Goal: Task Accomplishment & Management: Use online tool/utility

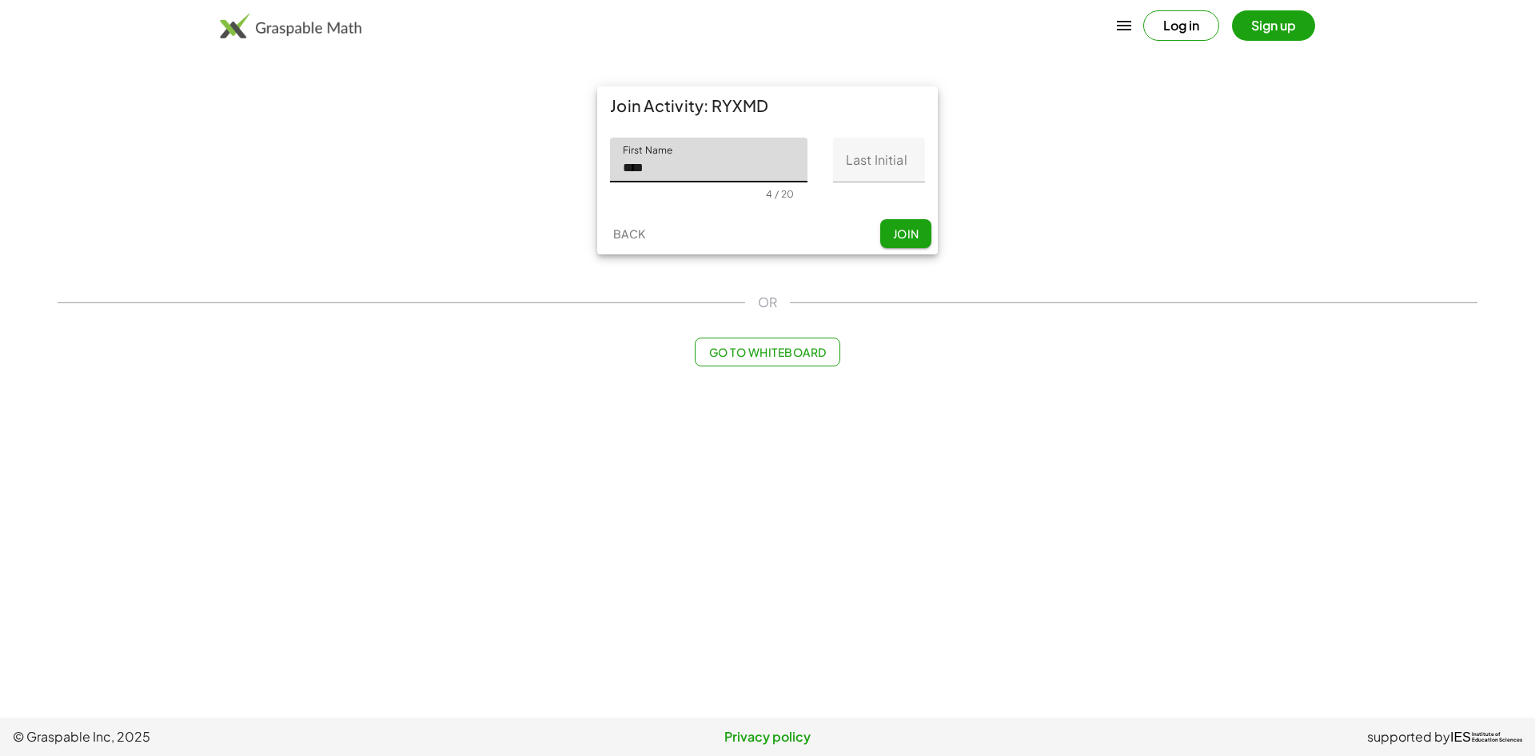
type input "*********"
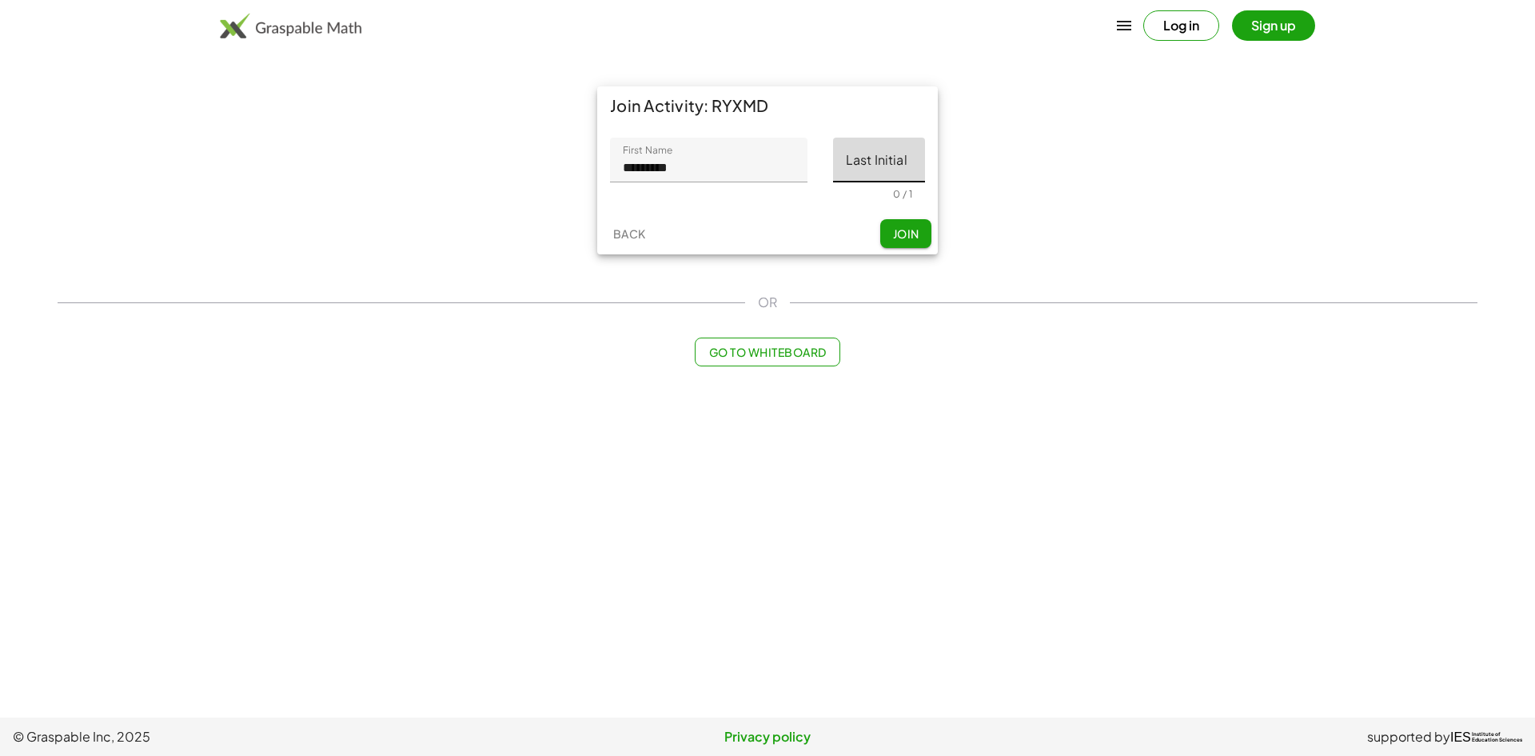
click at [893, 154] on input "Last Initial" at bounding box center [879, 160] width 92 height 45
type input "*"
click at [913, 230] on span "Join" at bounding box center [905, 233] width 26 height 14
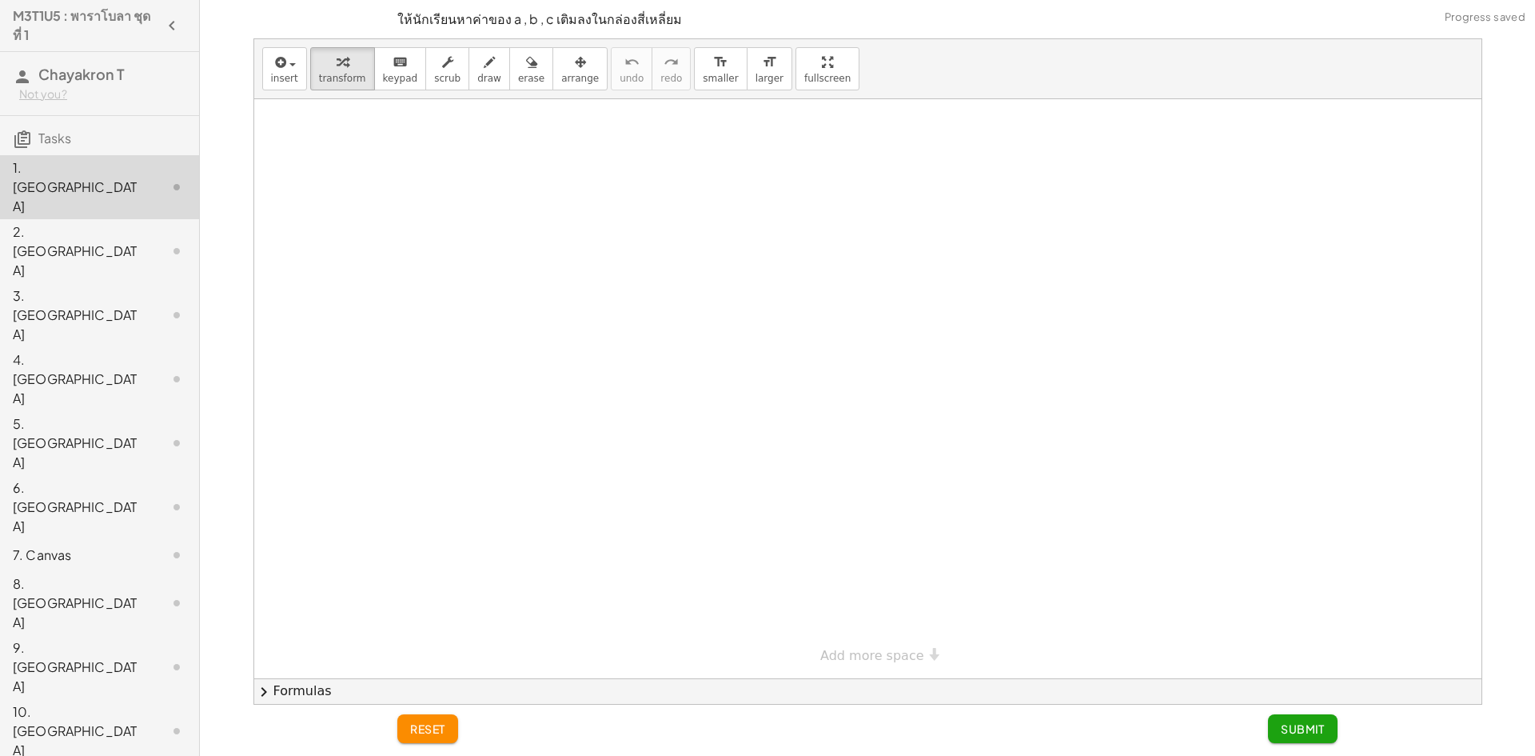
click at [150, 241] on div at bounding box center [164, 250] width 45 height 19
click at [146, 241] on div at bounding box center [164, 250] width 45 height 19
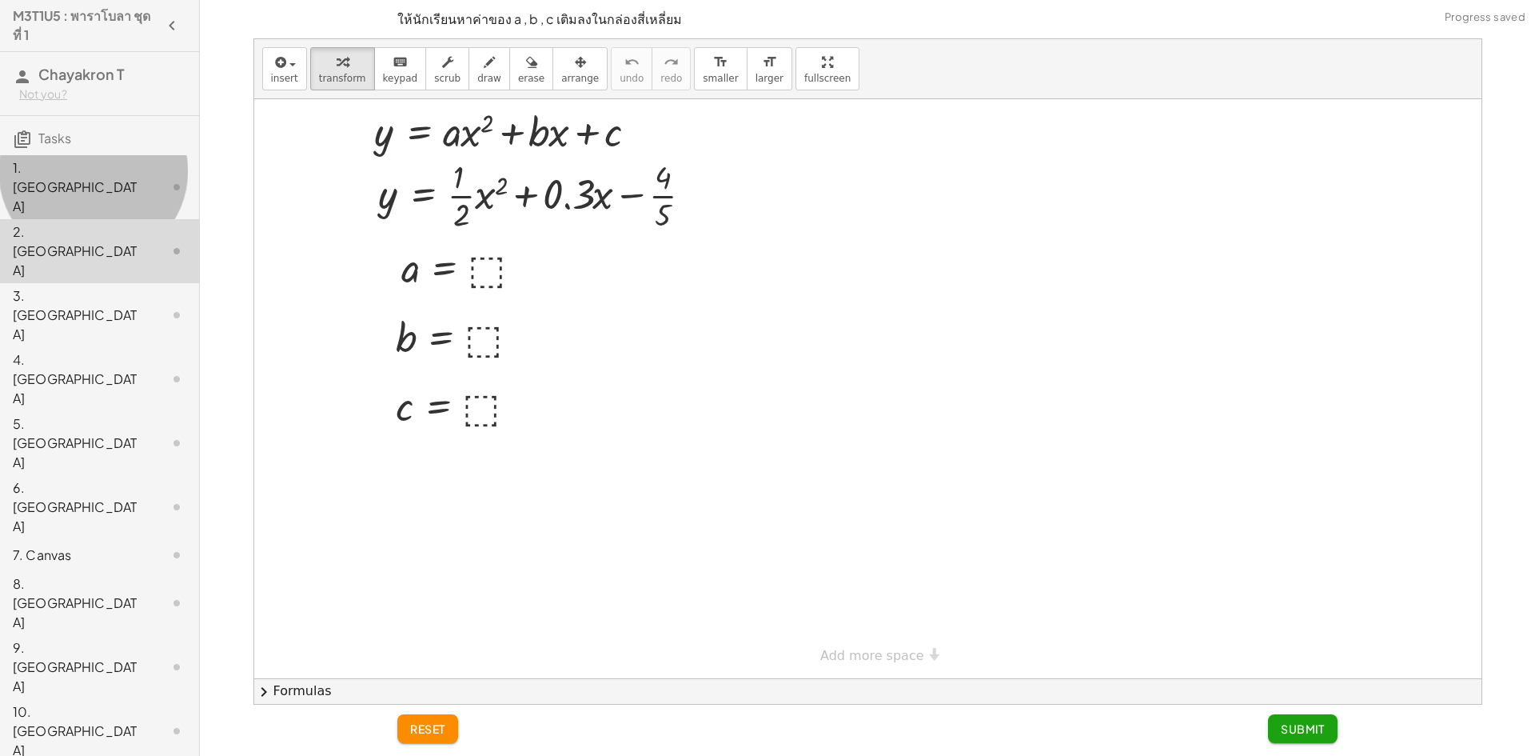
click at [142, 177] on div at bounding box center [164, 186] width 45 height 19
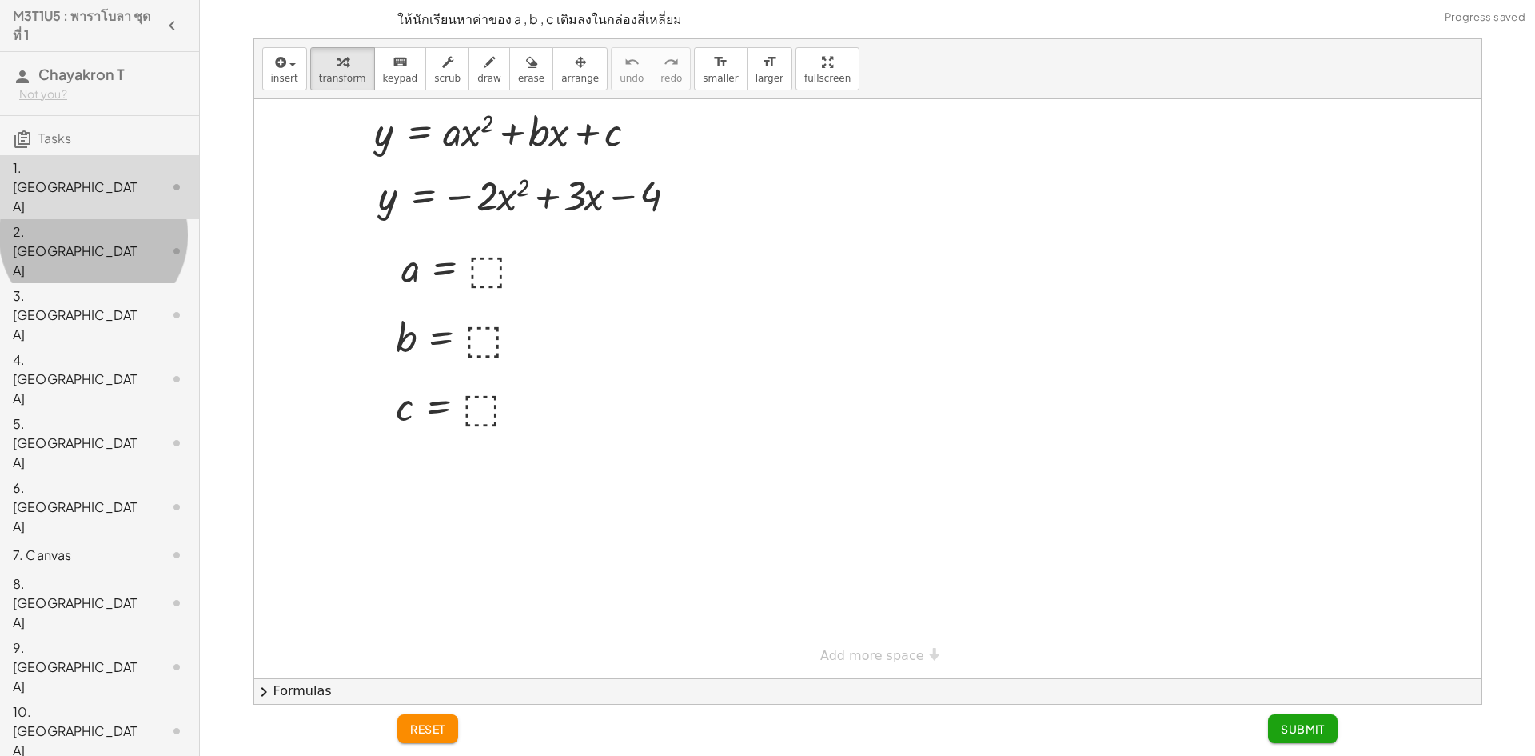
click at [118, 222] on div "2. [GEOGRAPHIC_DATA]" at bounding box center [77, 251] width 129 height 58
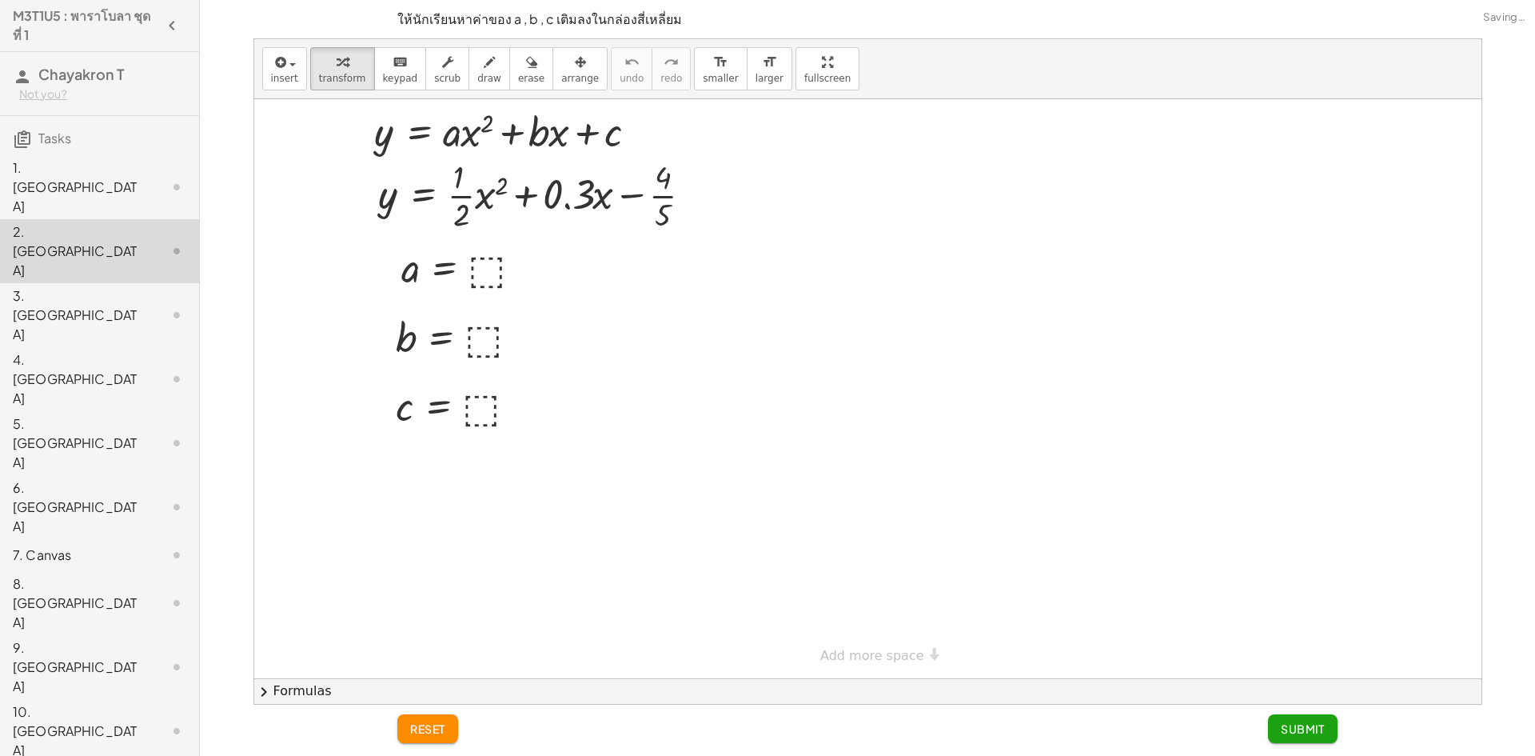
click at [125, 147] on h3 "Tasks" at bounding box center [99, 133] width 199 height 34
click at [0, 0] on div at bounding box center [0, 0] width 0 height 0
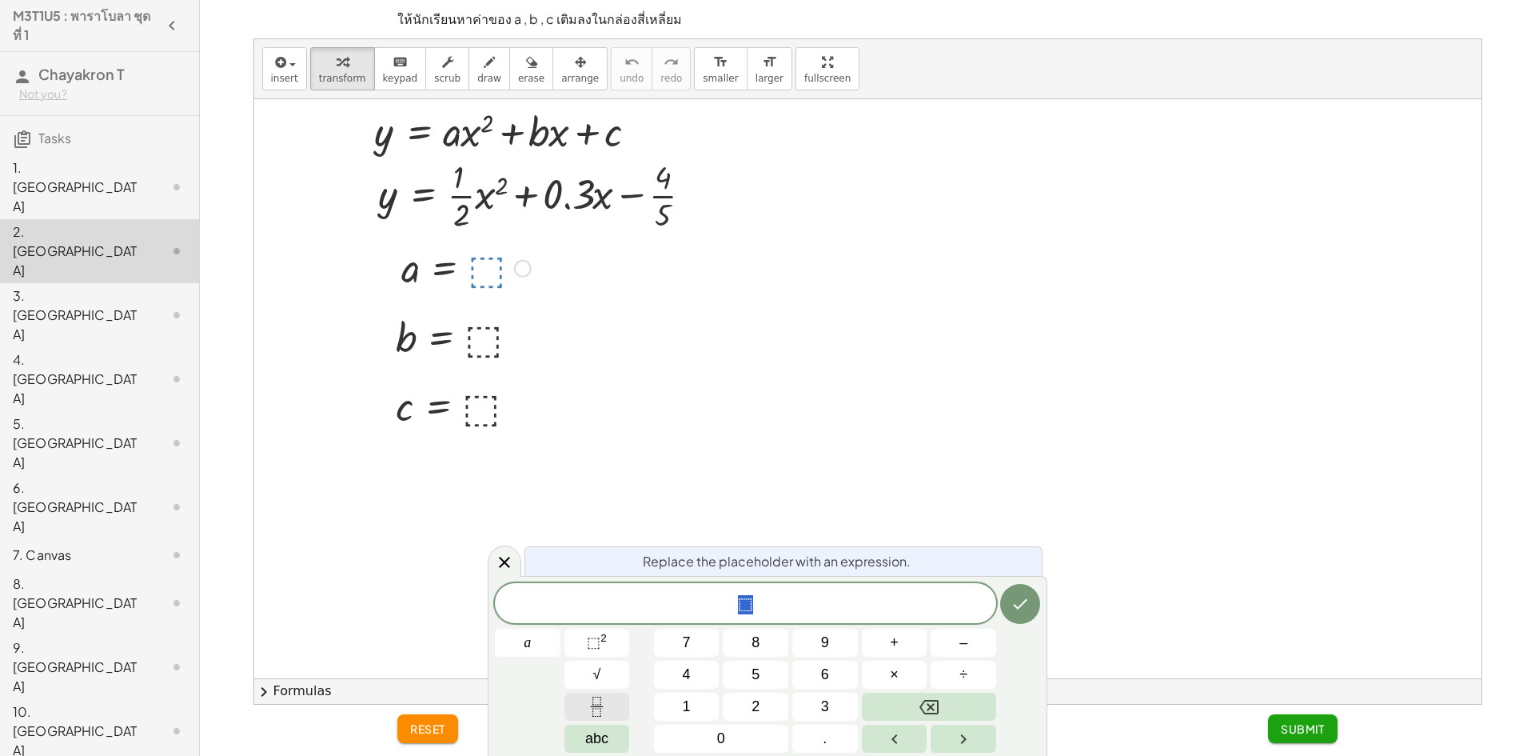
click at [598, 713] on icon "Fraction" at bounding box center [597, 706] width 20 height 20
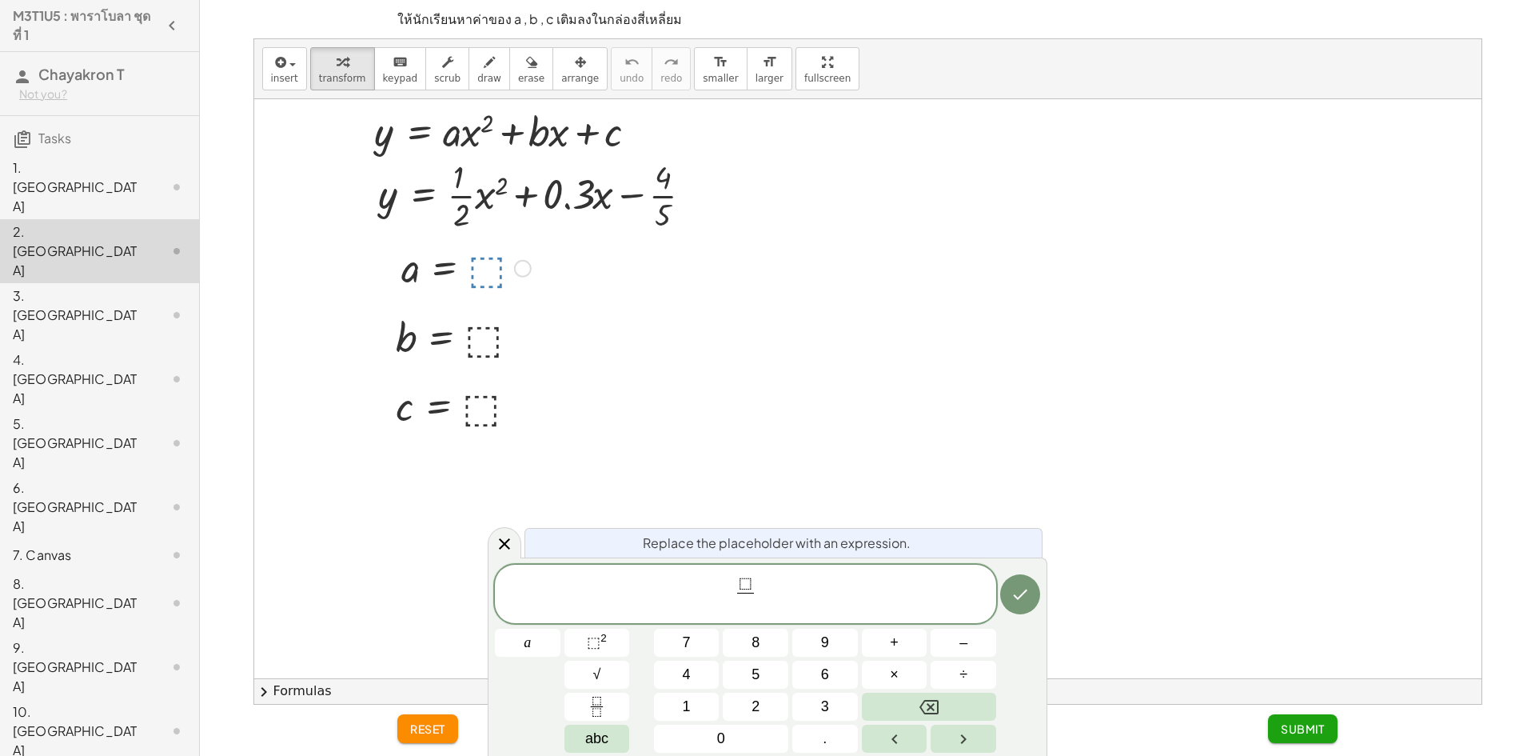
click at [745, 582] on span "⬚" at bounding box center [746, 584] width 14 height 18
click at [698, 704] on button "1" at bounding box center [687, 706] width 66 height 28
click at [744, 609] on span at bounding box center [745, 603] width 26 height 22
click at [740, 693] on button "2" at bounding box center [756, 706] width 66 height 28
click at [742, 582] on span "1 ⬚" at bounding box center [745, 585] width 26 height 18
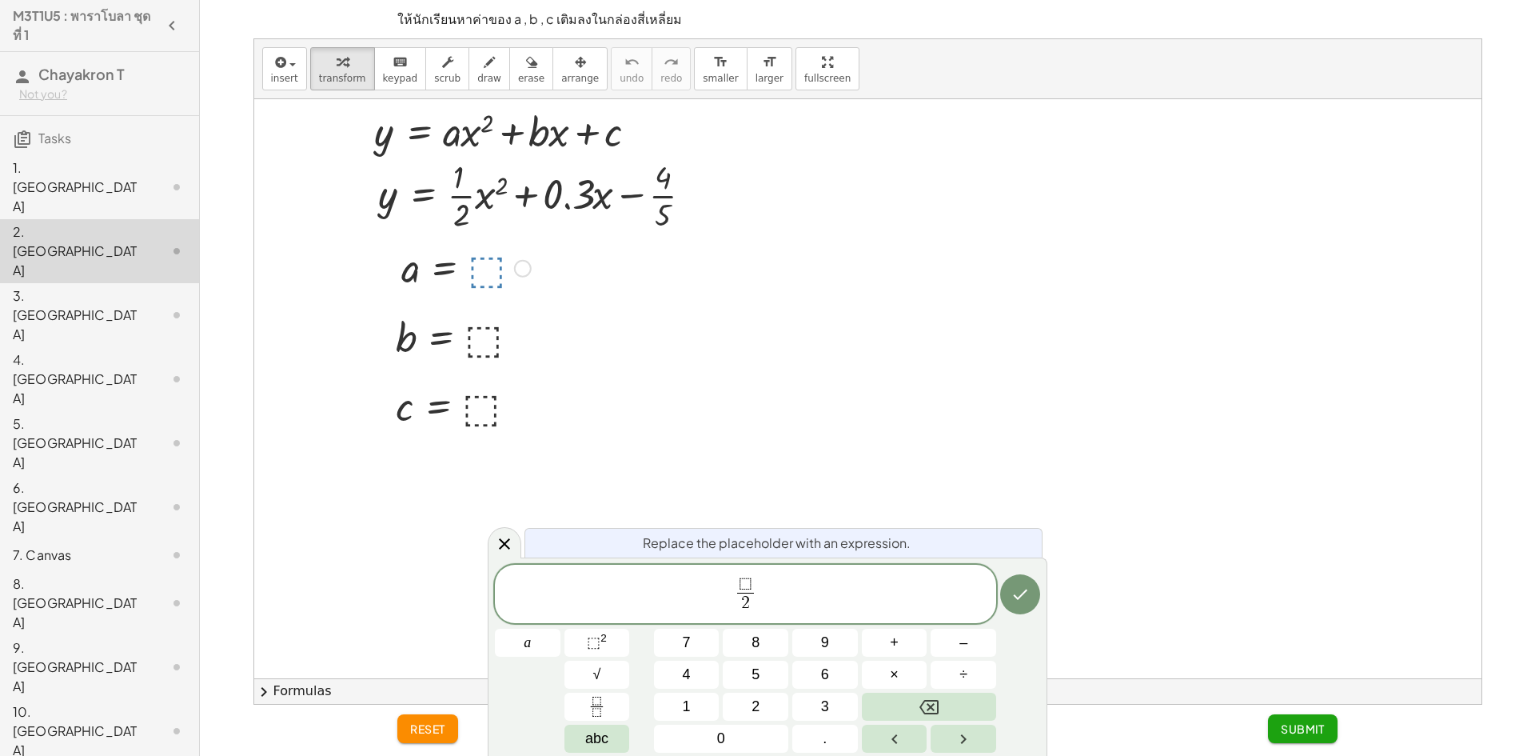
click at [745, 586] on span "⬚" at bounding box center [746, 584] width 14 height 18
click at [753, 585] on span "​ ⬚" at bounding box center [745, 585] width 17 height 18
click at [753, 585] on span "⬚ ​" at bounding box center [745, 585] width 17 height 18
click at [1015, 597] on icon "Done" at bounding box center [1020, 593] width 19 height 19
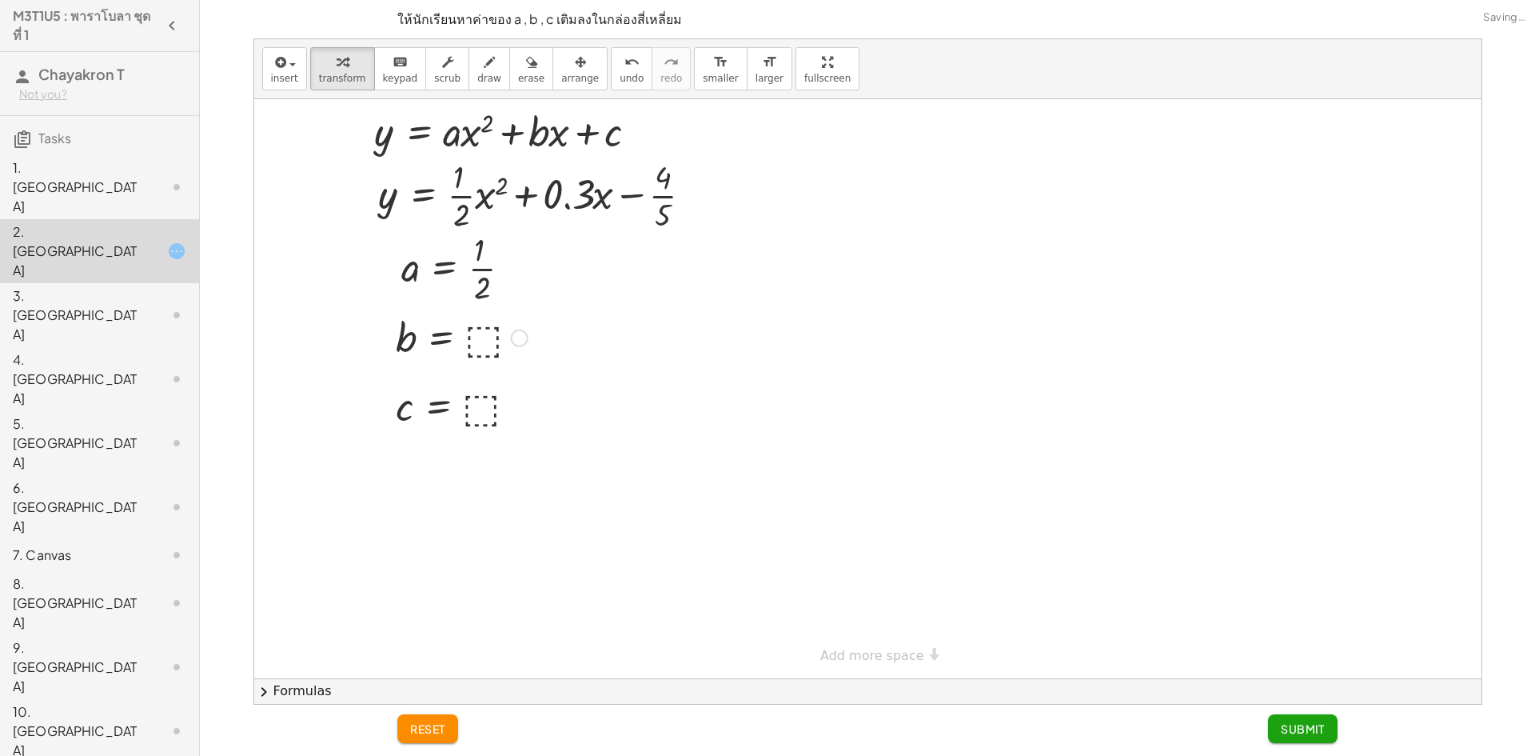
click at [0, 0] on div at bounding box center [0, 0] width 0 height 0
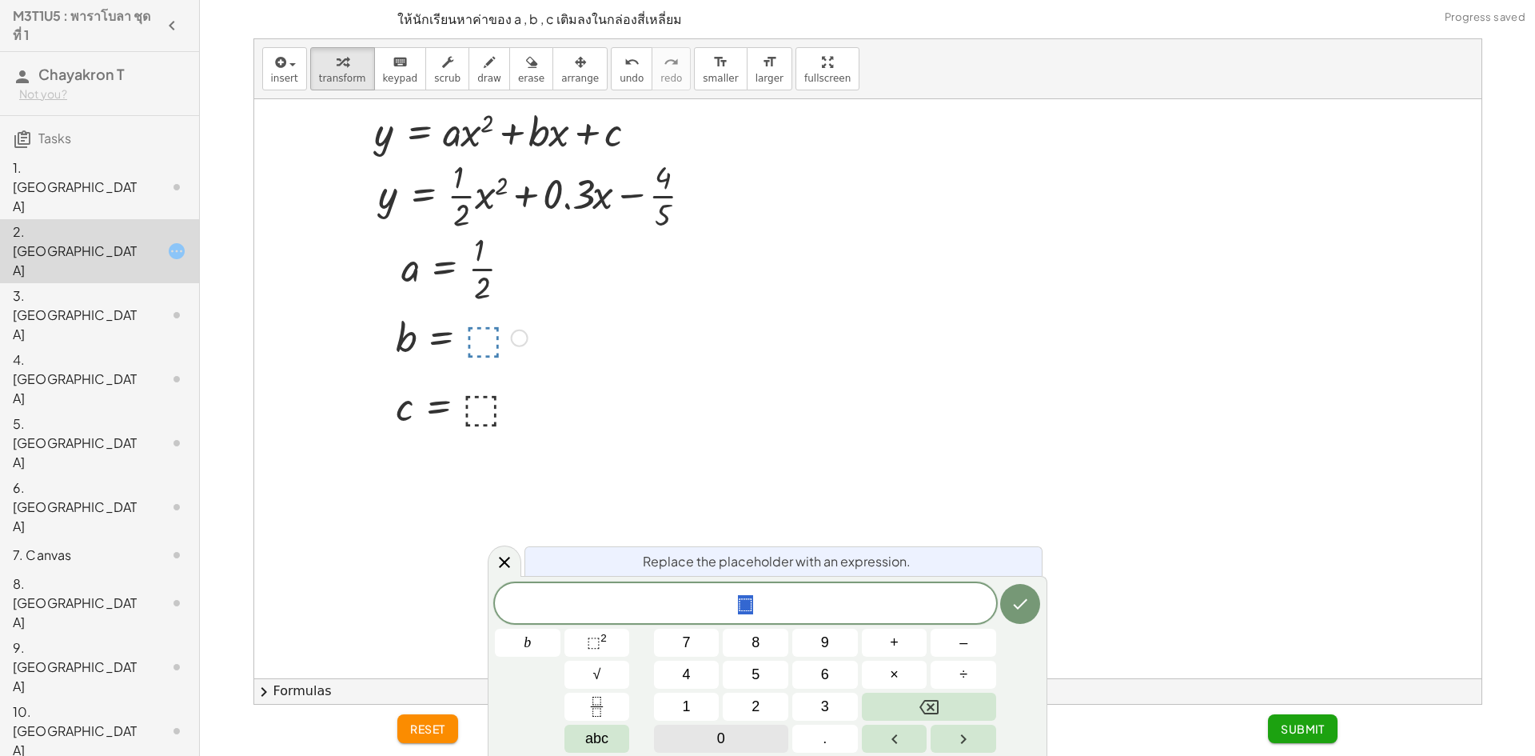
click at [744, 748] on button "0" at bounding box center [721, 738] width 134 height 28
click at [839, 736] on button "." at bounding box center [825, 738] width 66 height 28
click at [846, 699] on button "3" at bounding box center [825, 706] width 66 height 28
click at [1019, 606] on icon "Done" at bounding box center [1020, 603] width 19 height 19
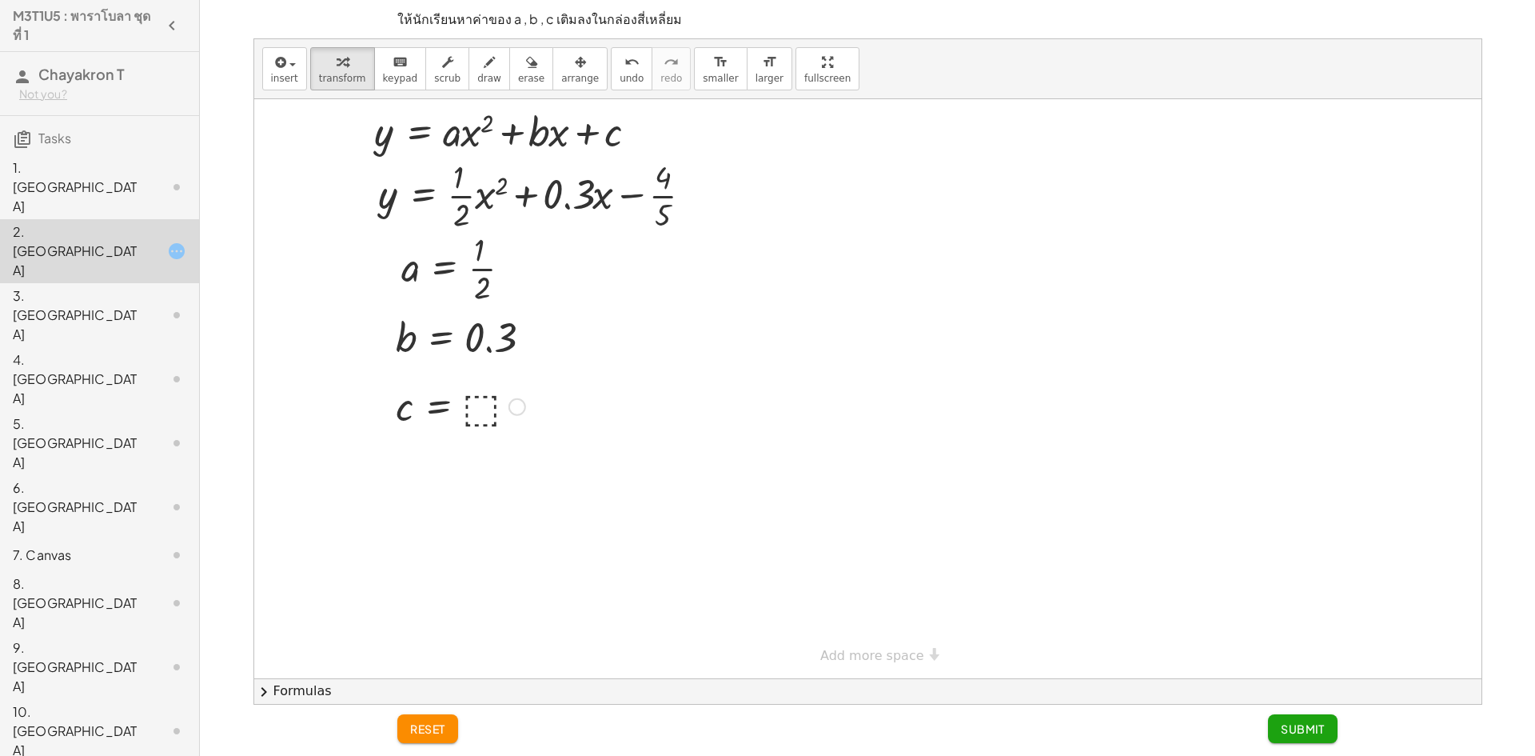
click at [0, 0] on div at bounding box center [0, 0] width 0 height 0
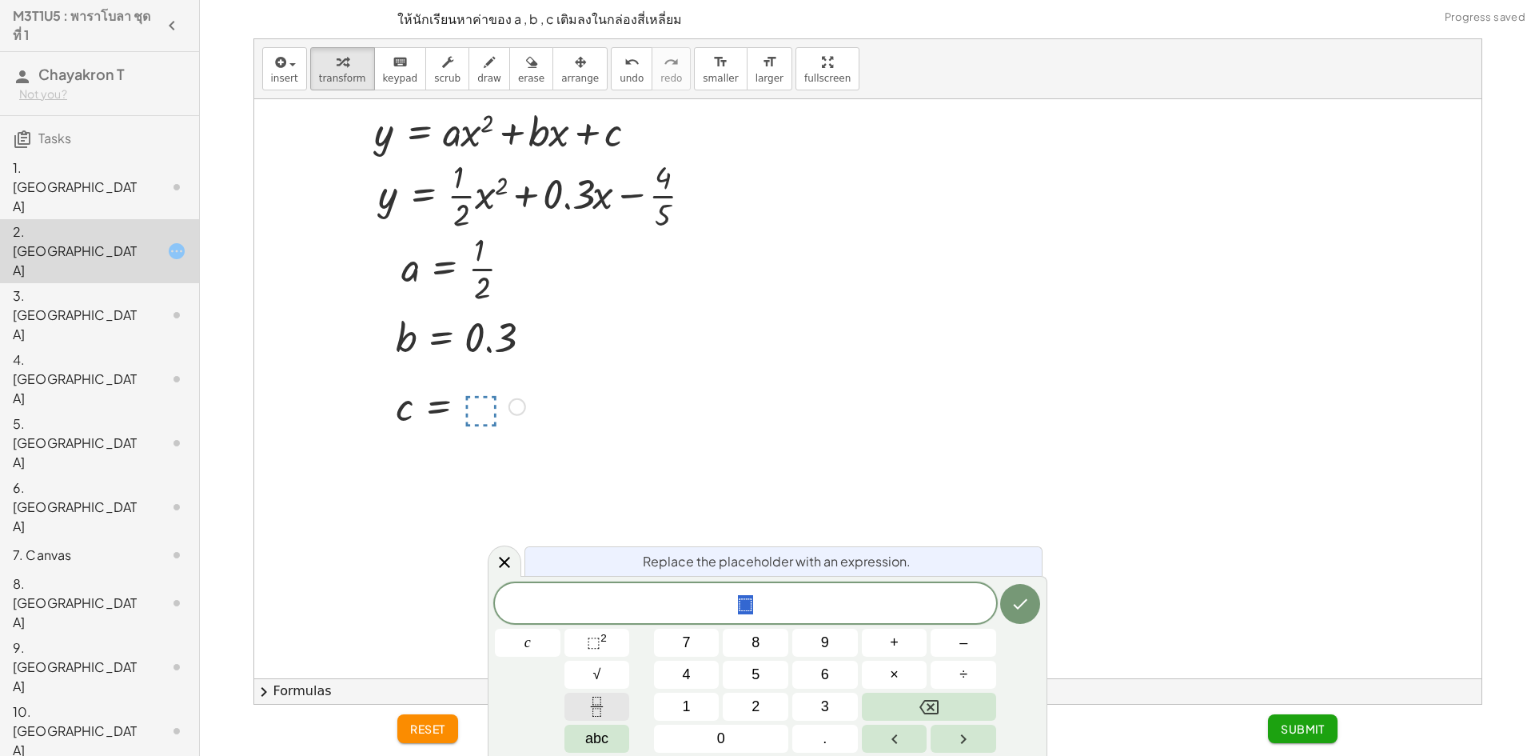
click at [587, 705] on icon "Fraction" at bounding box center [597, 706] width 20 height 20
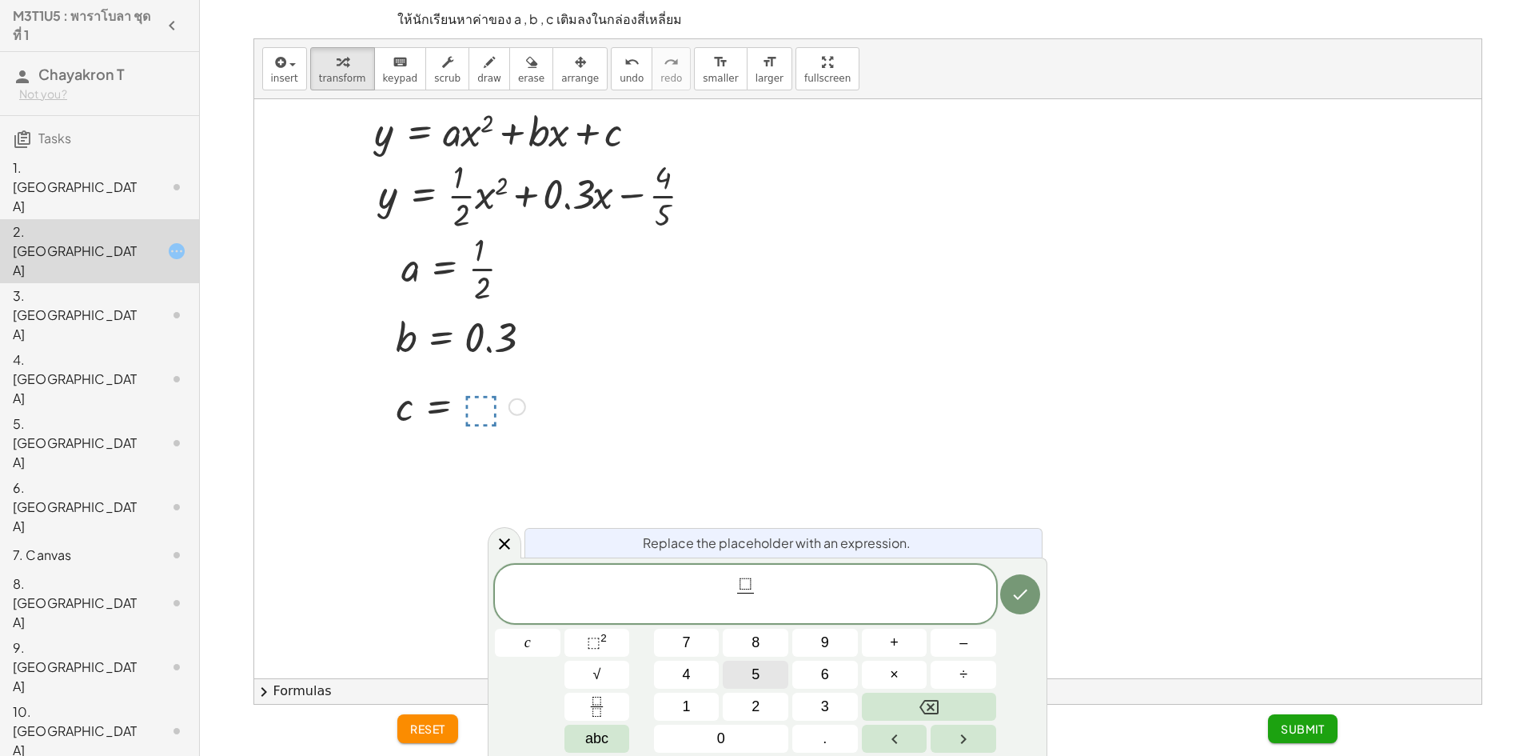
click at [746, 661] on button "5" at bounding box center [756, 674] width 66 height 28
click at [748, 583] on span "⬚" at bounding box center [746, 584] width 14 height 18
click at [1009, 588] on button "Done" at bounding box center [1020, 594] width 40 height 40
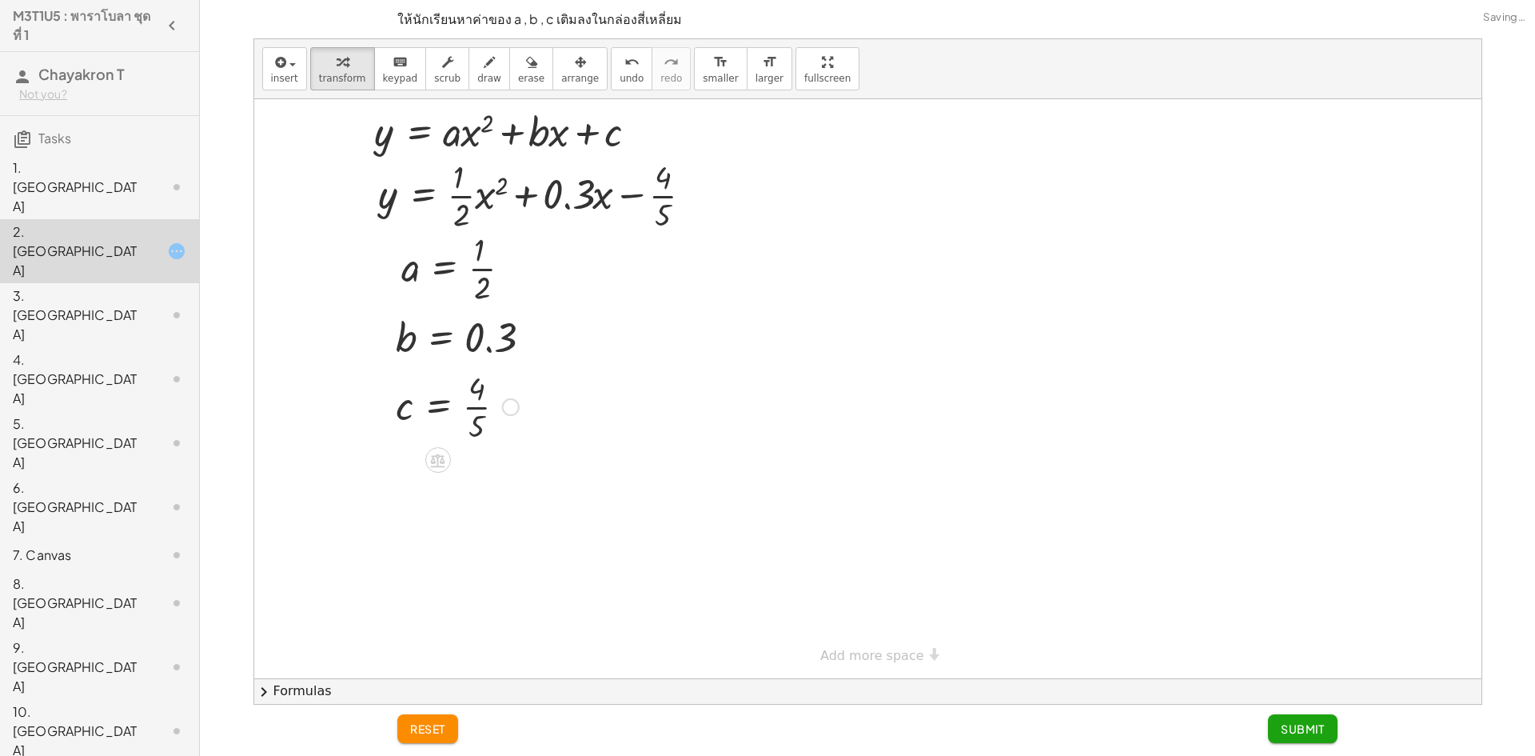
click at [1312, 717] on button "Submit" at bounding box center [1303, 728] width 70 height 29
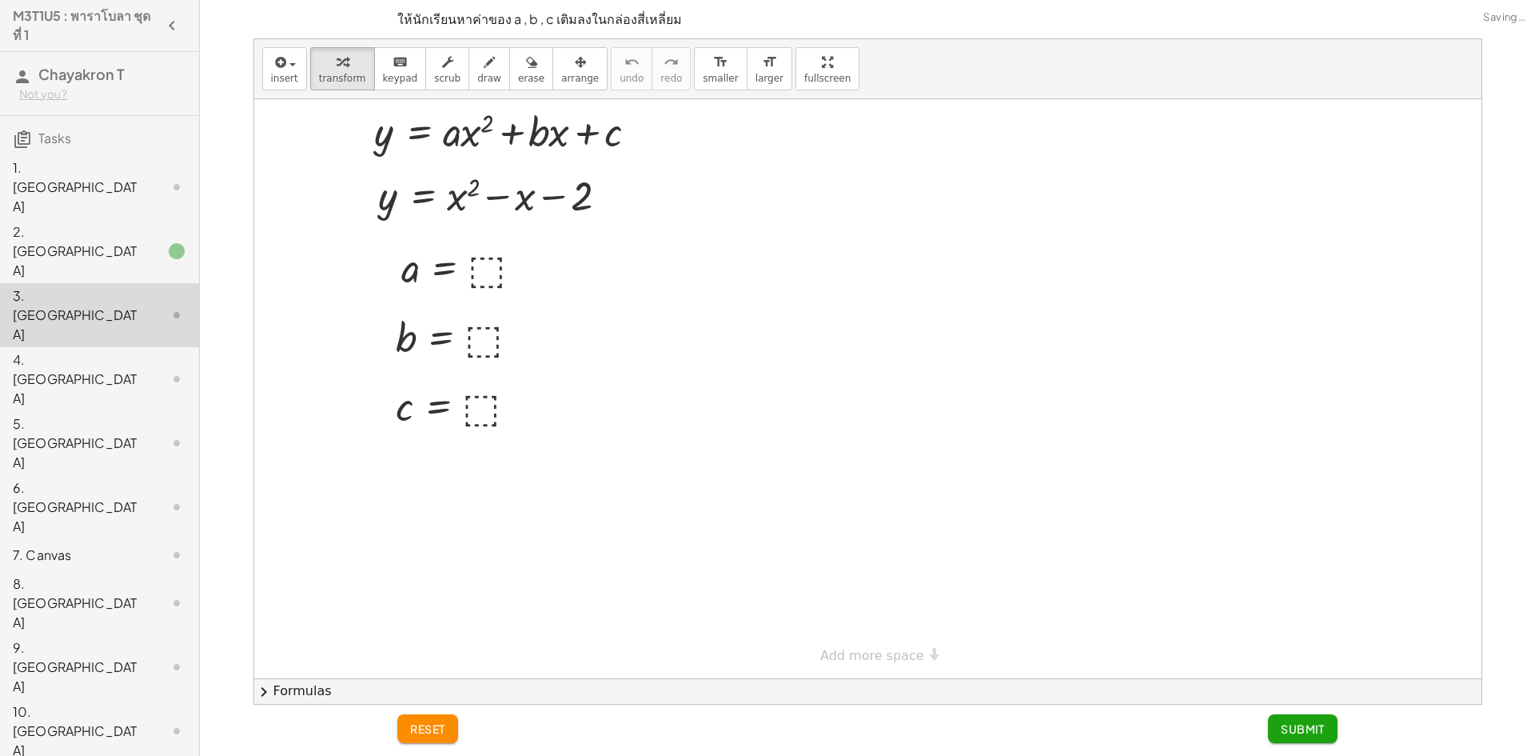
click at [98, 173] on div "1. [GEOGRAPHIC_DATA]" at bounding box center [77, 187] width 129 height 58
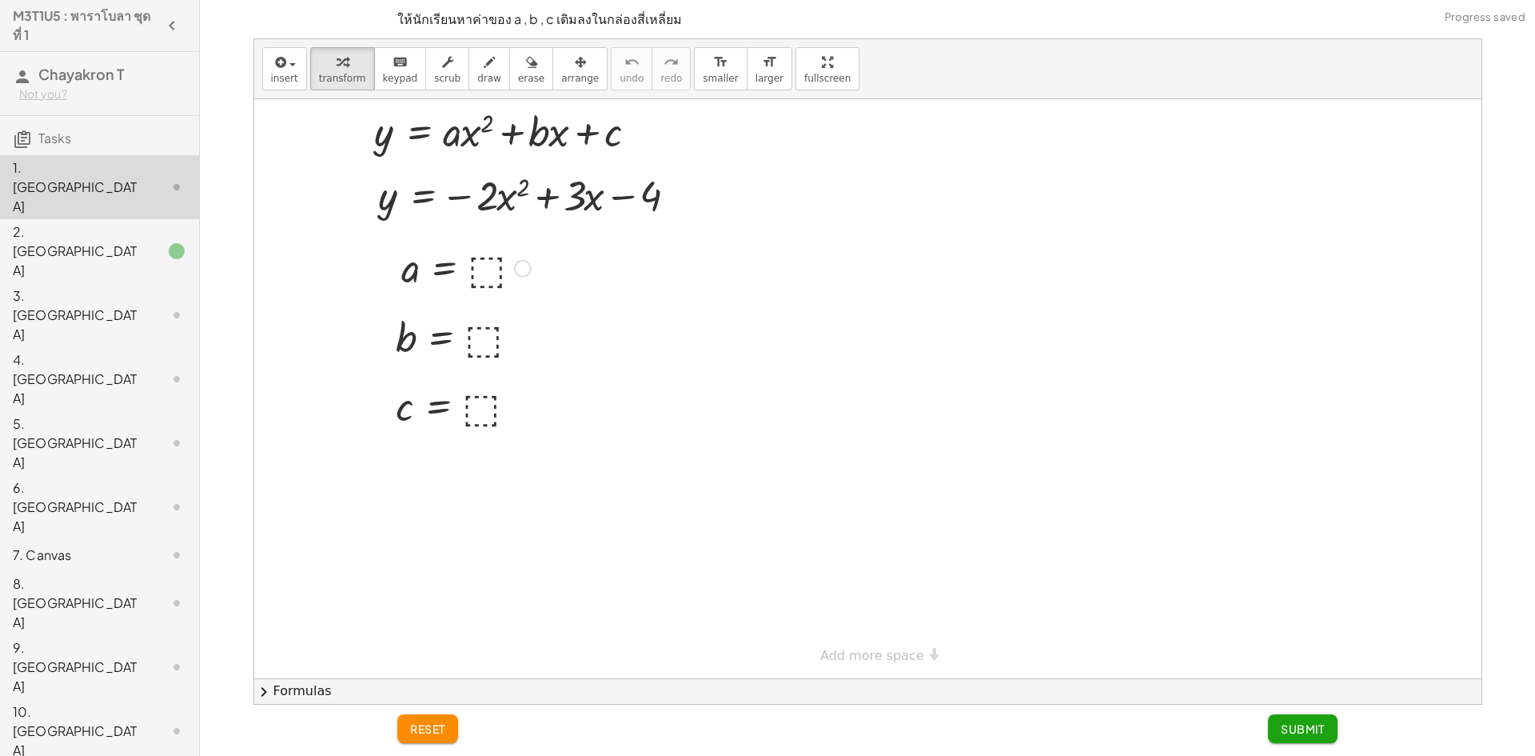
click at [476, 275] on div at bounding box center [466, 267] width 146 height 53
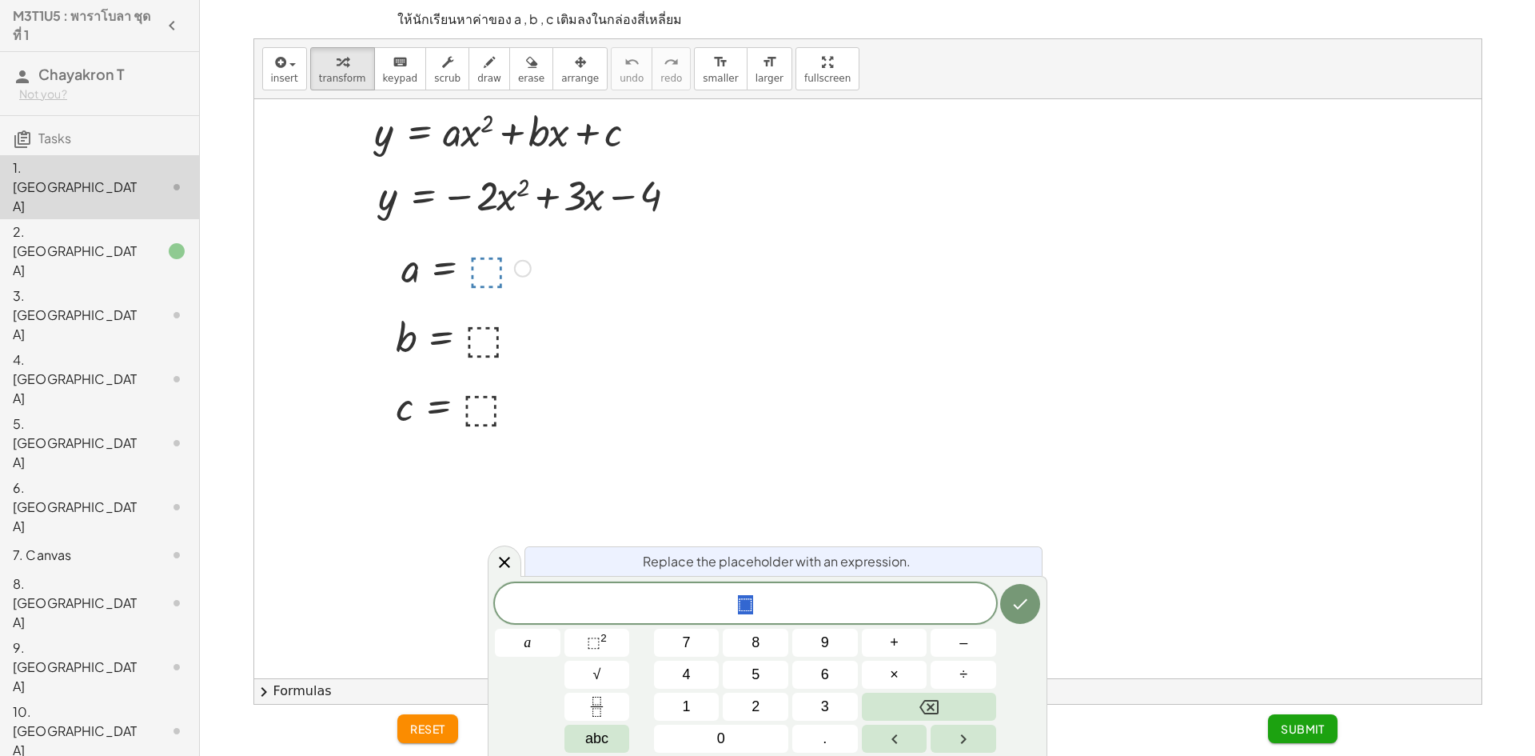
click at [966, 627] on div "⬚ a 7 8 9 + – 4 5 6 × ÷ ⬚ 2 √ abc 1 2 3 0 ." at bounding box center [767, 667] width 545 height 169
click at [964, 644] on span "–" at bounding box center [963, 643] width 8 height 22
click at [770, 596] on span "− ​ ⬚" at bounding box center [745, 604] width 501 height 22
click at [1021, 594] on icon "Done" at bounding box center [1020, 603] width 19 height 19
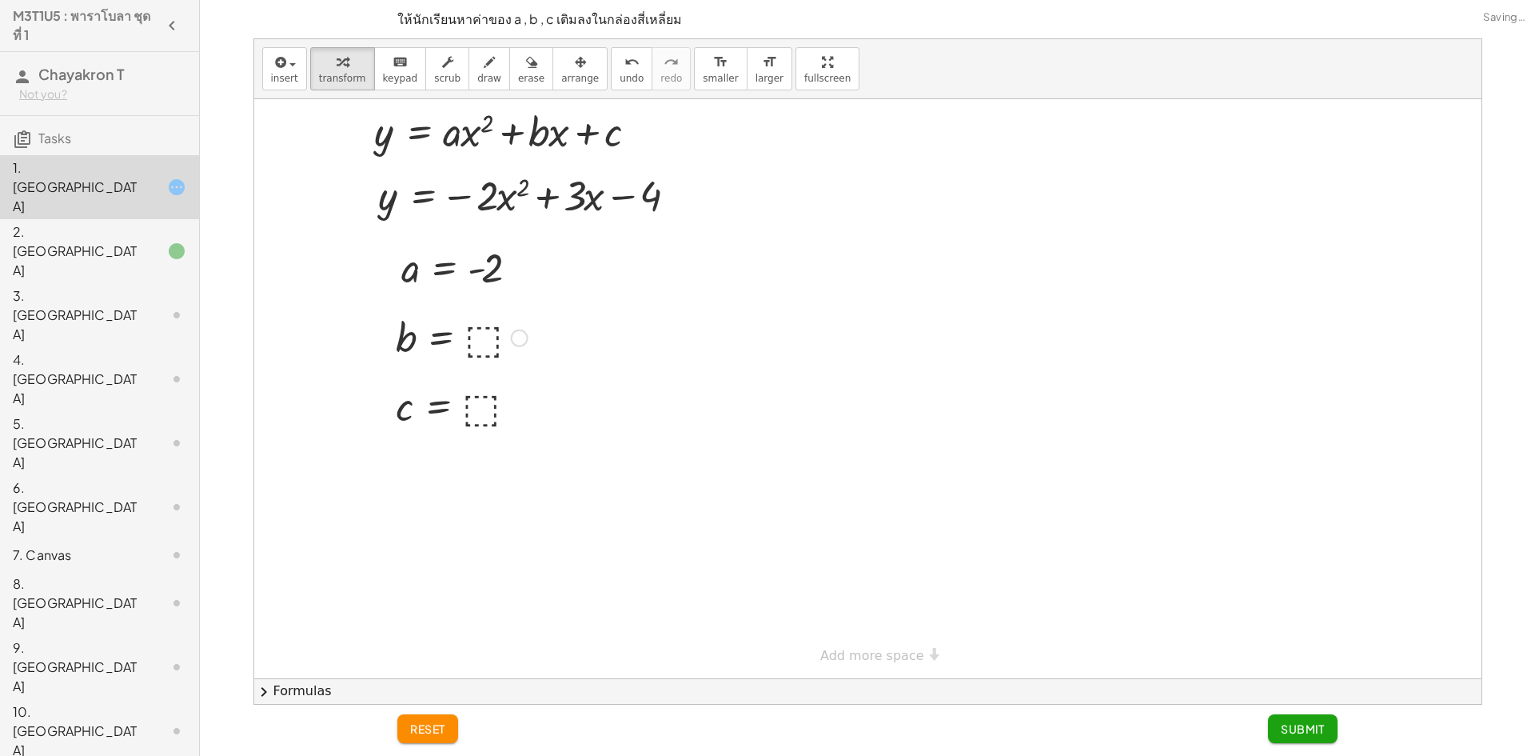
click at [491, 343] on div at bounding box center [462, 336] width 148 height 53
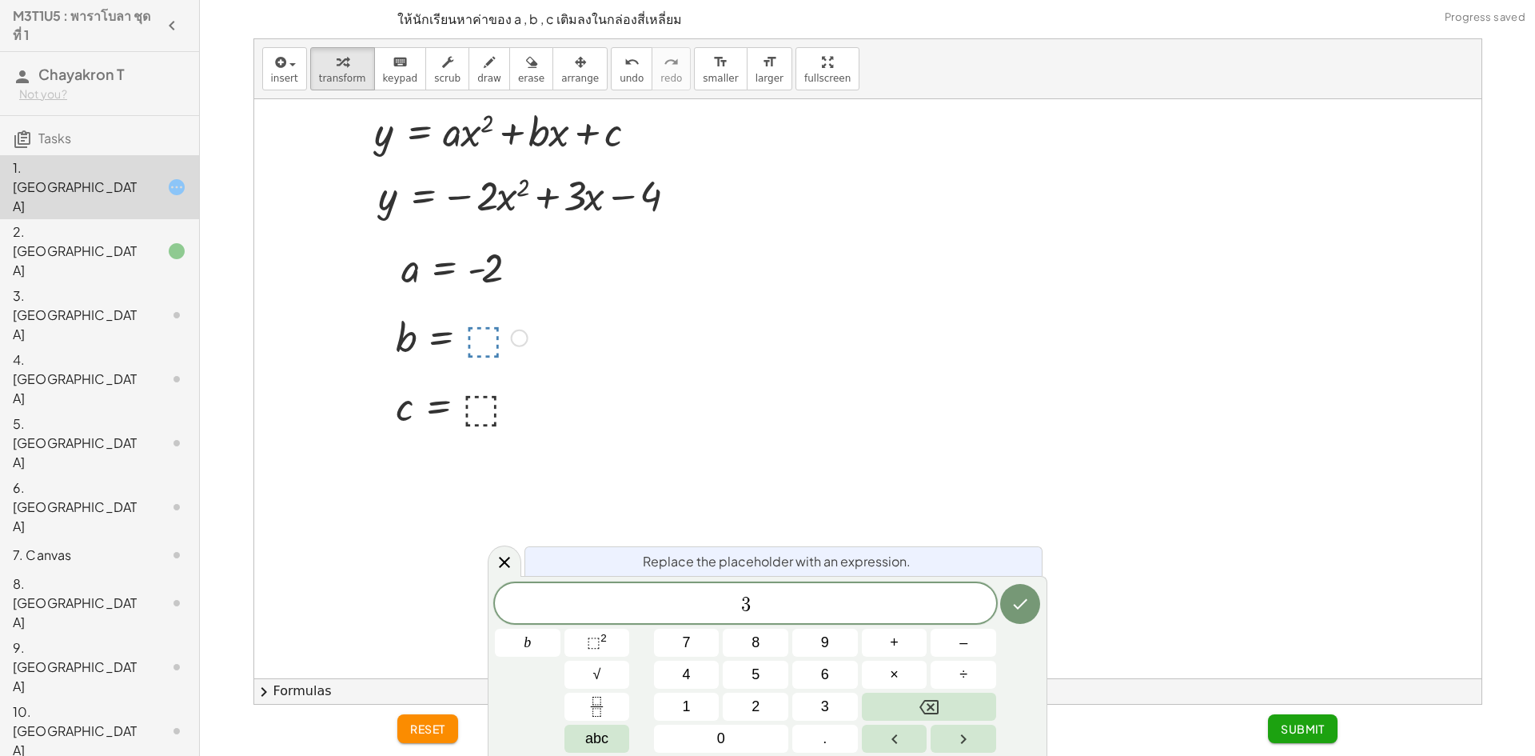
click at [1020, 591] on button "Done" at bounding box center [1020, 604] width 40 height 40
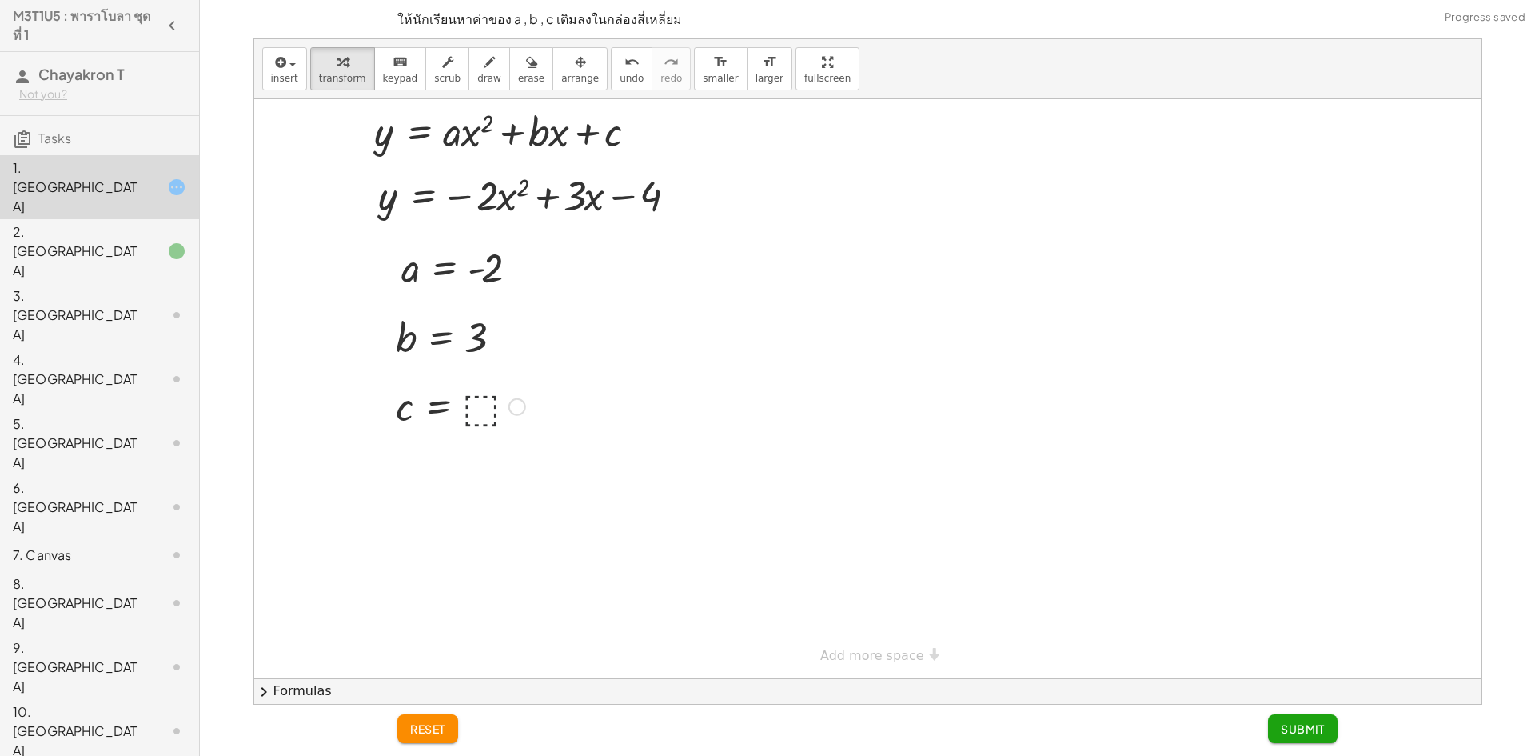
click at [483, 401] on div at bounding box center [461, 405] width 146 height 53
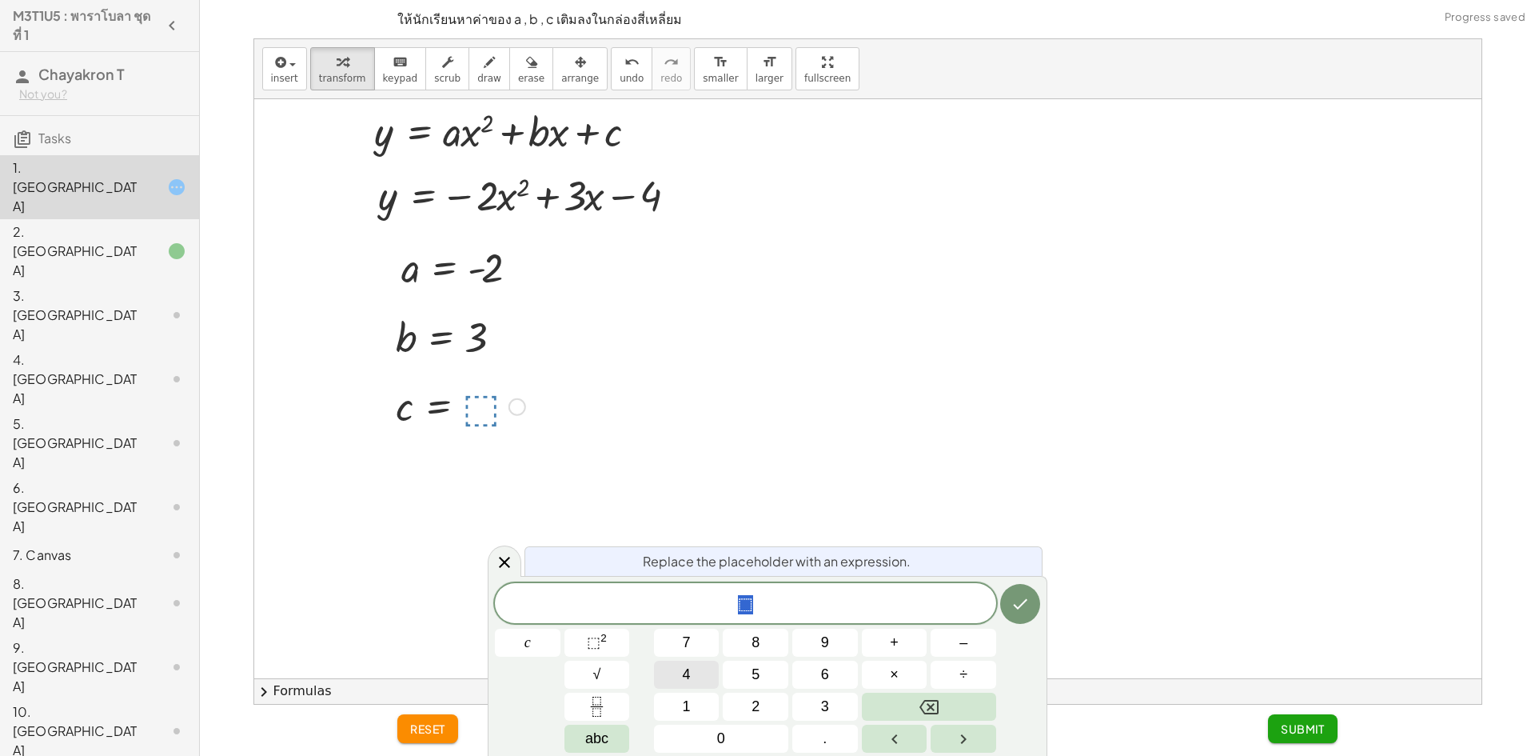
click at [692, 673] on button "4" at bounding box center [687, 674] width 66 height 28
click at [1026, 605] on icon "Done" at bounding box center [1020, 603] width 19 height 19
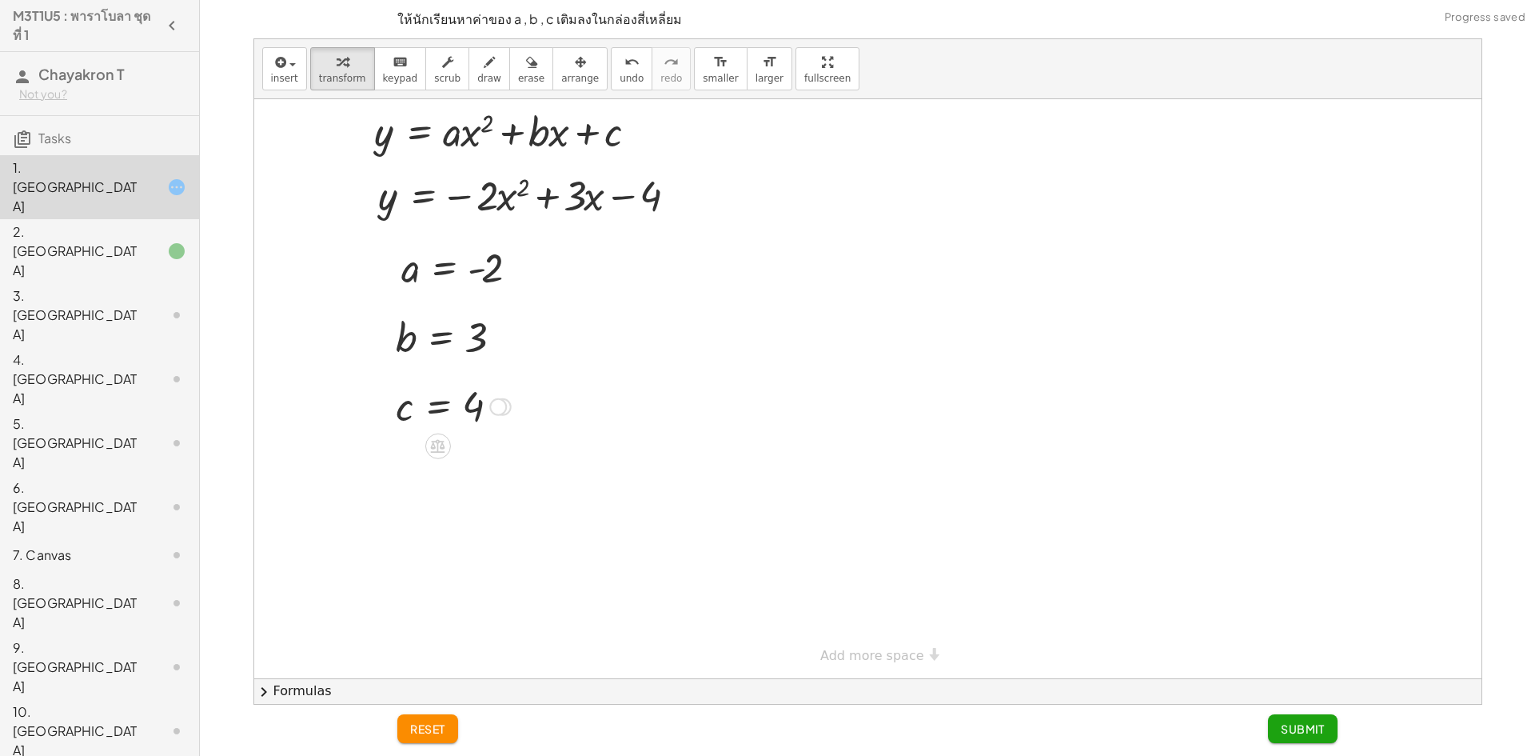
click at [470, 407] on div at bounding box center [453, 405] width 131 height 53
click at [474, 408] on div at bounding box center [453, 405] width 131 height 53
click at [624, 69] on icon "undo" at bounding box center [631, 62] width 15 height 19
click at [484, 400] on div at bounding box center [461, 405] width 146 height 53
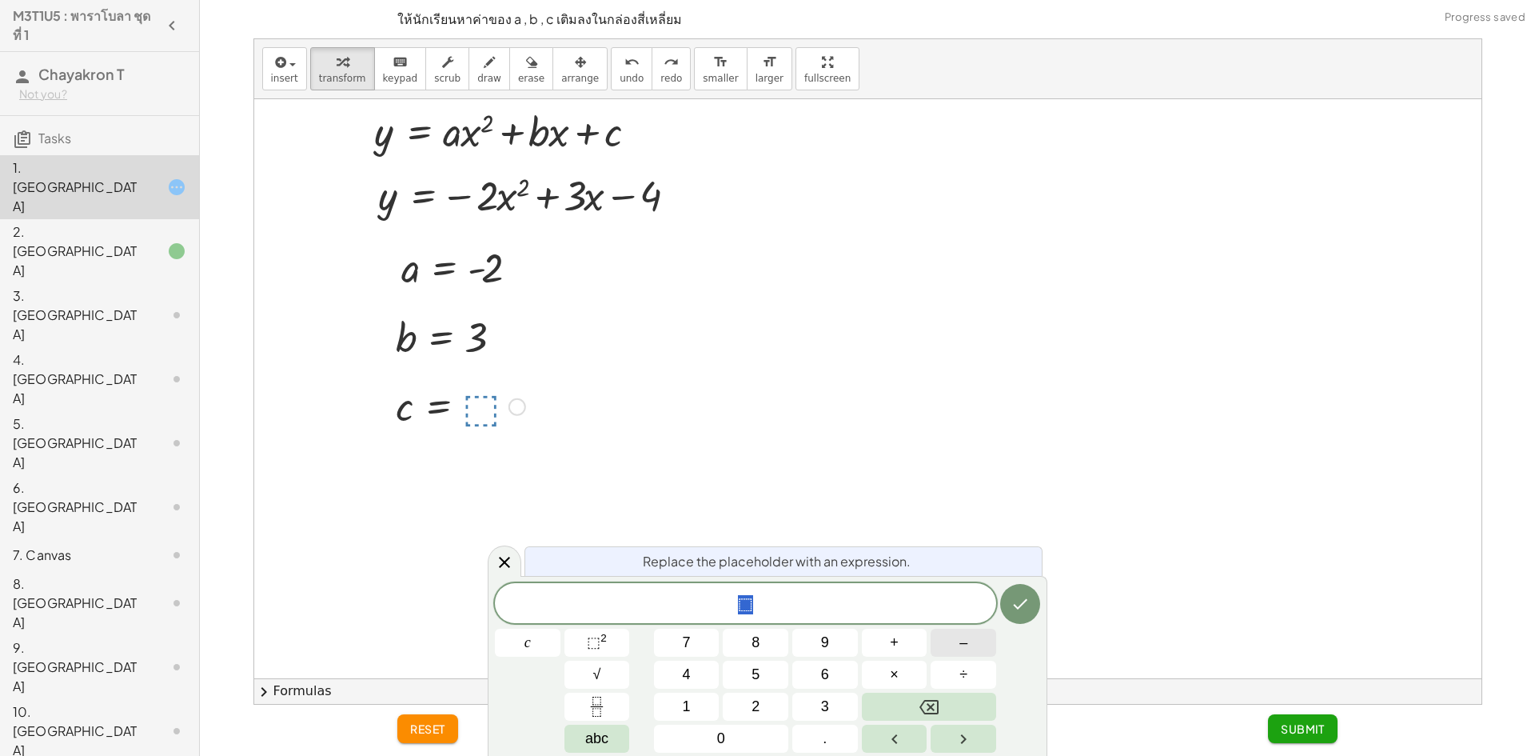
click at [984, 648] on button "–" at bounding box center [964, 642] width 66 height 28
click at [693, 669] on button "4" at bounding box center [687, 674] width 66 height 28
click at [1017, 599] on icon "Done" at bounding box center [1020, 603] width 19 height 19
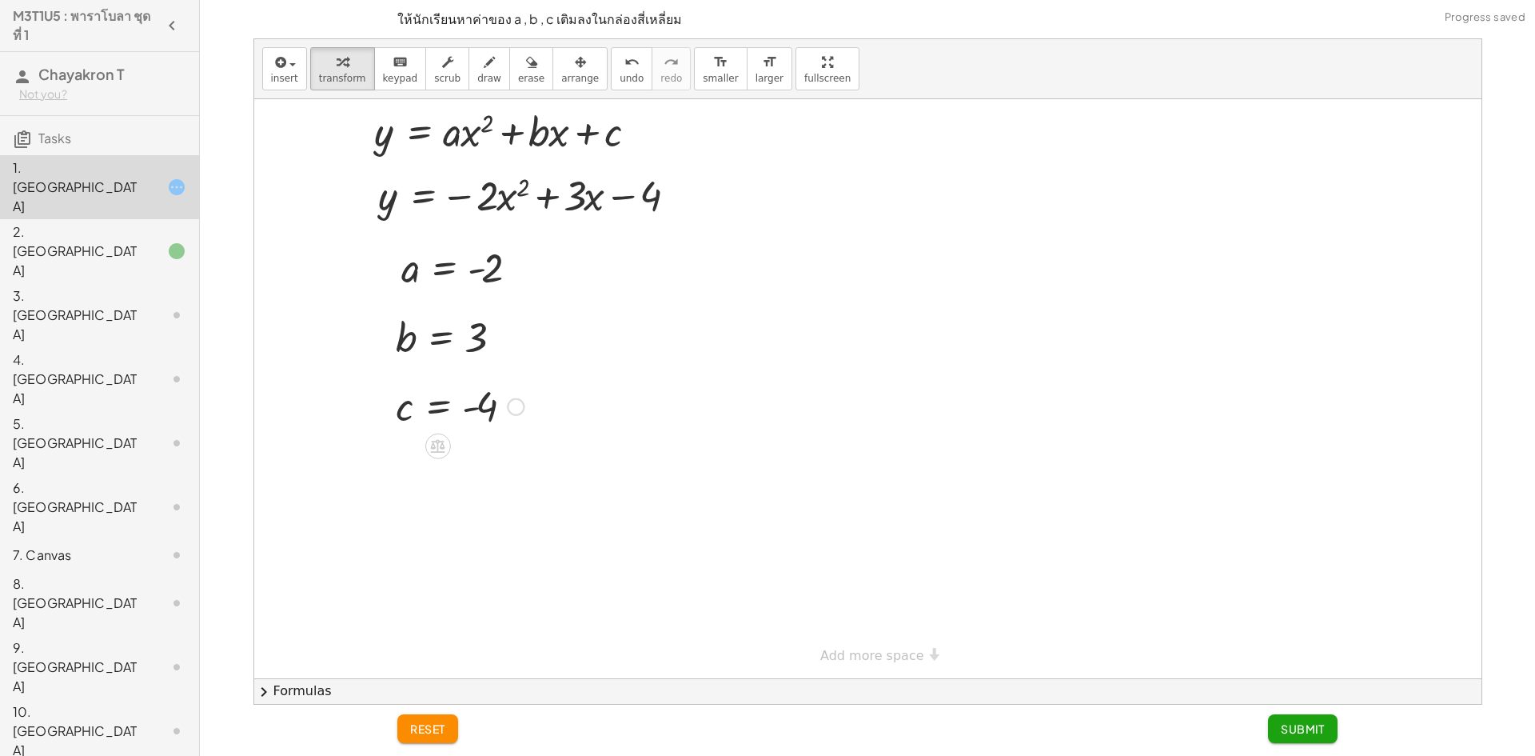
click at [1318, 730] on span "Submit" at bounding box center [1303, 728] width 44 height 14
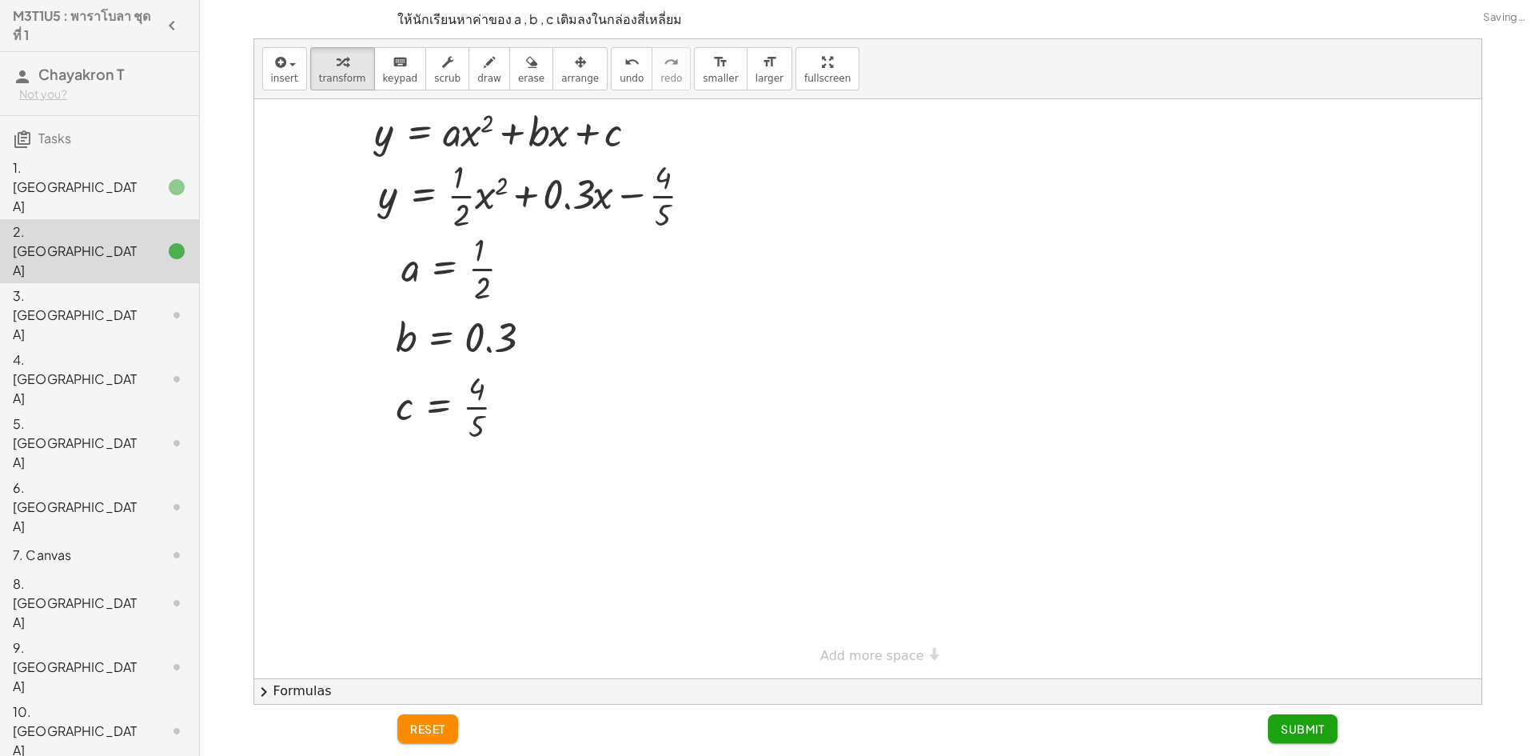
click at [128, 286] on div "3. [GEOGRAPHIC_DATA]" at bounding box center [77, 315] width 129 height 58
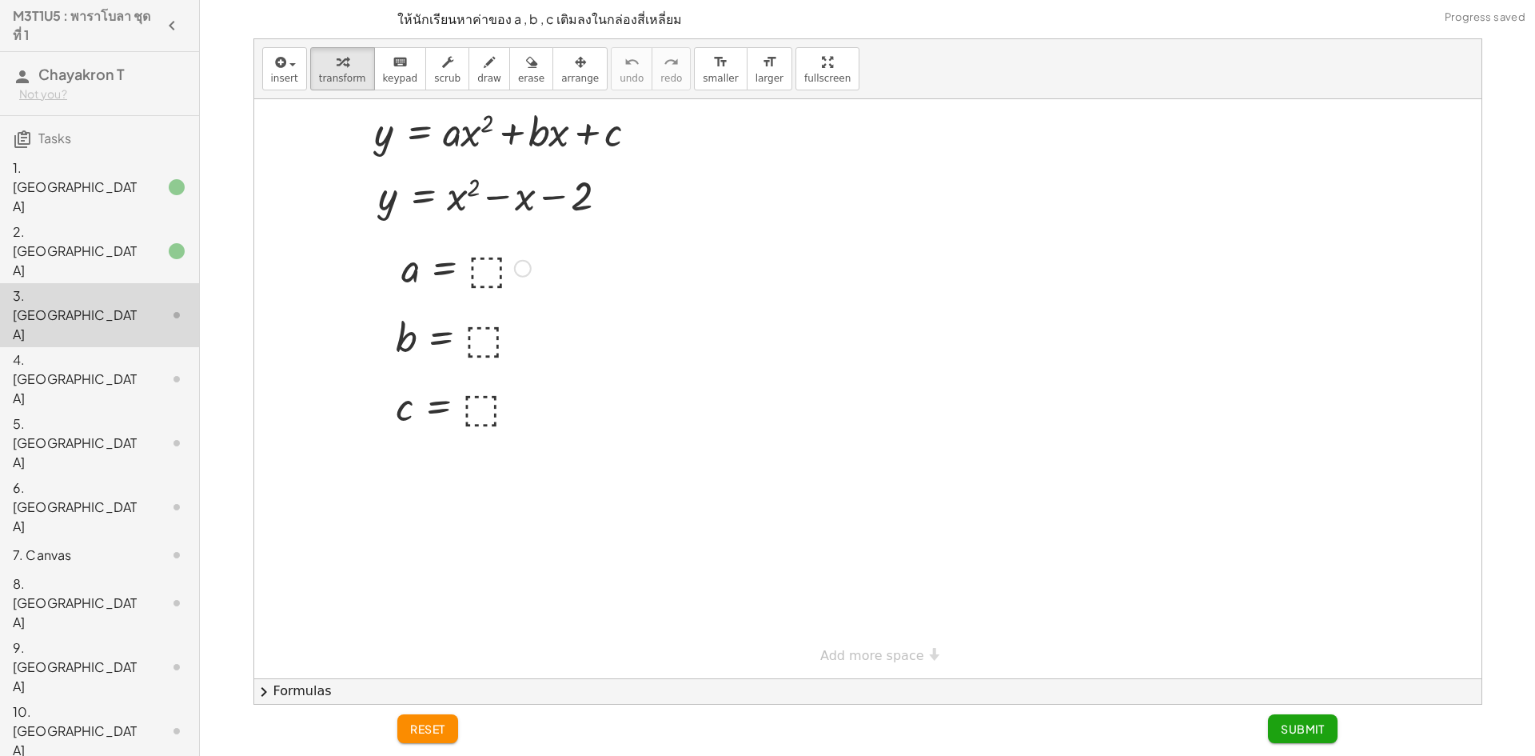
click at [474, 249] on div at bounding box center [466, 267] width 146 height 53
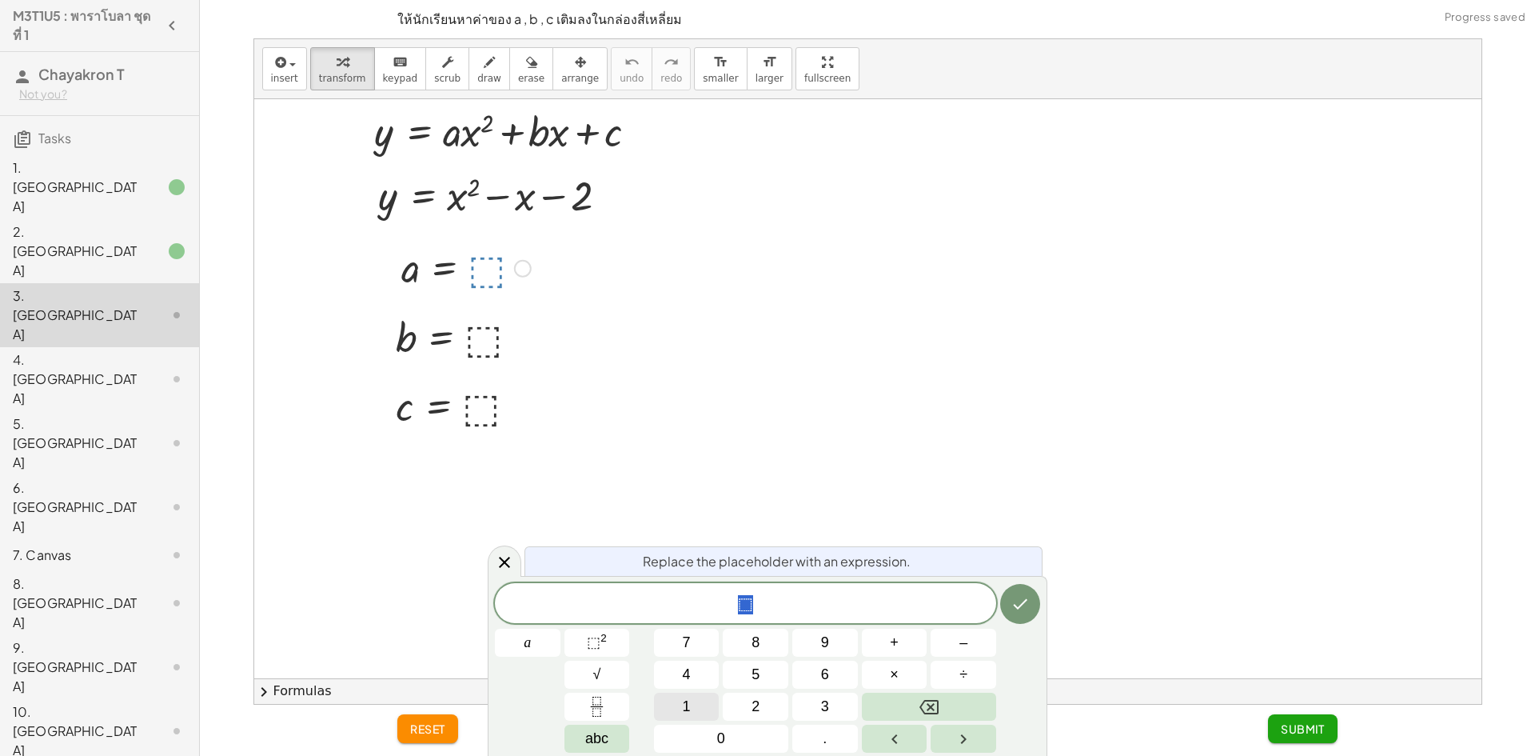
click at [689, 701] on span "1" at bounding box center [687, 707] width 8 height 22
click at [1023, 603] on icon "Done" at bounding box center [1021, 604] width 14 height 10
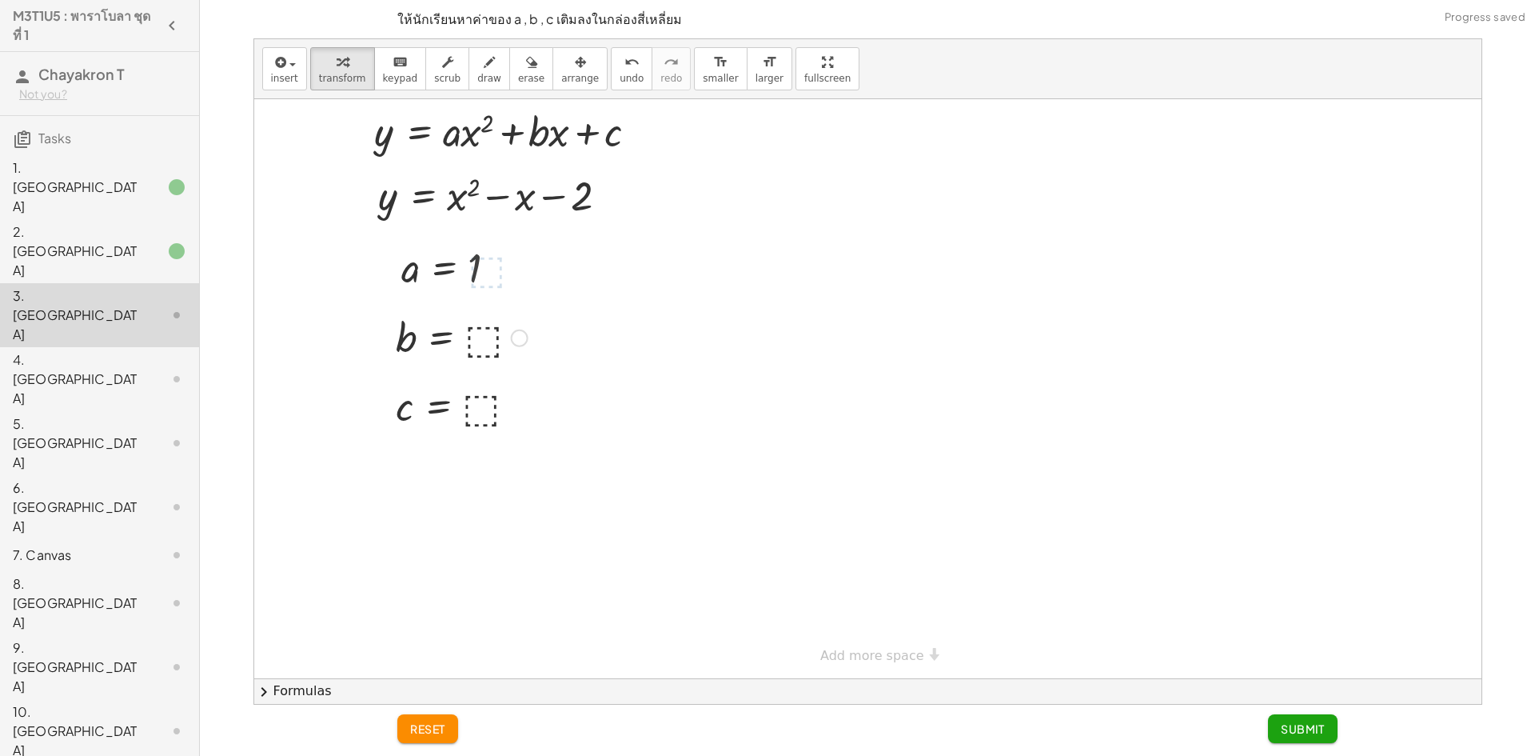
click at [479, 338] on div at bounding box center [462, 336] width 148 height 53
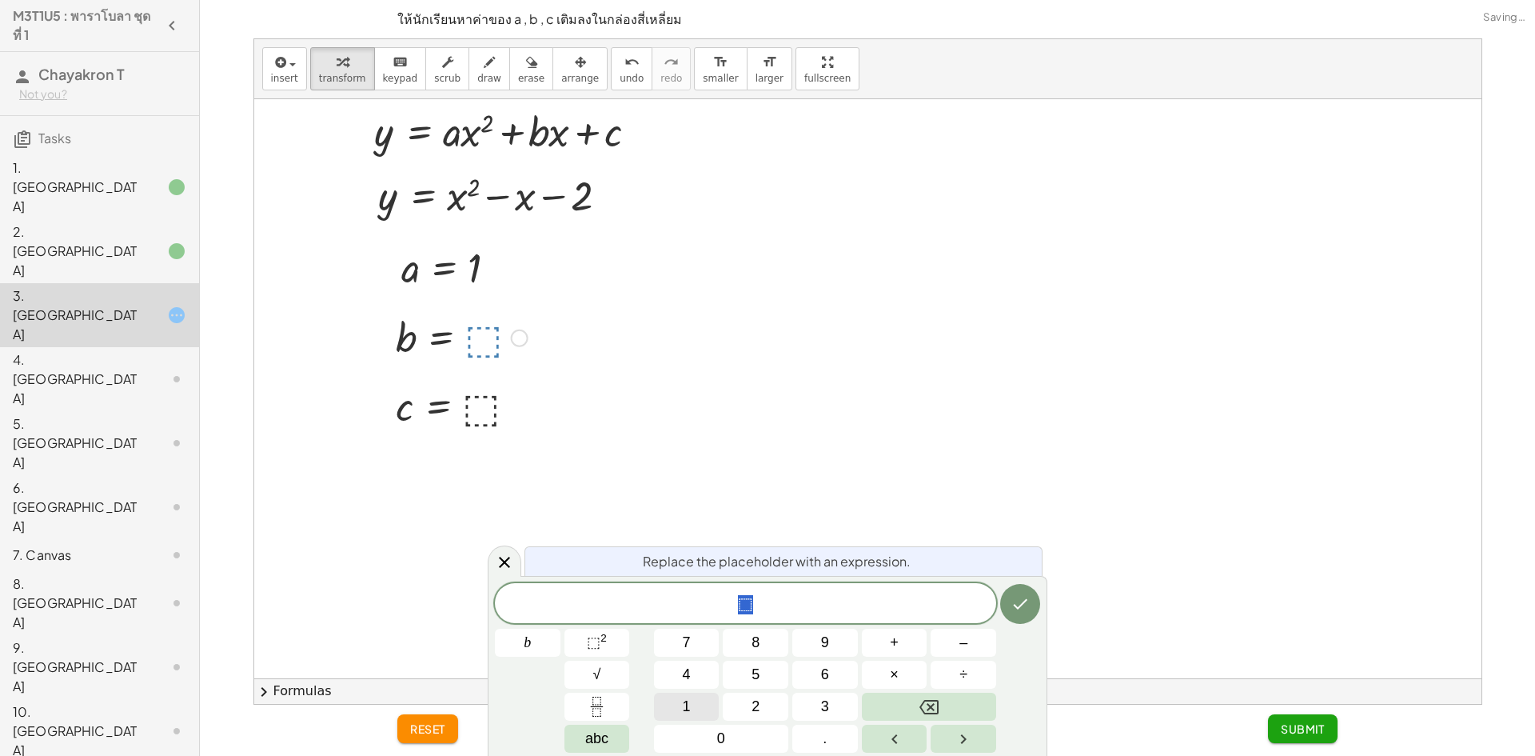
click at [684, 704] on span "1" at bounding box center [687, 707] width 8 height 22
click at [1033, 605] on button "Done" at bounding box center [1020, 604] width 40 height 40
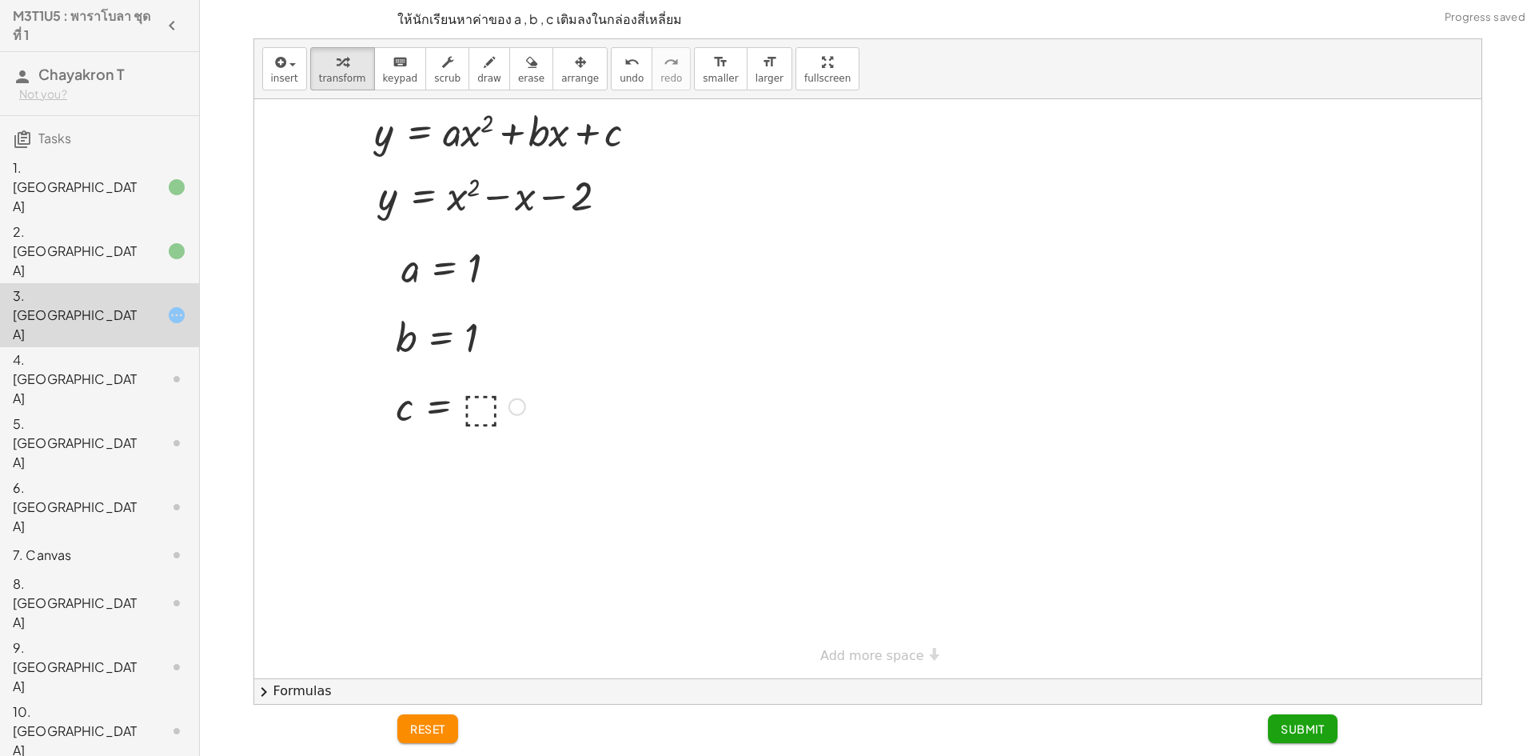
click at [480, 406] on div at bounding box center [461, 405] width 146 height 53
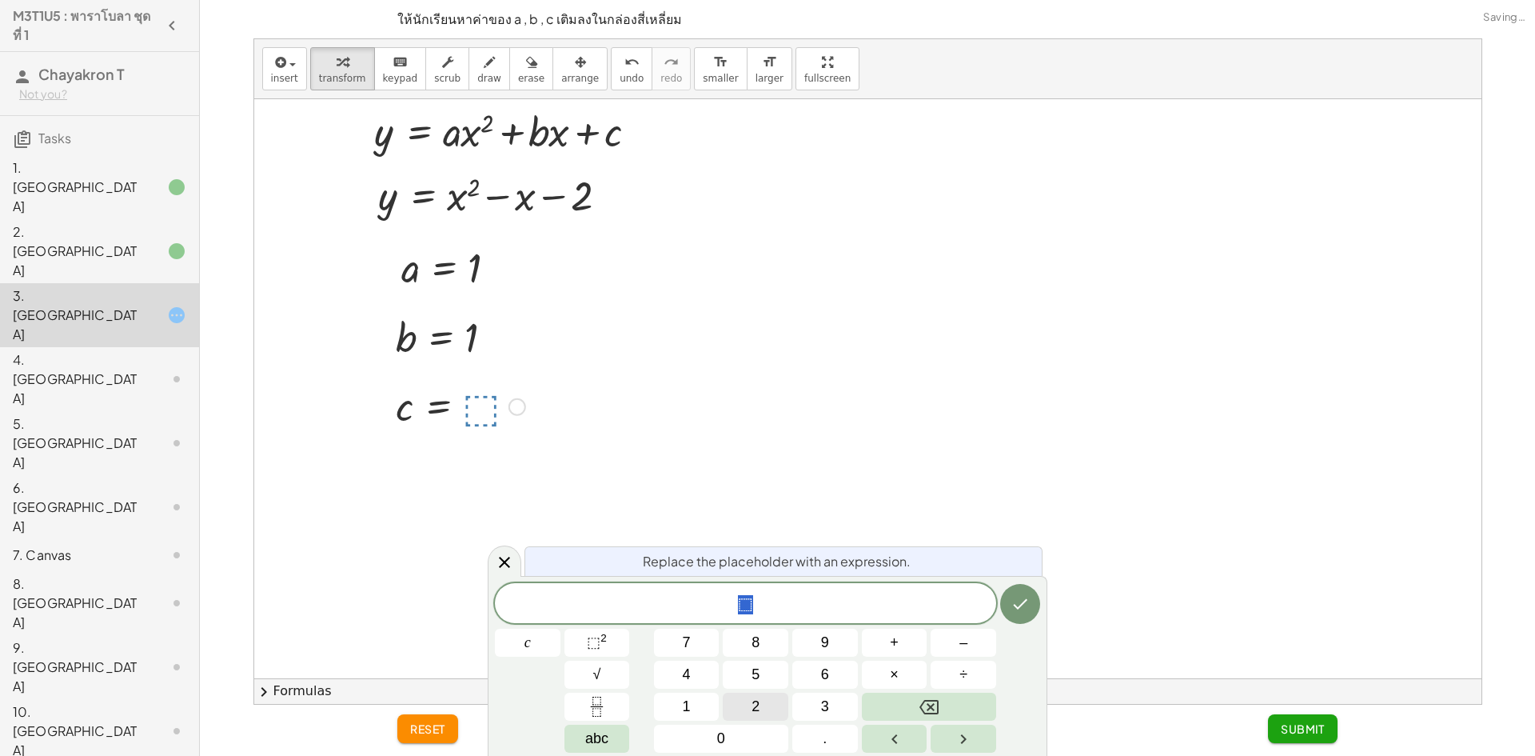
click at [741, 704] on button "2" at bounding box center [756, 706] width 66 height 28
click at [1017, 608] on icon "Done" at bounding box center [1021, 604] width 14 height 10
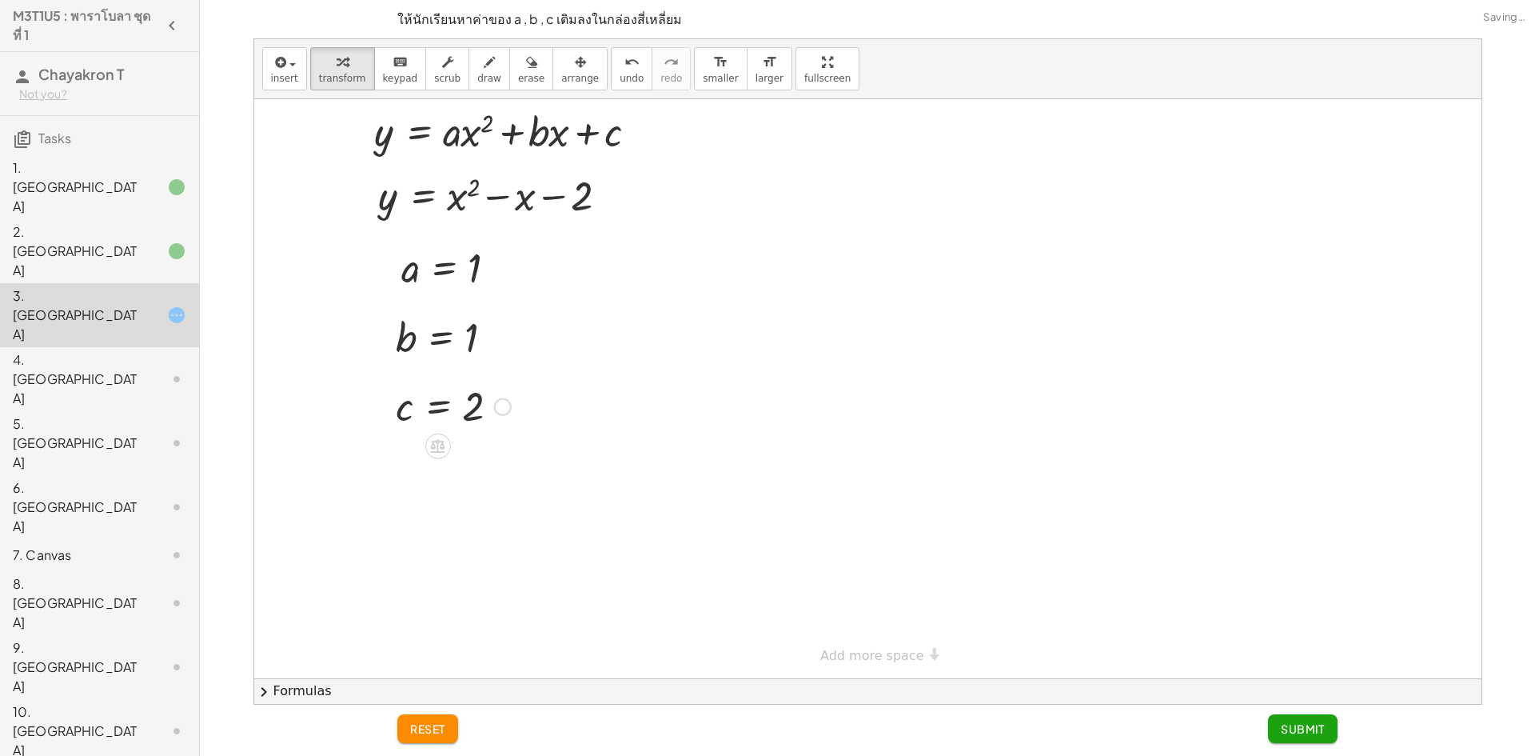
click at [1309, 713] on div "reset Submit" at bounding box center [867, 729] width 959 height 51
click at [1310, 734] on span "Submit" at bounding box center [1303, 728] width 44 height 14
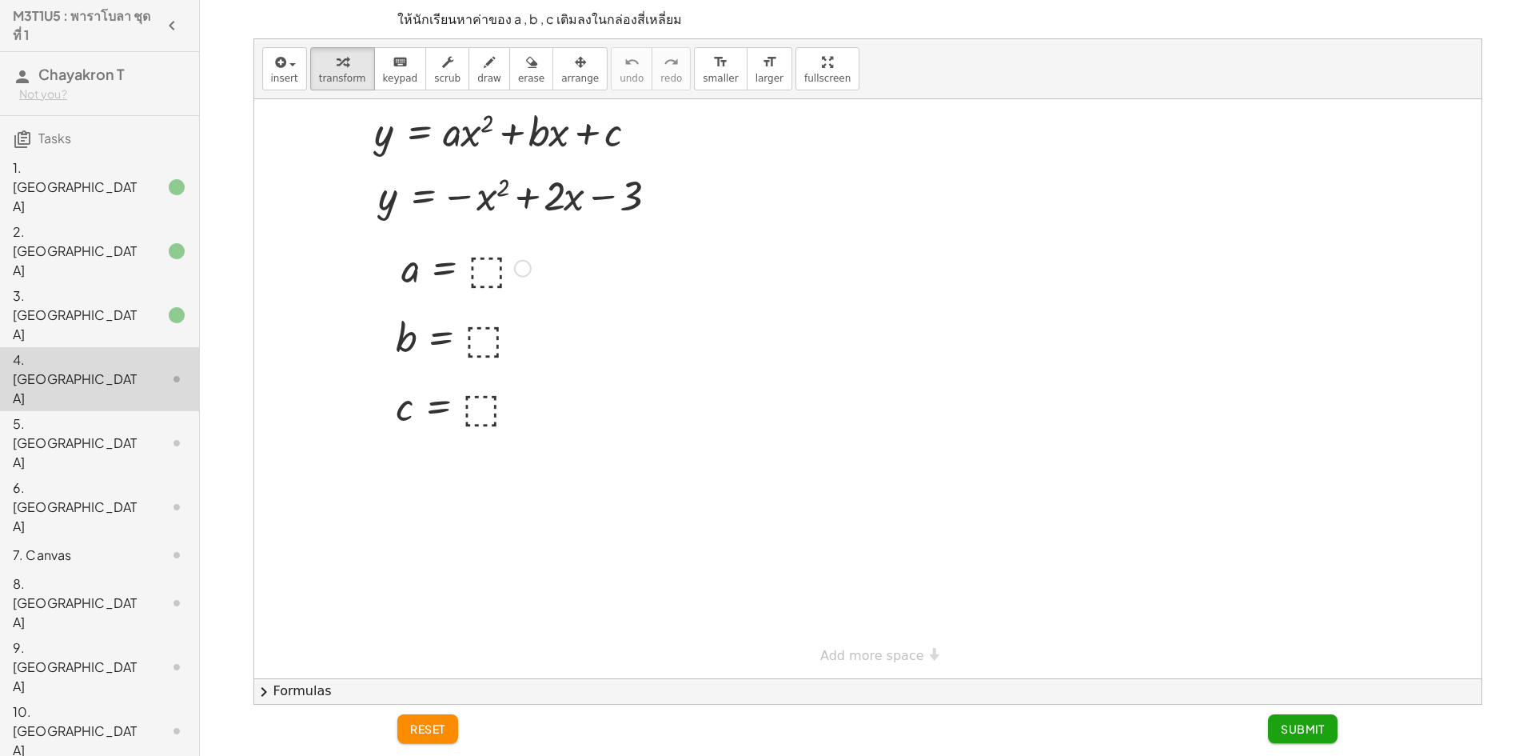
click at [486, 265] on div at bounding box center [466, 267] width 146 height 53
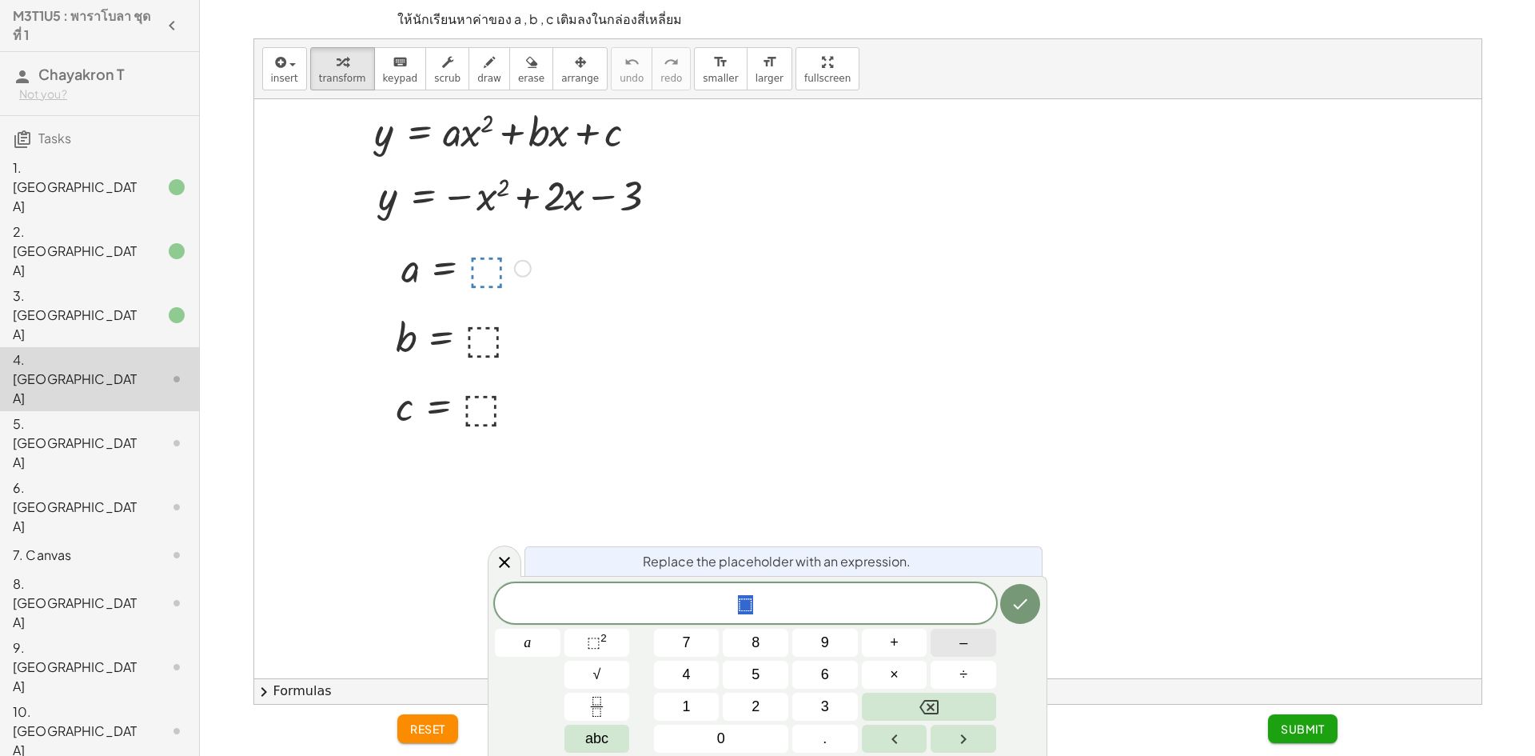
click at [962, 636] on span "–" at bounding box center [963, 643] width 8 height 22
click at [688, 708] on span "1" at bounding box center [687, 707] width 8 height 22
click at [1031, 604] on button "Done" at bounding box center [1020, 604] width 40 height 40
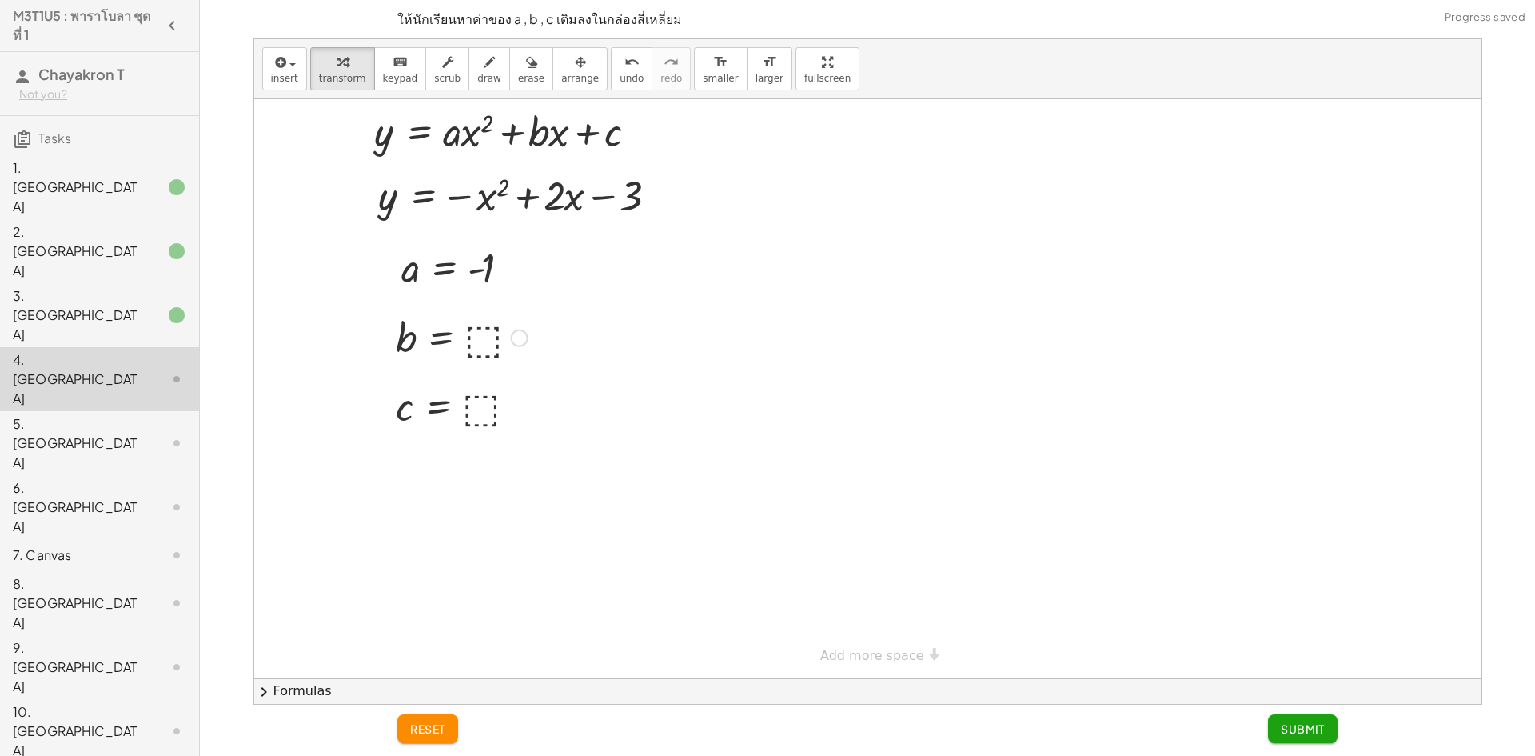
click at [482, 333] on div at bounding box center [462, 336] width 148 height 53
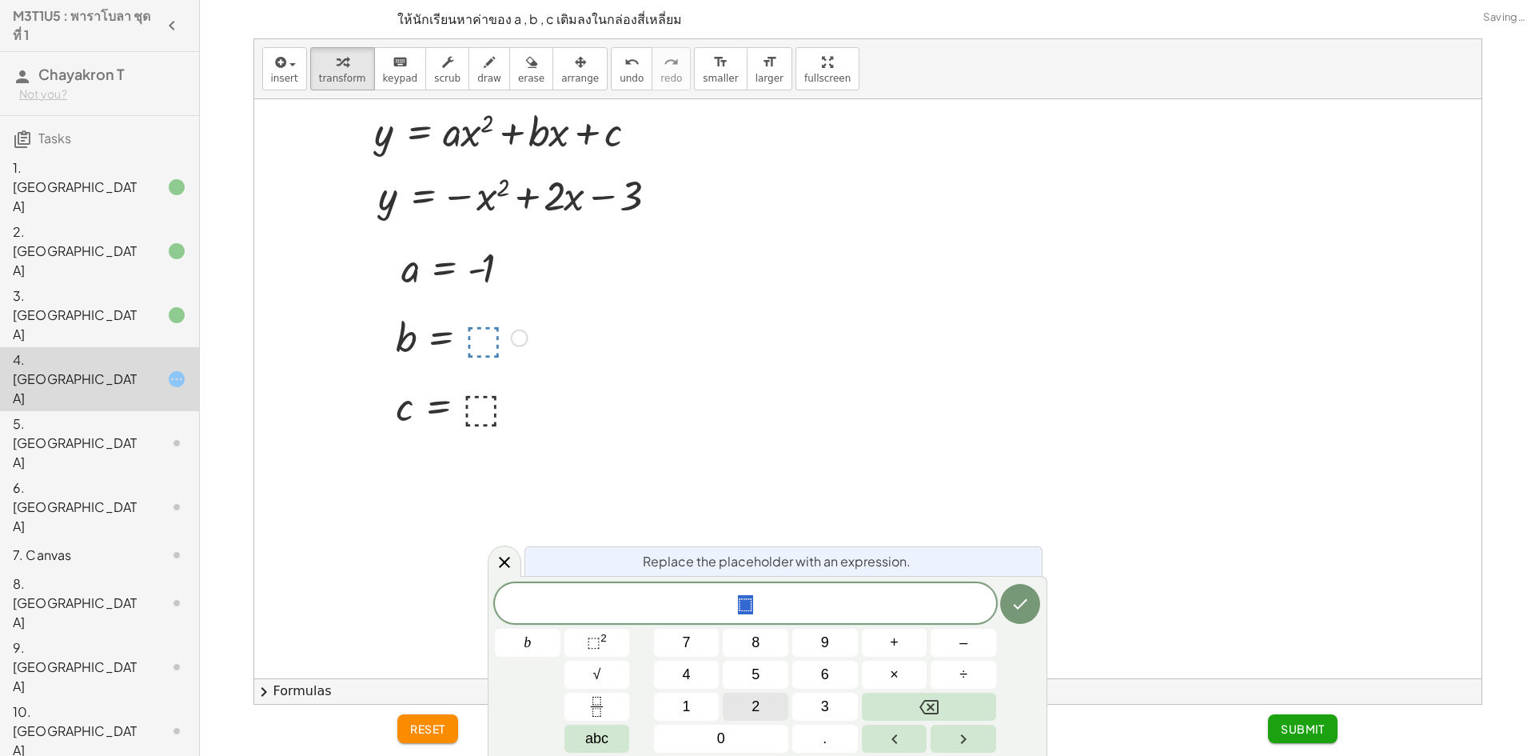
click at [755, 698] on span "2" at bounding box center [756, 707] width 8 height 22
click at [1013, 589] on button "Done" at bounding box center [1020, 604] width 40 height 40
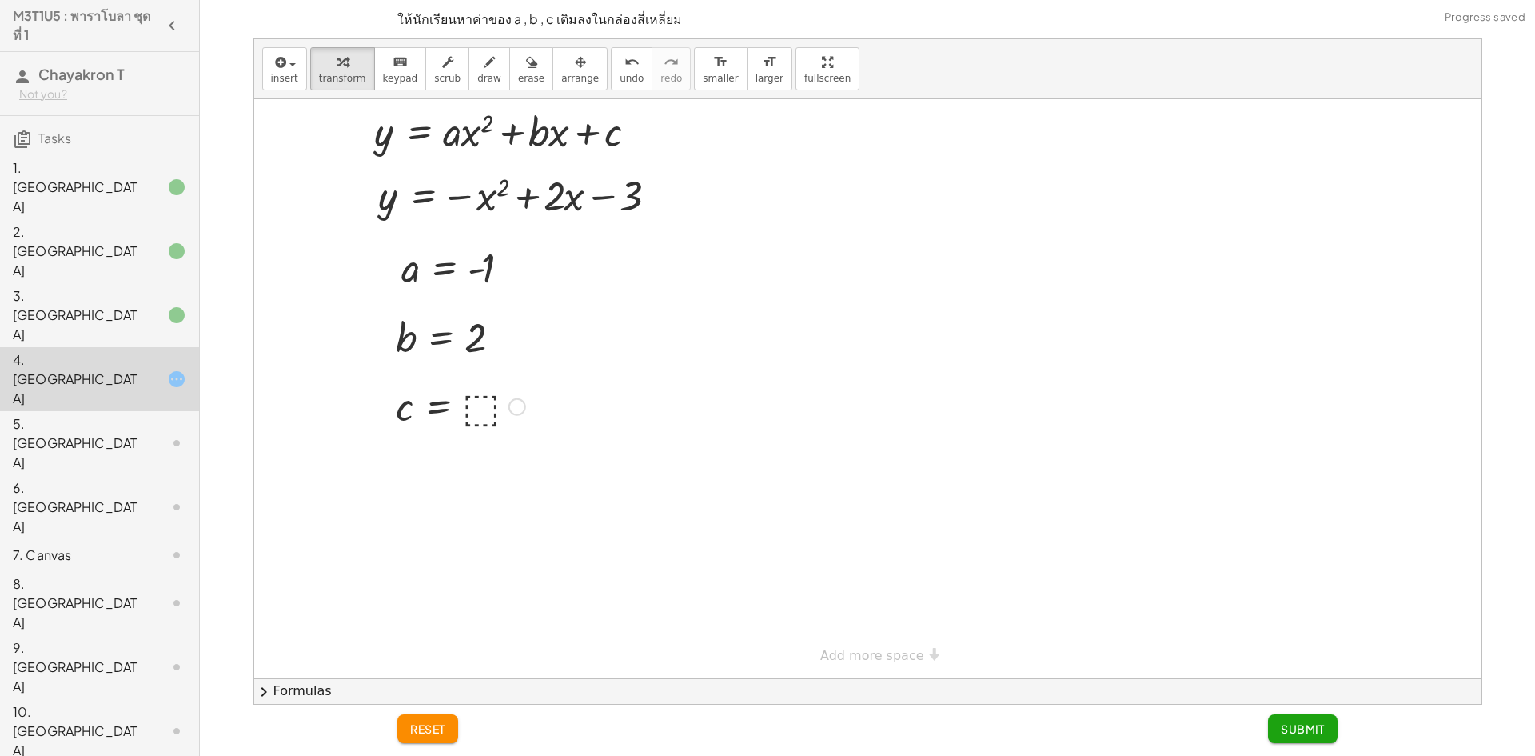
click at [466, 387] on div at bounding box center [461, 405] width 146 height 53
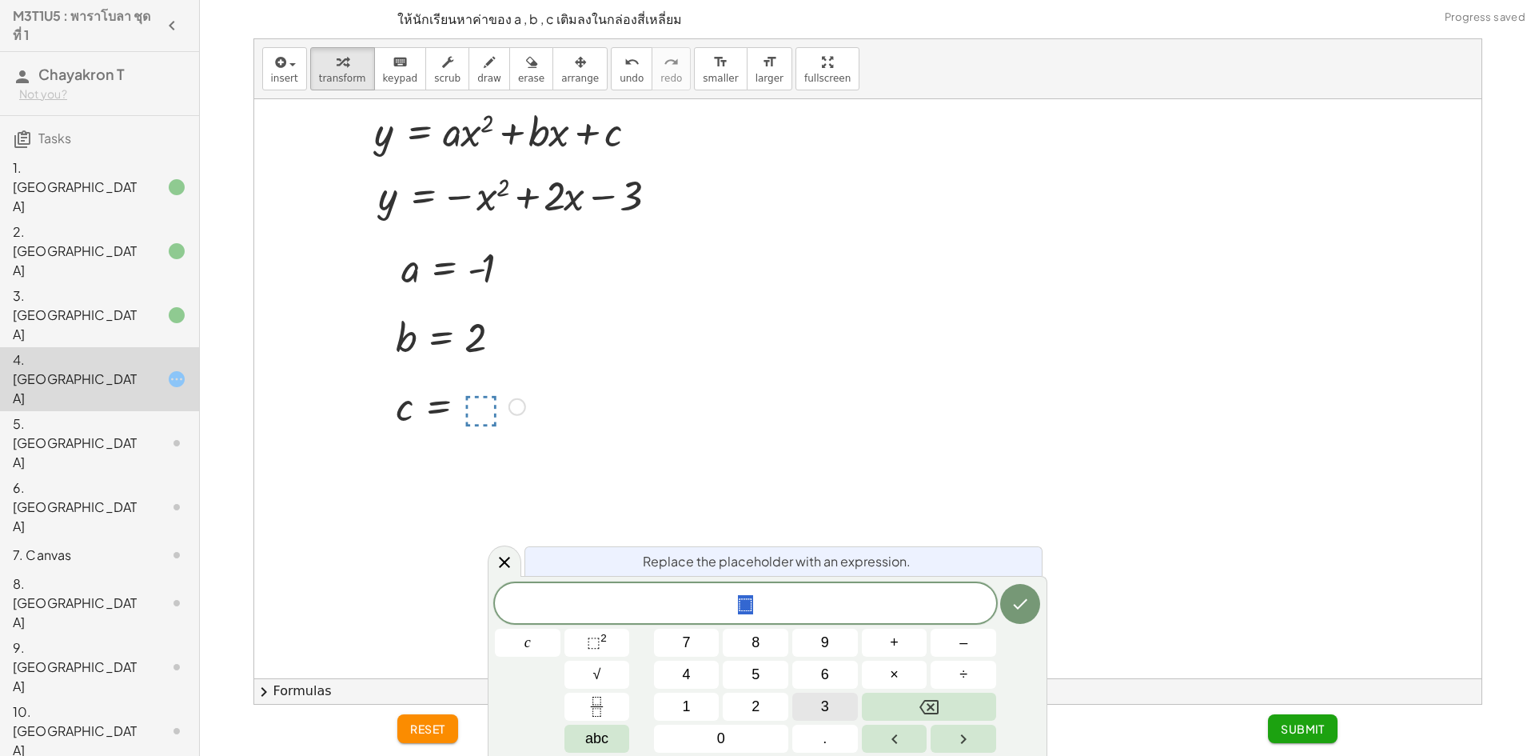
click at [817, 712] on button "3" at bounding box center [825, 706] width 66 height 28
click at [1003, 606] on button "Done" at bounding box center [1020, 604] width 40 height 40
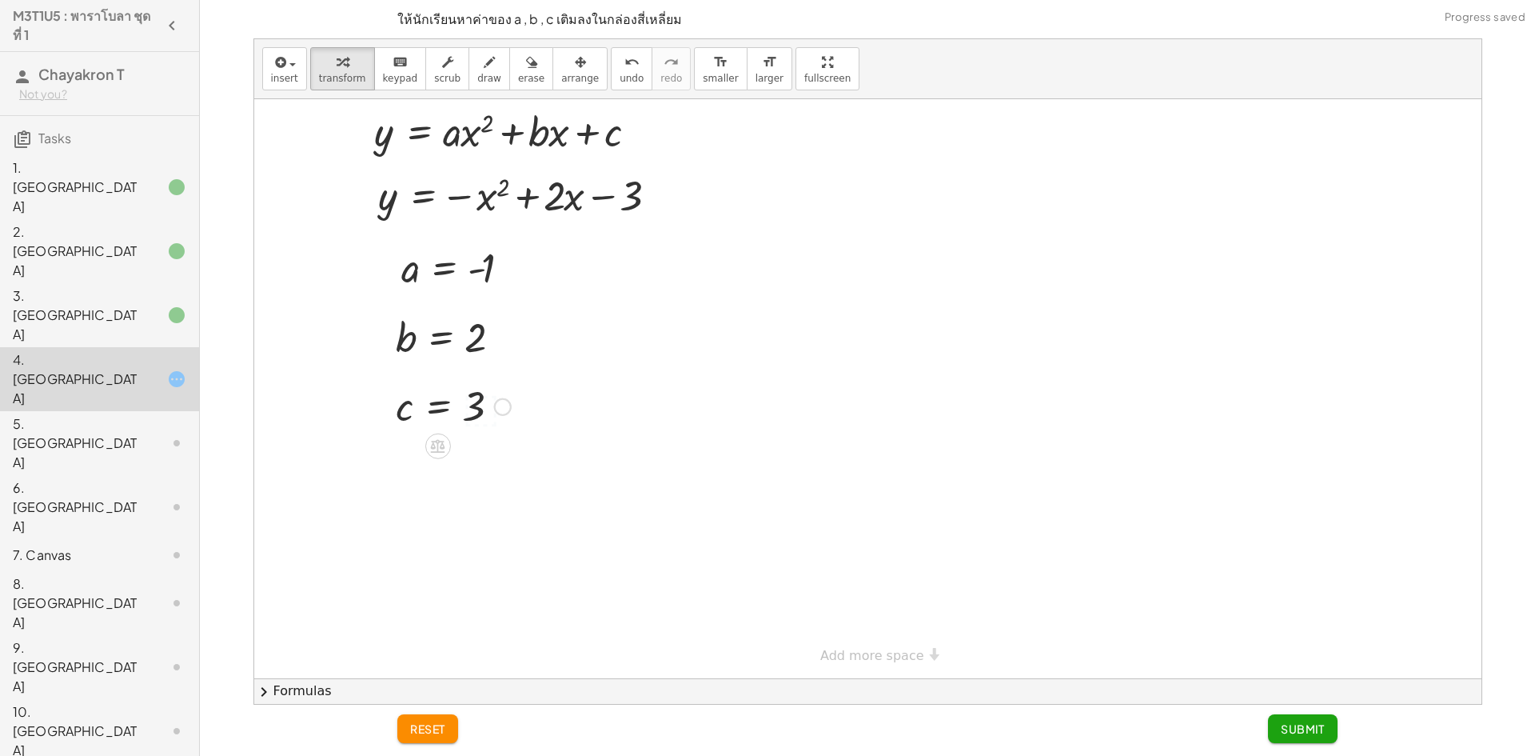
click at [1298, 736] on button "Submit" at bounding box center [1303, 728] width 70 height 29
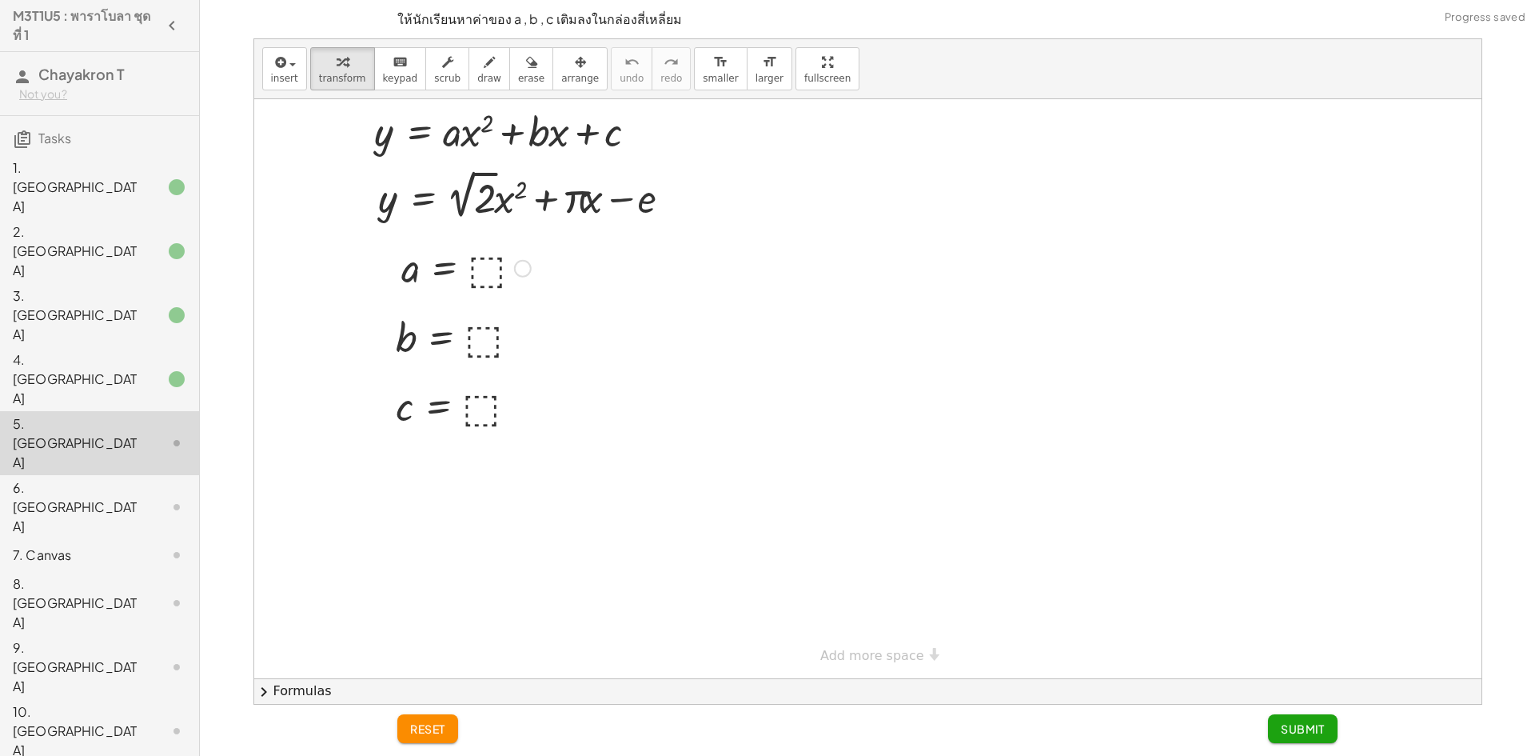
click at [480, 268] on div at bounding box center [466, 267] width 146 height 53
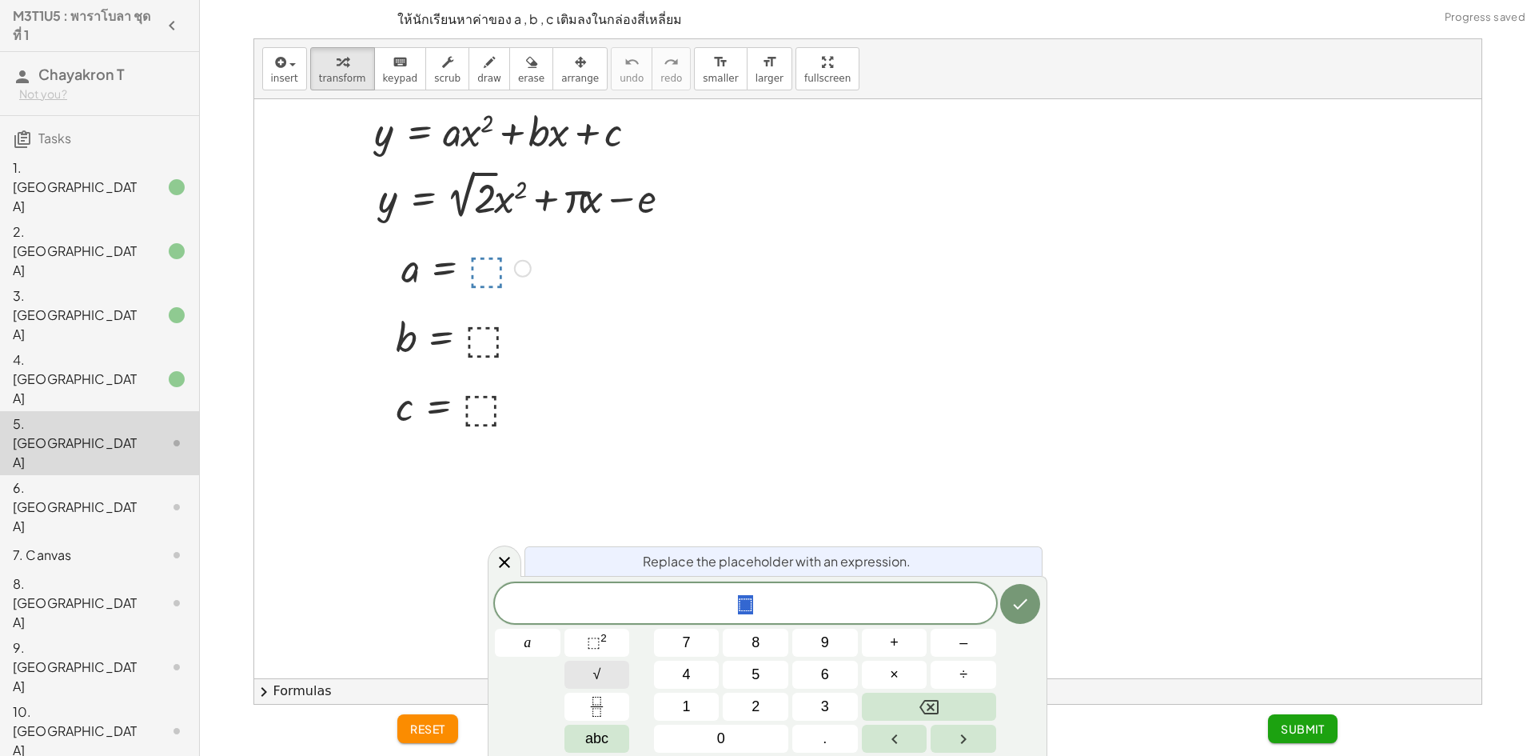
click at [596, 662] on button "√" at bounding box center [597, 674] width 66 height 28
click at [916, 700] on button "Backspace" at bounding box center [929, 706] width 134 height 28
click at [760, 702] on button "2" at bounding box center [756, 706] width 66 height 28
click at [999, 606] on div "√ 2 a 7 8 9 + – 4 5 6 × ÷ ⬚ 2 √ abc 1 2 3 0 ." at bounding box center [767, 666] width 545 height 171
click at [1010, 599] on button "Done" at bounding box center [1020, 603] width 40 height 40
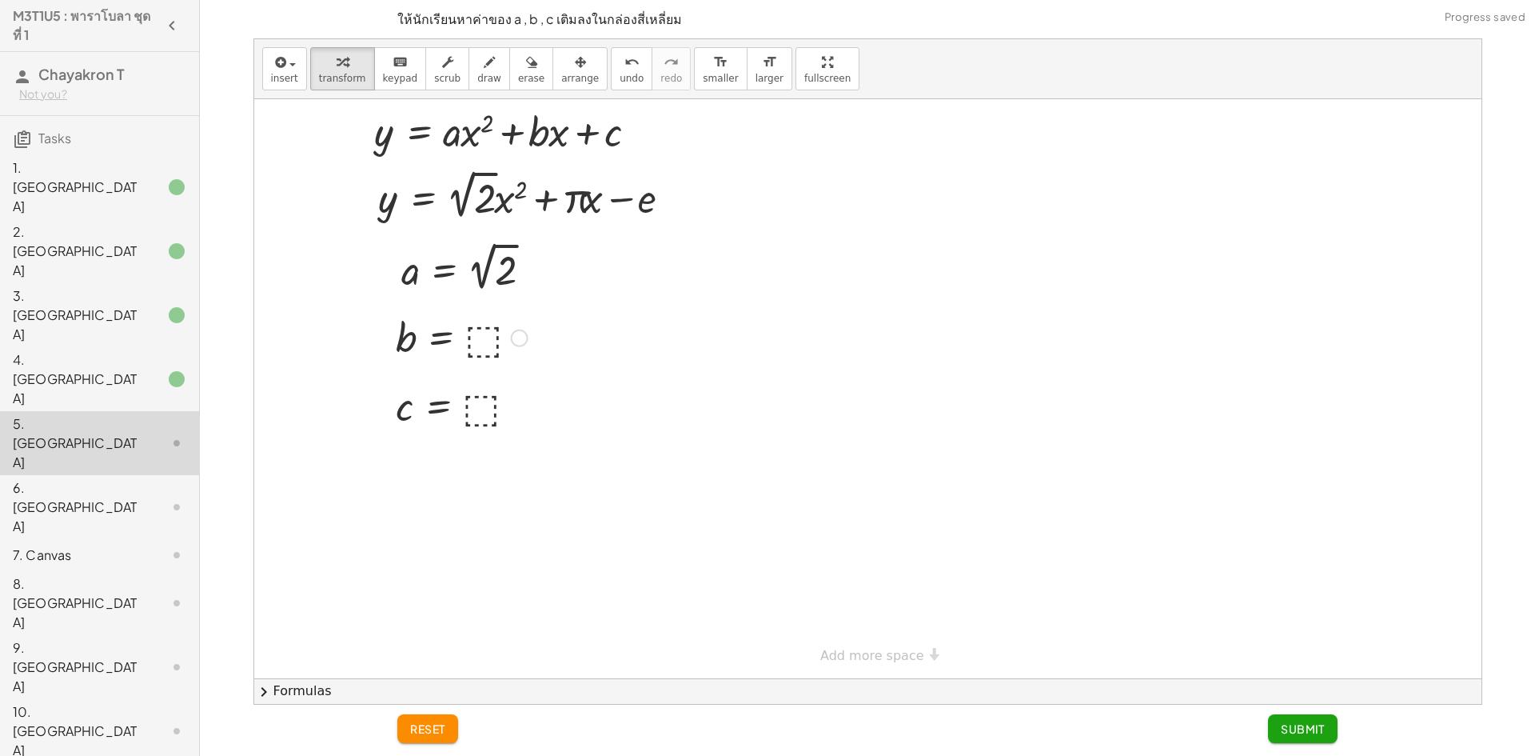
click at [480, 333] on div at bounding box center [462, 336] width 148 height 53
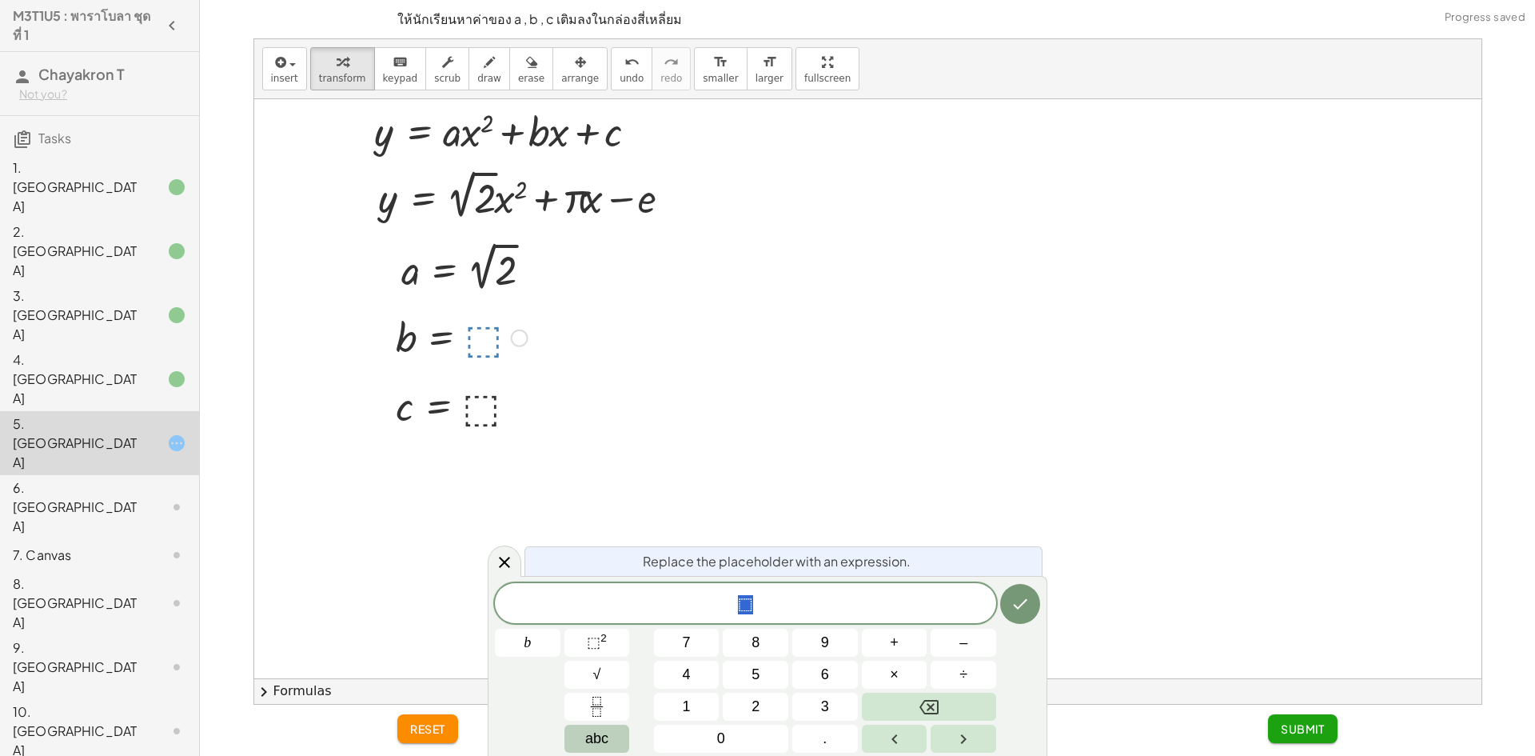
click at [602, 737] on span "abc" at bounding box center [596, 739] width 23 height 22
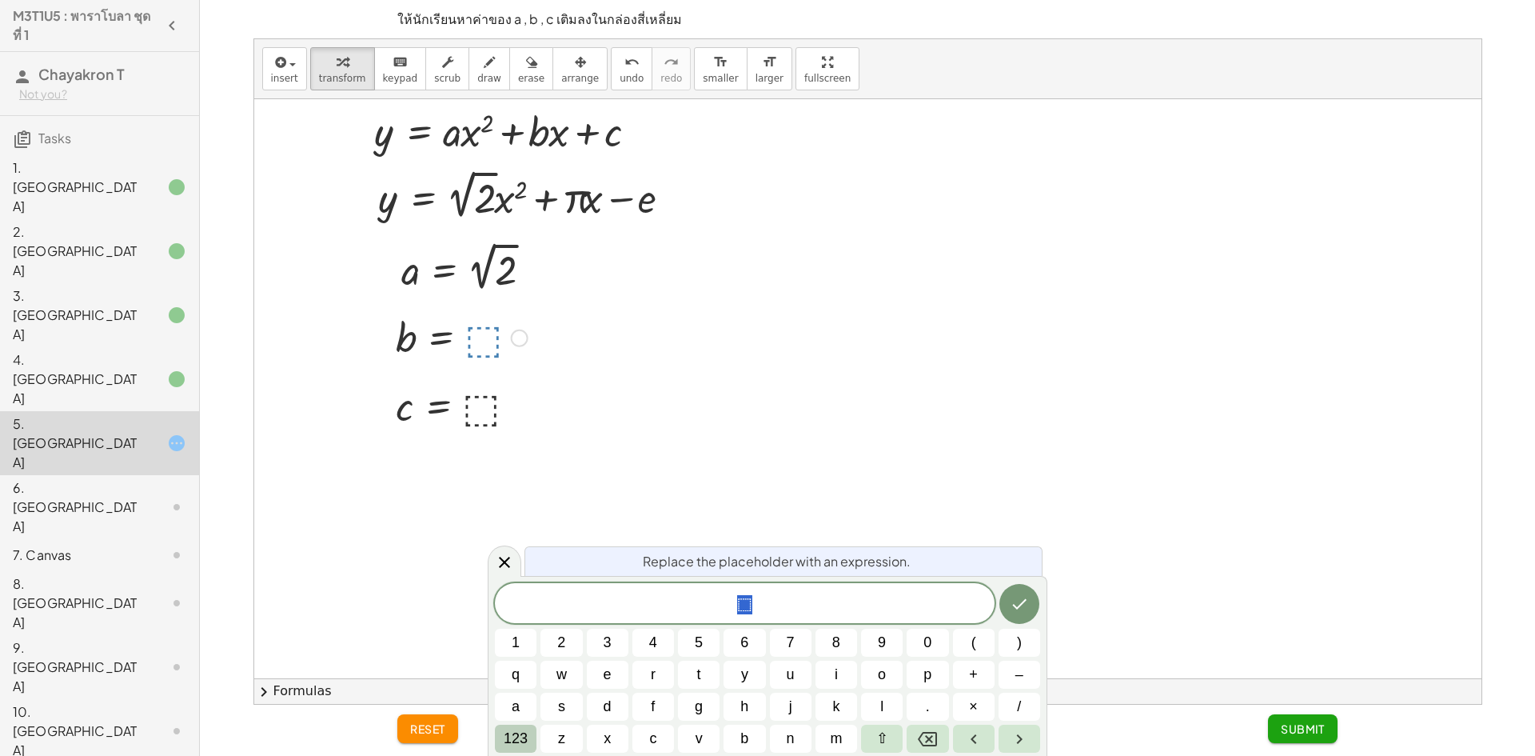
click at [516, 729] on span "123" at bounding box center [516, 739] width 24 height 22
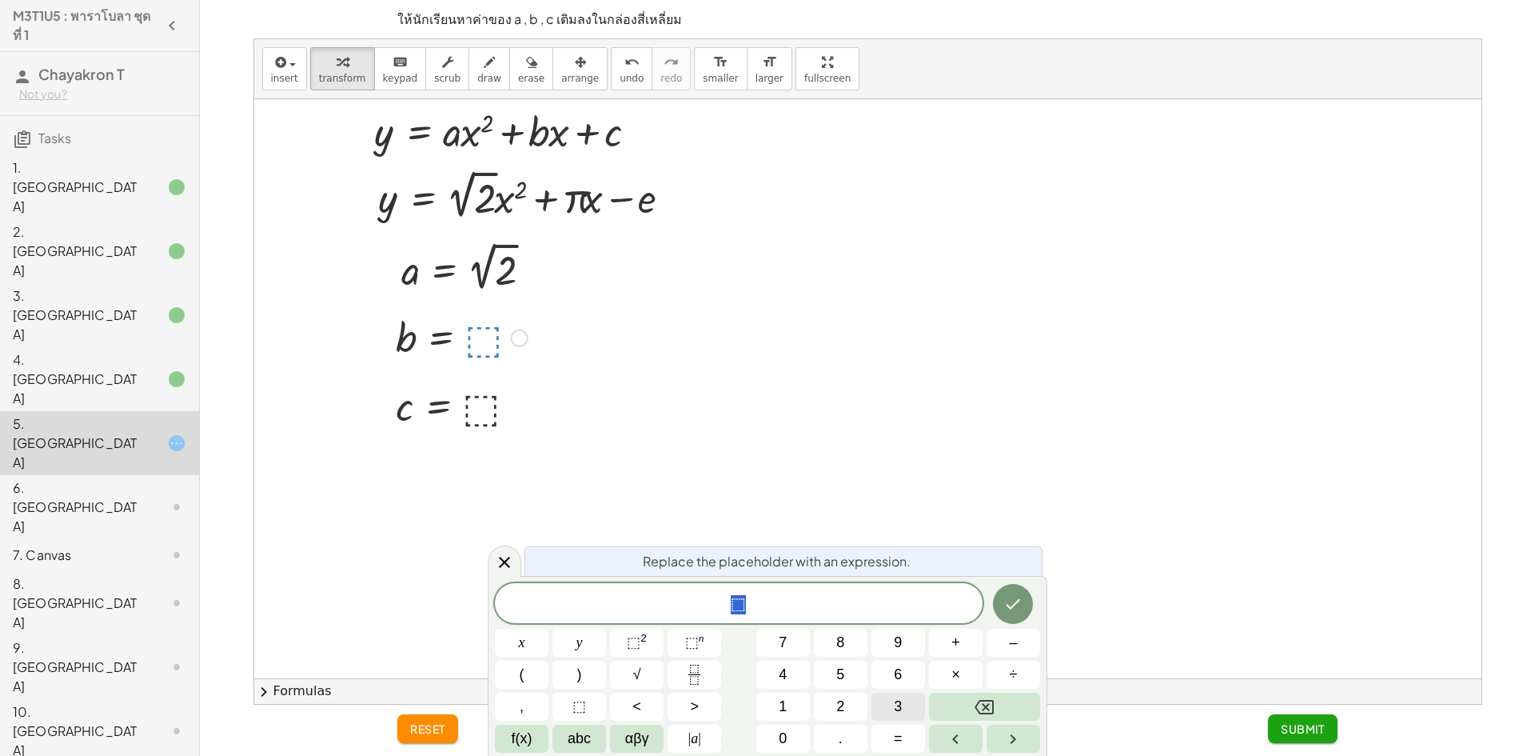
click at [886, 715] on button "3" at bounding box center [898, 706] width 54 height 28
click at [847, 735] on button "." at bounding box center [841, 738] width 54 height 28
click at [806, 708] on button "1" at bounding box center [783, 706] width 54 height 28
click at [783, 668] on span "4" at bounding box center [783, 675] width 8 height 22
click at [1023, 610] on icon "Done" at bounding box center [1012, 603] width 19 height 19
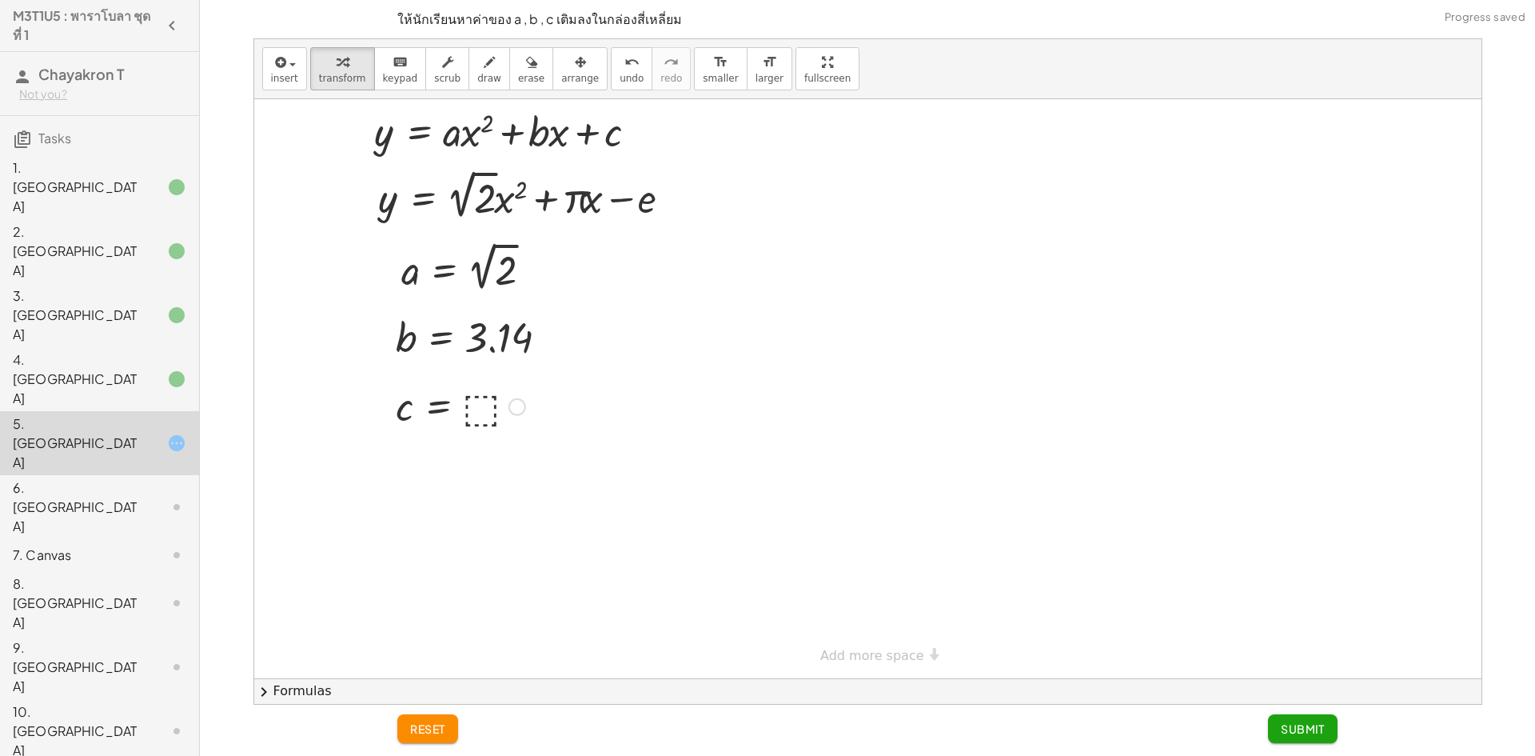
click at [483, 413] on div at bounding box center [461, 405] width 146 height 53
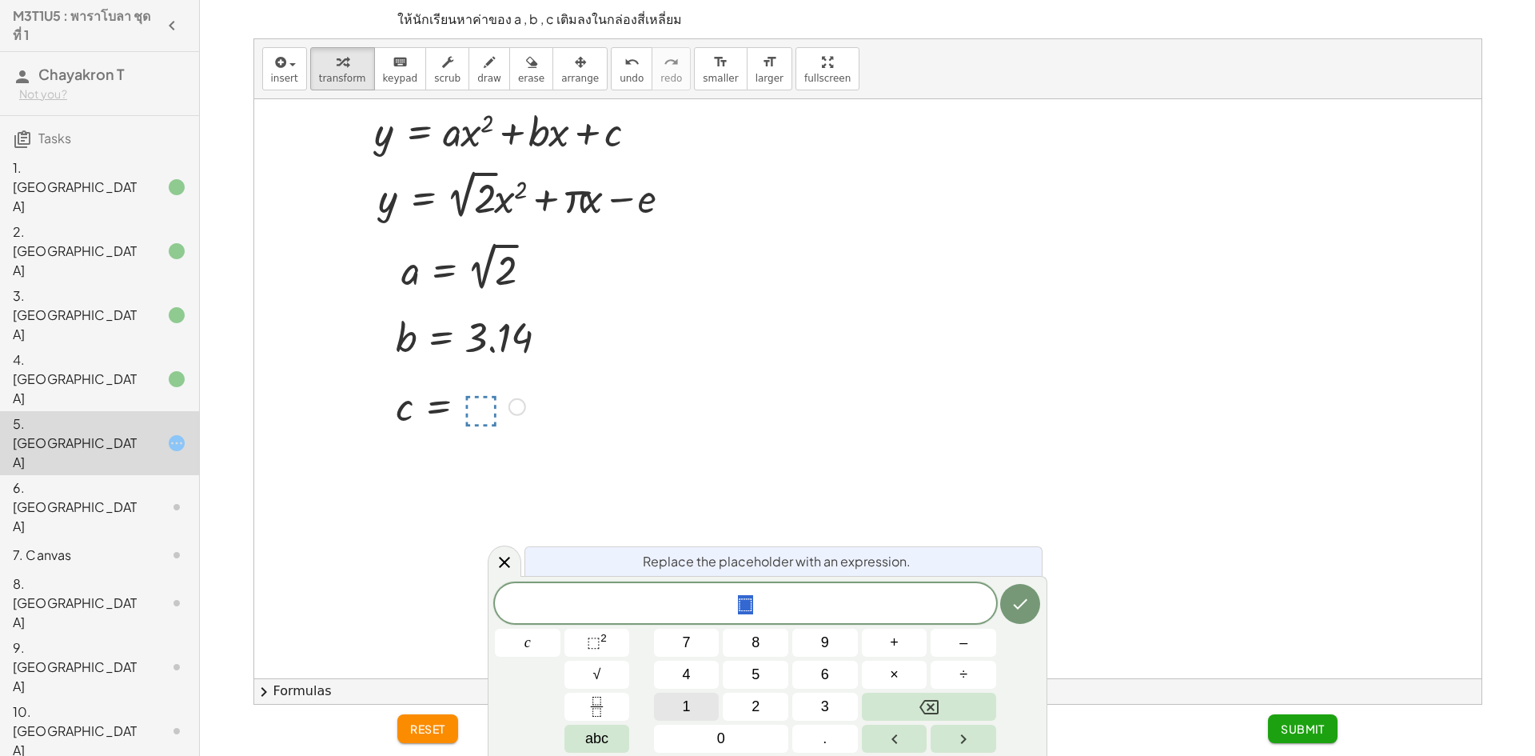
click at [694, 712] on button "1" at bounding box center [687, 706] width 66 height 28
click at [1007, 606] on button "Done" at bounding box center [1020, 604] width 40 height 40
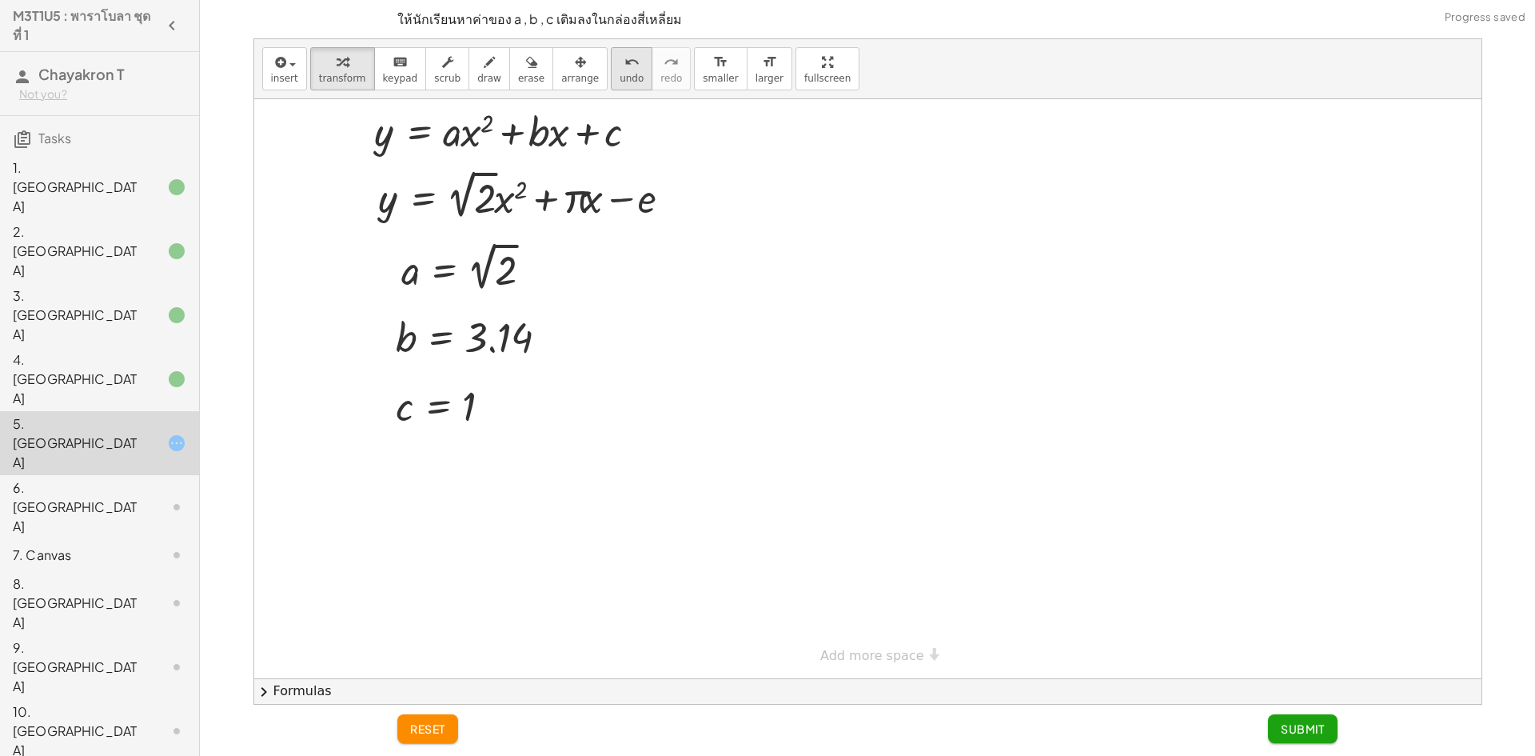
click at [620, 58] on div "undo" at bounding box center [632, 61] width 24 height 19
click at [481, 404] on div at bounding box center [461, 405] width 146 height 53
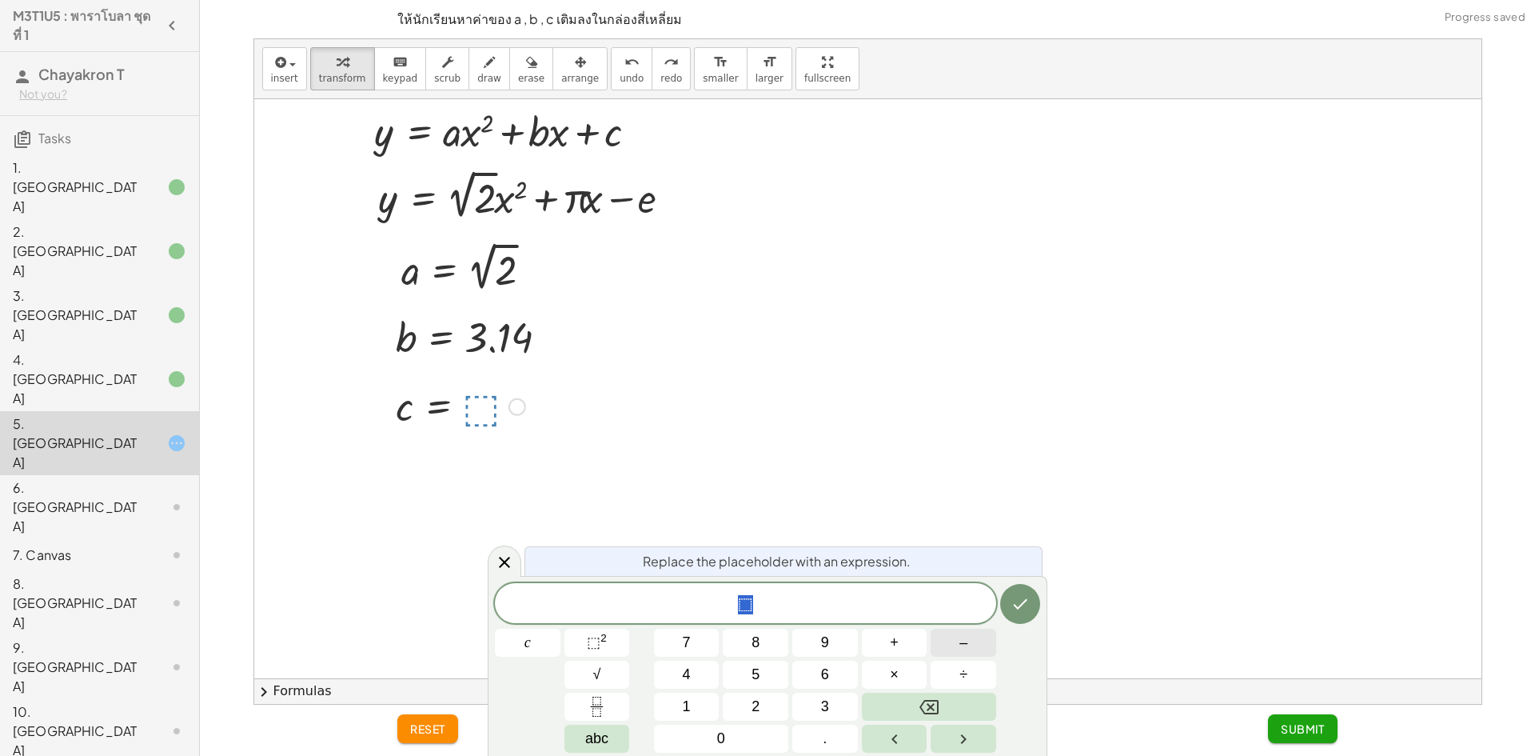
click at [960, 645] on span "–" at bounding box center [963, 643] width 8 height 22
click at [700, 706] on button "1" at bounding box center [687, 706] width 66 height 28
click at [1033, 600] on button "Done" at bounding box center [1020, 604] width 40 height 40
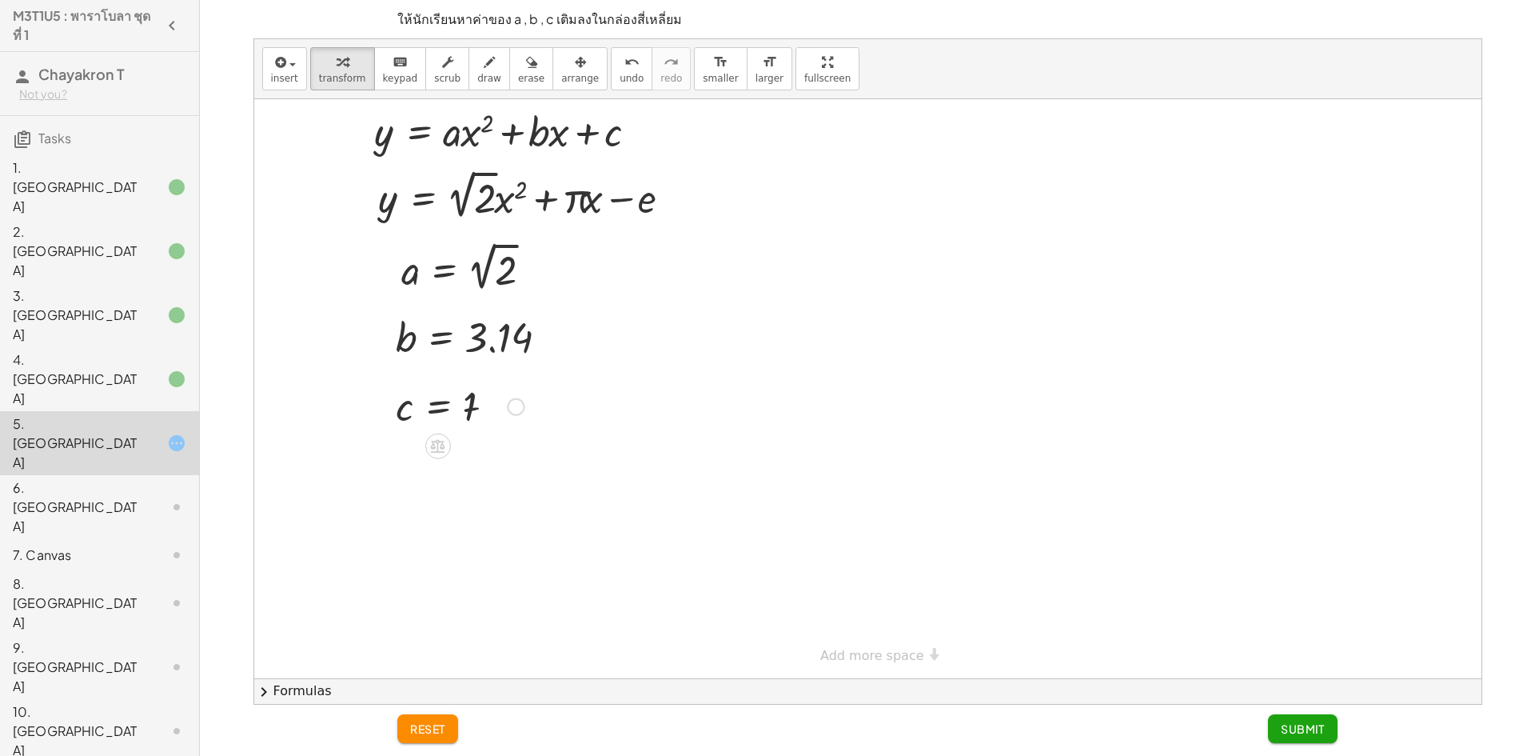
click at [1290, 728] on span "Submit" at bounding box center [1303, 728] width 44 height 14
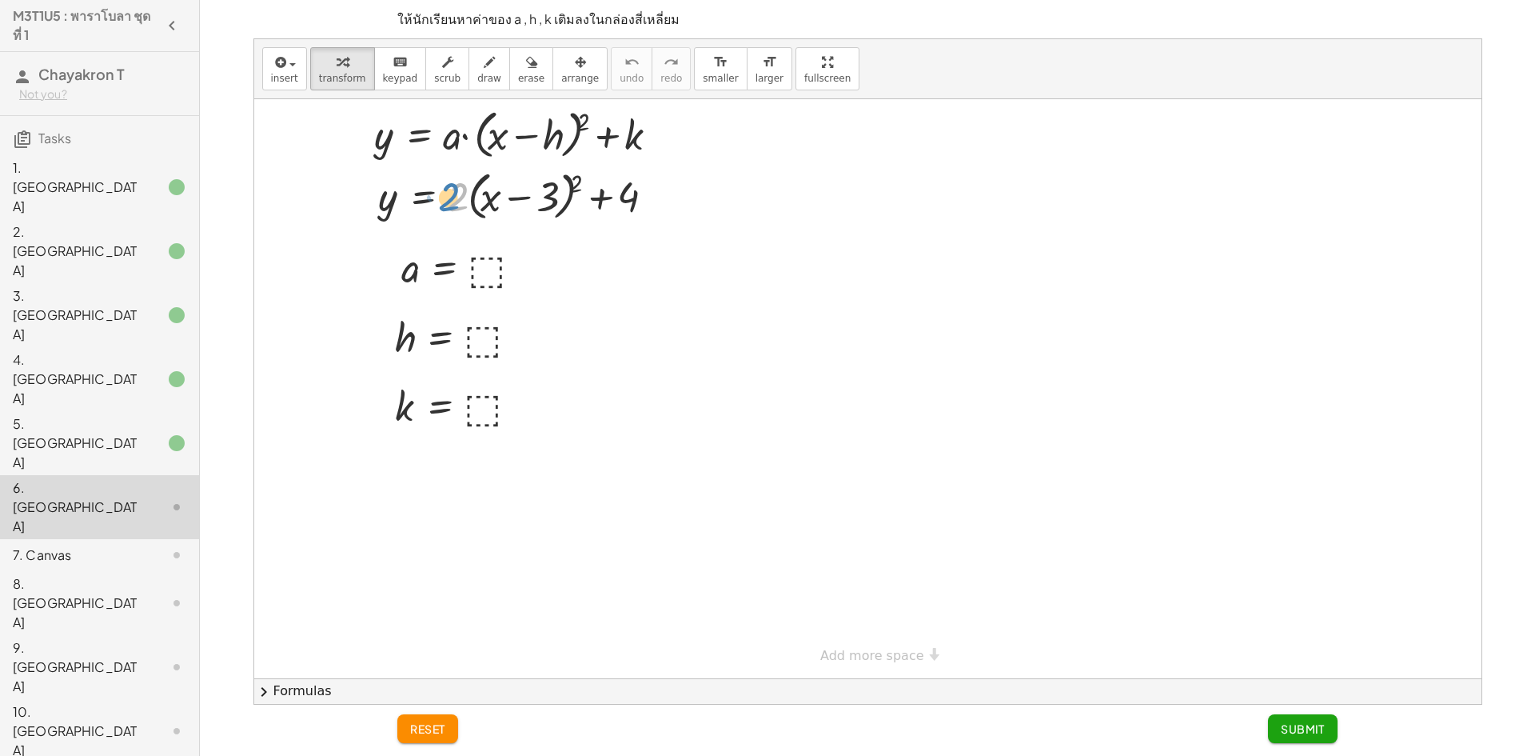
drag, startPoint x: 461, startPoint y: 208, endPoint x: 453, endPoint y: 208, distance: 8.8
click at [453, 208] on div at bounding box center [522, 195] width 304 height 61
click at [152, 545] on div at bounding box center [164, 554] width 45 height 19
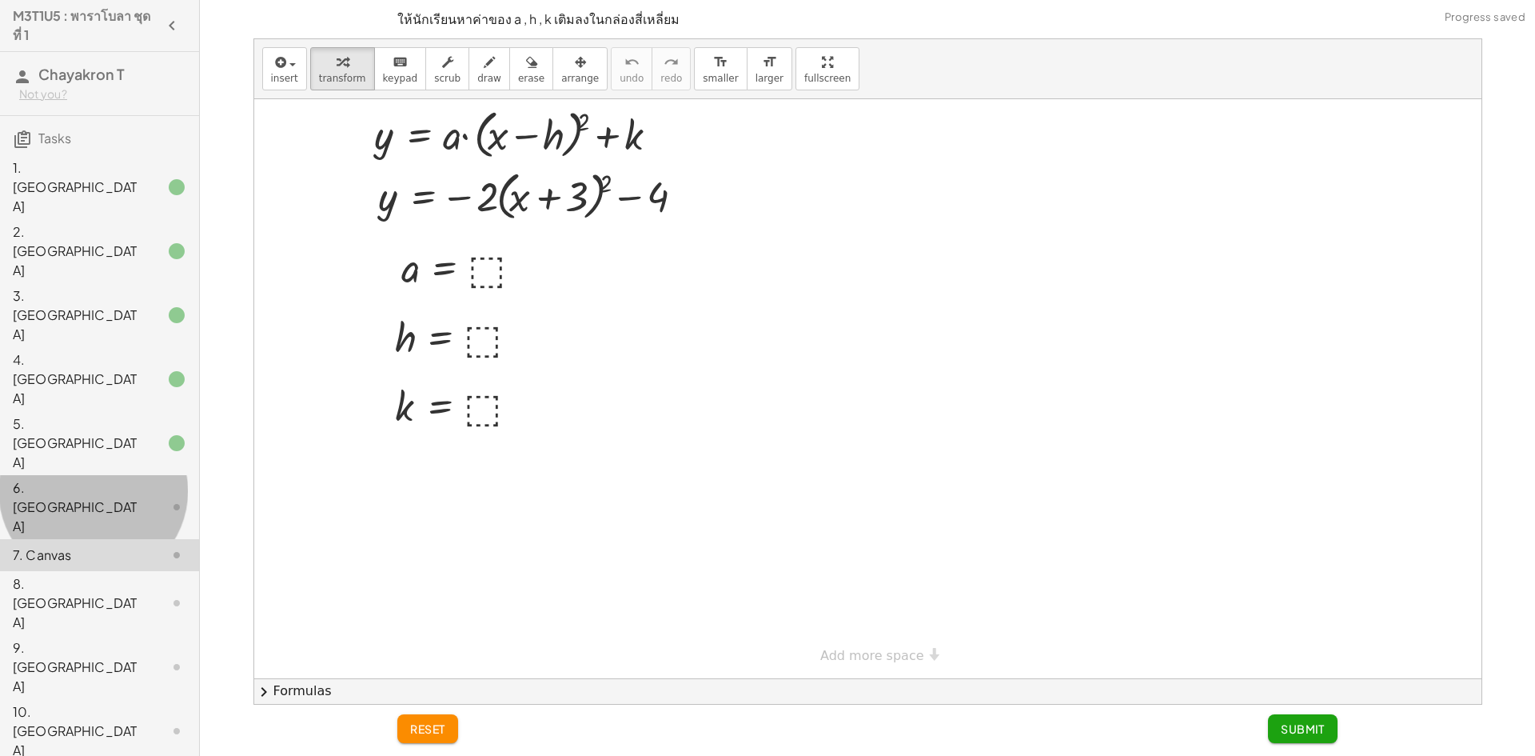
drag, startPoint x: 134, startPoint y: 332, endPoint x: 145, endPoint y: 325, distance: 12.6
click at [142, 497] on div at bounding box center [164, 506] width 45 height 19
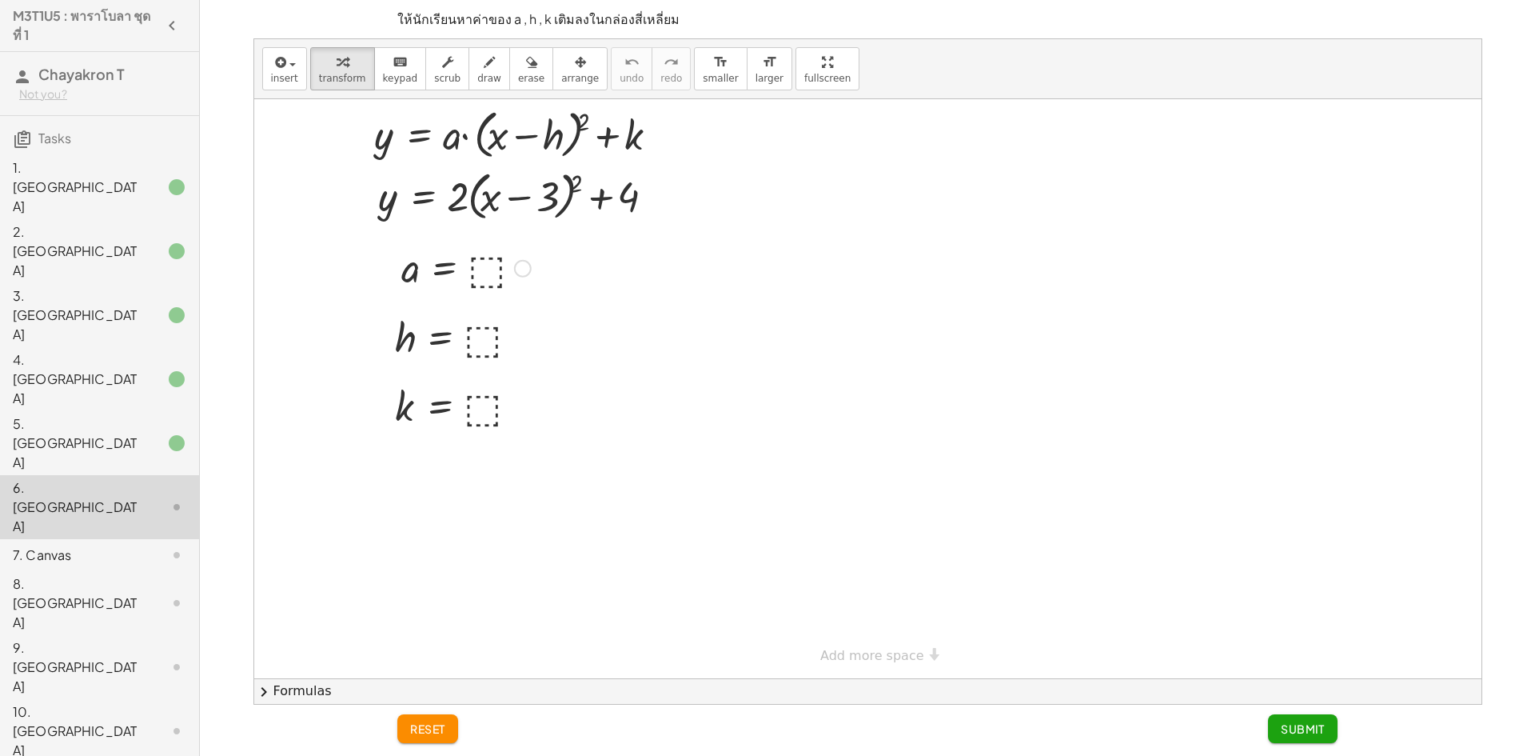
click at [485, 263] on div at bounding box center [466, 267] width 146 height 53
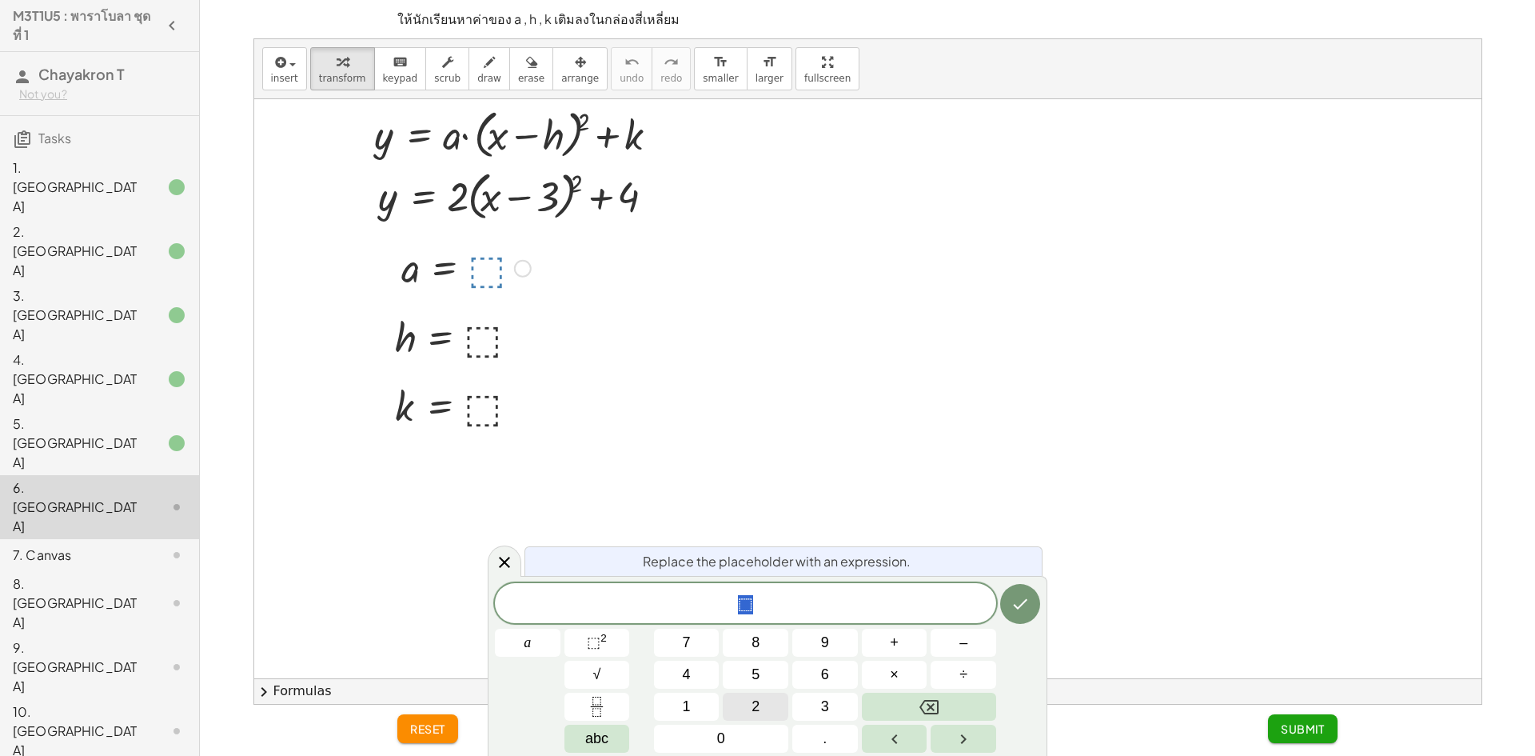
click at [740, 706] on button "2" at bounding box center [756, 706] width 66 height 28
click at [1013, 596] on icon "Done" at bounding box center [1020, 603] width 19 height 19
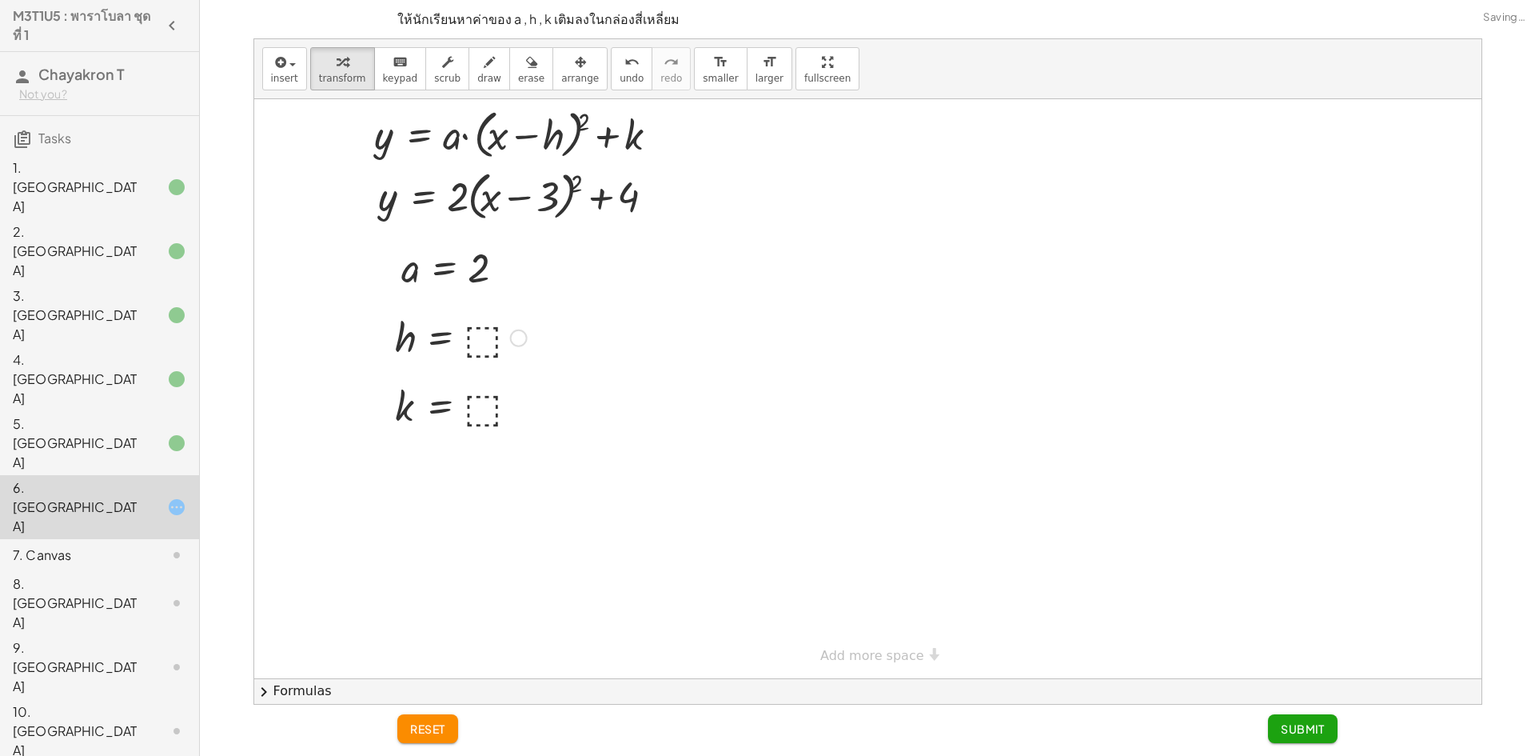
click at [491, 346] on div at bounding box center [461, 336] width 148 height 53
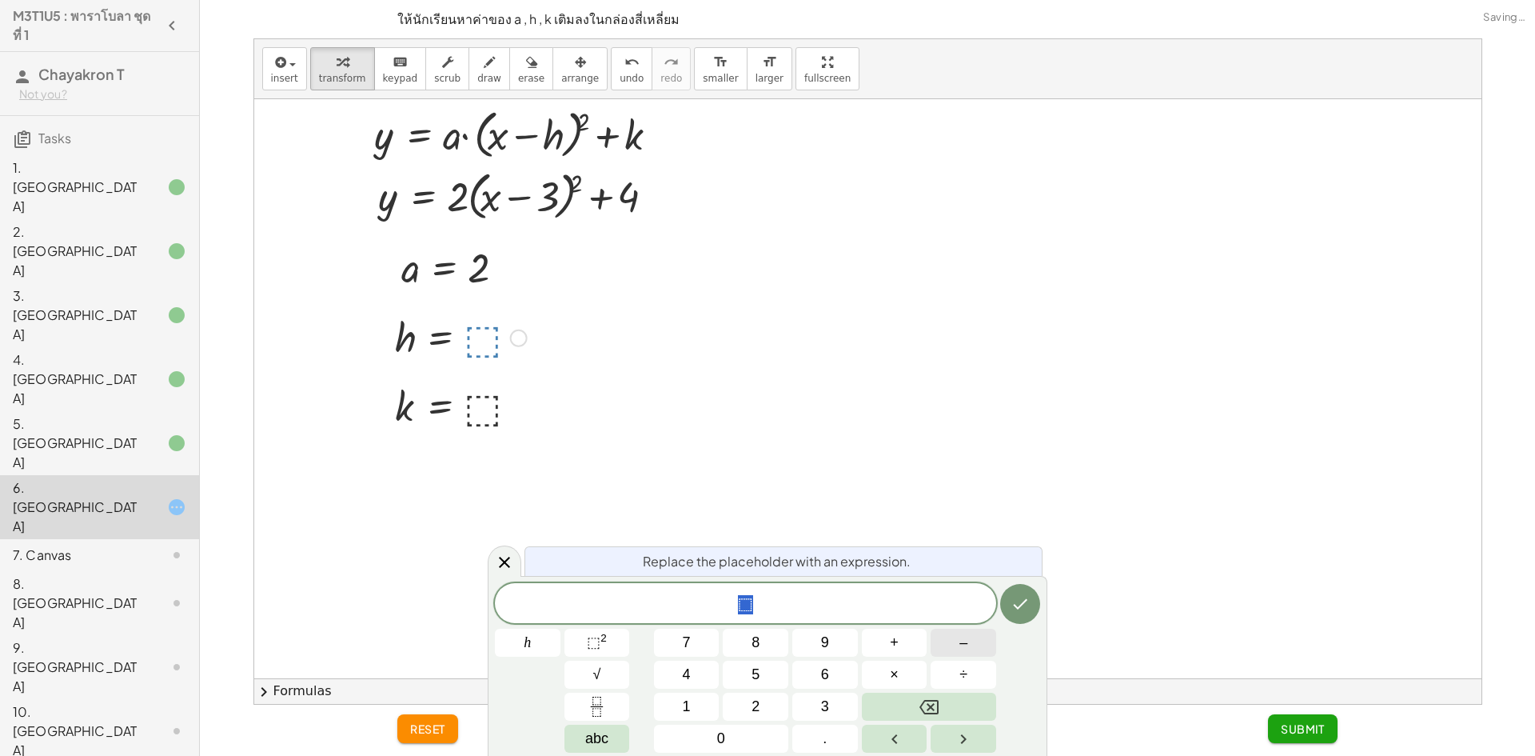
click at [946, 632] on button "–" at bounding box center [964, 642] width 66 height 28
click at [835, 704] on button "3" at bounding box center [825, 706] width 66 height 28
click at [1013, 605] on icon "Done" at bounding box center [1020, 603] width 19 height 19
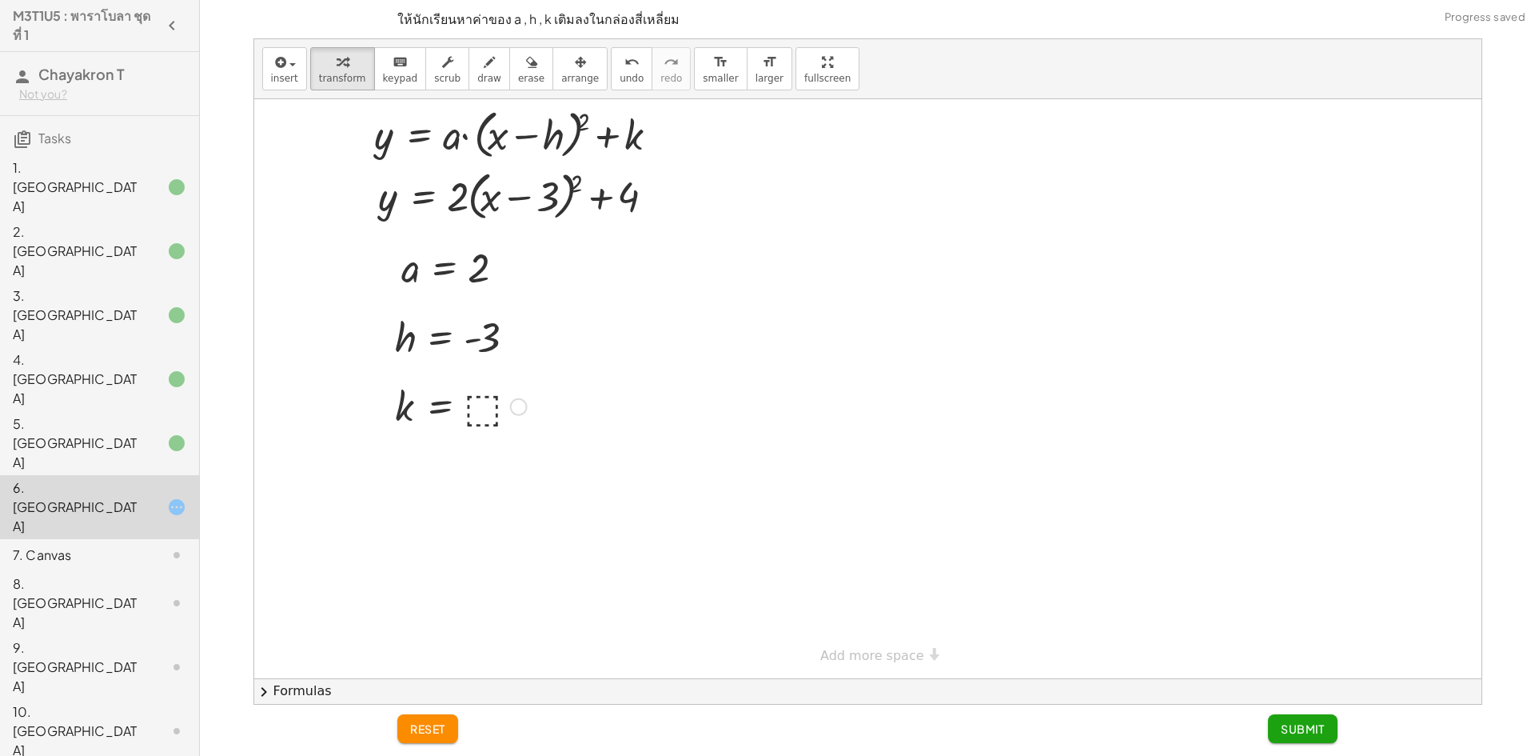
click at [500, 416] on div at bounding box center [461, 405] width 148 height 53
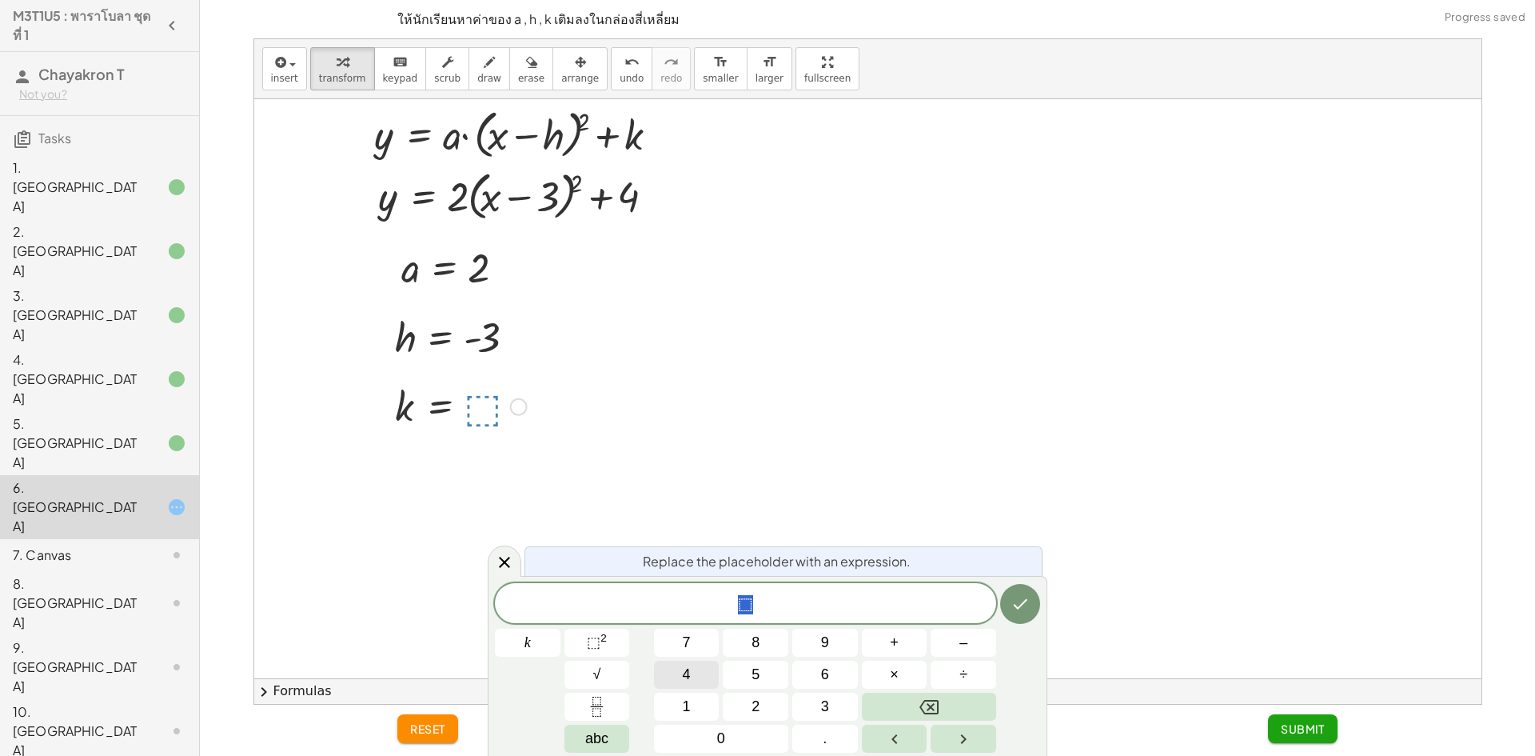
click at [688, 674] on span "4" at bounding box center [687, 675] width 8 height 22
click at [1032, 608] on button "Done" at bounding box center [1020, 604] width 40 height 40
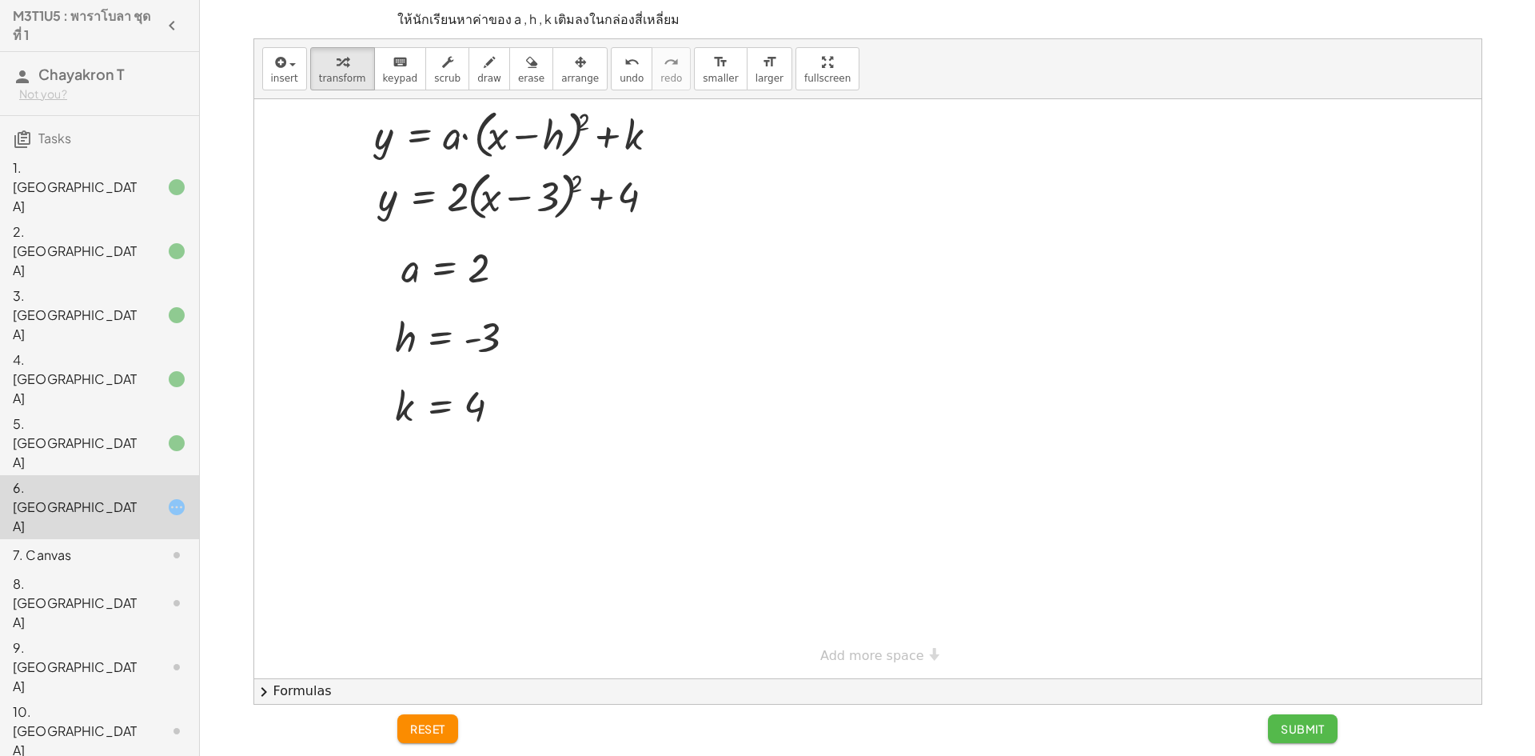
click at [1298, 720] on button "Submit" at bounding box center [1303, 728] width 70 height 29
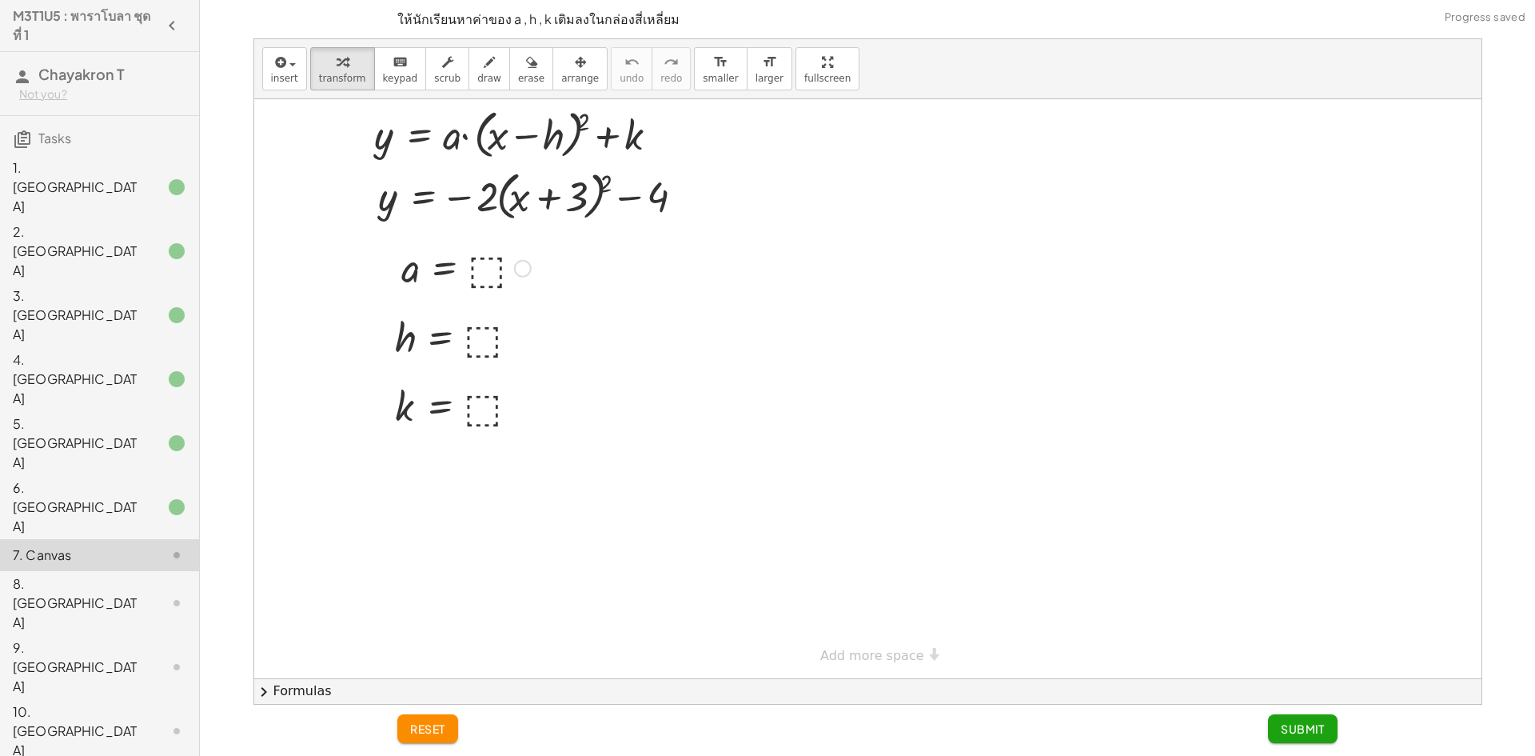
click at [492, 275] on div at bounding box center [466, 267] width 146 height 53
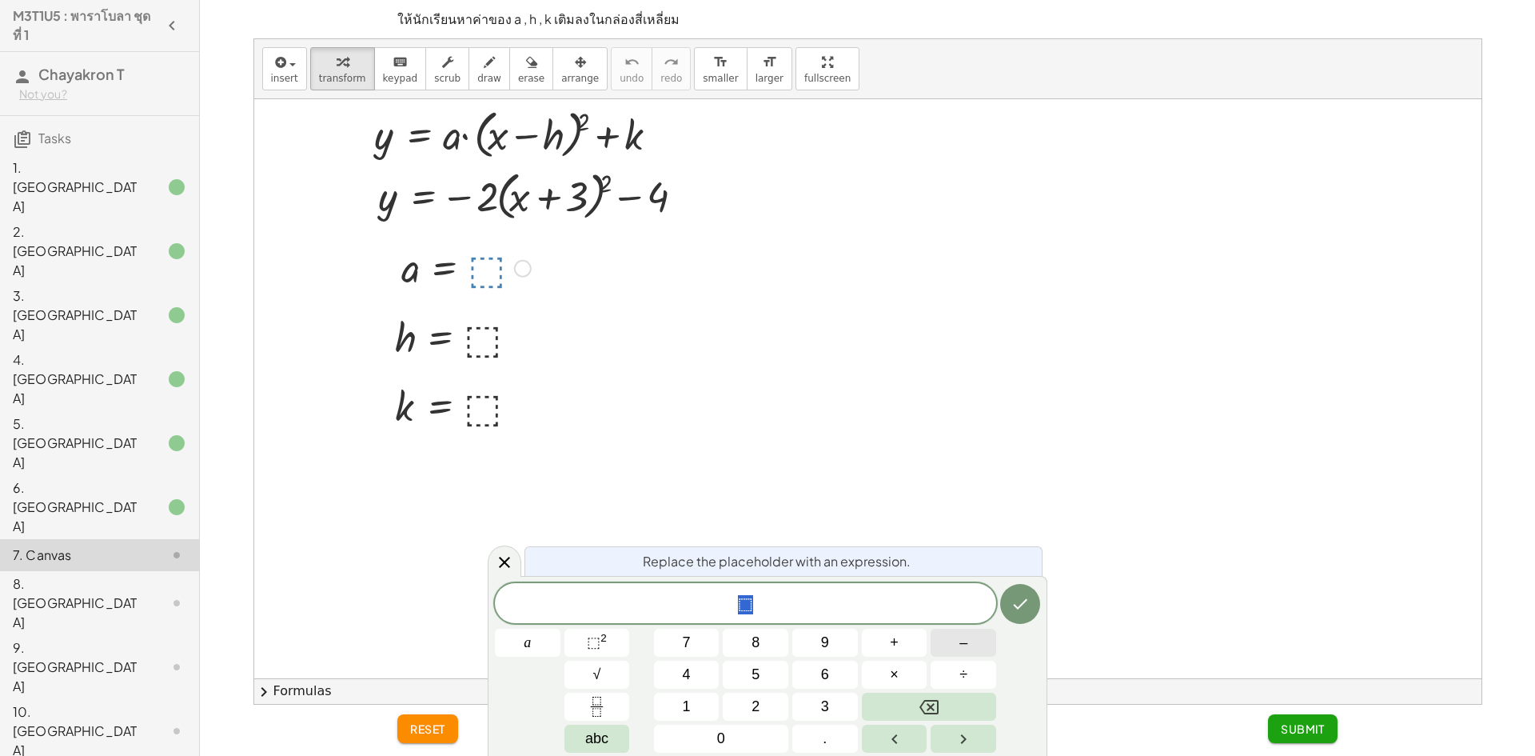
click at [949, 639] on button "–" at bounding box center [964, 642] width 66 height 28
click at [748, 711] on button "2" at bounding box center [756, 706] width 66 height 28
click at [1015, 604] on icon "Done" at bounding box center [1020, 603] width 19 height 19
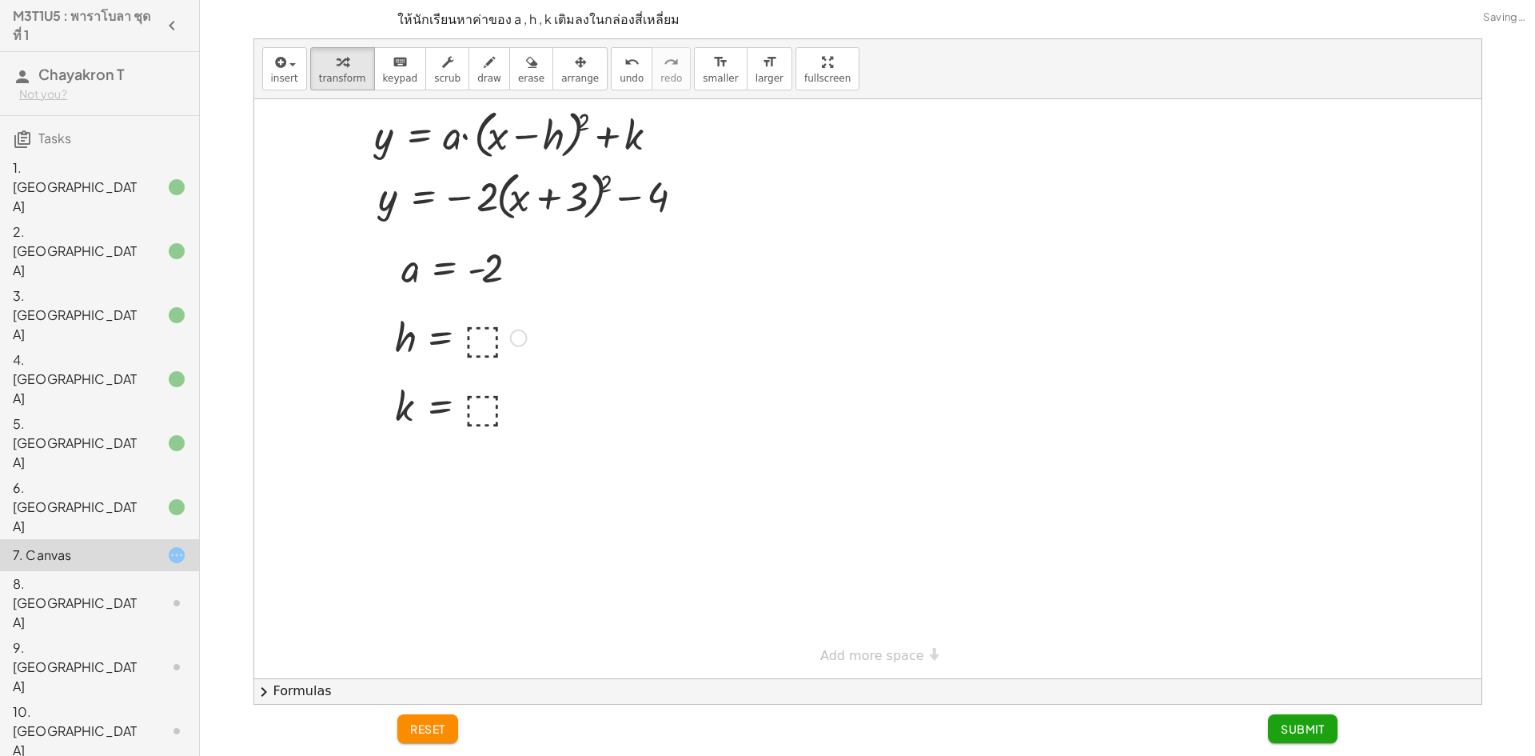
click at [475, 340] on div at bounding box center [461, 336] width 148 height 53
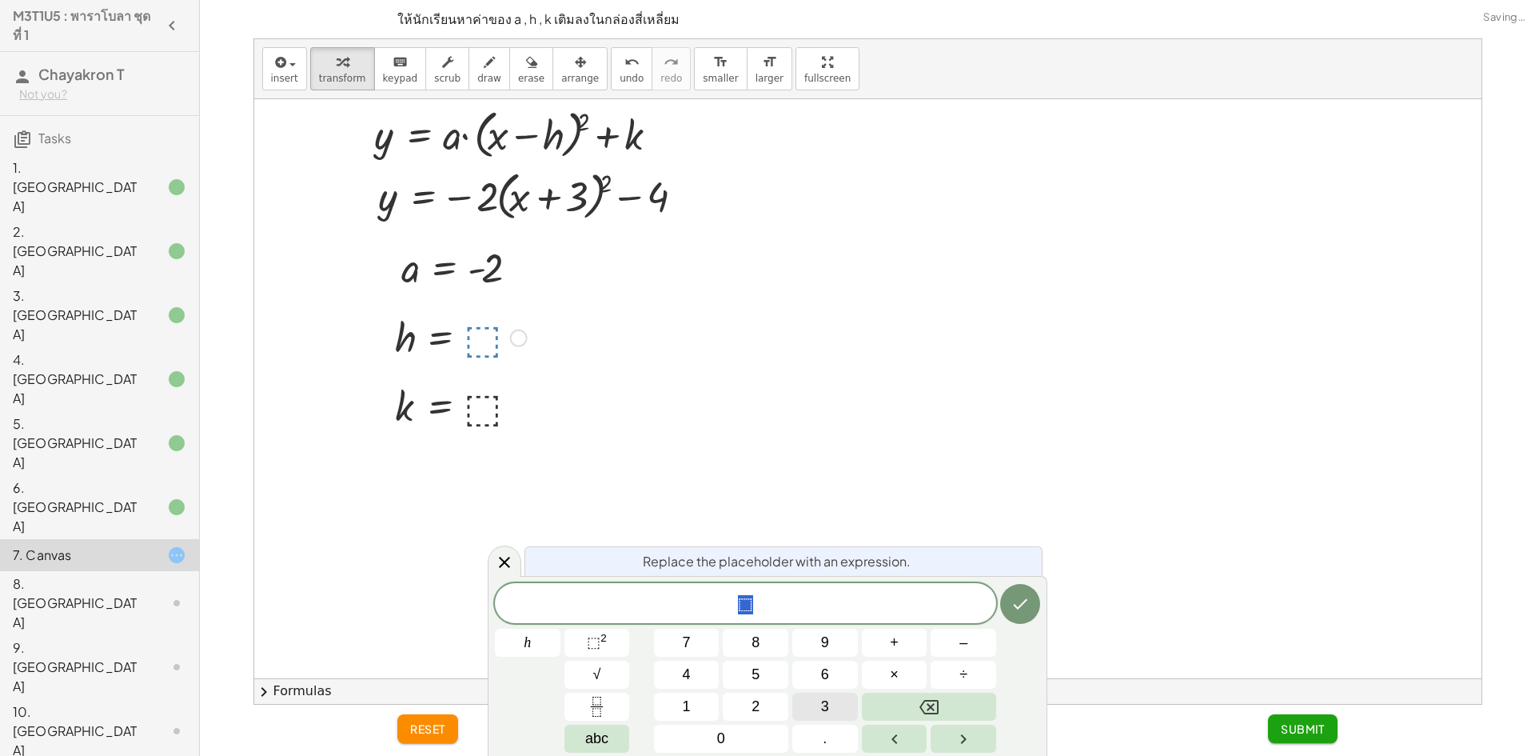
click at [809, 705] on button "3" at bounding box center [825, 706] width 66 height 28
click at [1027, 597] on icon "Done" at bounding box center [1020, 603] width 19 height 19
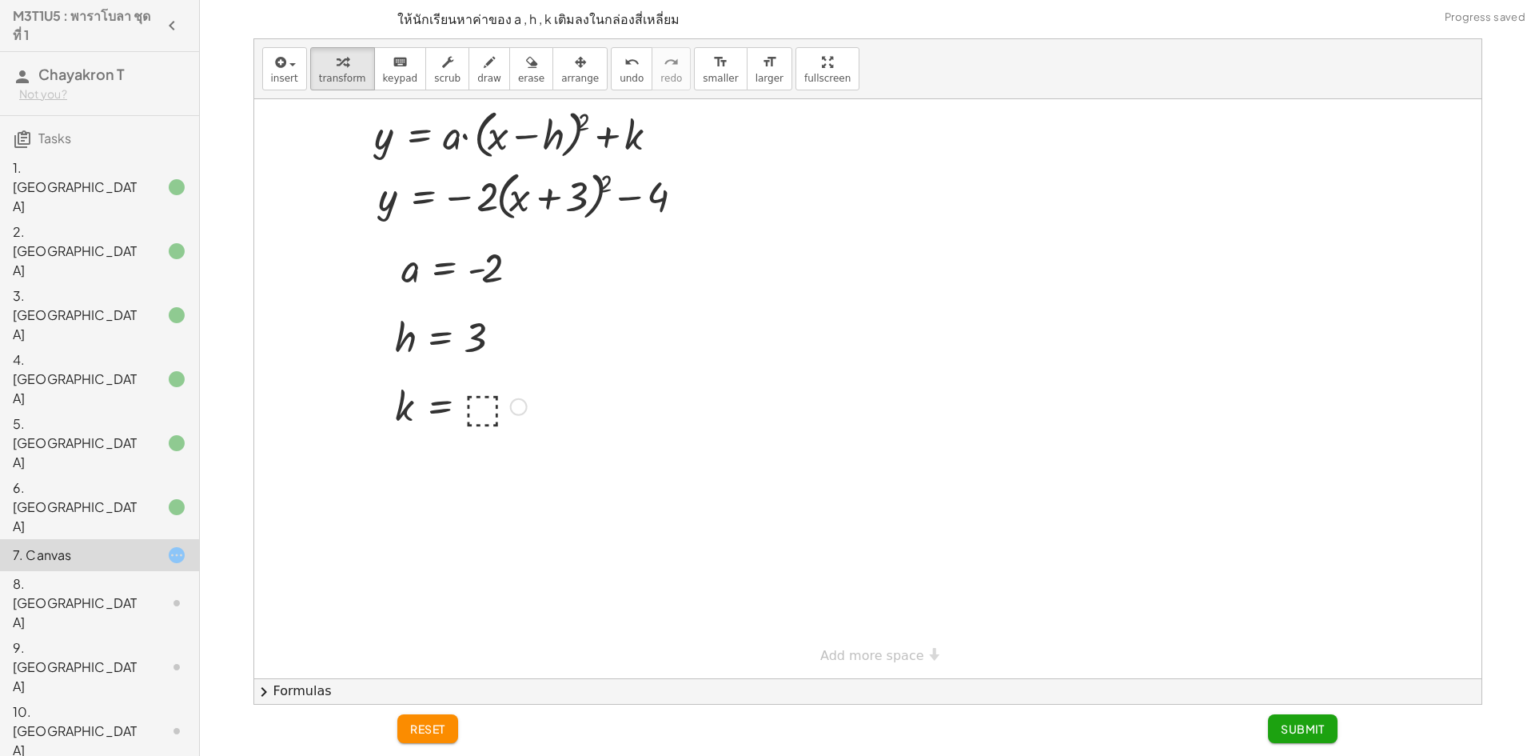
click at [476, 406] on div at bounding box center [461, 405] width 148 height 53
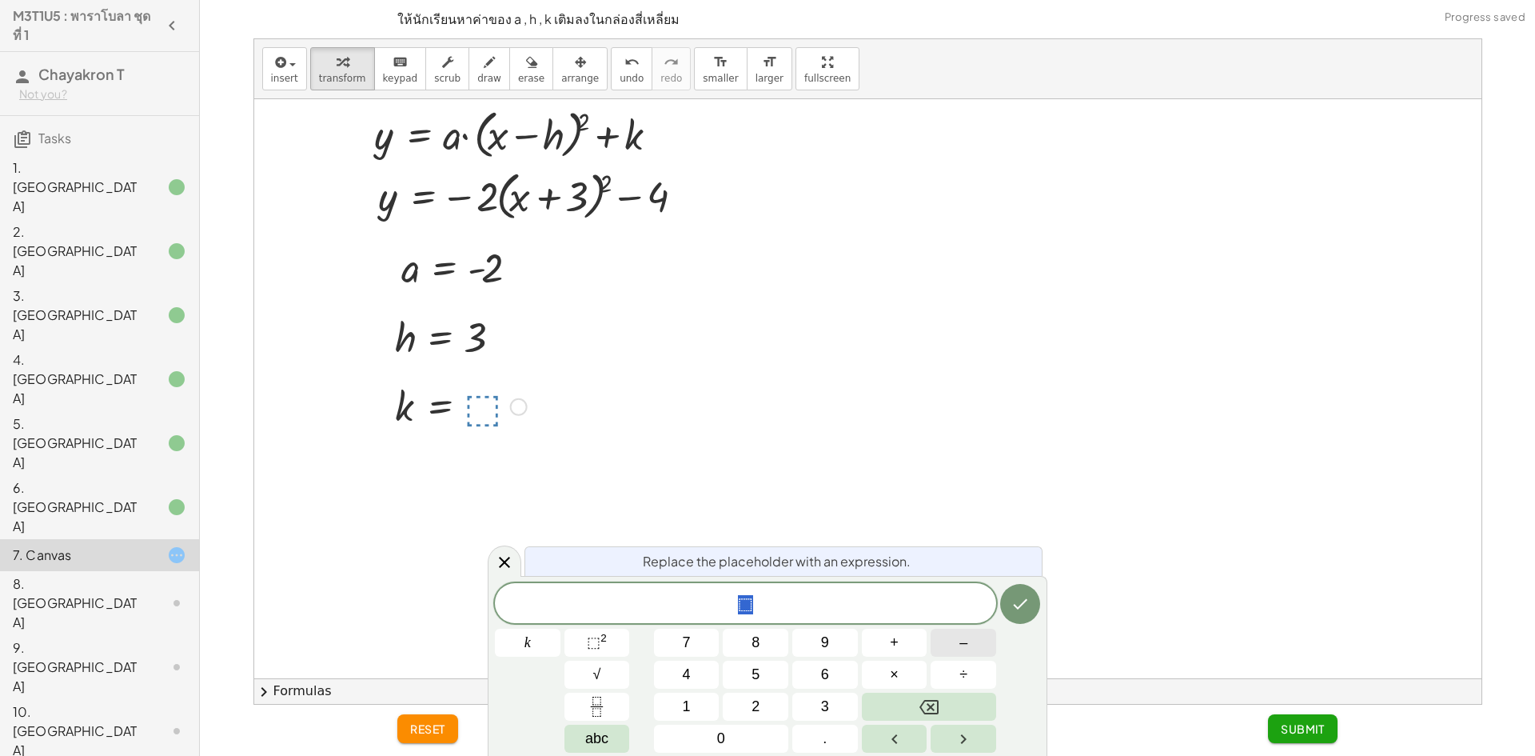
click at [950, 643] on button "–" at bounding box center [964, 642] width 66 height 28
click at [683, 667] on span "4" at bounding box center [687, 675] width 8 height 22
click at [1027, 611] on icon "Done" at bounding box center [1020, 603] width 19 height 19
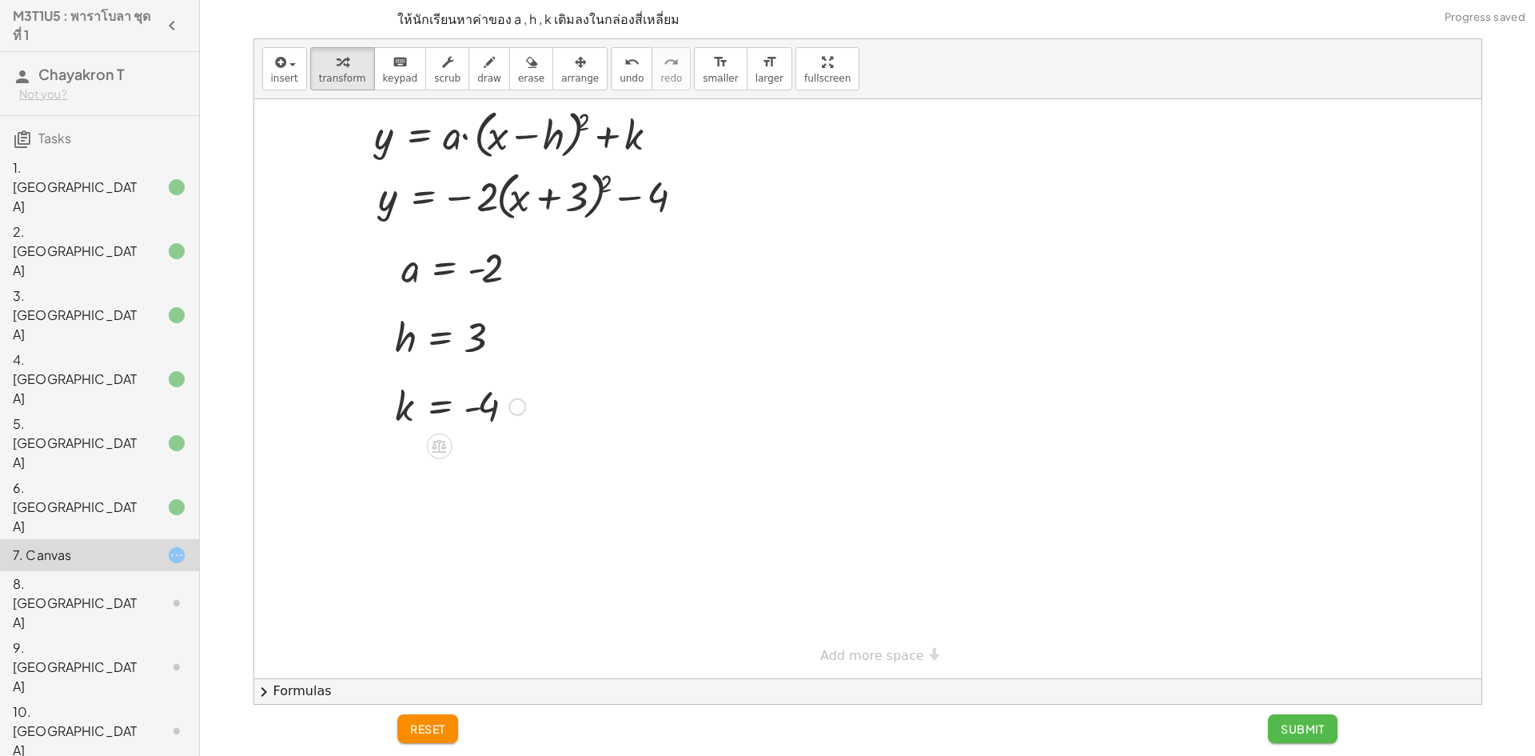
click at [1293, 731] on span "Submit" at bounding box center [1303, 728] width 44 height 14
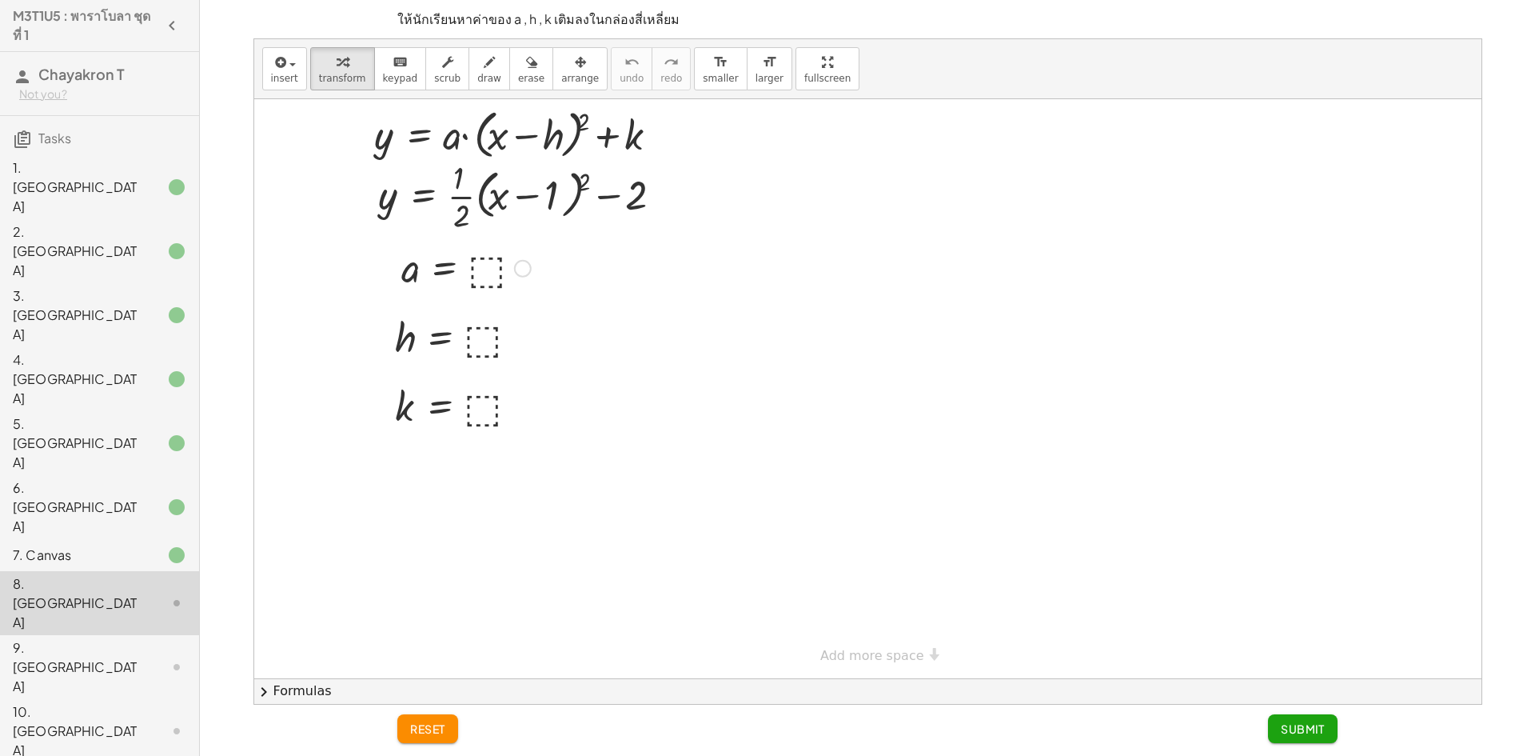
click at [484, 273] on div at bounding box center [466, 267] width 146 height 53
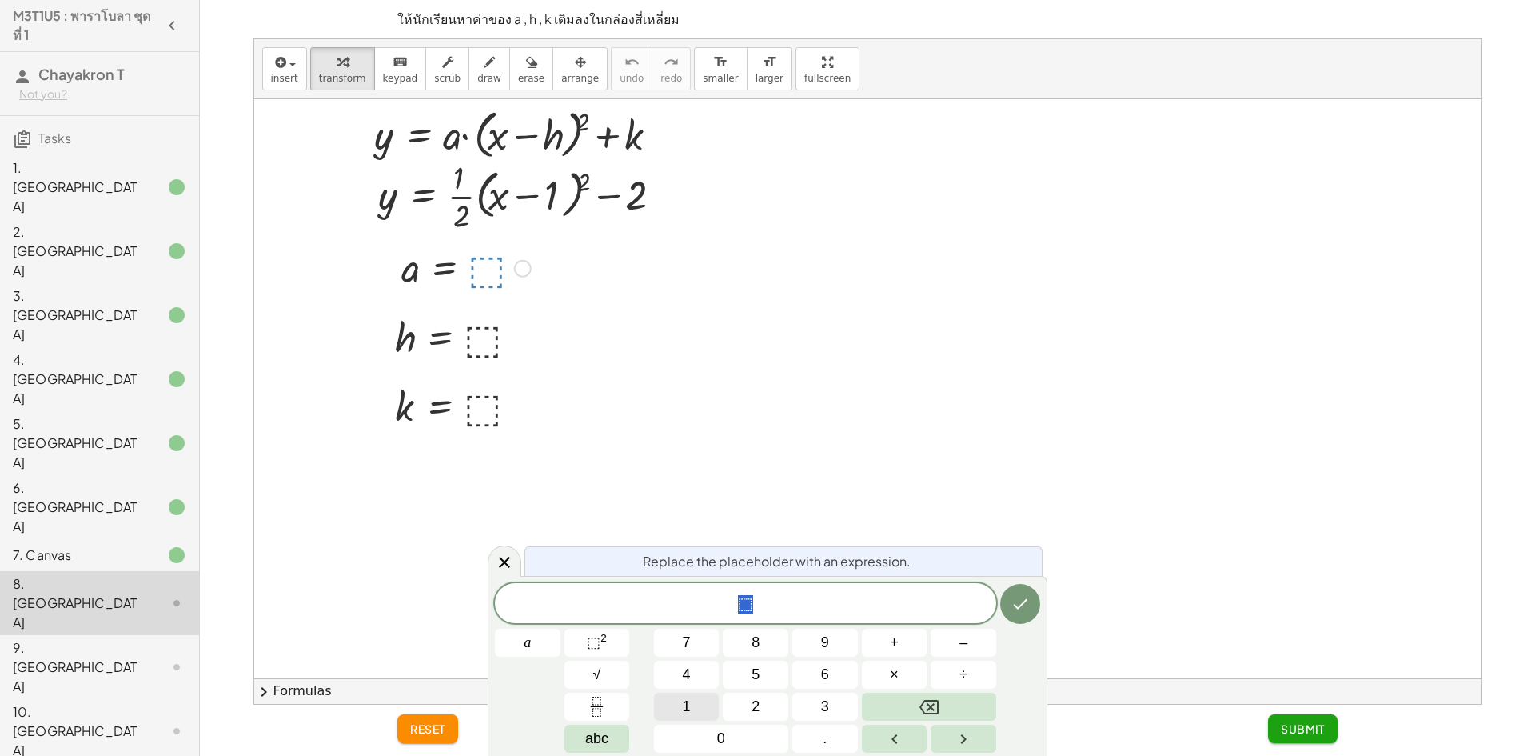
click at [683, 702] on span "1" at bounding box center [687, 707] width 8 height 22
click at [582, 706] on button "Fraction" at bounding box center [597, 706] width 66 height 28
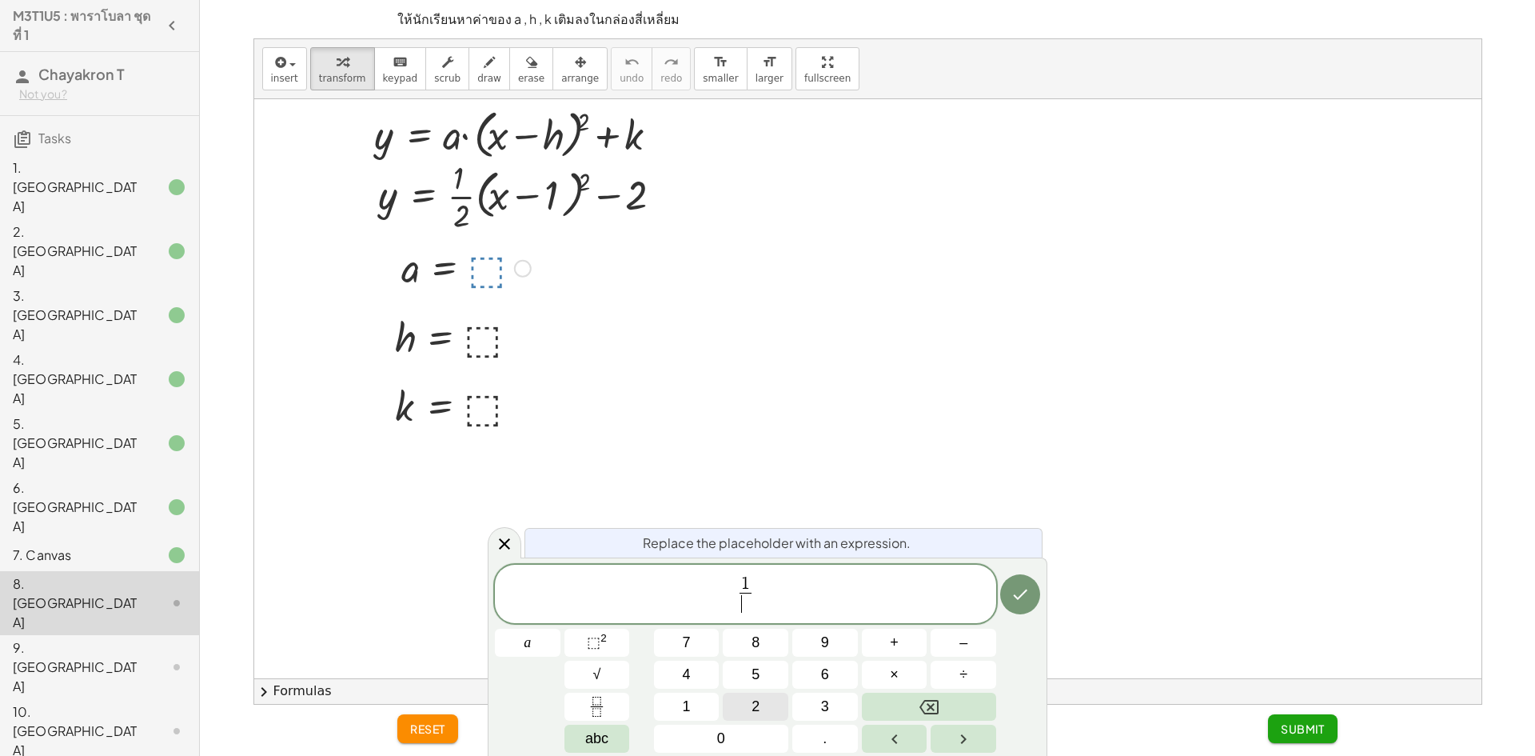
click at [728, 707] on button "2" at bounding box center [756, 706] width 66 height 28
click at [1014, 585] on icon "Done" at bounding box center [1020, 593] width 19 height 19
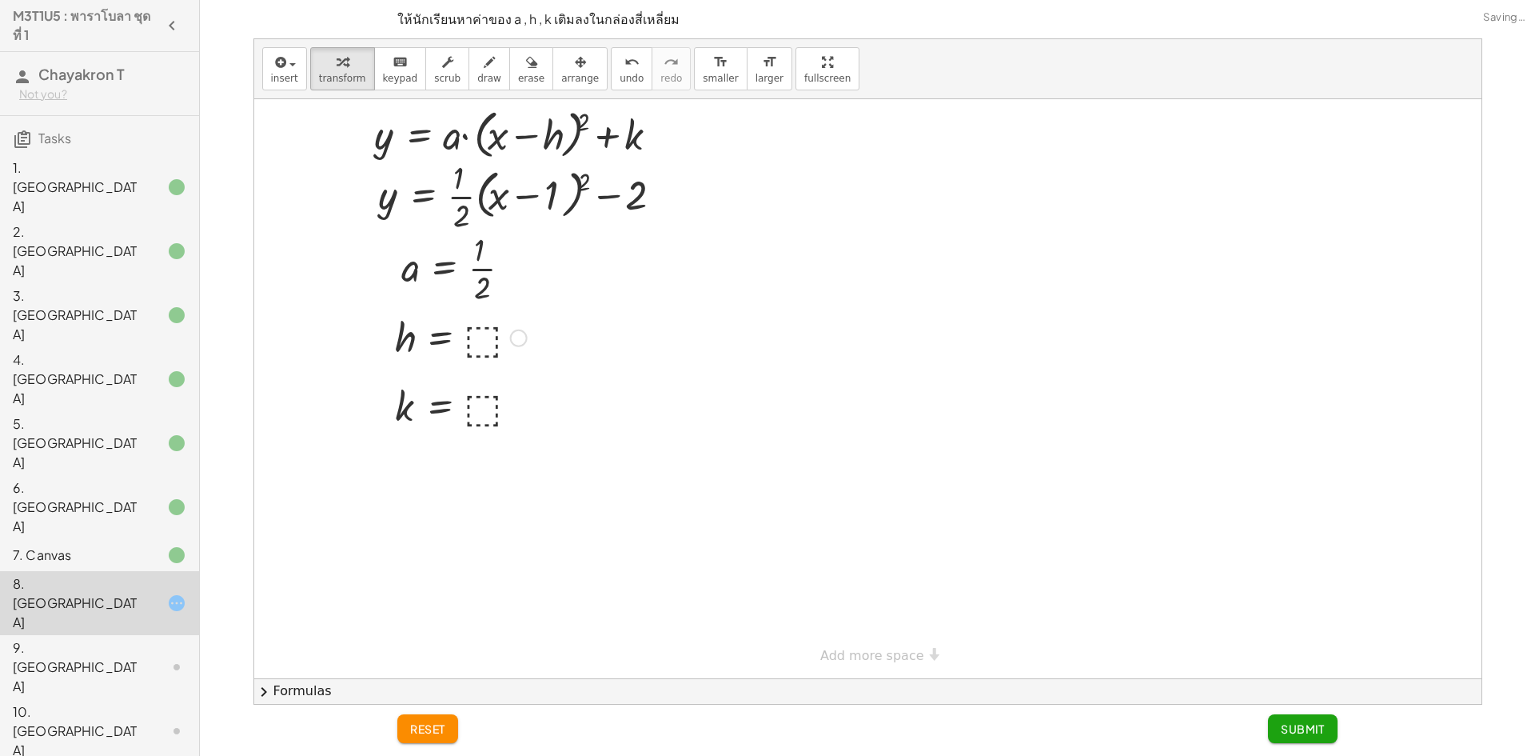
click at [473, 347] on div at bounding box center [461, 336] width 148 height 53
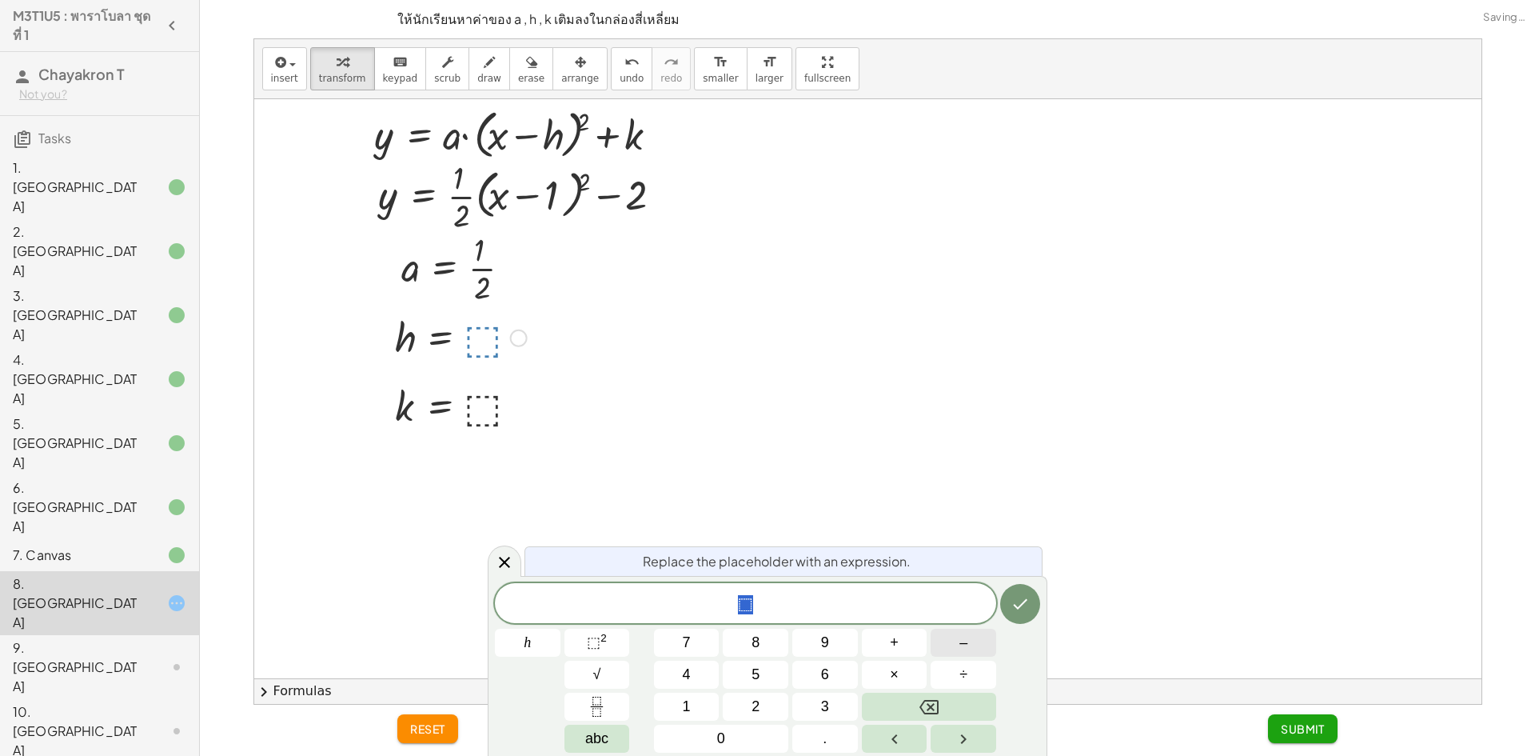
click at [976, 648] on button "–" at bounding box center [964, 642] width 66 height 28
click at [664, 697] on button "1" at bounding box center [687, 706] width 66 height 28
click at [1029, 603] on icon "Done" at bounding box center [1020, 603] width 19 height 19
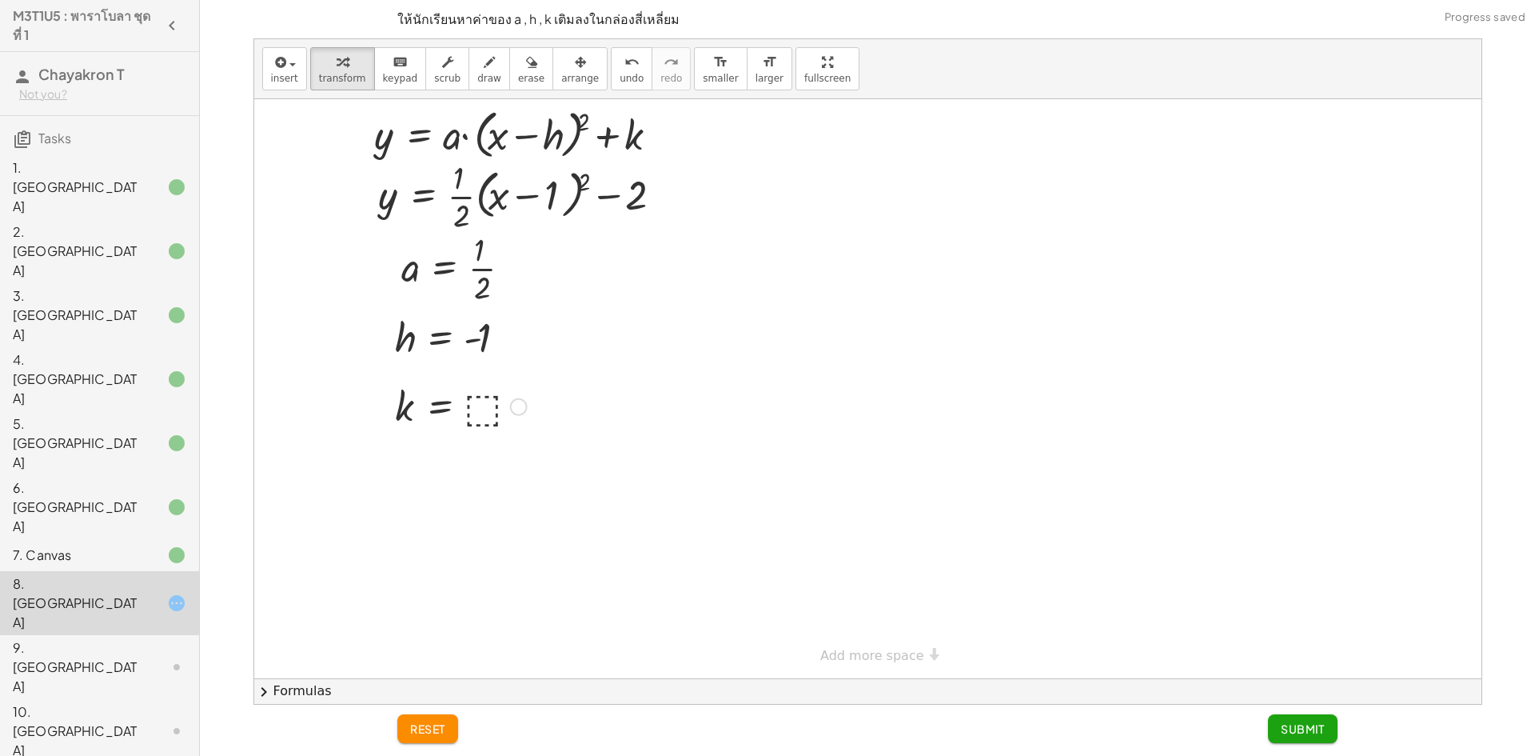
click at [493, 407] on div at bounding box center [461, 405] width 148 height 53
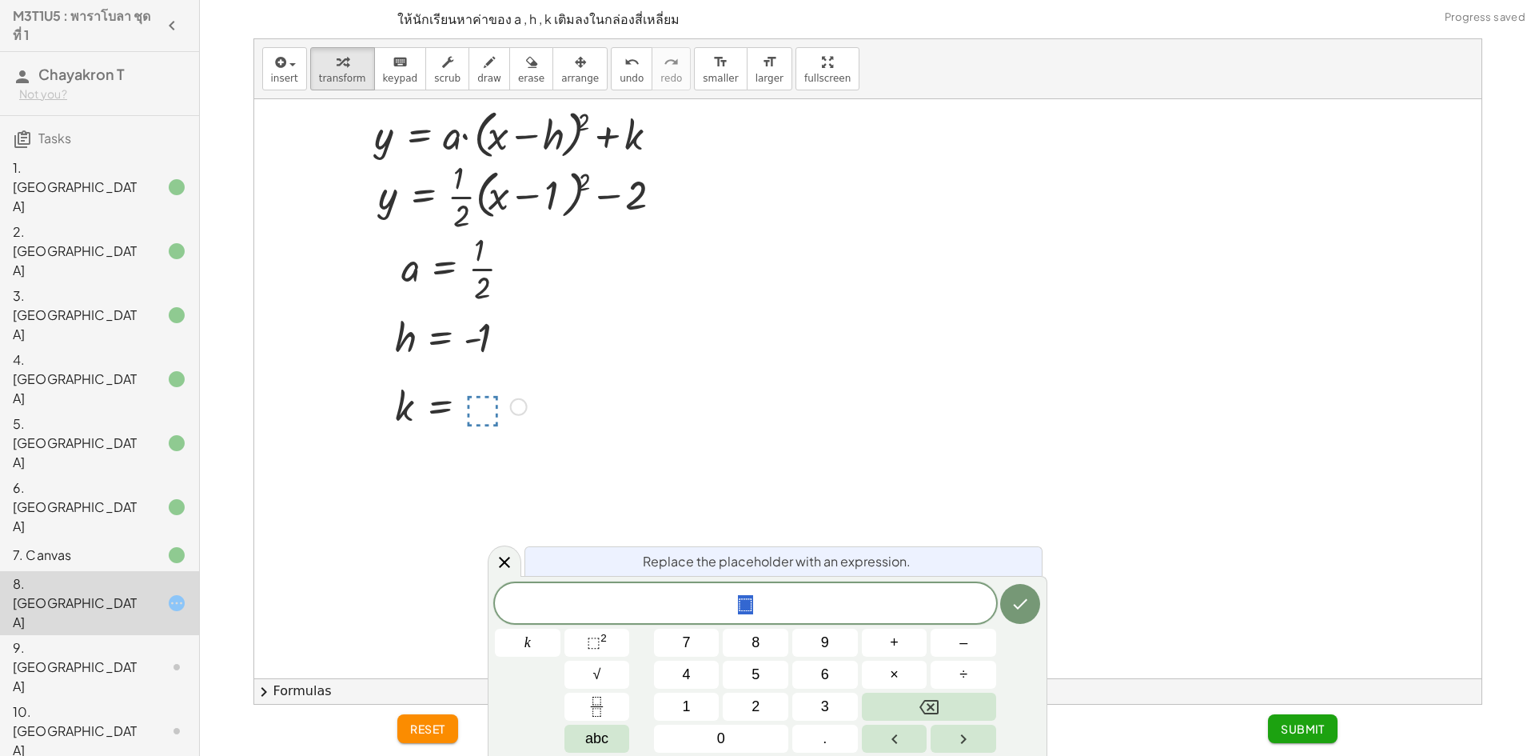
click at [974, 656] on div "⬚ k 7 8 9 + – 4 5 6 × ÷ ⬚ 2 √ abc 1 2 3 0 ." at bounding box center [767, 667] width 545 height 169
click at [972, 649] on button "–" at bounding box center [964, 642] width 66 height 28
click at [750, 702] on button "2" at bounding box center [756, 706] width 66 height 28
click at [1048, 607] on body "M3T1U5 : พาราโบลา ชุดที่ 1 Chayakron T Not you? Tasks 1. Canvas 2. Canvas 3. Ca…" at bounding box center [767, 378] width 1535 height 756
click at [1025, 607] on icon "Done" at bounding box center [1020, 603] width 19 height 19
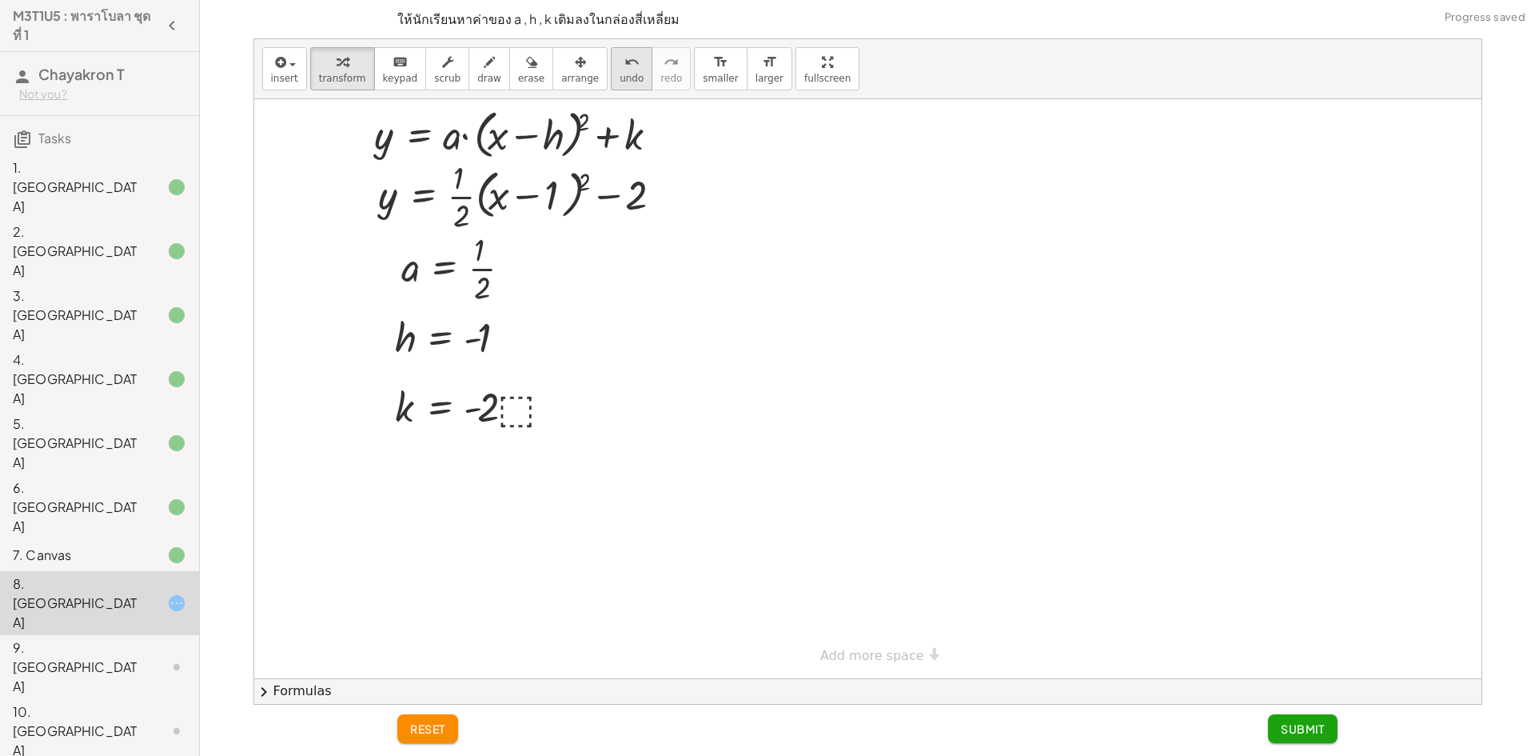
click at [612, 82] on button "undo undo" at bounding box center [632, 68] width 42 height 43
click at [480, 405] on div at bounding box center [461, 405] width 148 height 53
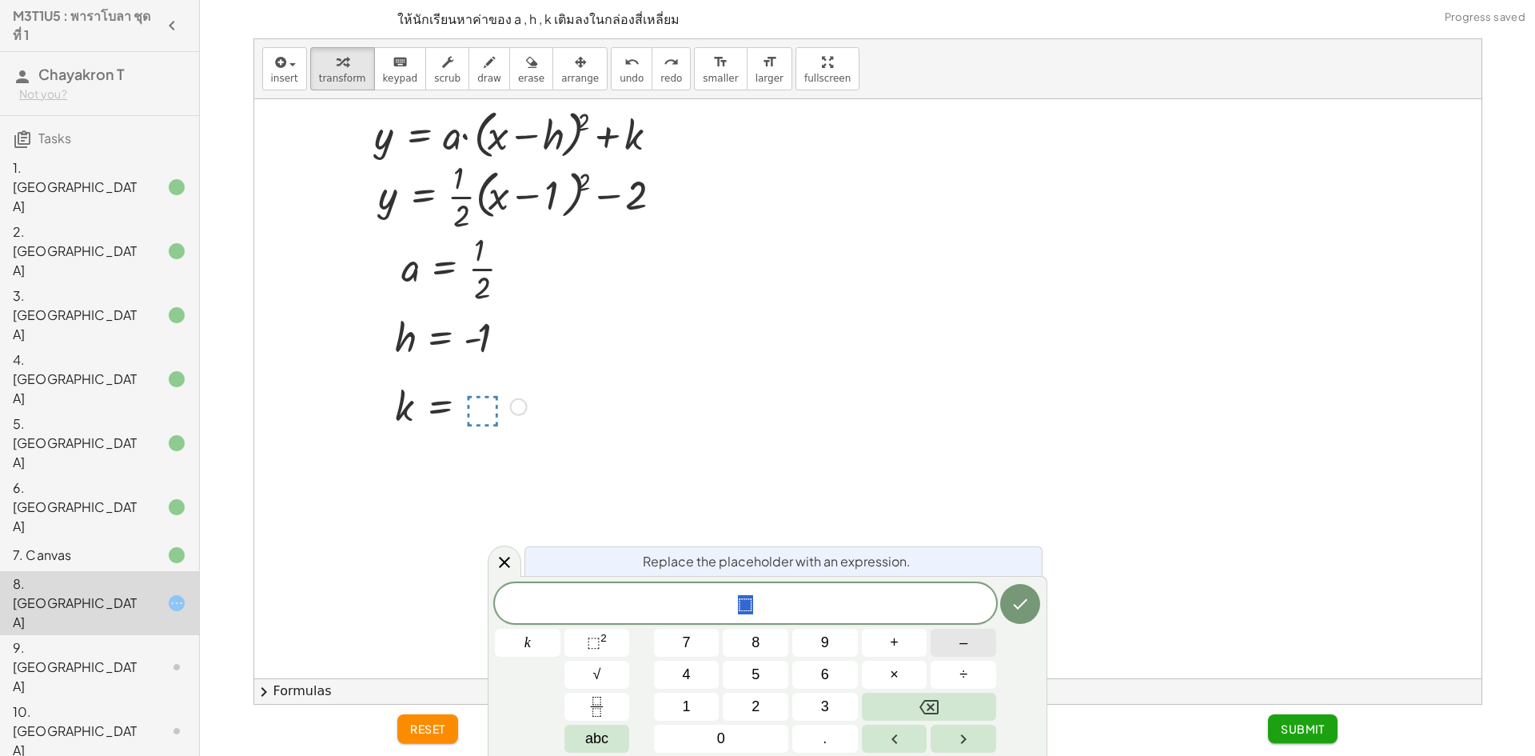
click at [982, 639] on button "–" at bounding box center [964, 642] width 66 height 28
click at [732, 700] on button "2" at bounding box center [756, 706] width 66 height 28
click at [1035, 610] on button "Done" at bounding box center [1020, 604] width 40 height 40
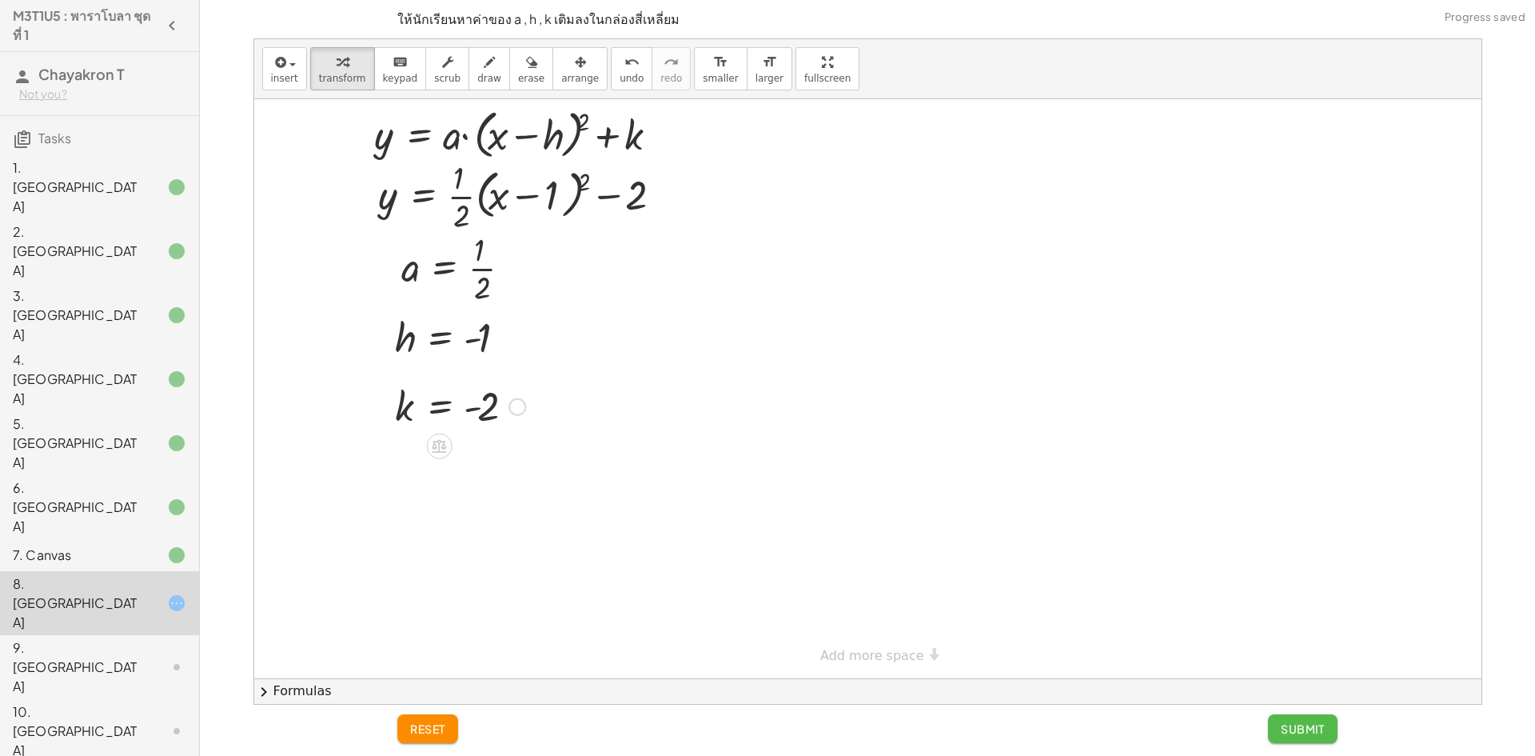
click at [1315, 733] on span "Submit" at bounding box center [1303, 728] width 44 height 14
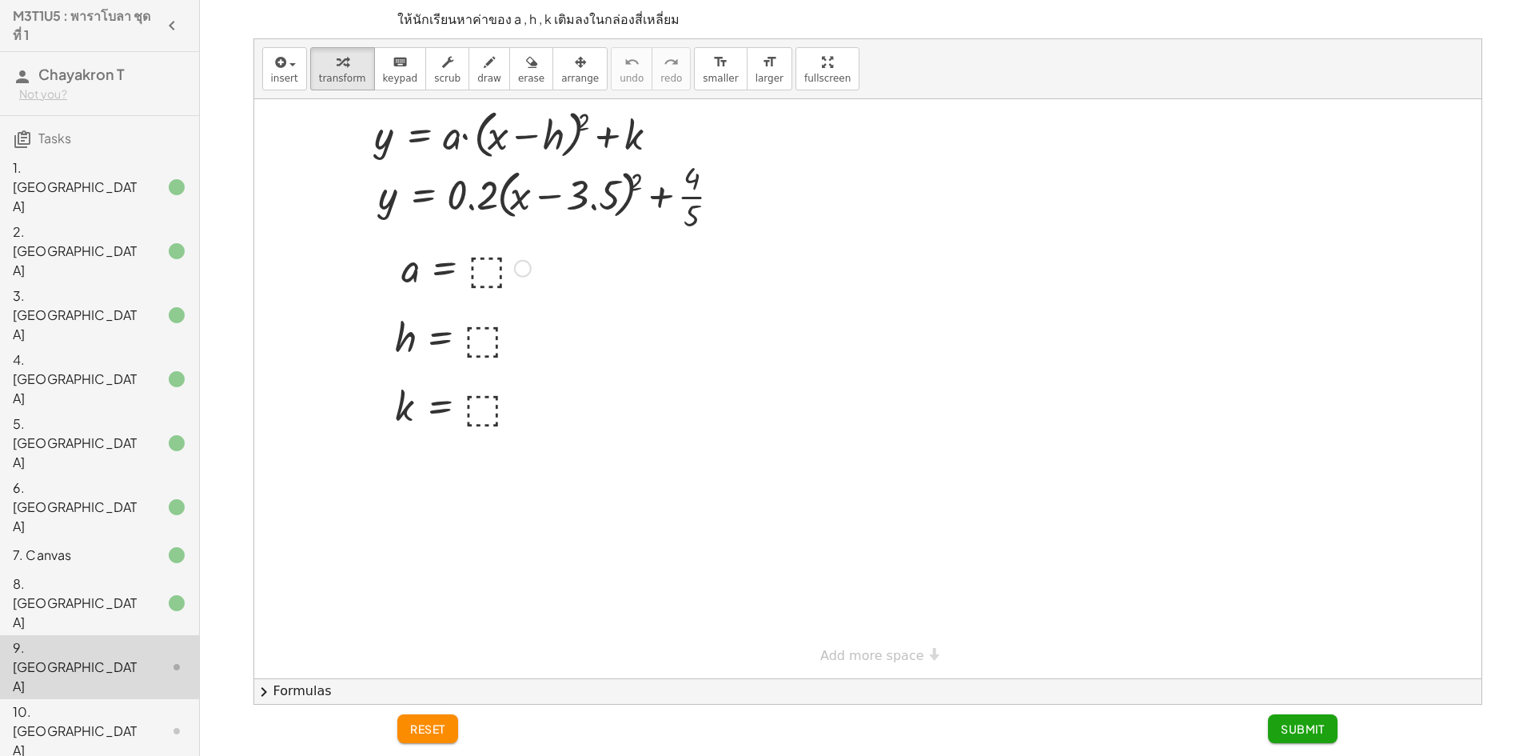
click at [476, 266] on div at bounding box center [466, 267] width 146 height 53
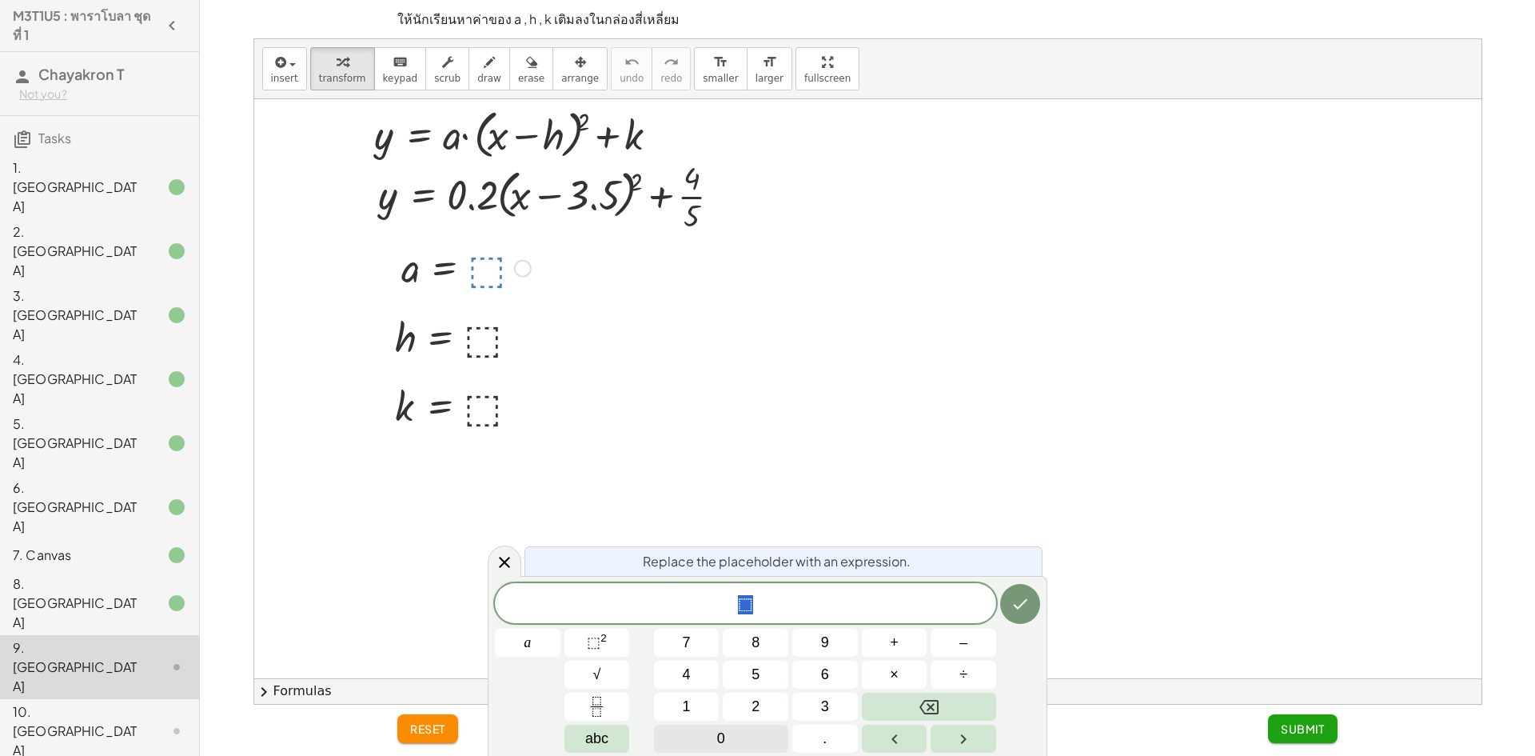
click at [771, 739] on button "0" at bounding box center [721, 738] width 134 height 28
click at [809, 724] on button "." at bounding box center [825, 738] width 66 height 28
click at [736, 694] on button "2" at bounding box center [756, 706] width 66 height 28
click at [1002, 602] on button "Done" at bounding box center [1020, 604] width 40 height 40
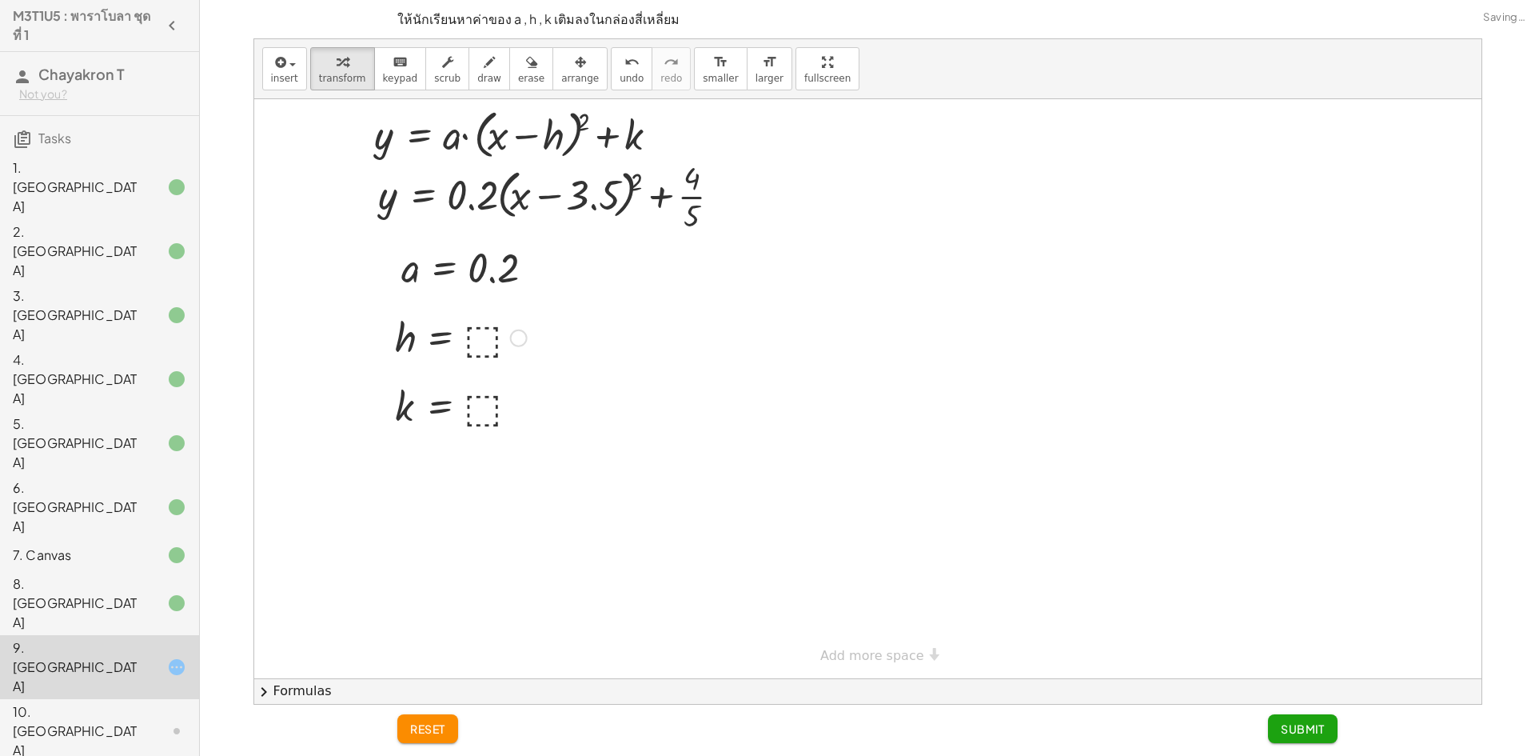
click at [481, 335] on div at bounding box center [461, 336] width 148 height 53
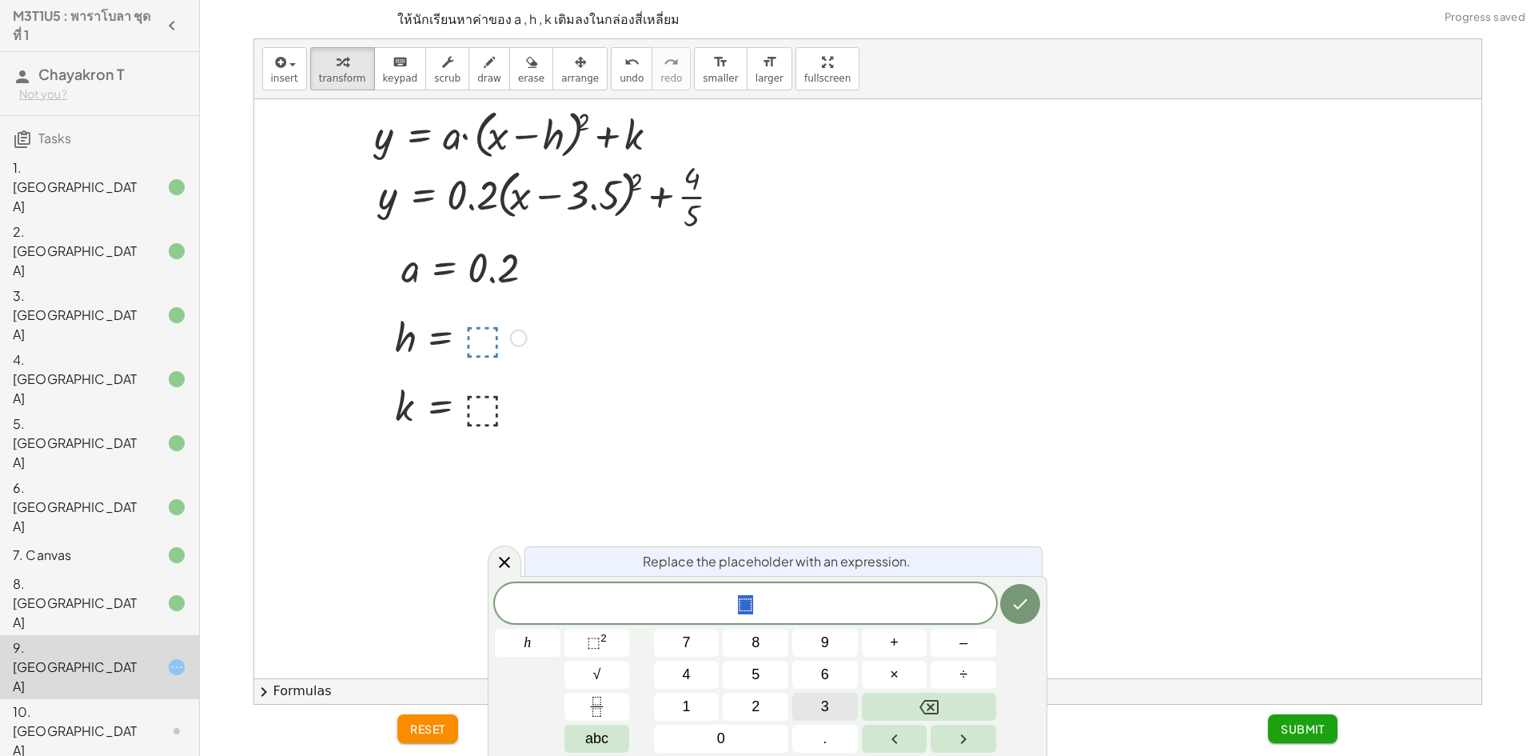
click at [845, 706] on button "3" at bounding box center [825, 706] width 66 height 28
click at [833, 738] on button "." at bounding box center [825, 738] width 66 height 28
click at [740, 660] on button "5" at bounding box center [756, 674] width 66 height 28
click at [1017, 596] on icon "Done" at bounding box center [1020, 603] width 19 height 19
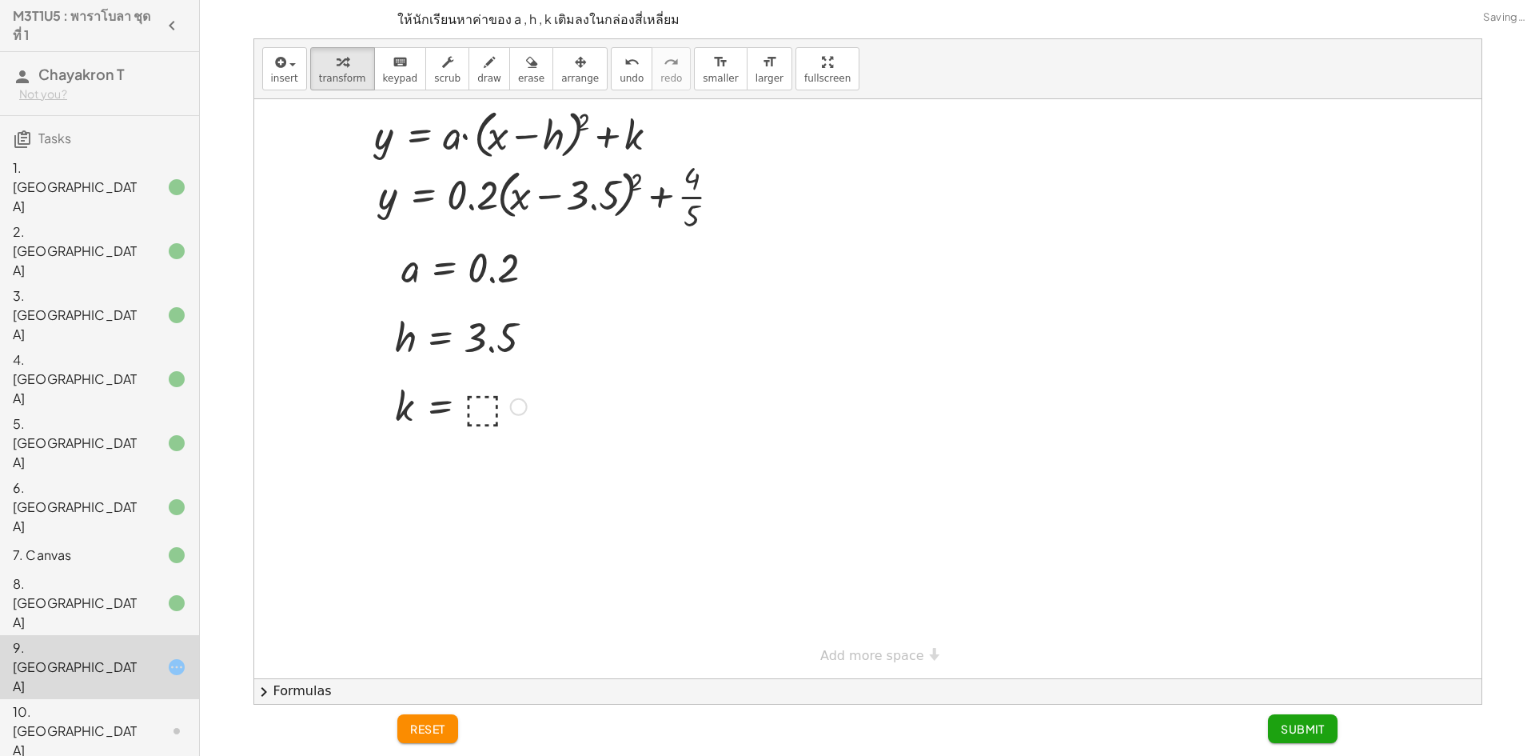
click at [480, 413] on div at bounding box center [461, 405] width 148 height 53
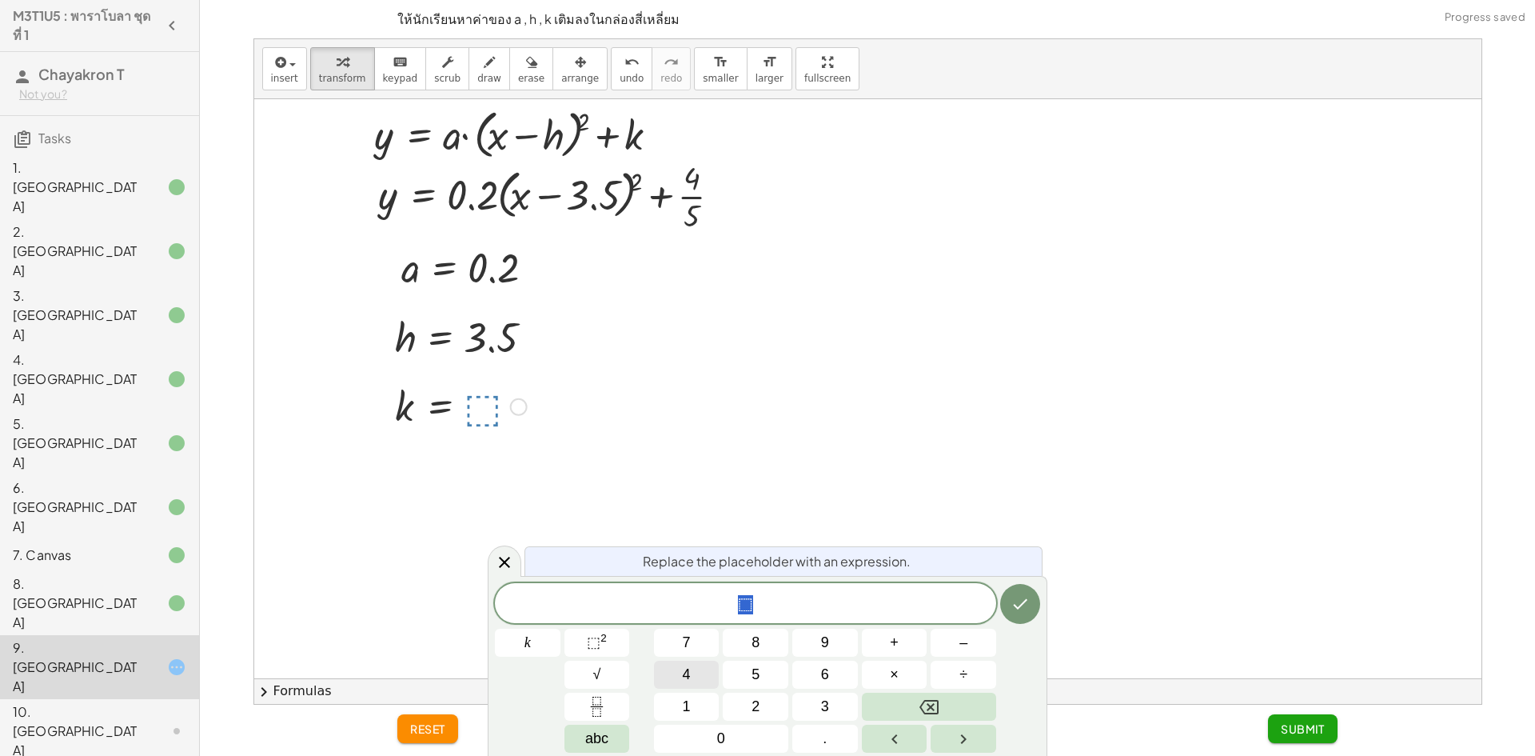
click at [697, 683] on button "4" at bounding box center [687, 674] width 66 height 28
click at [592, 711] on icon "Fraction" at bounding box center [597, 706] width 20 height 20
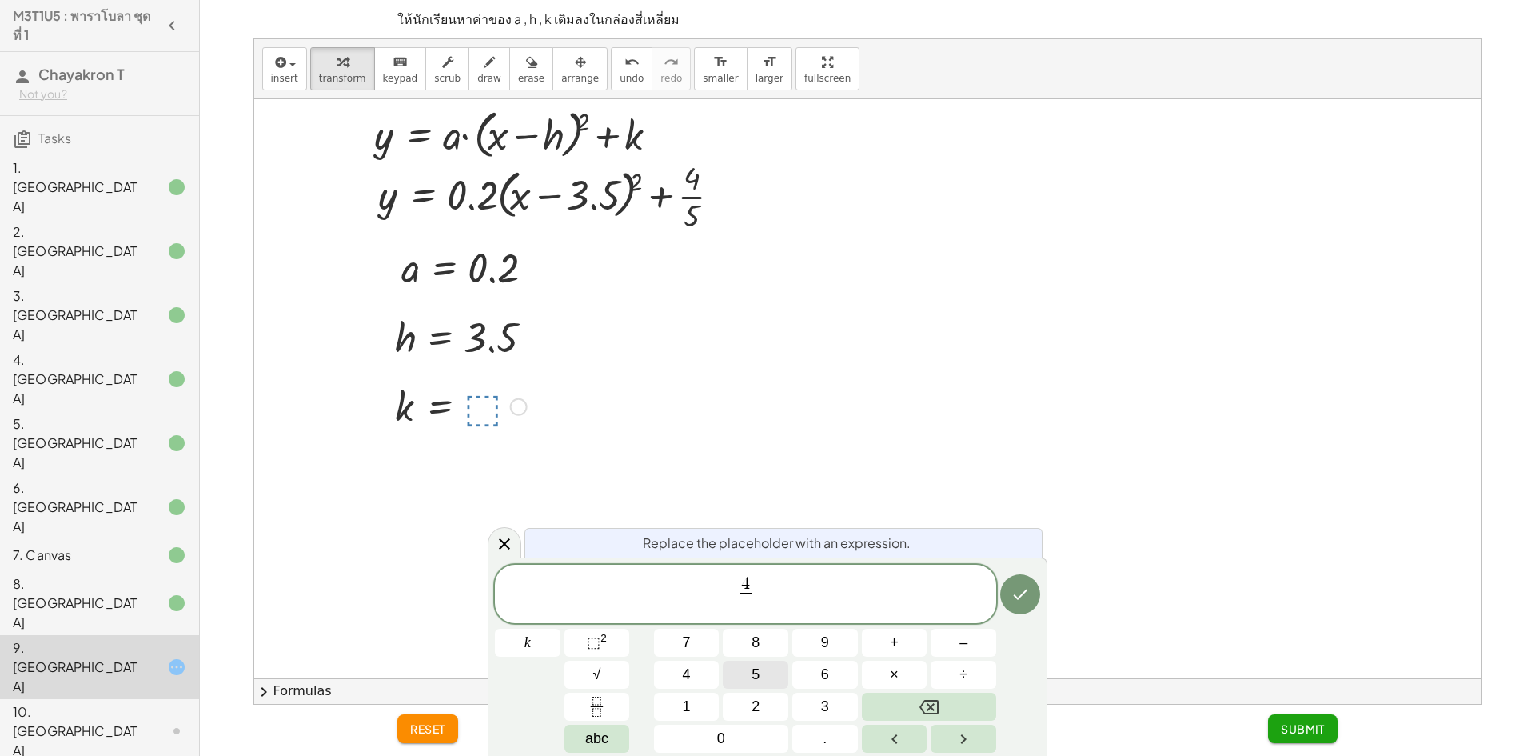
click at [762, 677] on button "5" at bounding box center [756, 674] width 66 height 28
click at [1013, 603] on icon "Done" at bounding box center [1020, 593] width 19 height 19
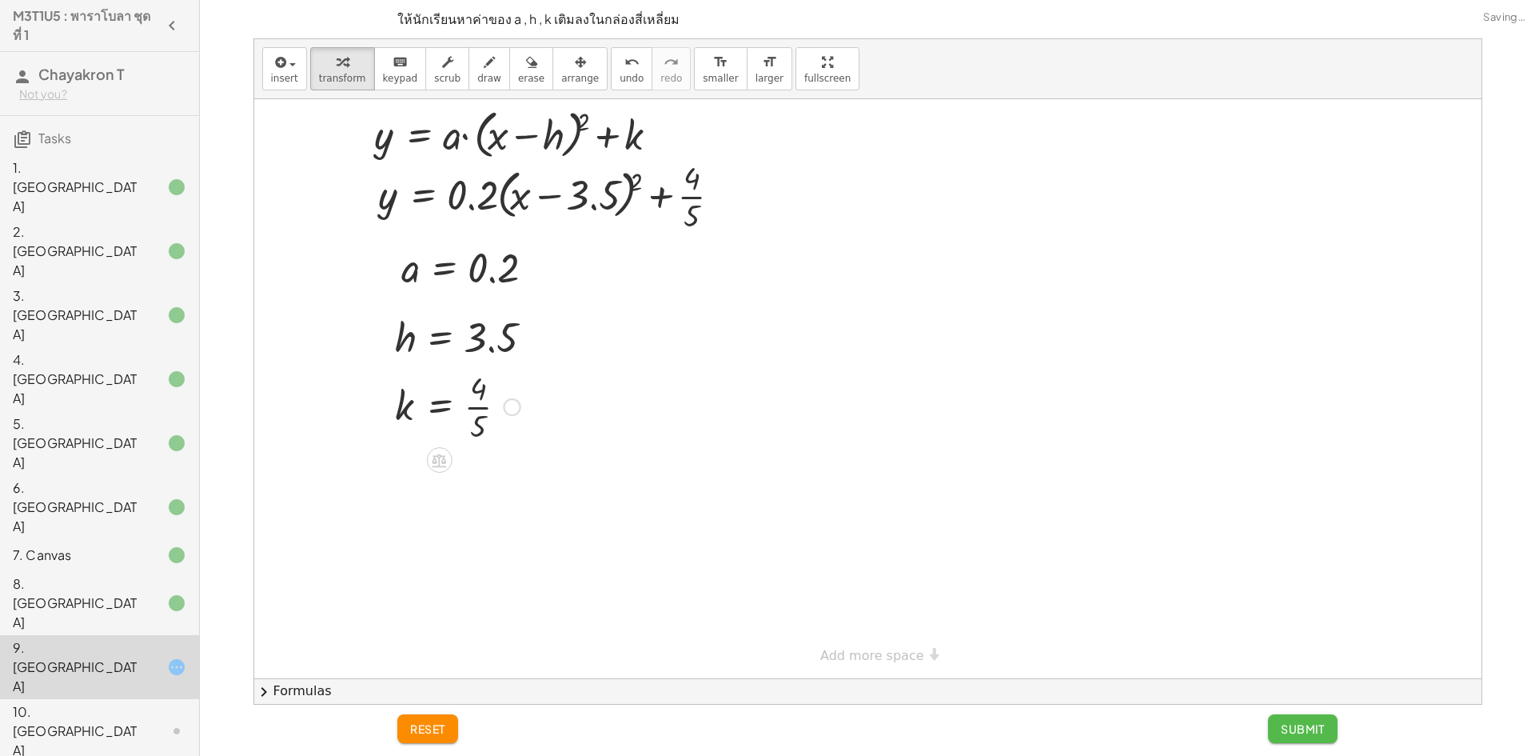
click at [1283, 723] on span "Submit" at bounding box center [1303, 728] width 44 height 14
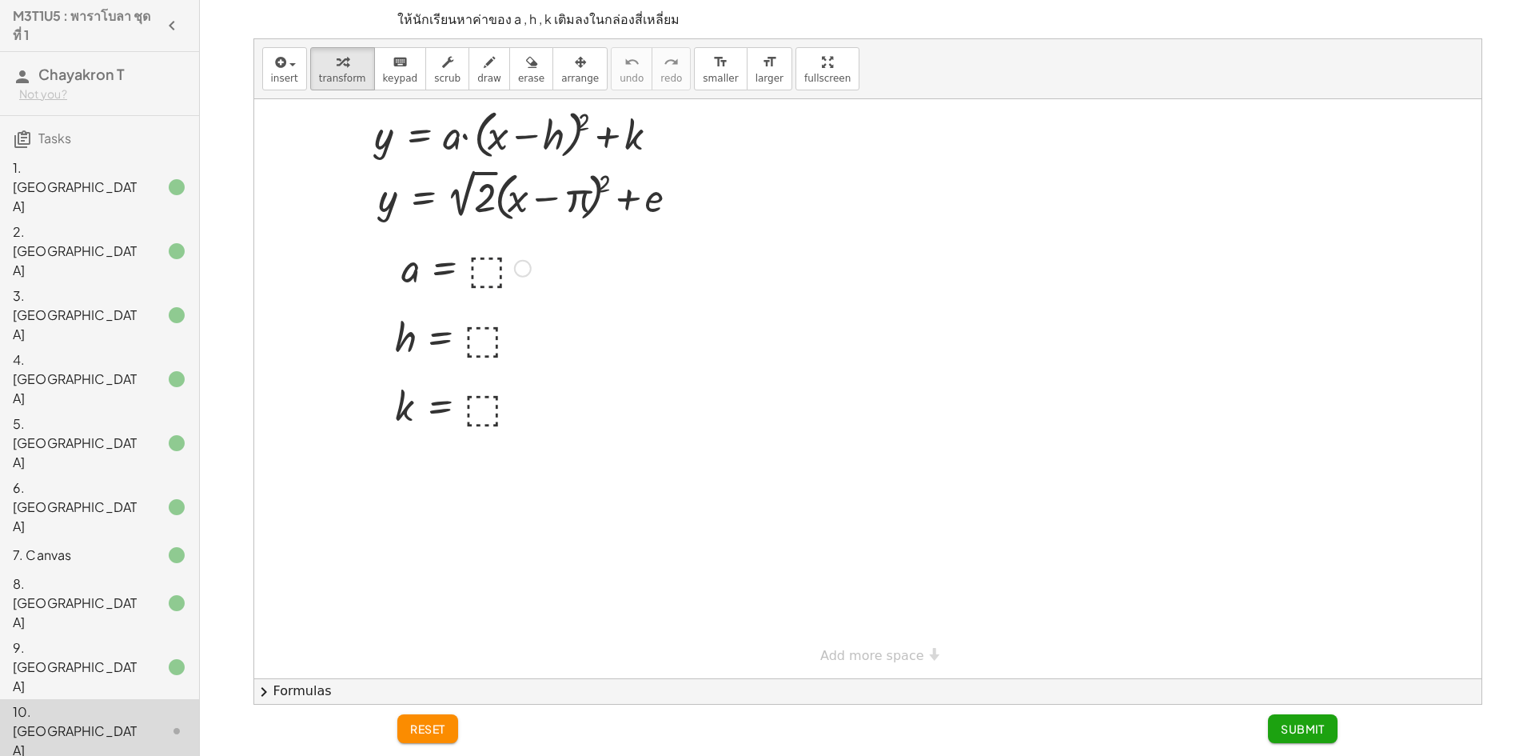
click at [483, 267] on div at bounding box center [466, 267] width 146 height 53
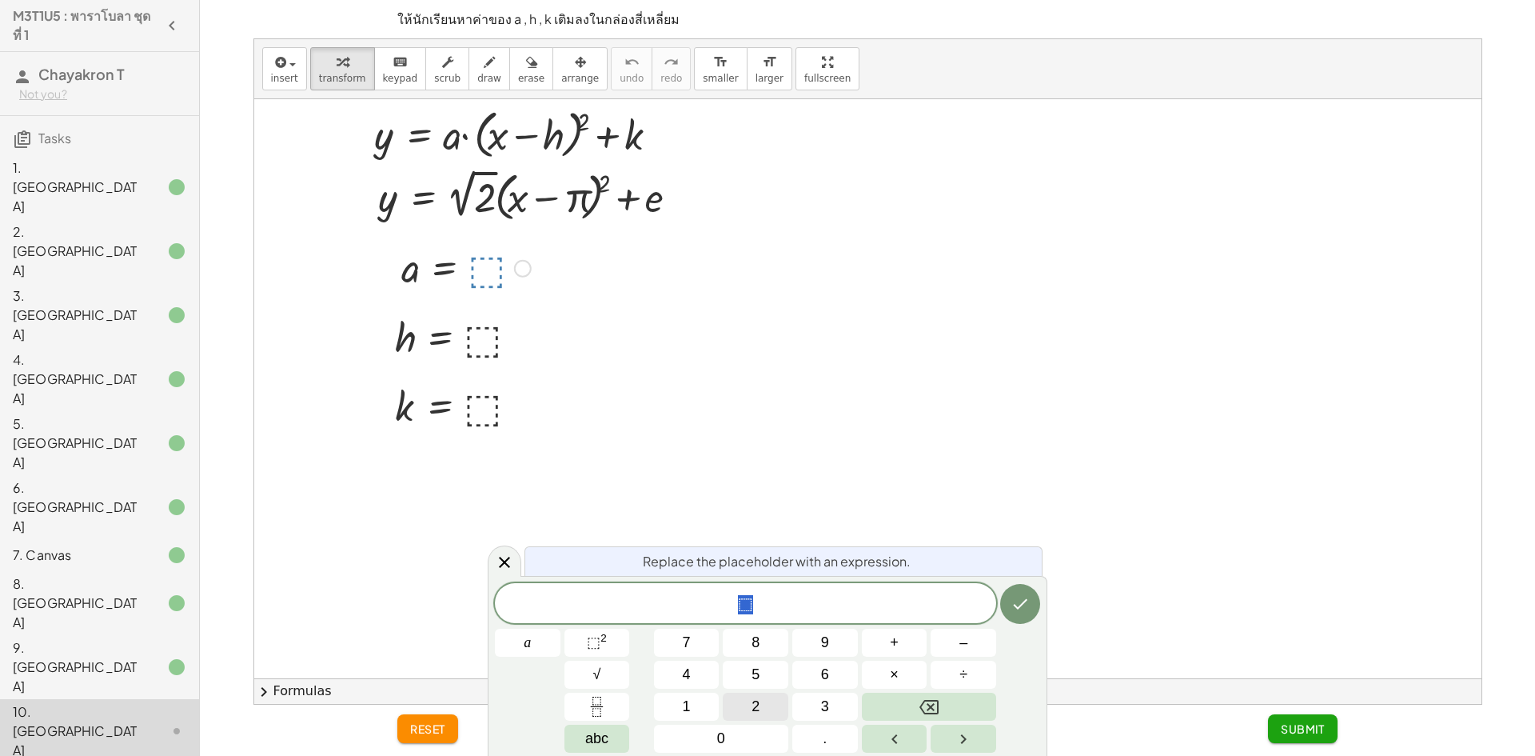
click at [754, 709] on span "2" at bounding box center [756, 707] width 8 height 22
click at [584, 660] on div "2 a 7 8 9 + – 4 5 6 × ÷ ⬚ 2 √ abc 1 2 3 0 ." at bounding box center [767, 667] width 545 height 169
click at [596, 668] on span "√" at bounding box center [597, 675] width 8 height 22
click at [965, 712] on button "Backspace" at bounding box center [929, 706] width 134 height 28
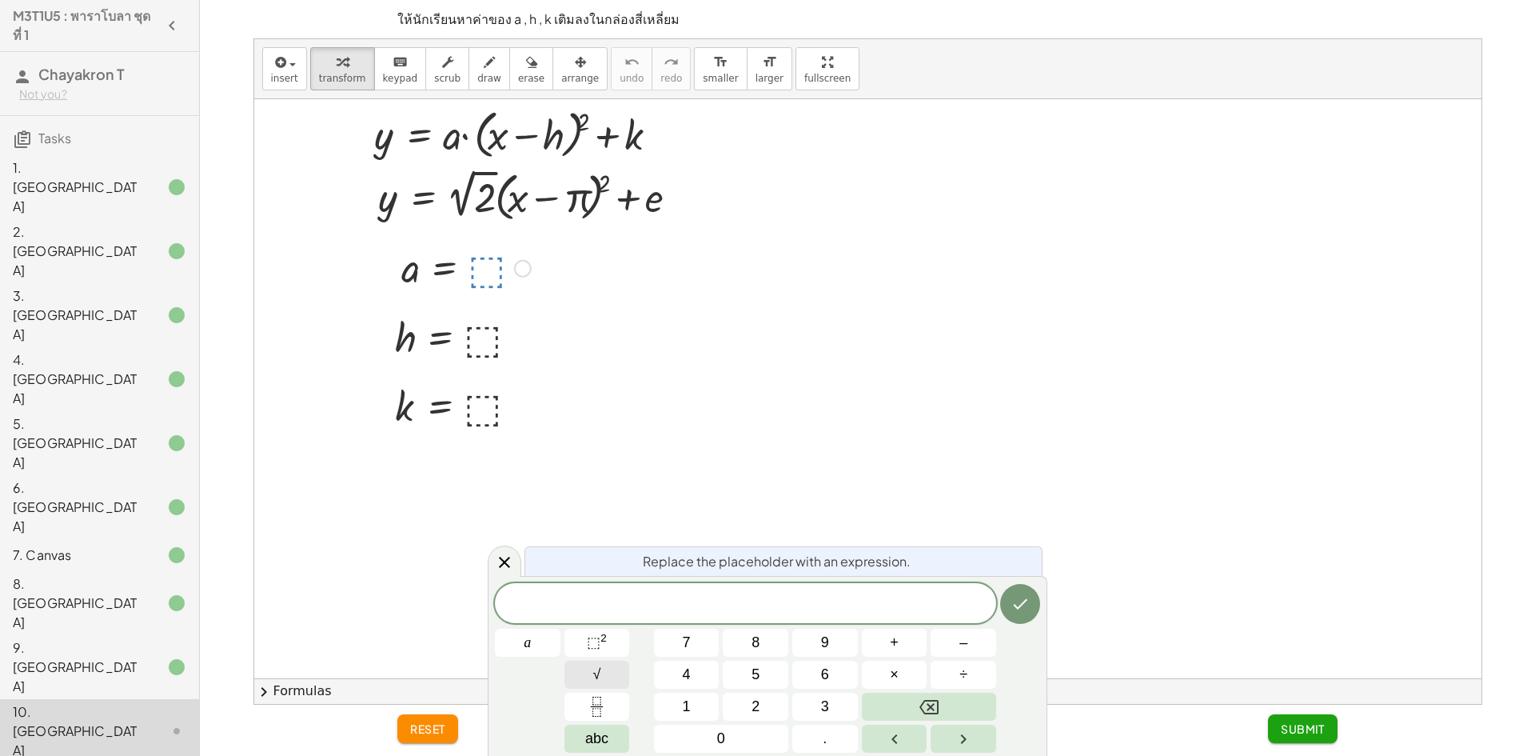
click at [595, 678] on span "√" at bounding box center [597, 675] width 8 height 22
click at [744, 704] on button "2" at bounding box center [756, 706] width 66 height 28
click at [1012, 587] on button "Done" at bounding box center [1020, 603] width 40 height 40
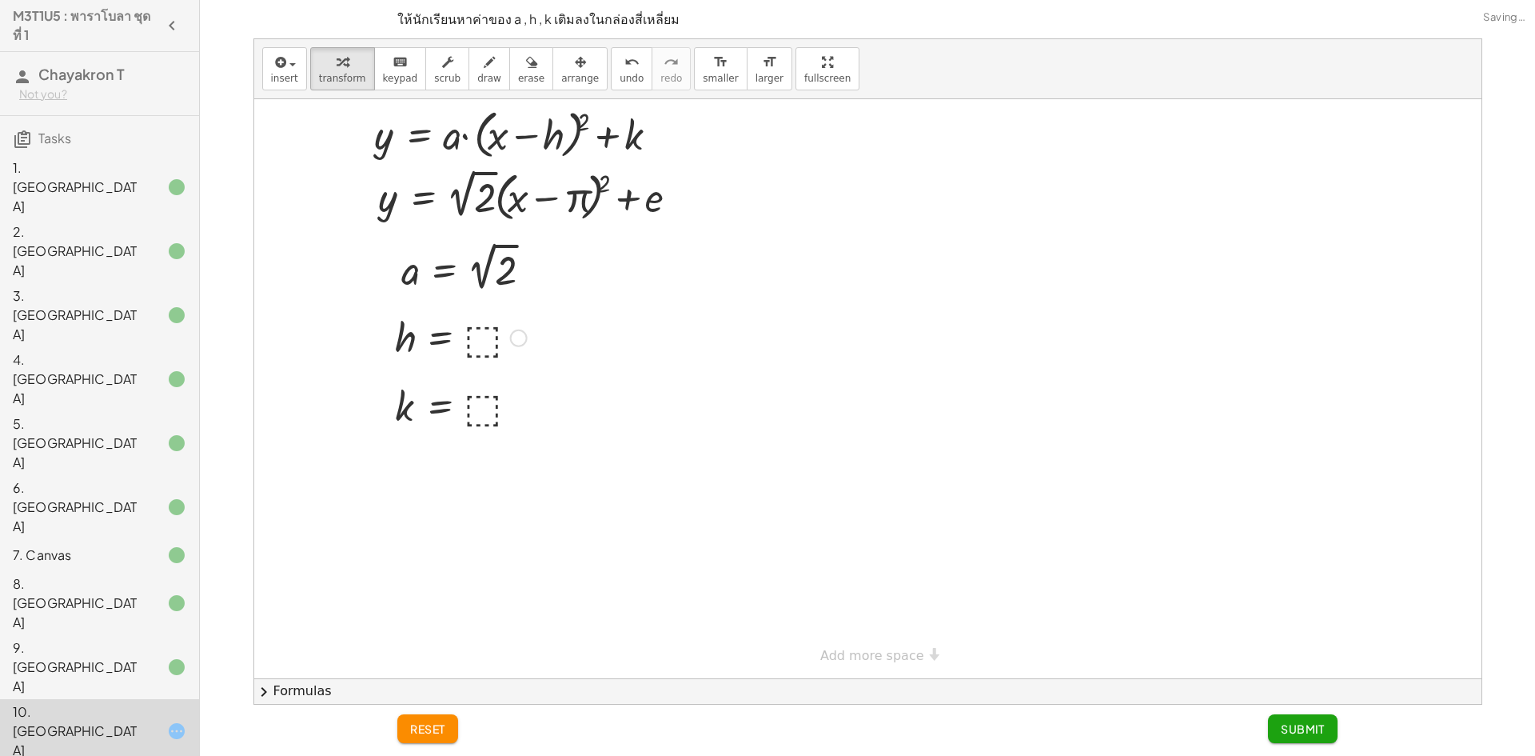
click at [481, 339] on div at bounding box center [461, 336] width 148 height 53
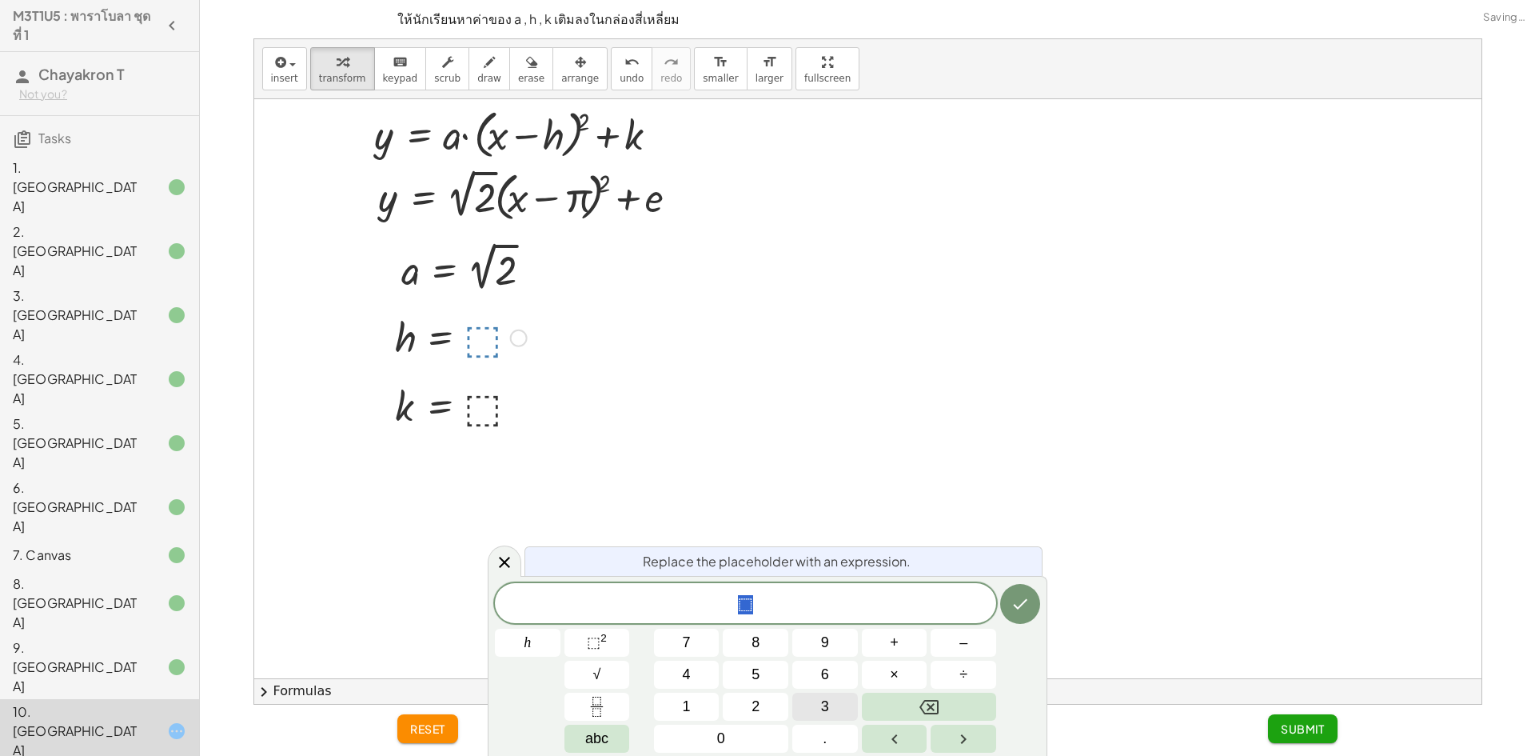
click at [832, 708] on button "3" at bounding box center [825, 706] width 66 height 28
click at [827, 735] on button "." at bounding box center [825, 738] width 66 height 28
click at [695, 704] on button "1" at bounding box center [687, 706] width 66 height 28
click at [706, 672] on button "4" at bounding box center [687, 674] width 66 height 28
click at [1017, 602] on icon "Done" at bounding box center [1020, 603] width 19 height 19
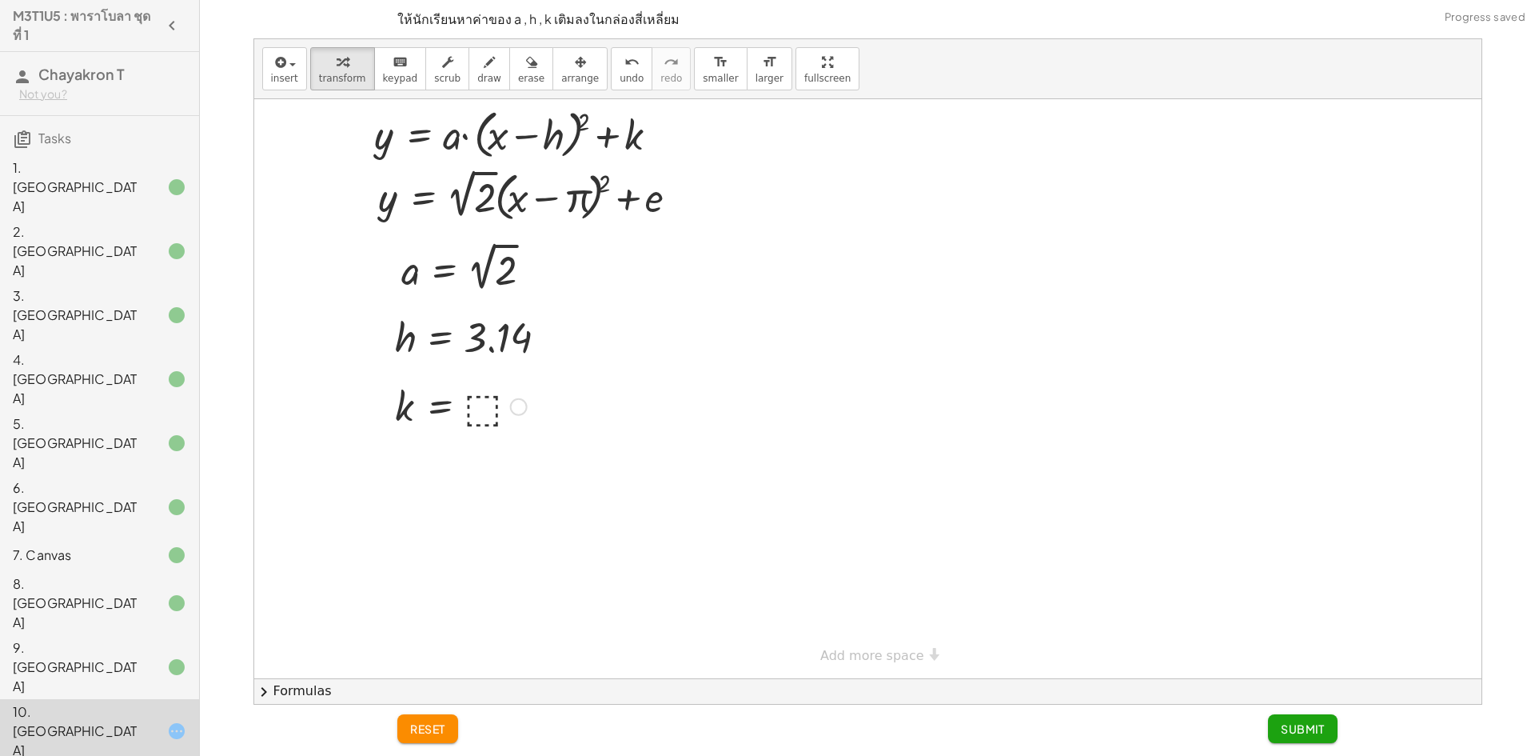
click at [486, 412] on div at bounding box center [461, 405] width 148 height 53
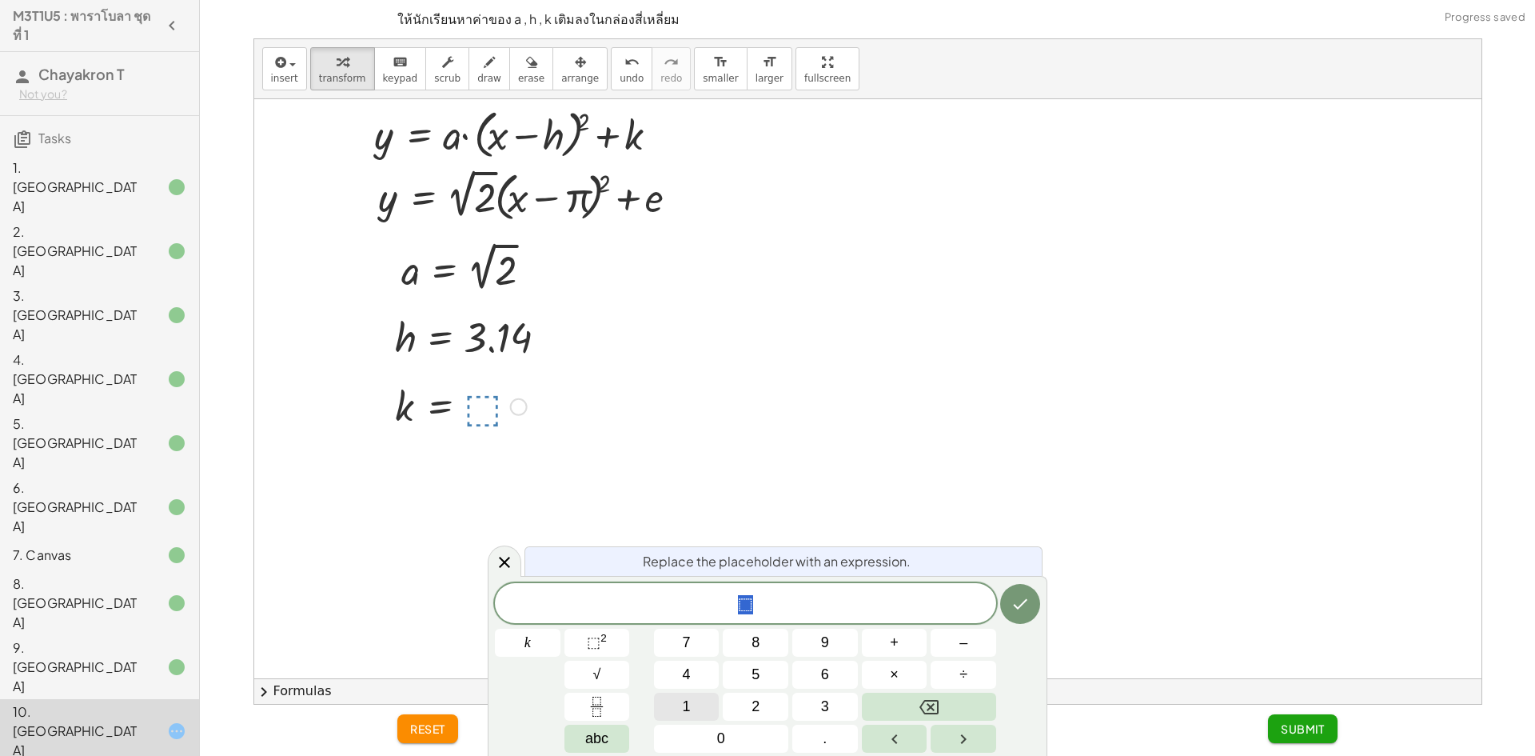
click at [675, 710] on button "1" at bounding box center [687, 706] width 66 height 28
click at [1032, 602] on button "Done" at bounding box center [1020, 604] width 40 height 40
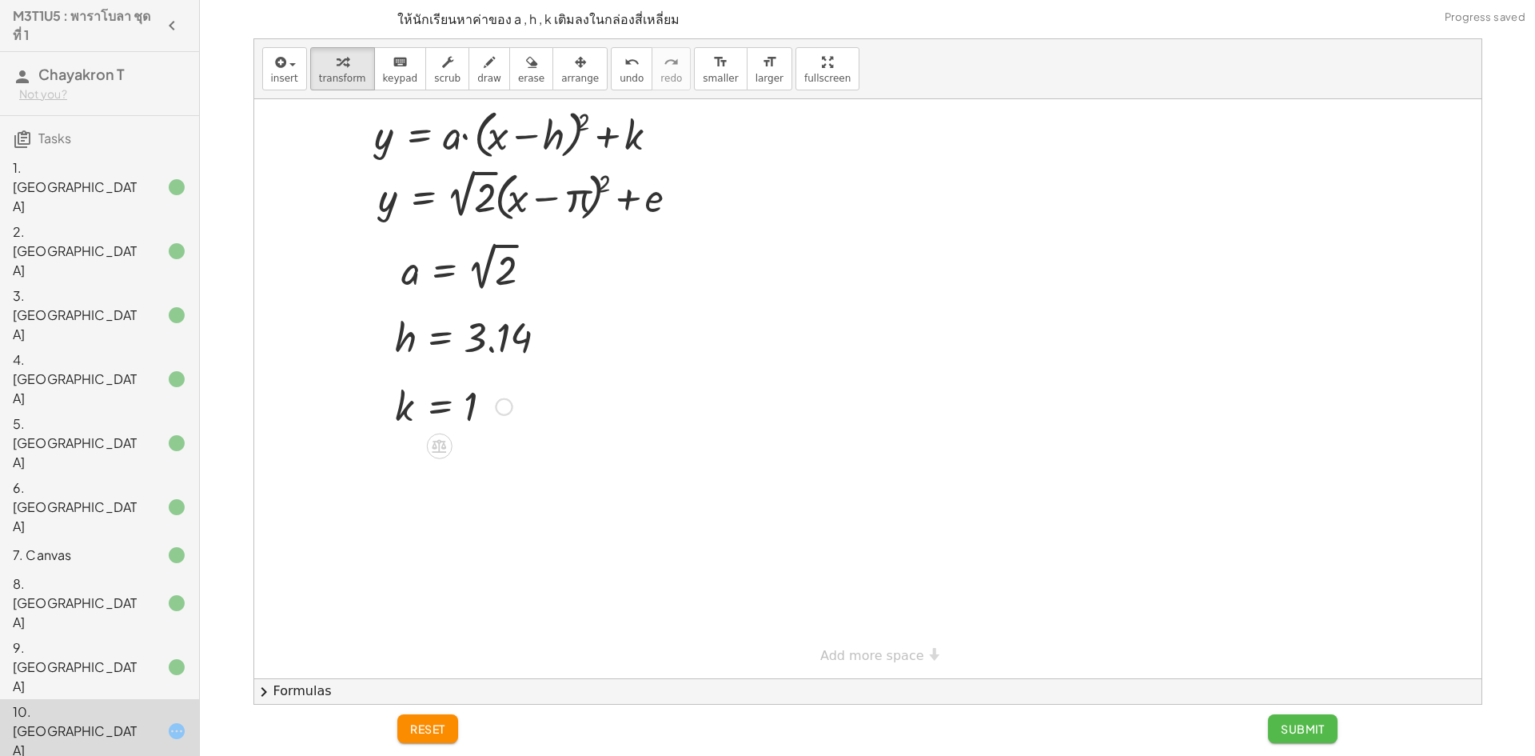
click at [1313, 732] on span "Submit" at bounding box center [1303, 728] width 44 height 14
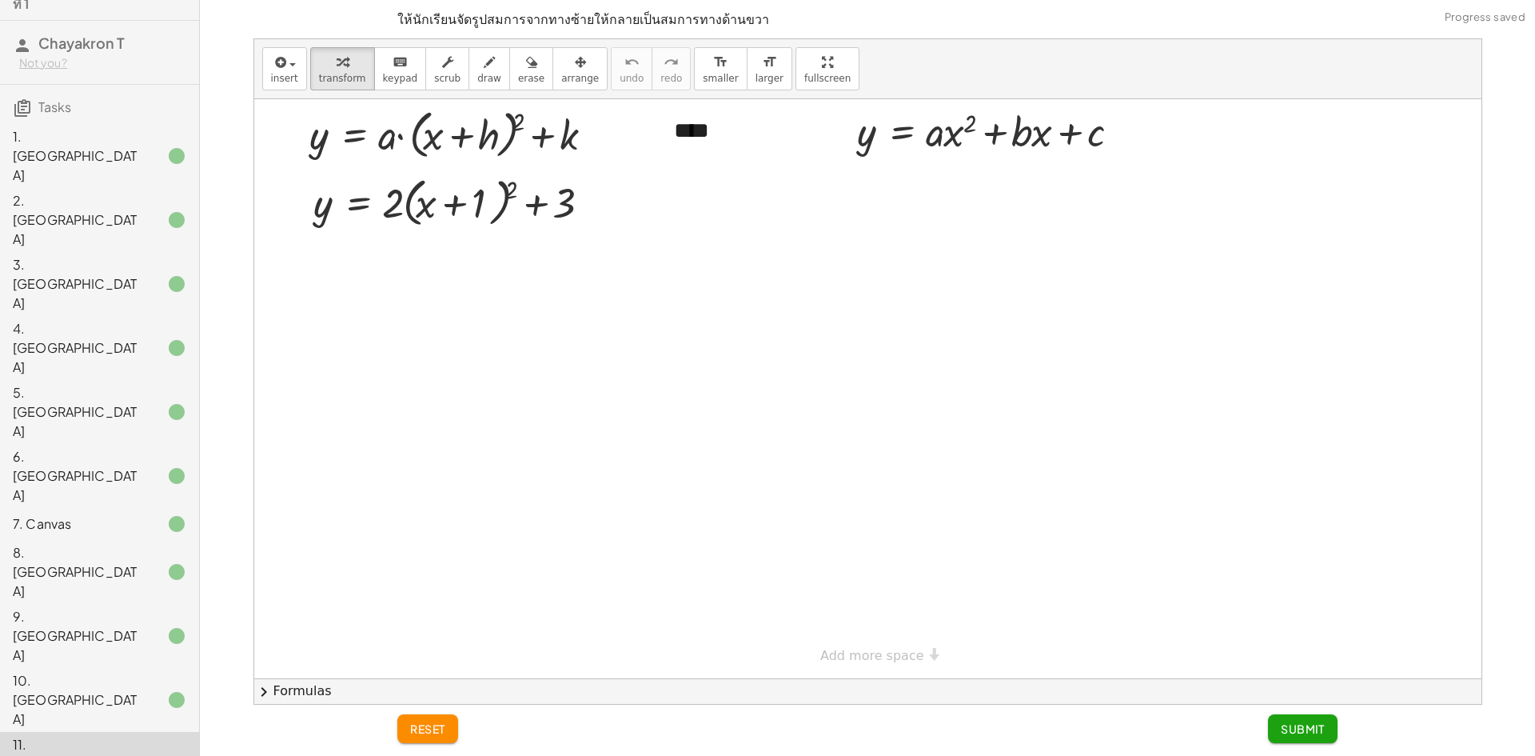
scroll to position [46, 0]
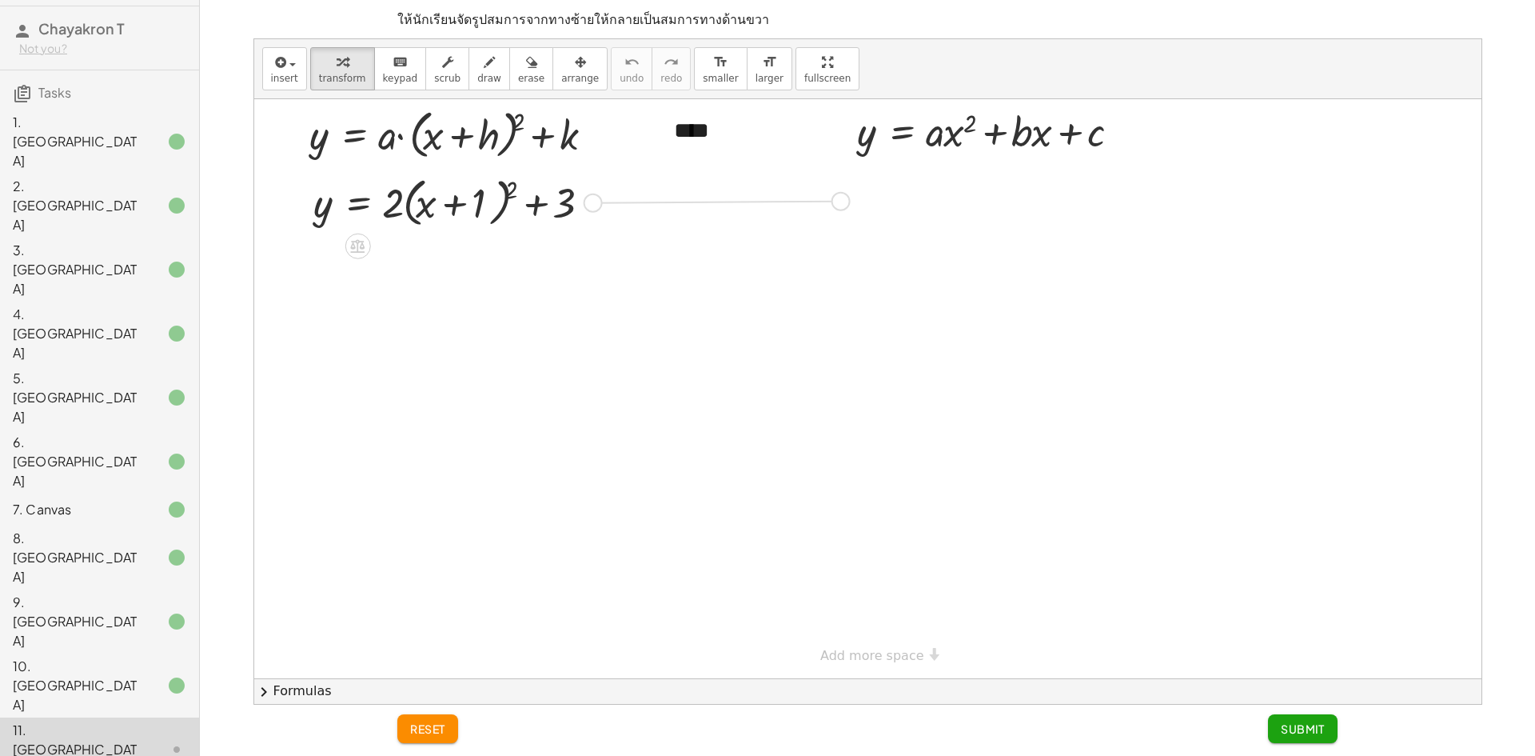
drag, startPoint x: 589, startPoint y: 208, endPoint x: 843, endPoint y: 204, distance: 254.3
click at [843, 204] on div "y = + · a · ( + x + h ) 2 + k - + **** y = + · a · x 2 + · b · x + c y = + · 2 …" at bounding box center [867, 388] width 1227 height 579
click at [833, 222] on div at bounding box center [867, 388] width 1227 height 579
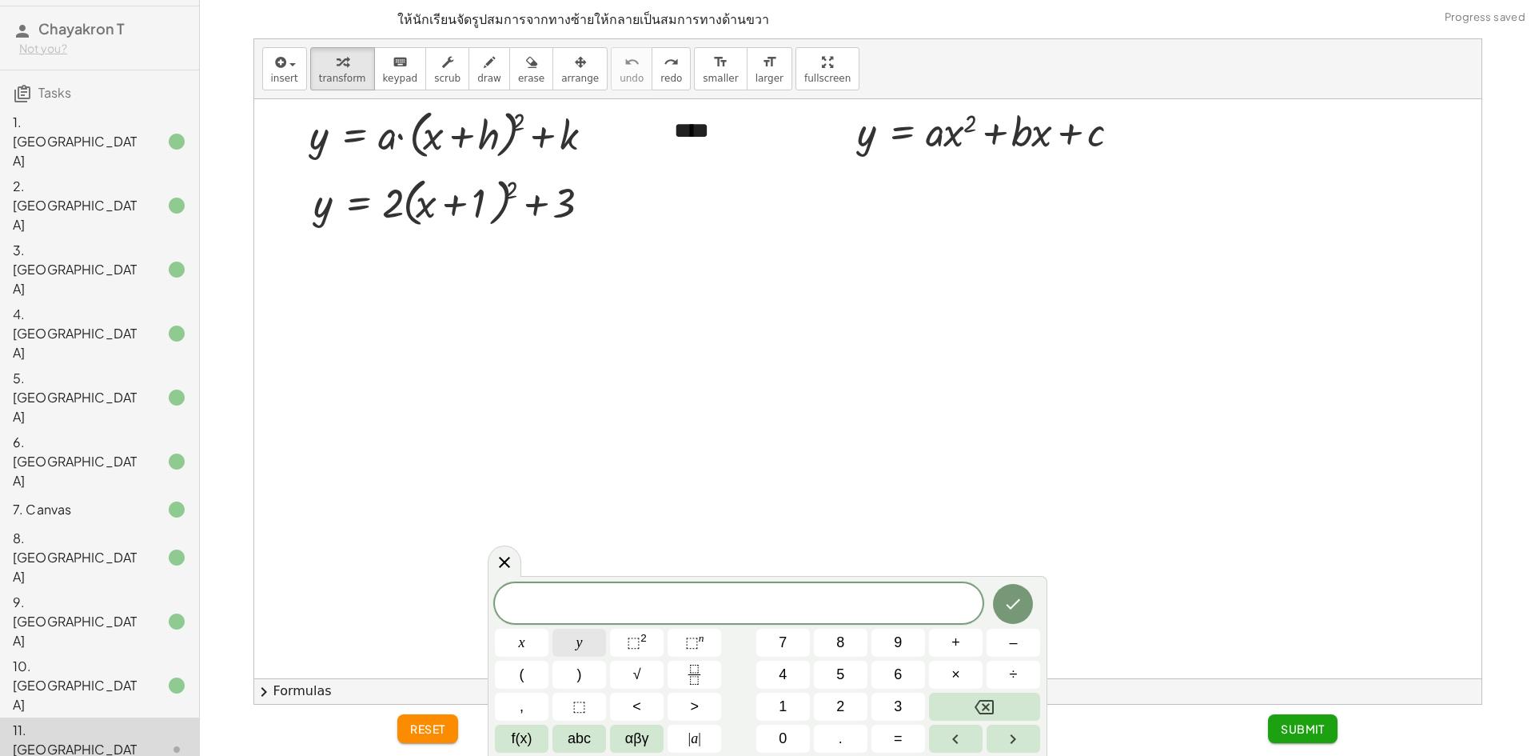
click at [589, 644] on button "y" at bounding box center [579, 642] width 54 height 28
click at [903, 742] on button "=" at bounding box center [898, 738] width 54 height 28
click at [823, 706] on button "2" at bounding box center [841, 706] width 54 height 28
click at [537, 642] on button "x" at bounding box center [522, 642] width 54 height 28
click at [629, 641] on span "⬚" at bounding box center [634, 642] width 14 height 16
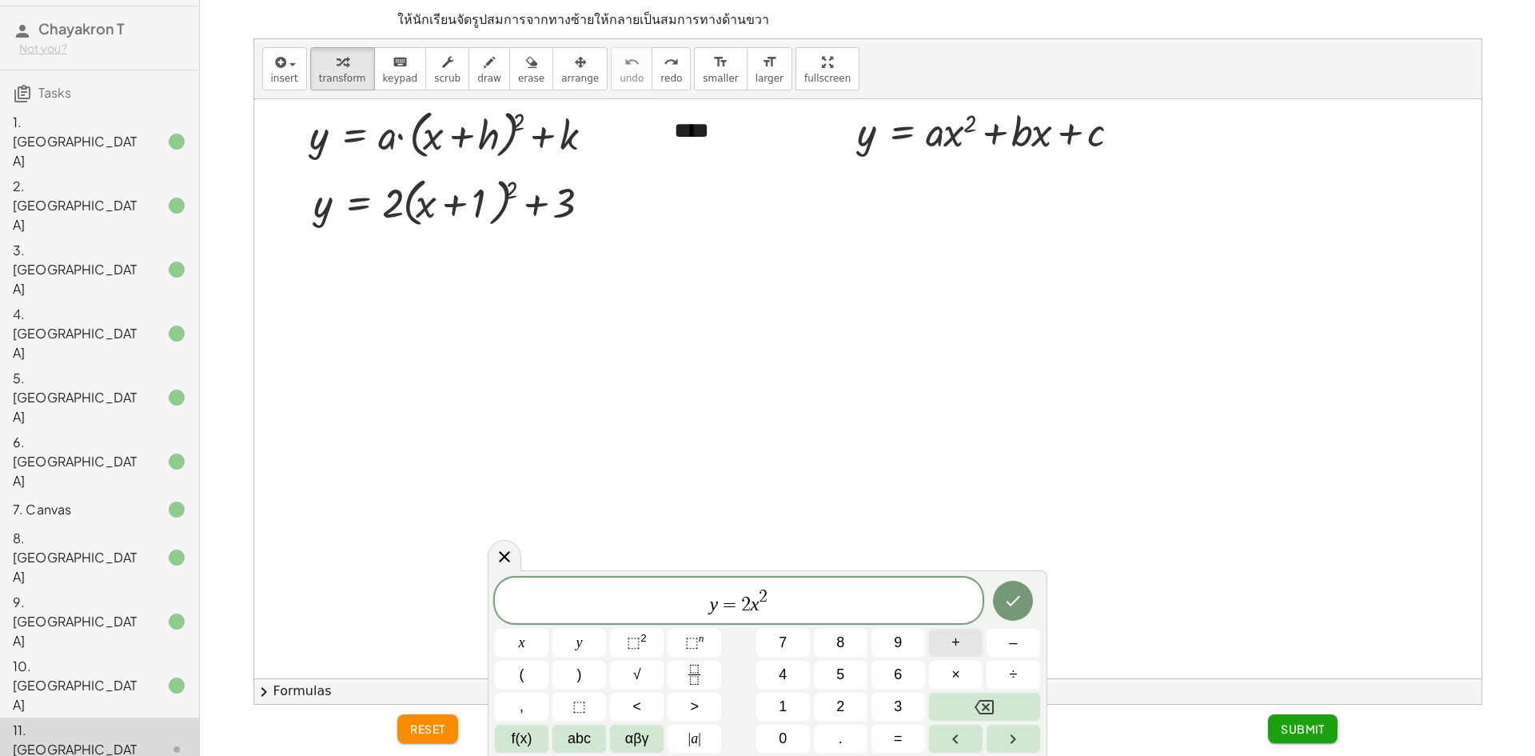
click at [936, 640] on button "+" at bounding box center [956, 642] width 54 height 28
click at [544, 644] on button "x" at bounding box center [522, 642] width 54 height 28
click at [959, 640] on span "+" at bounding box center [955, 643] width 9 height 22
click at [898, 703] on span "3" at bounding box center [898, 707] width 8 height 22
click at [1019, 592] on icon "Done" at bounding box center [1012, 600] width 19 height 19
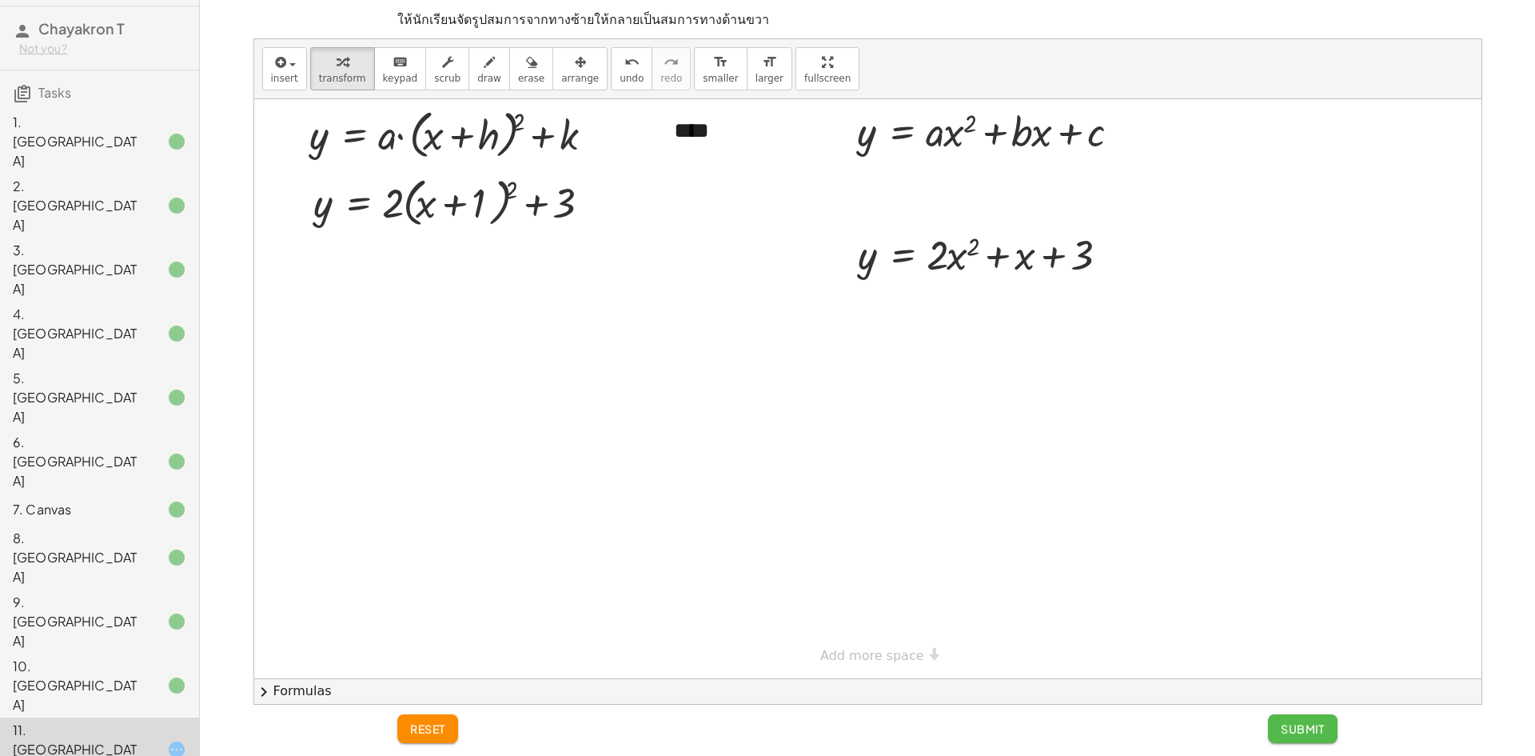
click at [1286, 726] on span "Submit" at bounding box center [1303, 728] width 44 height 14
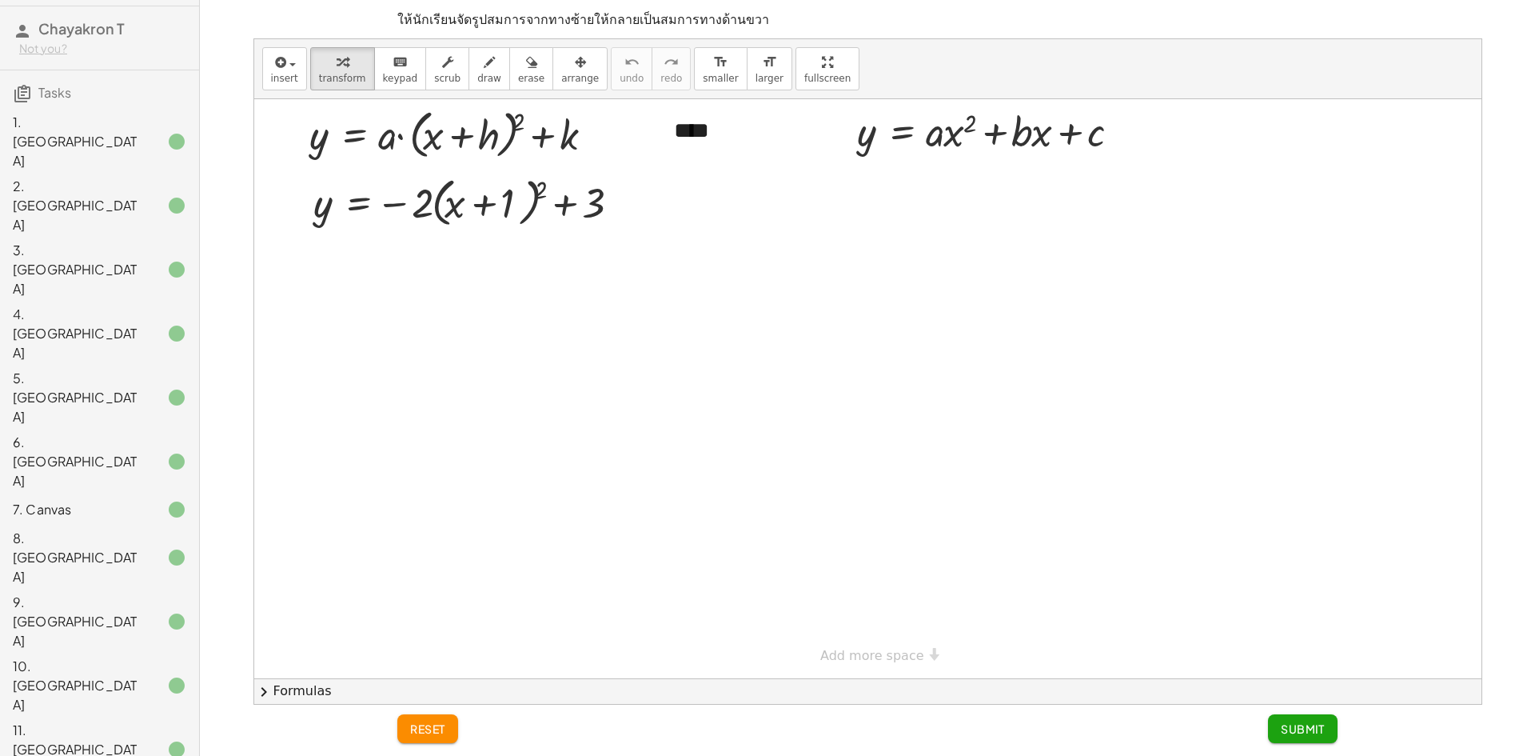
click at [849, 206] on div at bounding box center [867, 388] width 1227 height 579
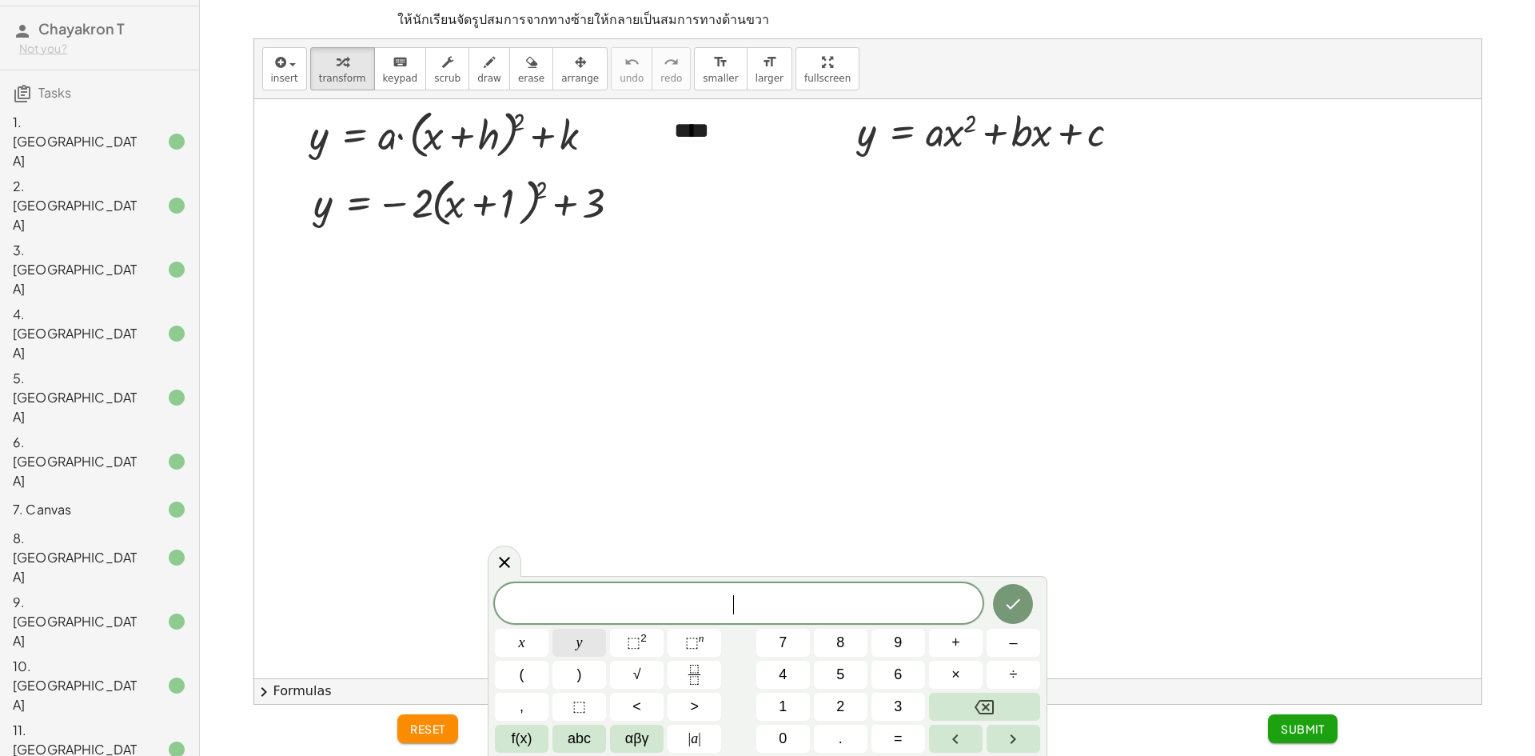
click at [584, 651] on button "y" at bounding box center [579, 642] width 54 height 28
click at [895, 737] on span "=" at bounding box center [898, 739] width 9 height 22
click at [1003, 637] on button "–" at bounding box center [1014, 642] width 54 height 28
click at [843, 700] on span "2" at bounding box center [840, 707] width 8 height 22
click at [524, 640] on span "x" at bounding box center [522, 643] width 6 height 22
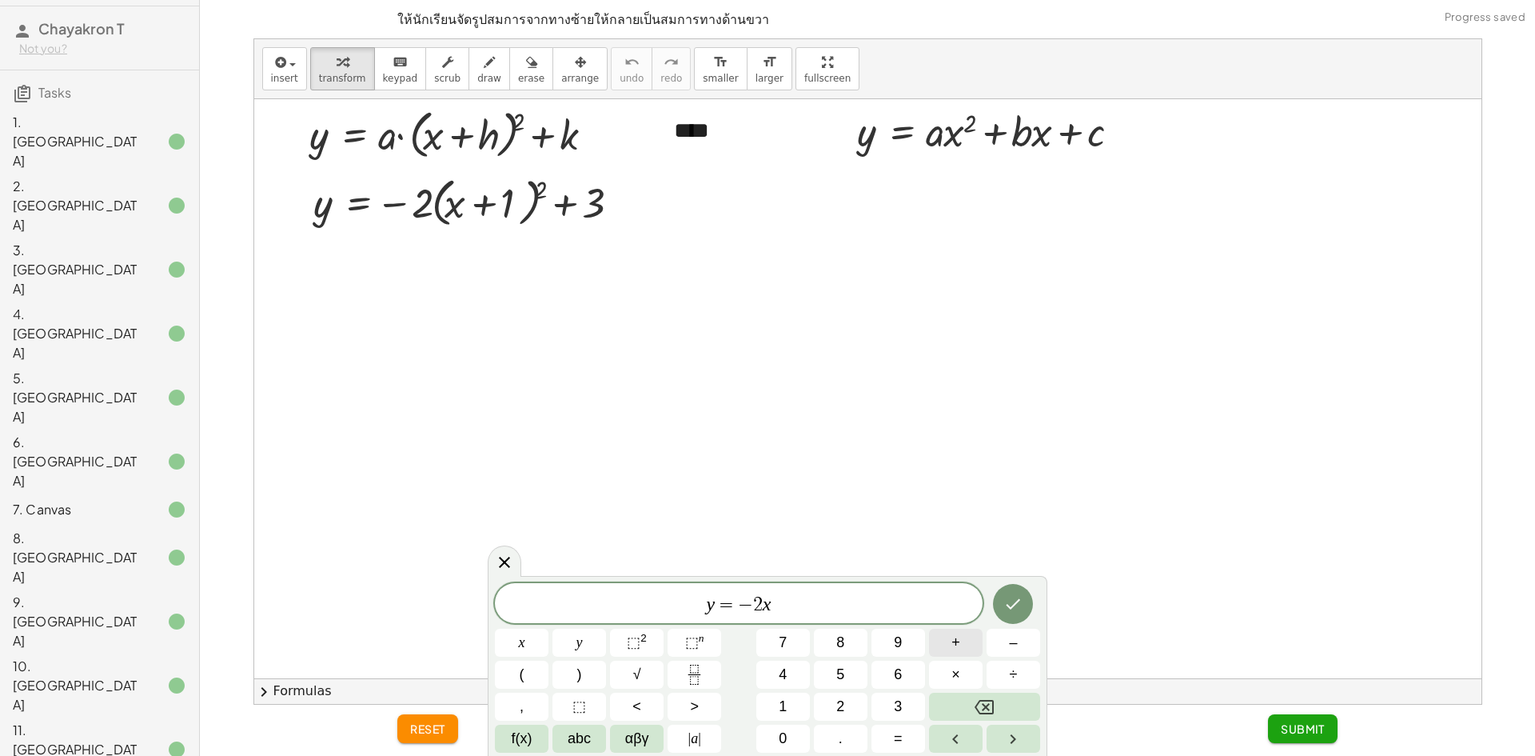
click at [971, 640] on button "+" at bounding box center [956, 642] width 54 height 28
click at [520, 623] on div "y = − 2 x + x y ⬚ 2 ⬚ n 7 8 9 + – ( ) √ 4 5 6 × ÷ , ⬚ < > 1 2 3 f(x) abc αβγ | …" at bounding box center [767, 667] width 545 height 169
click at [519, 639] on span "x" at bounding box center [522, 643] width 6 height 22
click at [956, 637] on span "+" at bounding box center [955, 643] width 9 height 22
click at [895, 697] on span "3" at bounding box center [898, 707] width 8 height 22
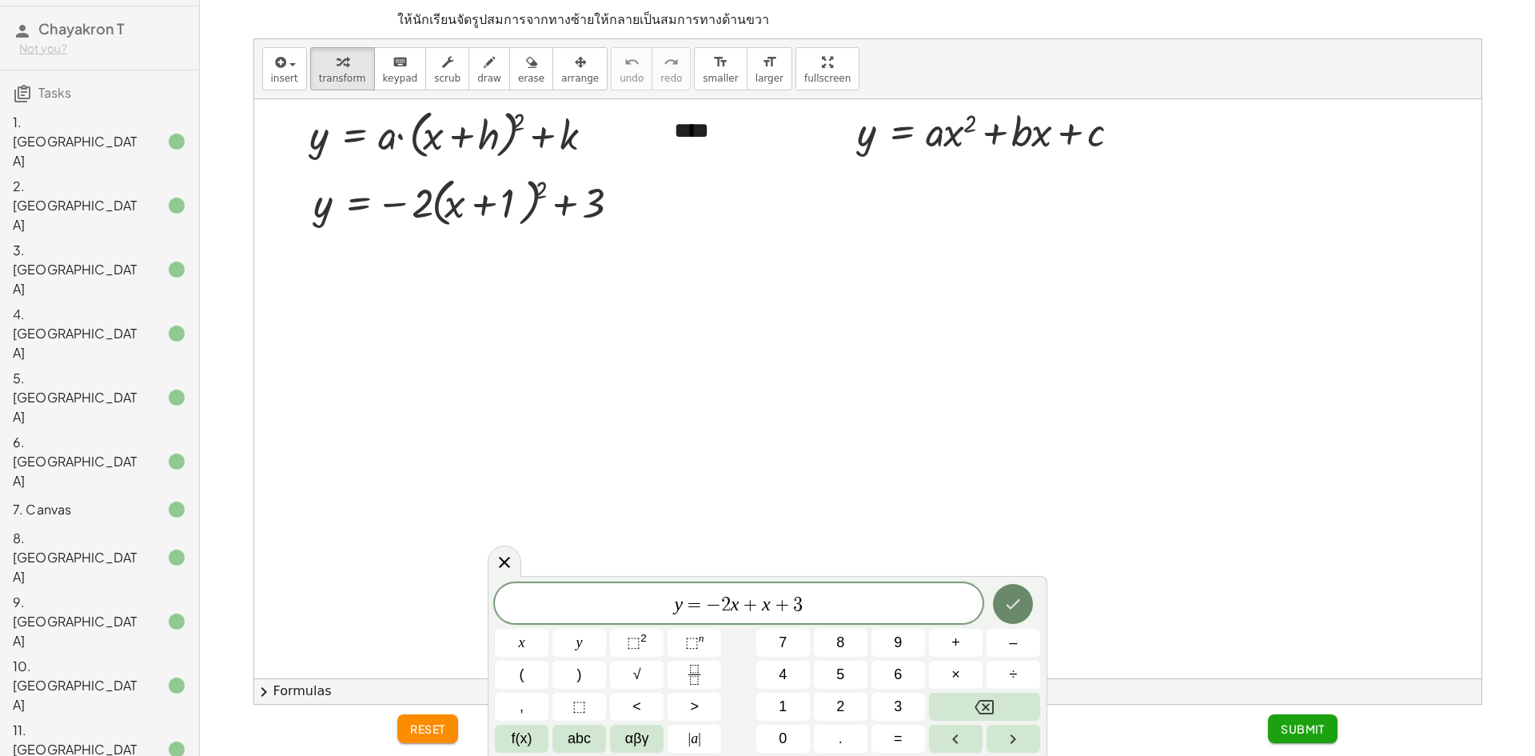
click at [1016, 603] on icon "Done" at bounding box center [1014, 604] width 14 height 10
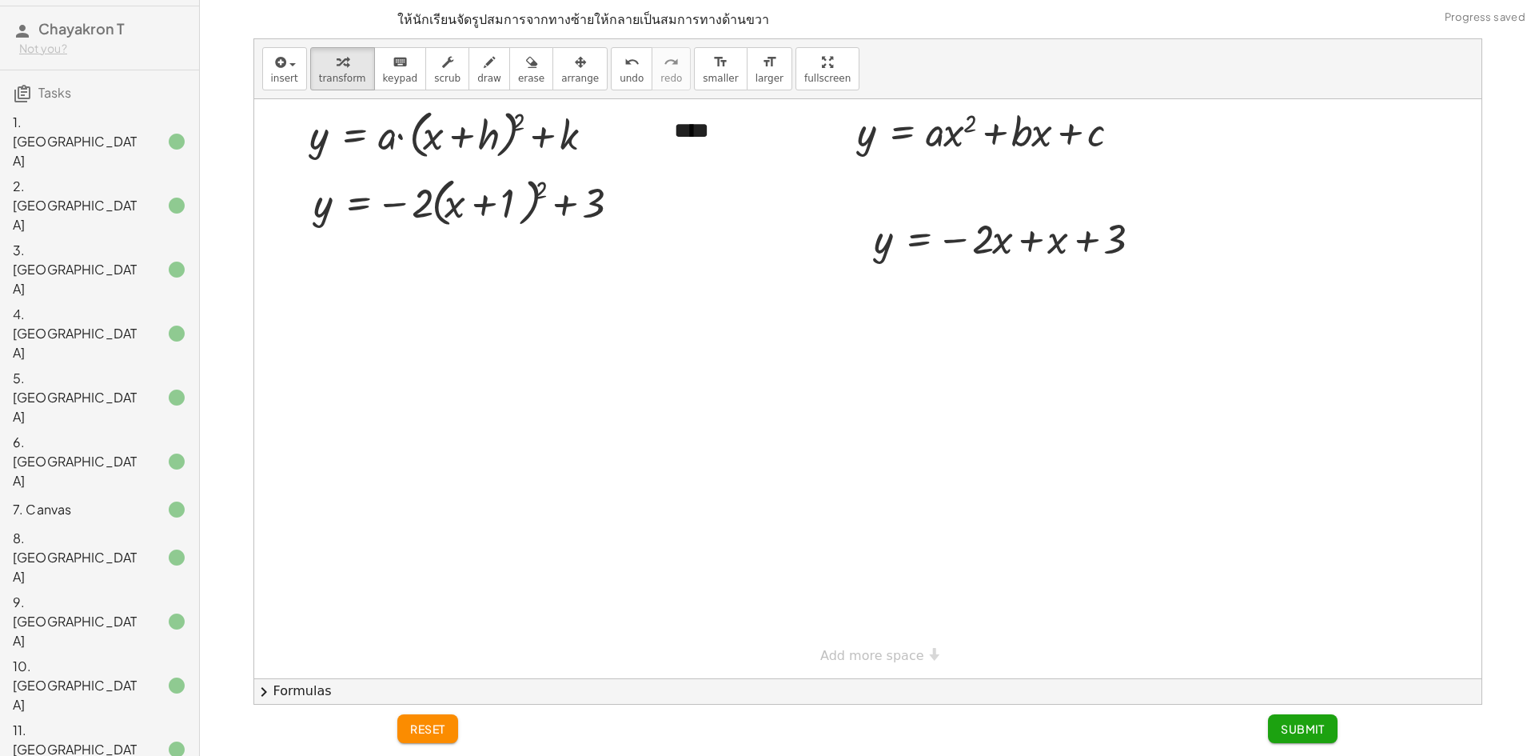
click at [1298, 724] on span "Submit" at bounding box center [1303, 728] width 44 height 14
click at [856, 205] on div at bounding box center [867, 388] width 1227 height 579
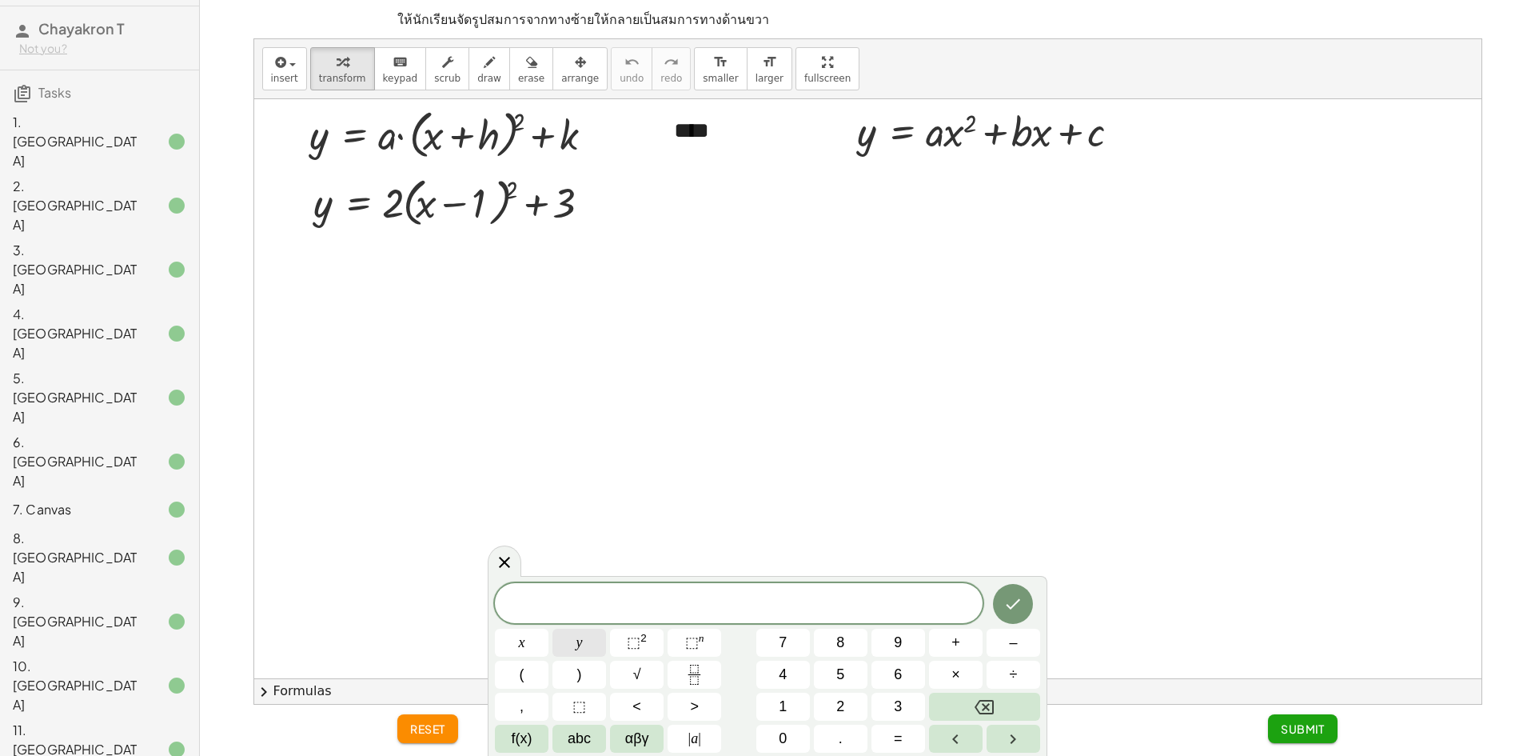
click at [584, 645] on button "y" at bounding box center [579, 642] width 54 height 28
click at [913, 740] on button "=" at bounding box center [898, 738] width 54 height 28
click at [842, 715] on span "2" at bounding box center [840, 707] width 8 height 22
click at [532, 639] on button "x" at bounding box center [522, 642] width 54 height 28
click at [634, 630] on button "⬚ 2" at bounding box center [637, 642] width 54 height 28
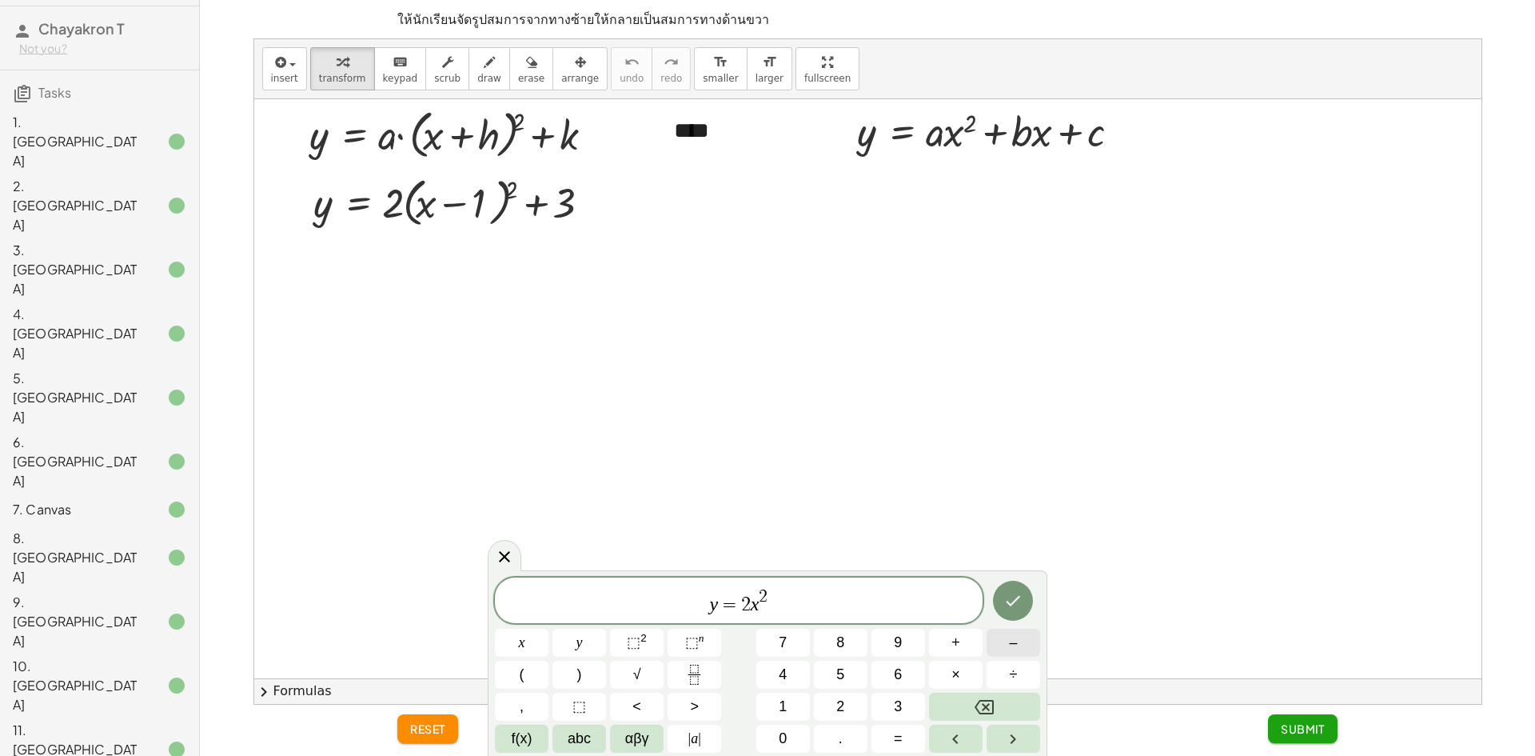
click at [1015, 641] on span "–" at bounding box center [1013, 643] width 8 height 22
click at [528, 648] on button "x" at bounding box center [522, 642] width 54 height 28
click at [953, 643] on span "+" at bounding box center [955, 643] width 9 height 22
click at [894, 702] on span "3" at bounding box center [898, 707] width 8 height 22
click at [1015, 592] on icon "Done" at bounding box center [1012, 600] width 19 height 19
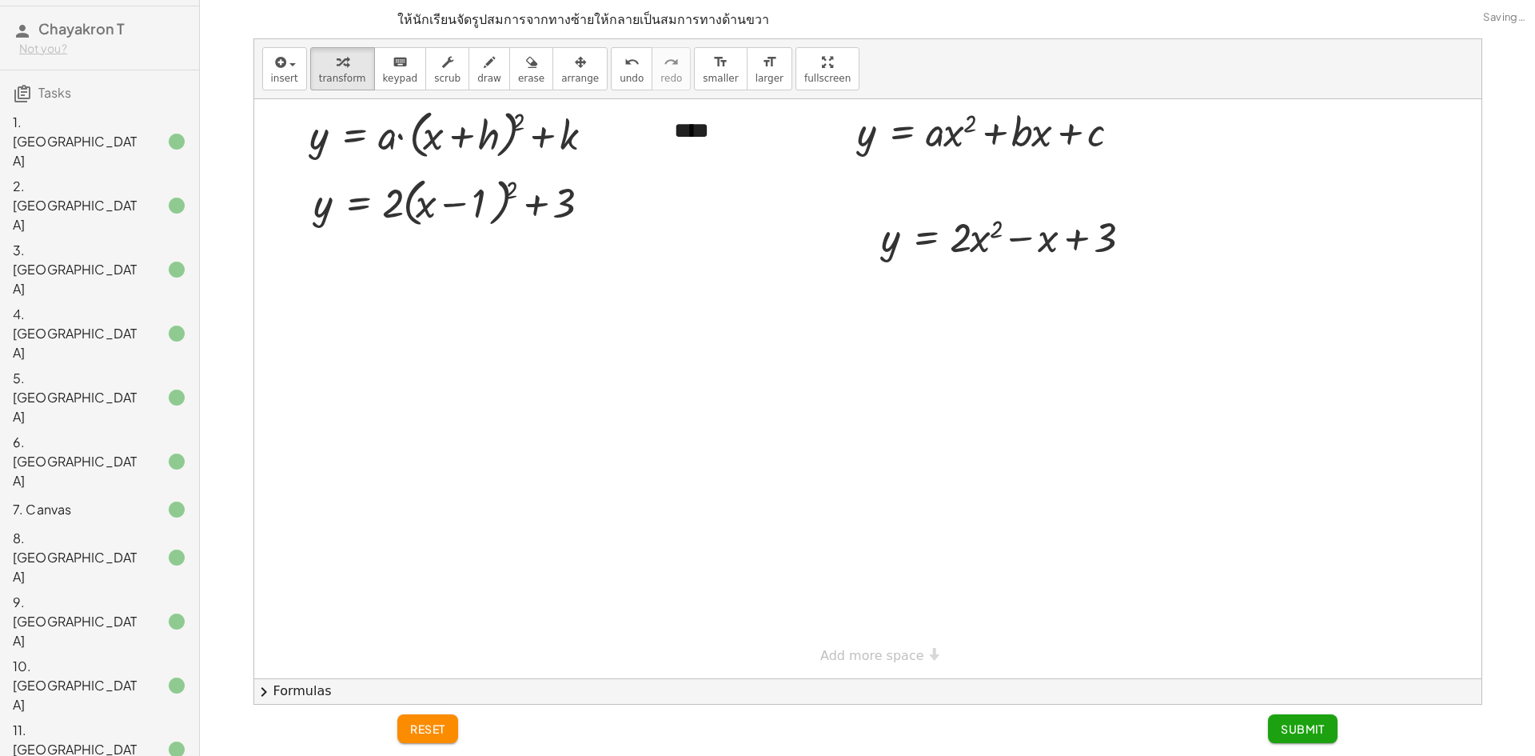
click at [1278, 728] on button "Submit" at bounding box center [1303, 728] width 70 height 29
click at [871, 209] on div at bounding box center [867, 388] width 1227 height 579
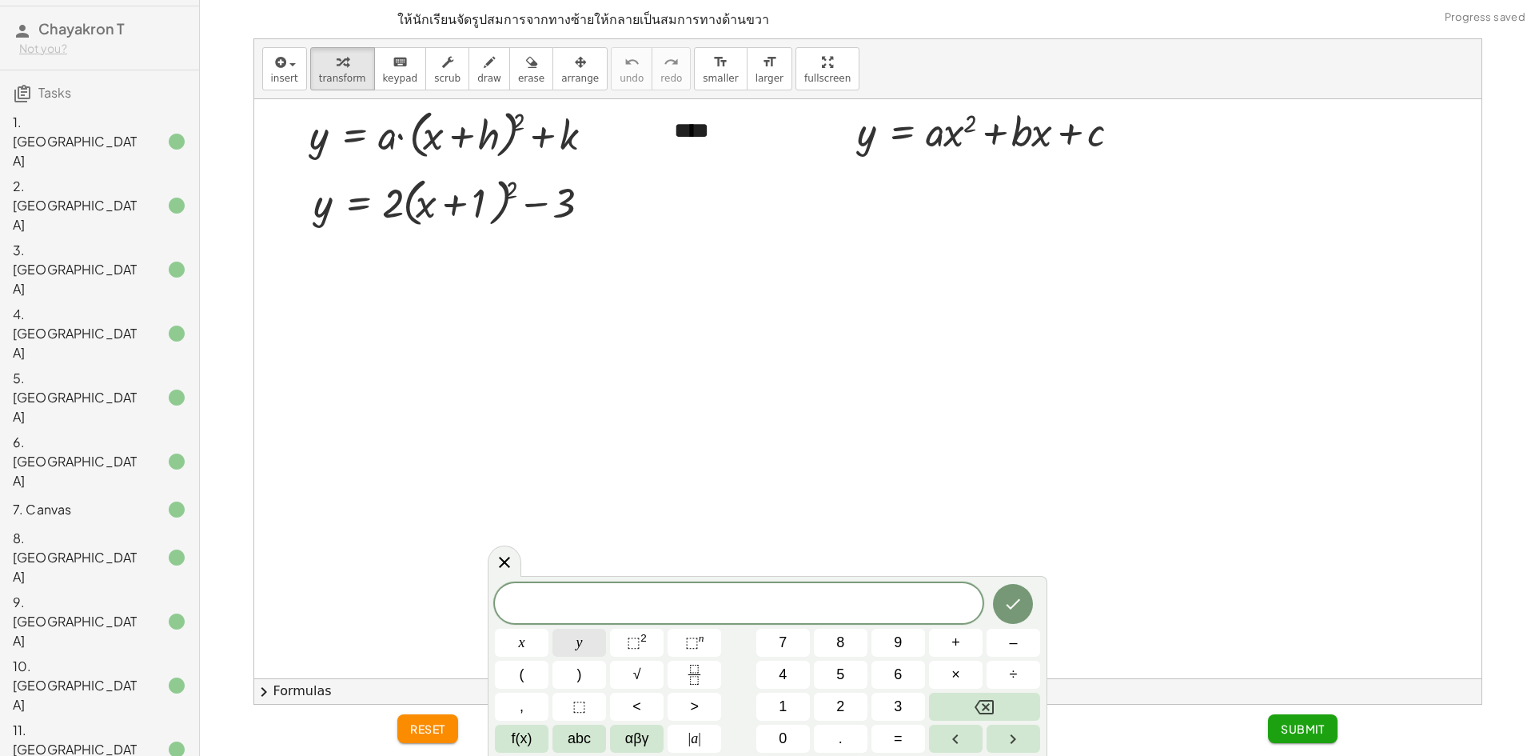
click at [584, 648] on button "y" at bounding box center [579, 642] width 54 height 28
click at [911, 731] on button "=" at bounding box center [898, 738] width 54 height 28
click at [847, 704] on button "2" at bounding box center [841, 706] width 54 height 28
click at [520, 641] on span "x" at bounding box center [522, 643] width 6 height 22
click at [641, 640] on sup "2" at bounding box center [643, 638] width 6 height 12
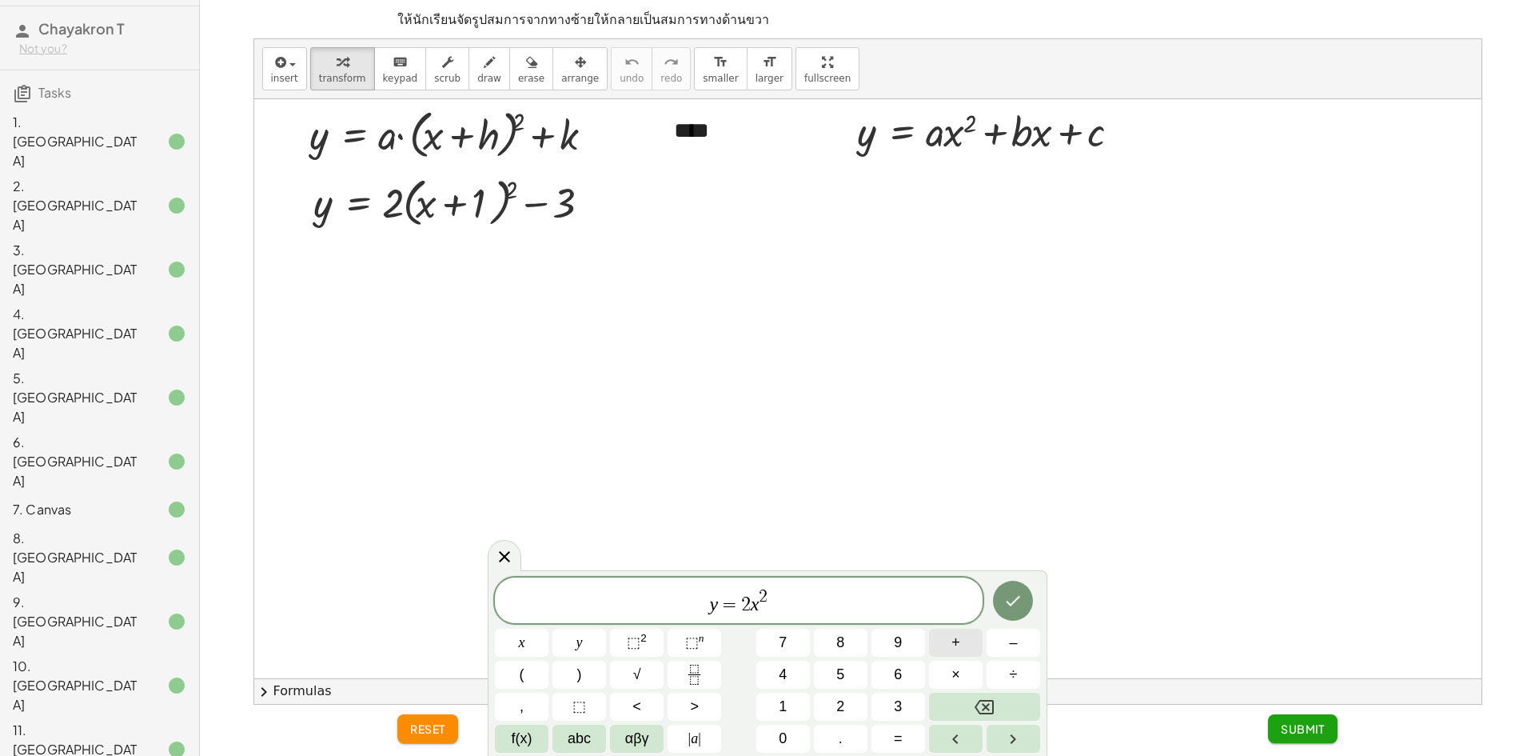
click at [951, 647] on button "+" at bounding box center [956, 642] width 54 height 28
click at [516, 641] on button "x" at bounding box center [522, 642] width 54 height 28
click at [1005, 644] on button "–" at bounding box center [1014, 642] width 54 height 28
click at [895, 699] on span "3" at bounding box center [898, 707] width 8 height 22
click at [1003, 591] on button "Done" at bounding box center [1013, 600] width 40 height 40
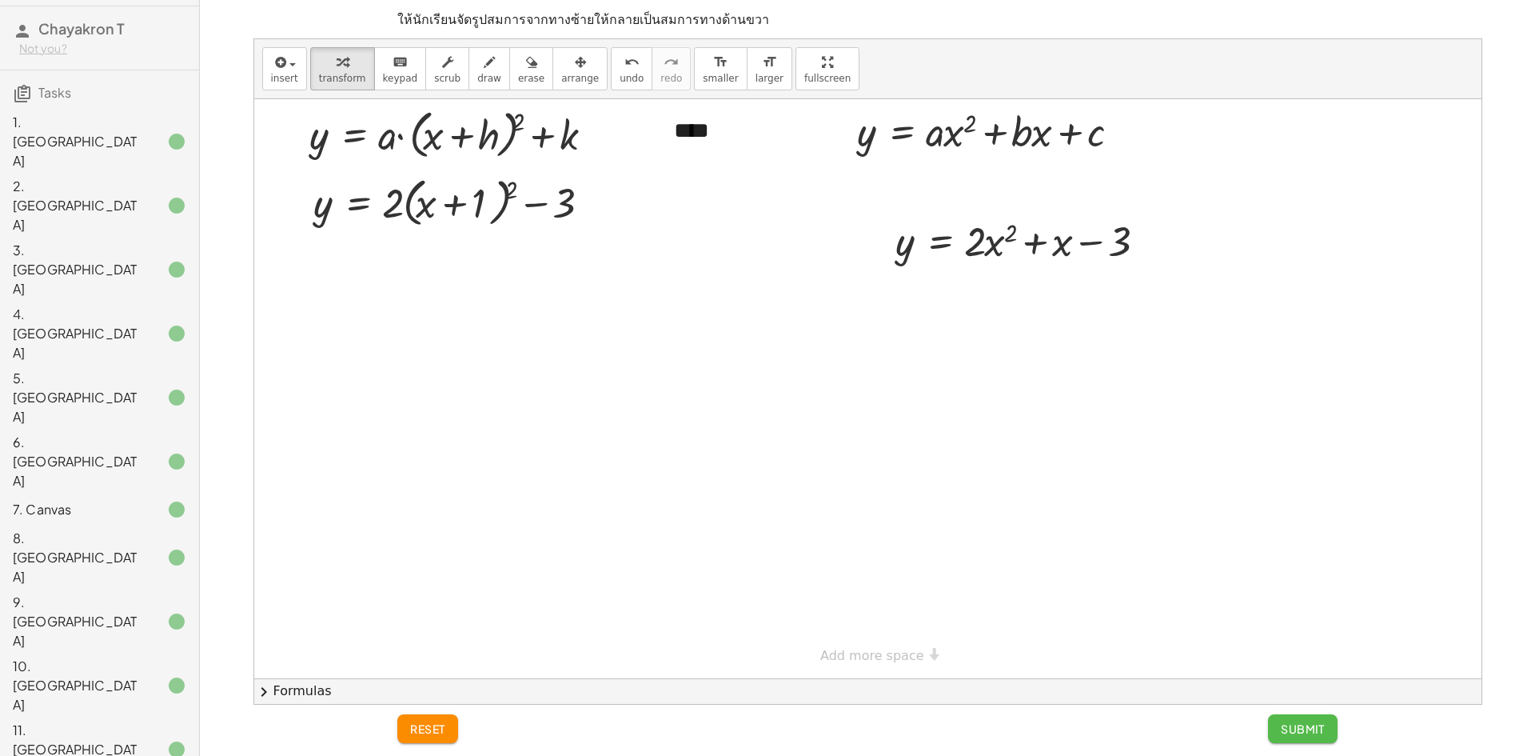
click at [1306, 727] on span "Submit" at bounding box center [1303, 728] width 44 height 14
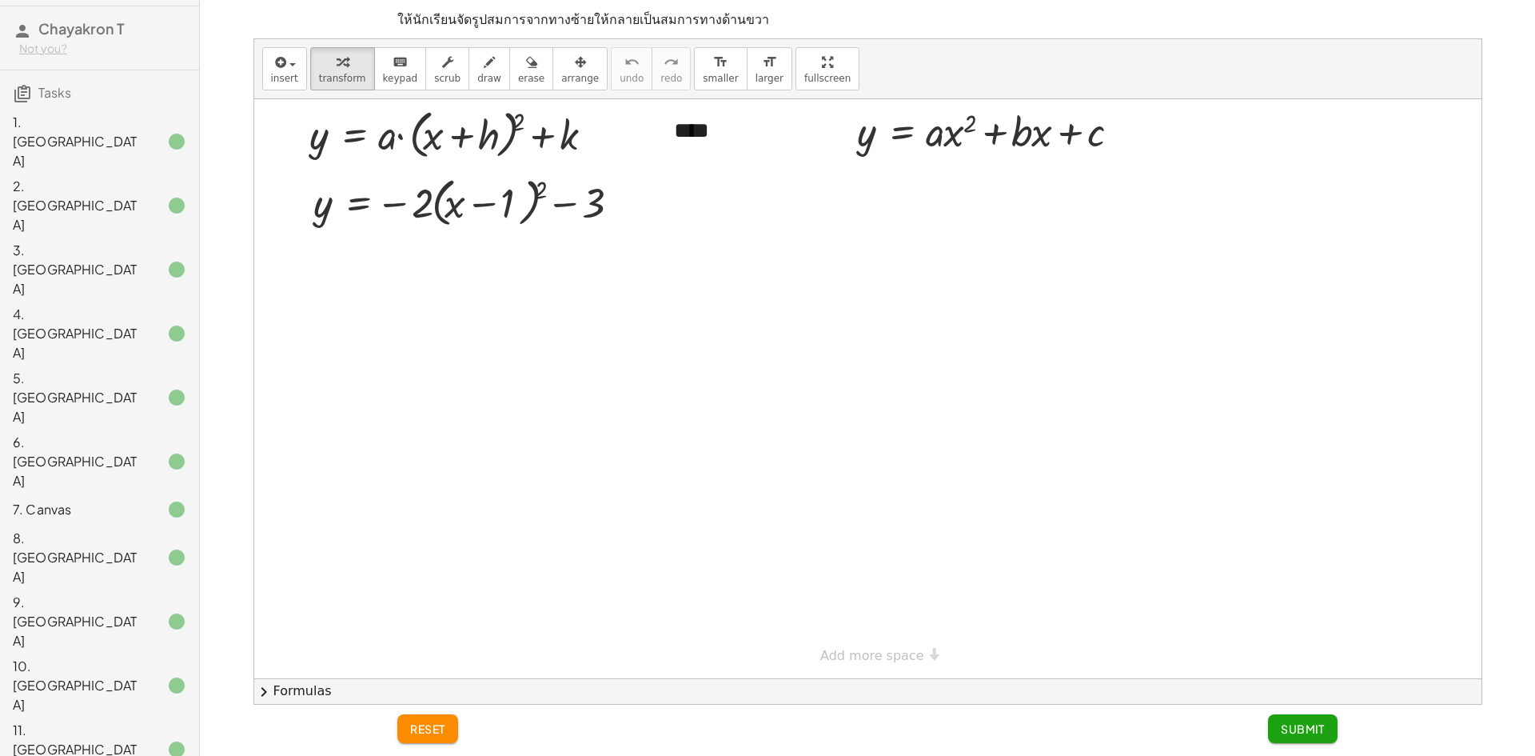
click at [865, 243] on div at bounding box center [867, 388] width 1227 height 579
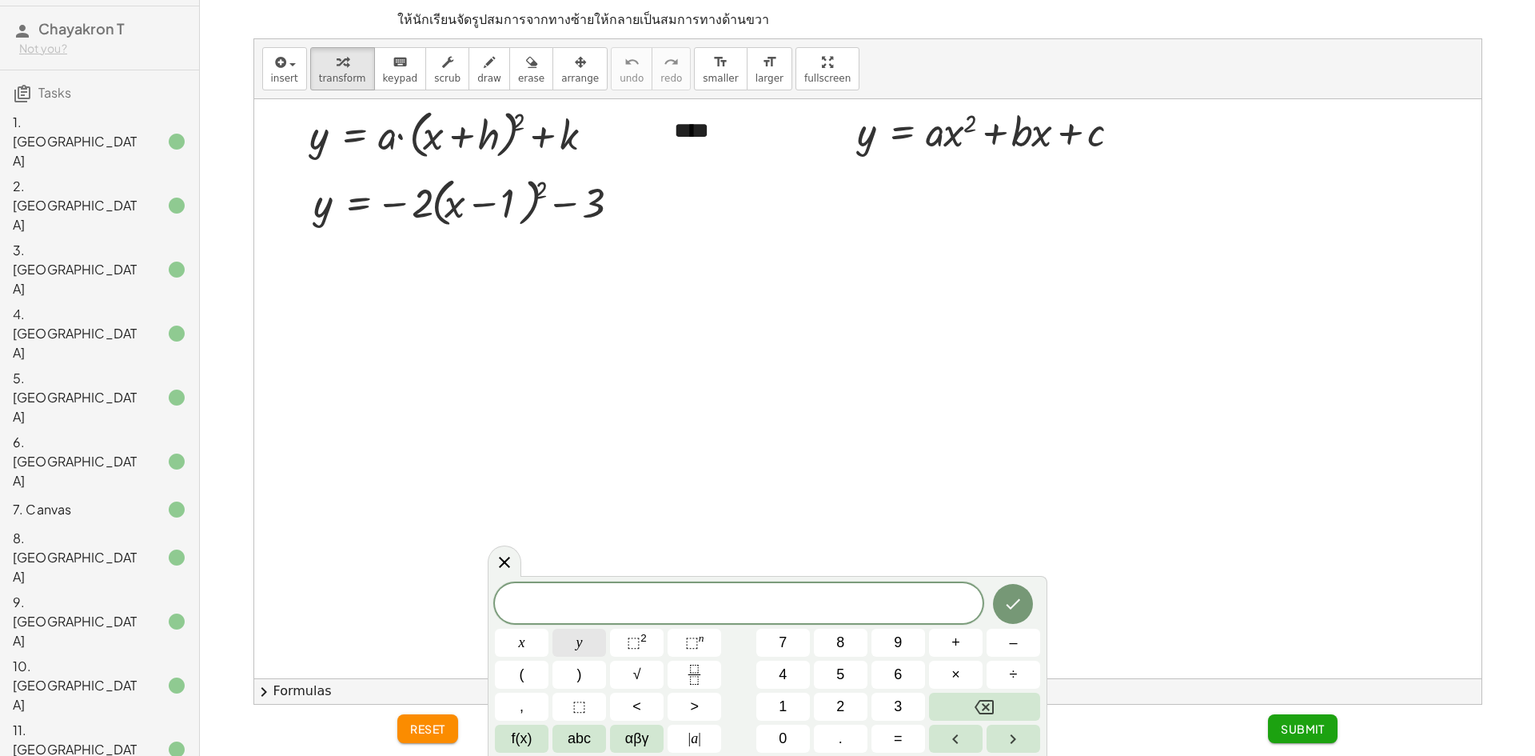
click at [603, 635] on button "y" at bounding box center [579, 642] width 54 height 28
click at [889, 737] on button "=" at bounding box center [898, 738] width 54 height 28
click at [997, 636] on button "–" at bounding box center [1014, 642] width 54 height 28
click at [832, 707] on button "2" at bounding box center [841, 706] width 54 height 28
click at [539, 646] on button "x" at bounding box center [522, 642] width 54 height 28
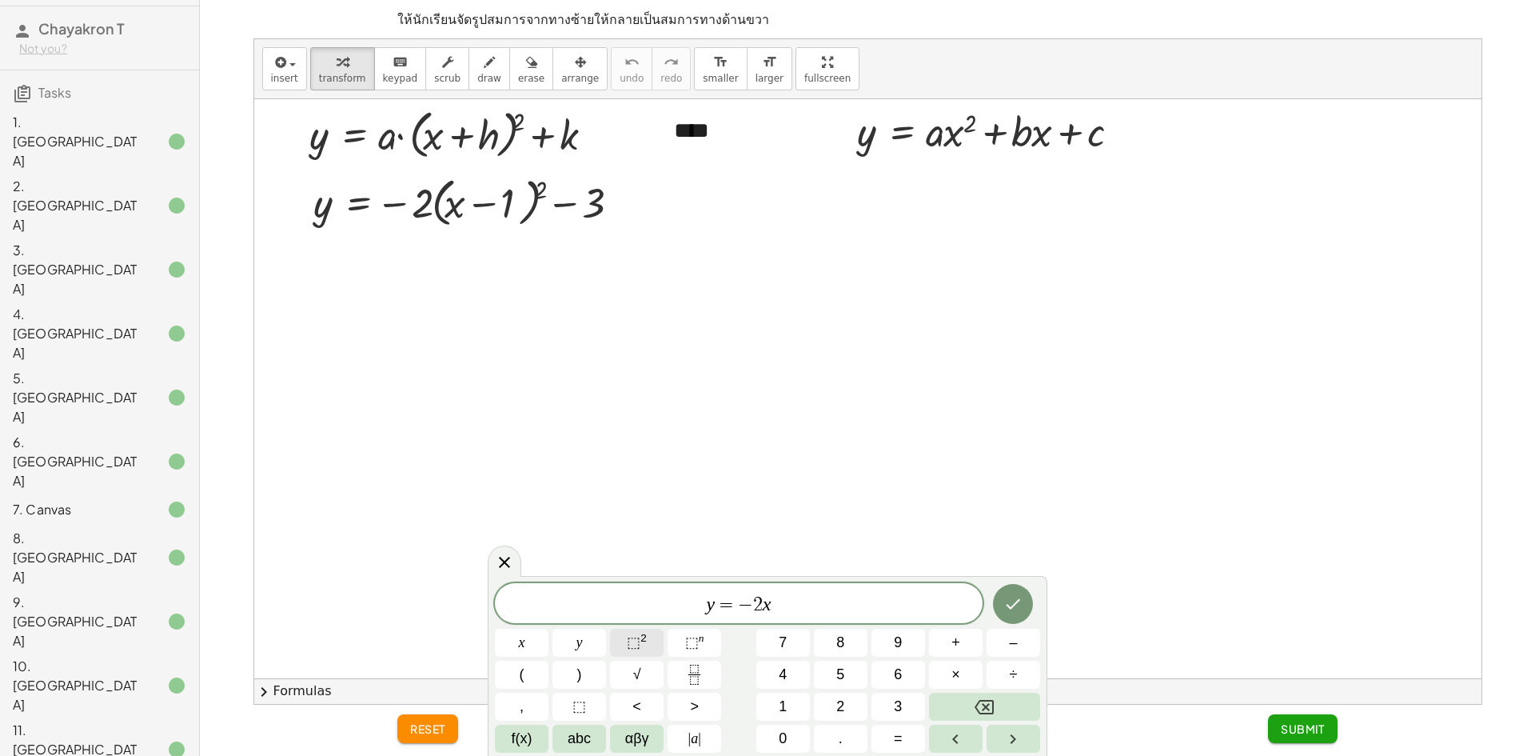
click at [627, 636] on button "⬚ 2" at bounding box center [637, 642] width 54 height 28
click at [958, 644] on span "+" at bounding box center [955, 643] width 9 height 22
click at [532, 651] on button "x" at bounding box center [522, 642] width 54 height 28
click at [1023, 632] on button "–" at bounding box center [1014, 642] width 54 height 28
click at [892, 702] on button "3" at bounding box center [898, 706] width 54 height 28
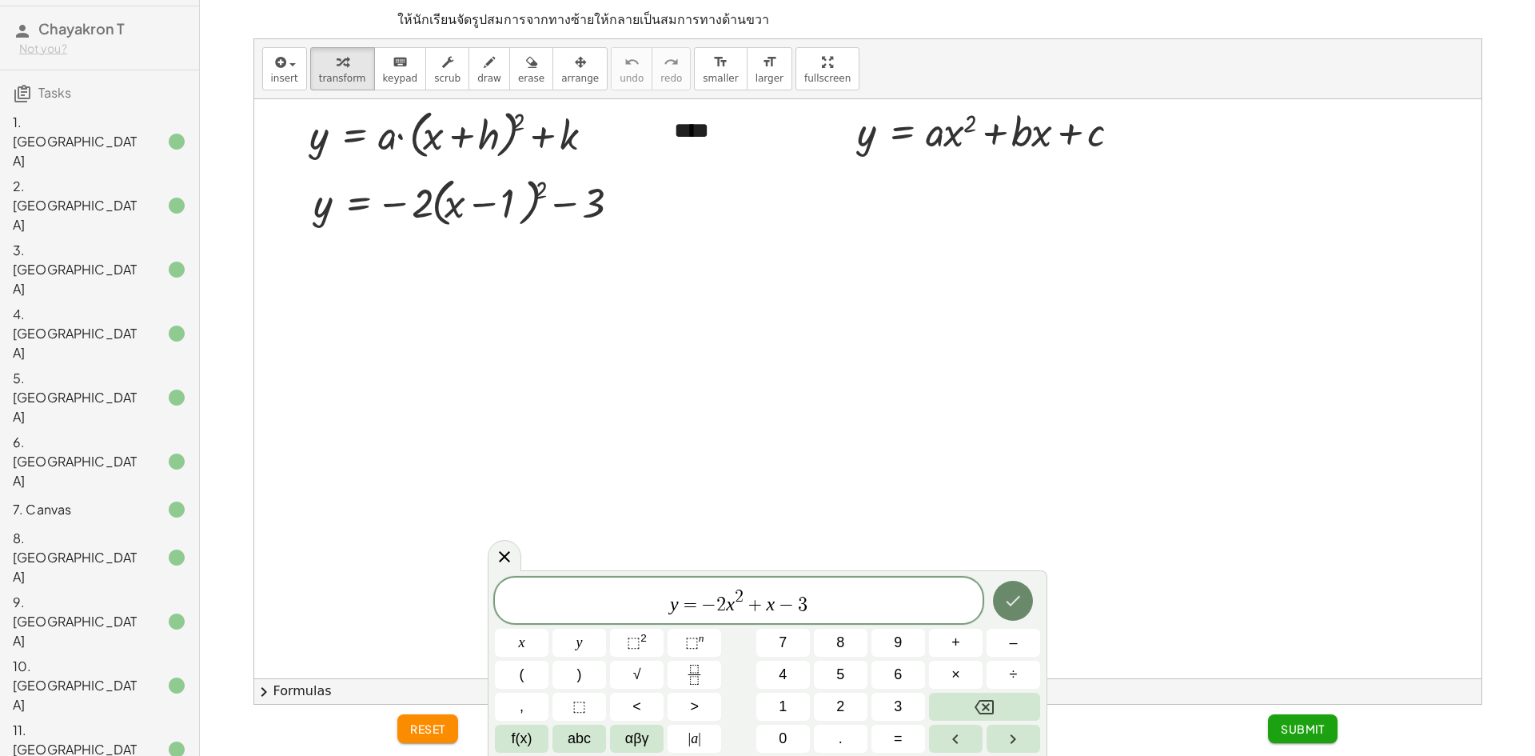
click at [1002, 593] on button "Done" at bounding box center [1013, 600] width 40 height 40
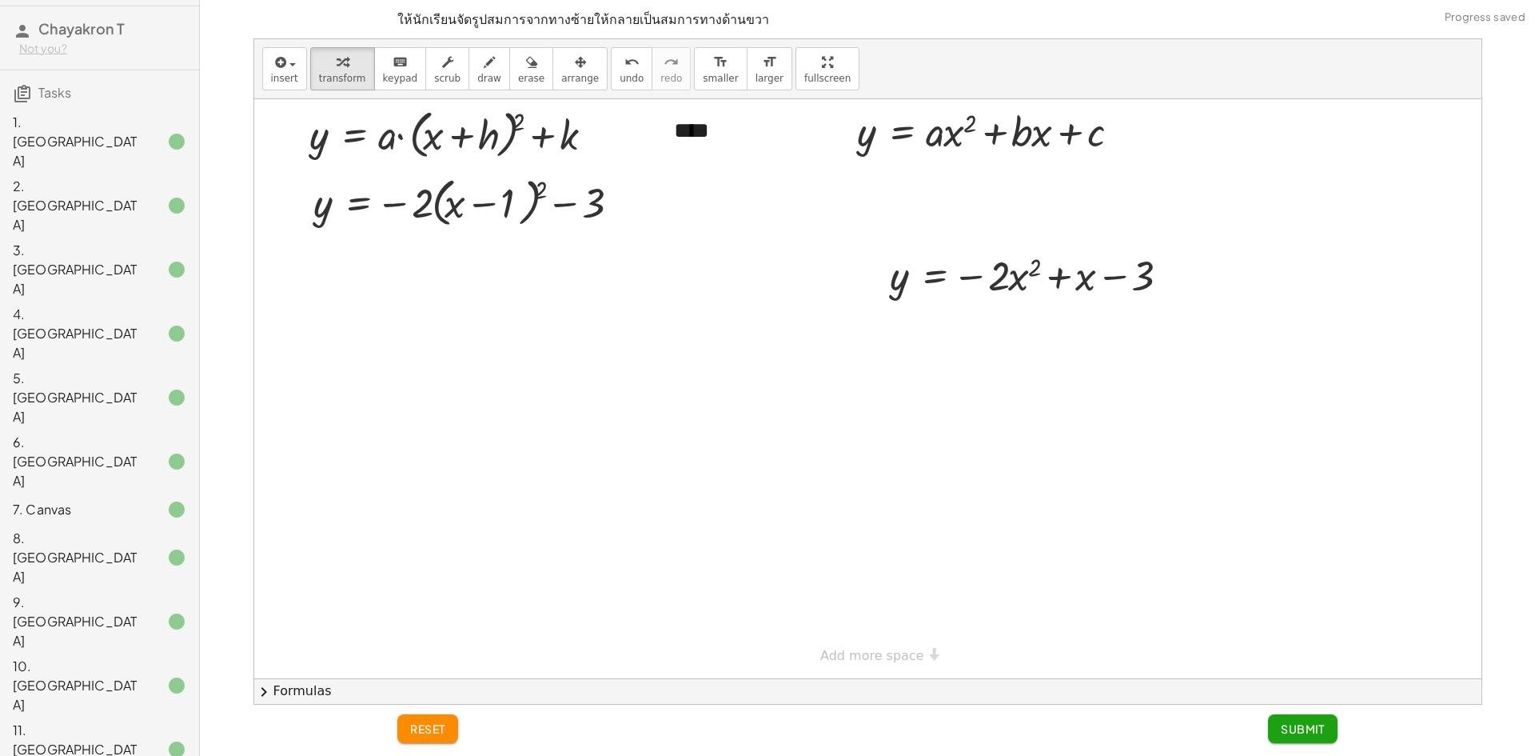
click at [1287, 722] on span "Submit" at bounding box center [1303, 728] width 44 height 14
click at [851, 229] on div at bounding box center [867, 388] width 1227 height 579
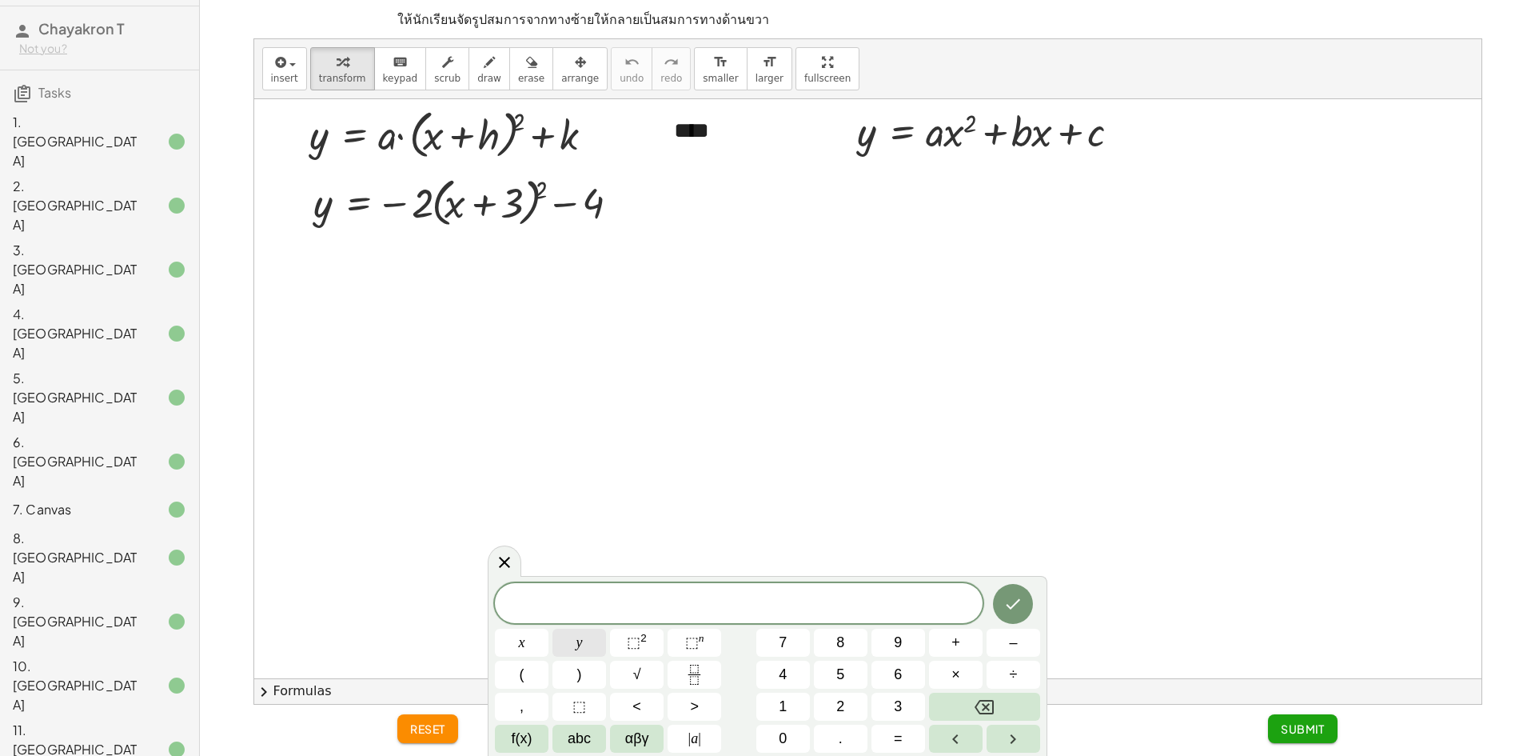
click at [587, 636] on button "y" at bounding box center [579, 642] width 54 height 28
click at [887, 736] on button "=" at bounding box center [898, 738] width 54 height 28
click at [1021, 651] on button "–" at bounding box center [1014, 642] width 54 height 28
click at [853, 711] on button "2" at bounding box center [841, 706] width 54 height 28
click at [512, 636] on button "x" at bounding box center [522, 642] width 54 height 28
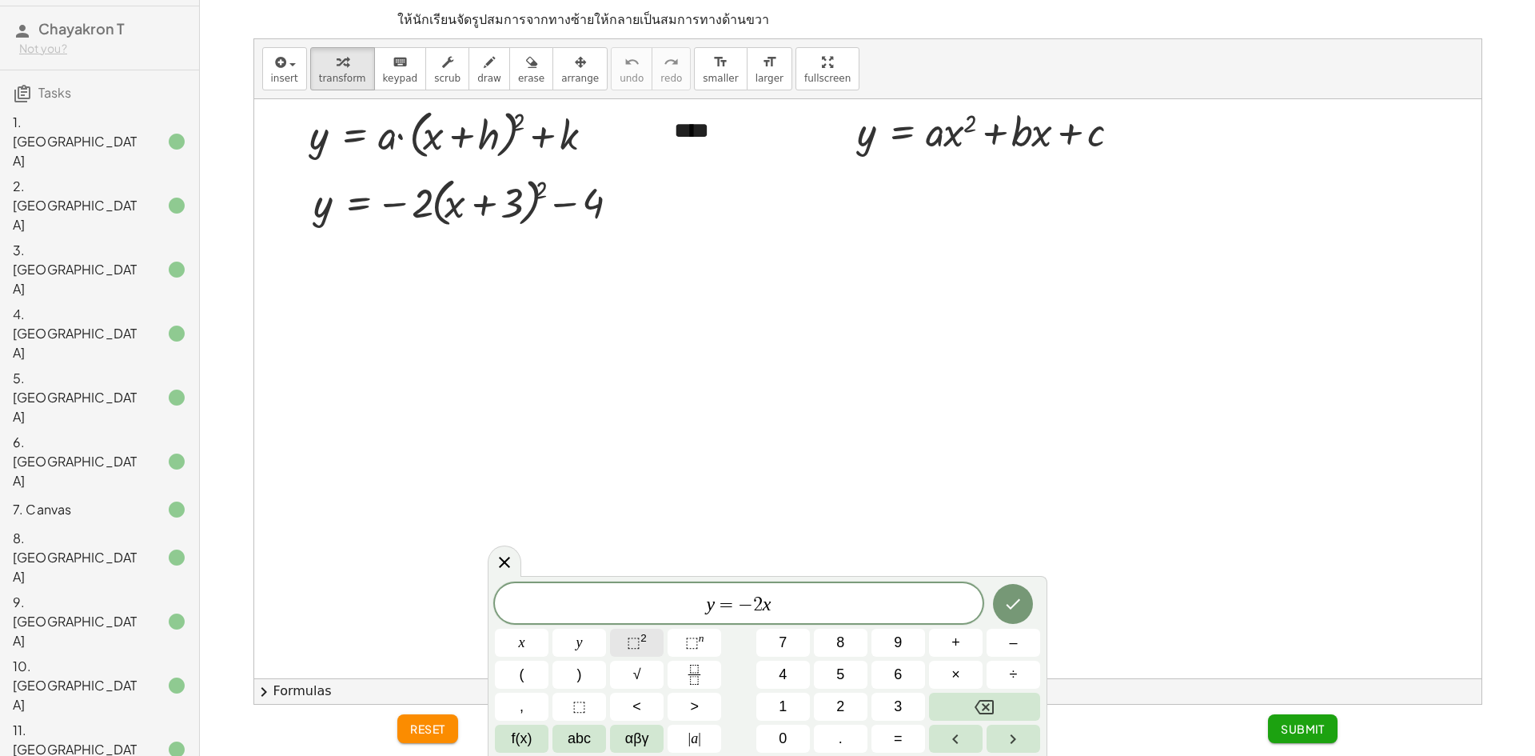
click at [630, 632] on span "⬚ 2" at bounding box center [637, 643] width 20 height 22
click at [1006, 640] on button "–" at bounding box center [1014, 642] width 54 height 28
click at [891, 701] on button "3" at bounding box center [898, 706] width 54 height 28
click at [517, 645] on button "x" at bounding box center [522, 642] width 54 height 28
click at [1018, 644] on button "–" at bounding box center [1014, 642] width 54 height 28
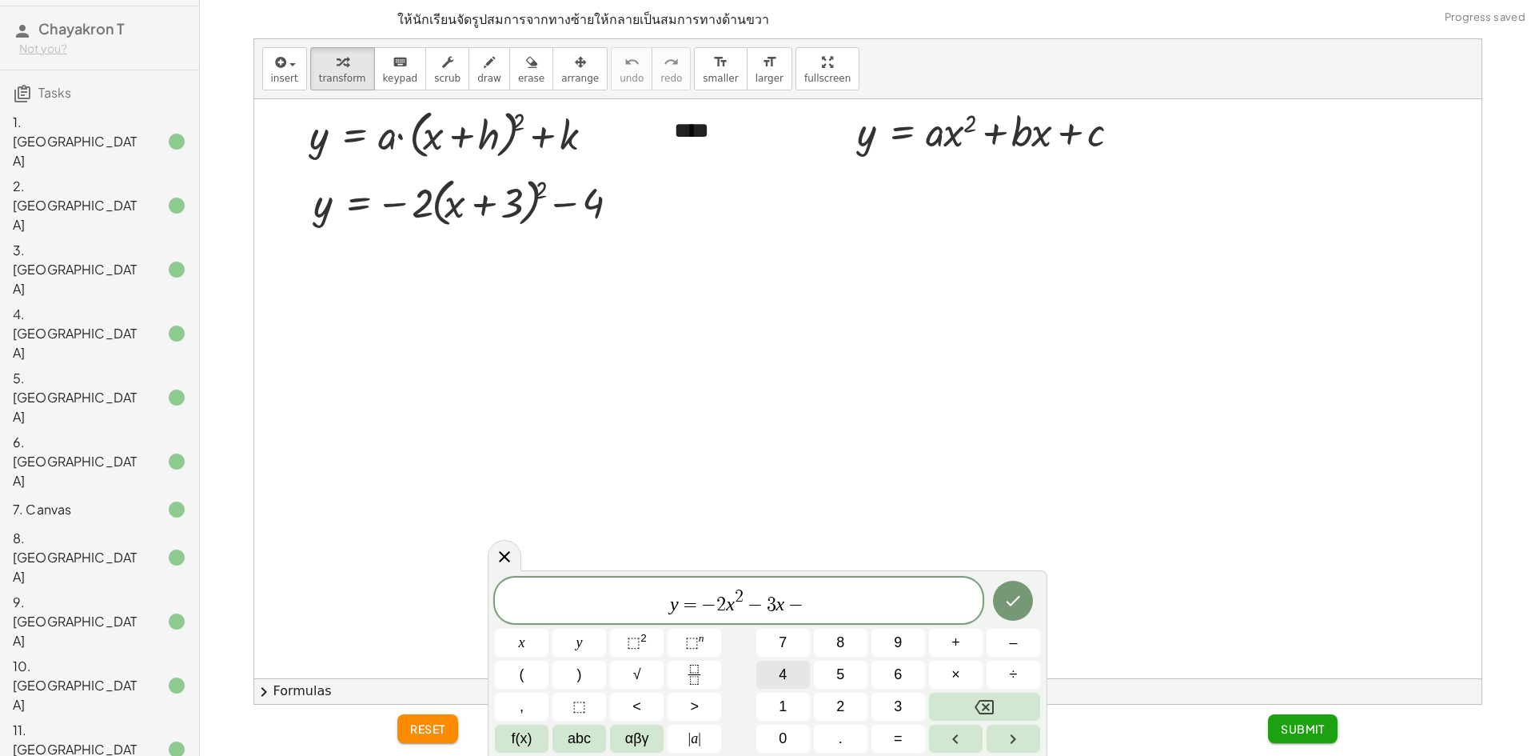
click at [763, 672] on button "4" at bounding box center [783, 674] width 54 height 28
click at [1013, 591] on icon "Done" at bounding box center [1012, 600] width 19 height 19
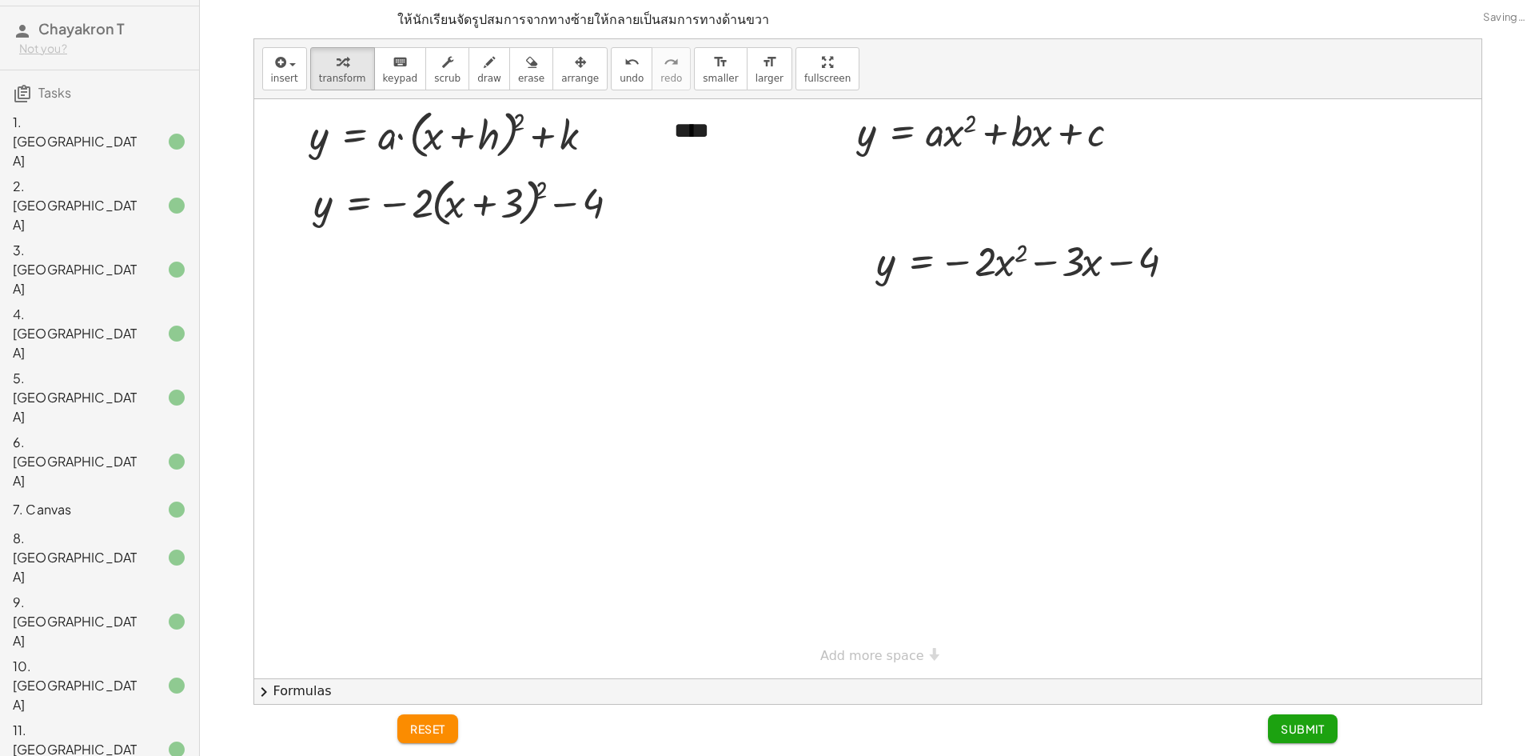
click at [1297, 725] on span "Submit" at bounding box center [1303, 728] width 44 height 14
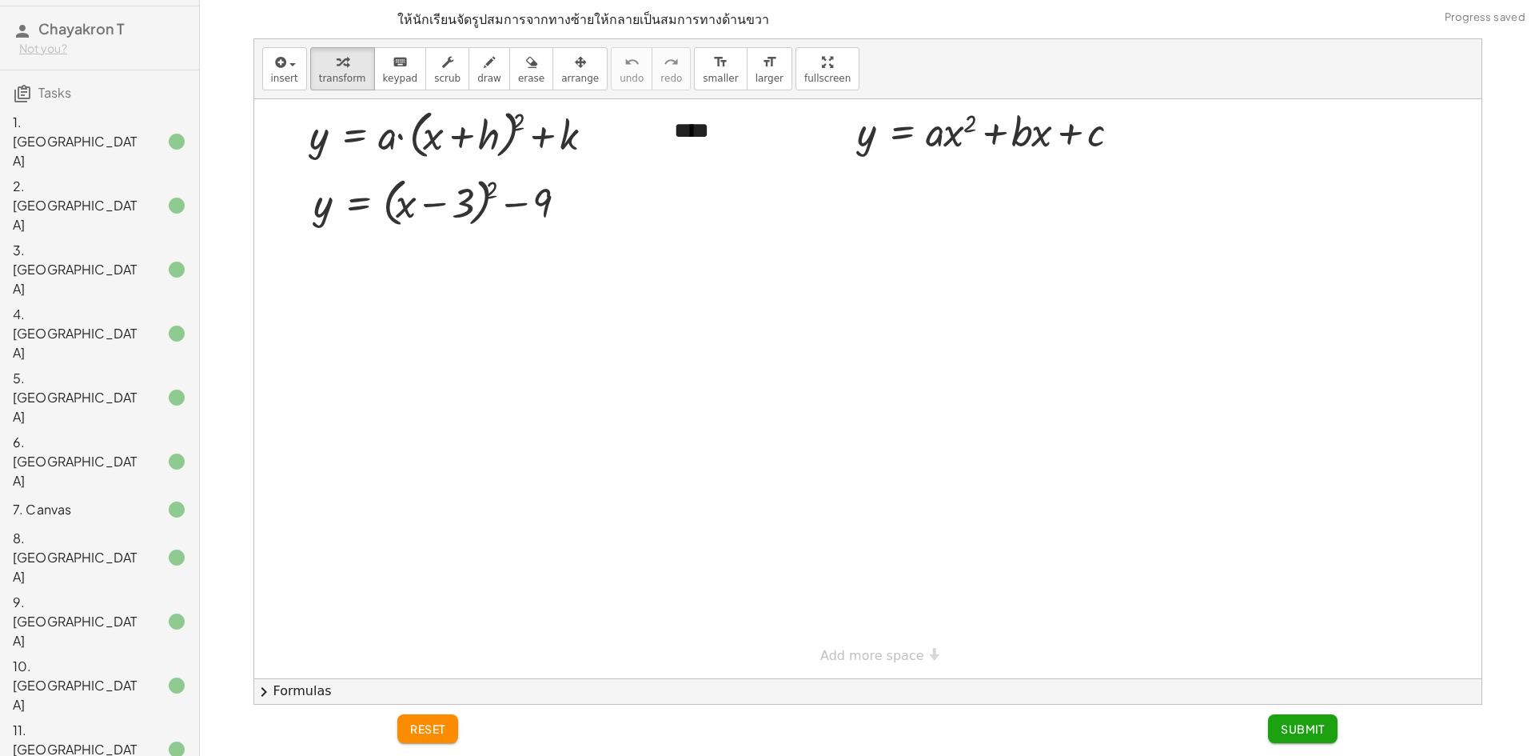
click at [851, 213] on div at bounding box center [867, 388] width 1227 height 579
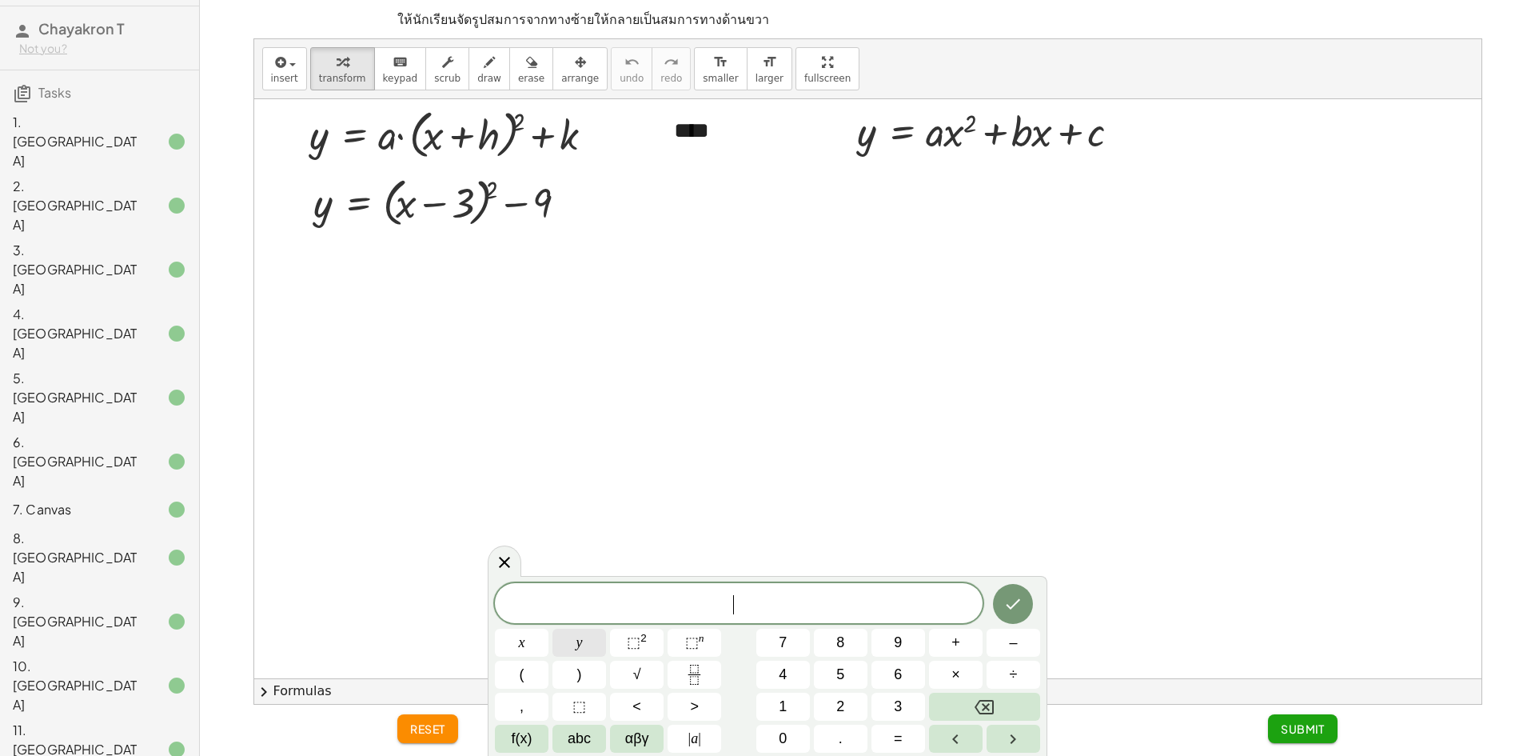
click at [586, 655] on button "y" at bounding box center [579, 642] width 54 height 28
click at [880, 733] on button "=" at bounding box center [898, 738] width 54 height 28
click at [525, 648] on button "x" at bounding box center [522, 642] width 54 height 28
click at [632, 643] on span "⬚" at bounding box center [634, 642] width 14 height 16
click at [1002, 644] on button "–" at bounding box center [1014, 642] width 54 height 28
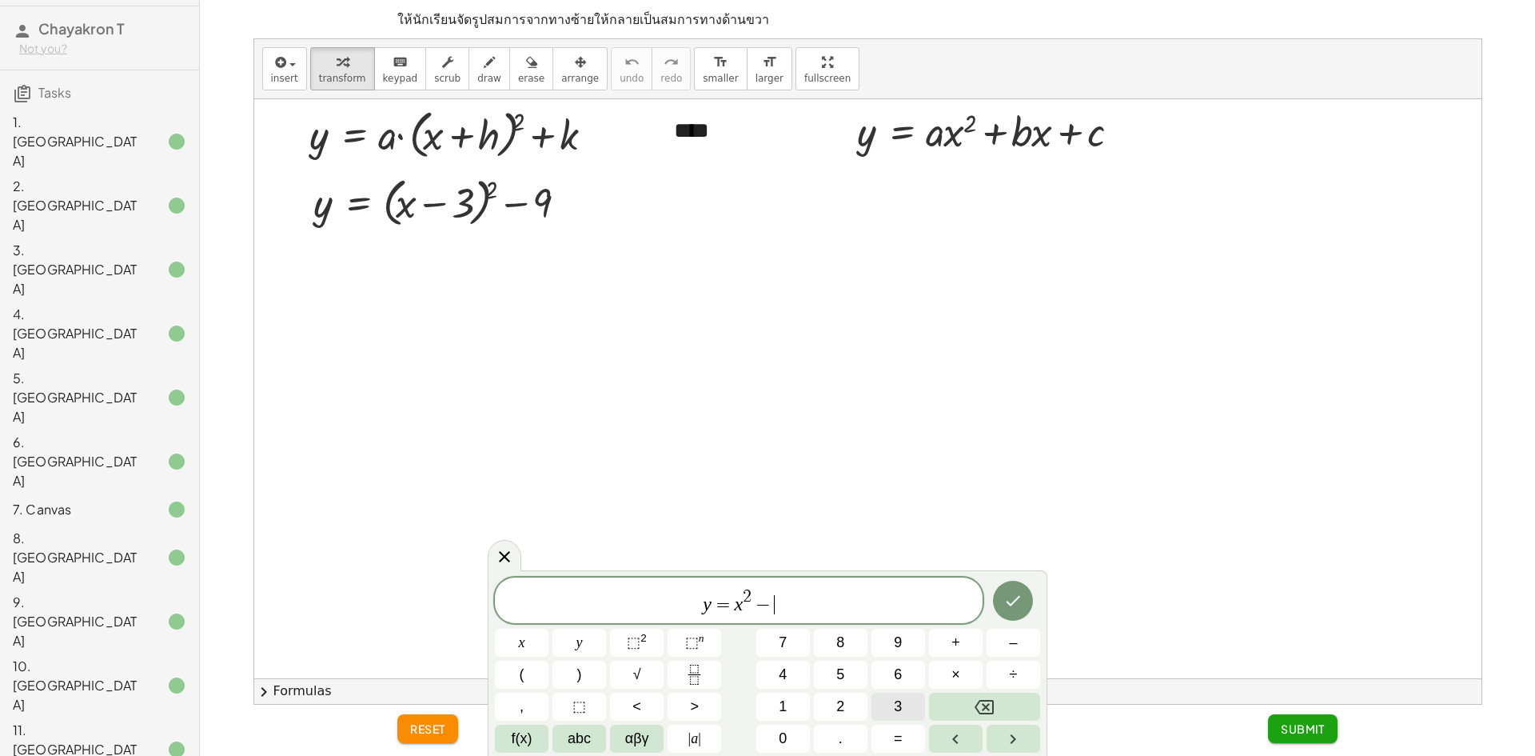
click at [903, 704] on button "3" at bounding box center [898, 706] width 54 height 28
click at [525, 644] on button "x" at bounding box center [522, 642] width 54 height 28
click at [1017, 645] on span "–" at bounding box center [1013, 643] width 8 height 22
click at [904, 646] on button "9" at bounding box center [898, 642] width 54 height 28
click at [1015, 592] on icon "Done" at bounding box center [1012, 600] width 19 height 19
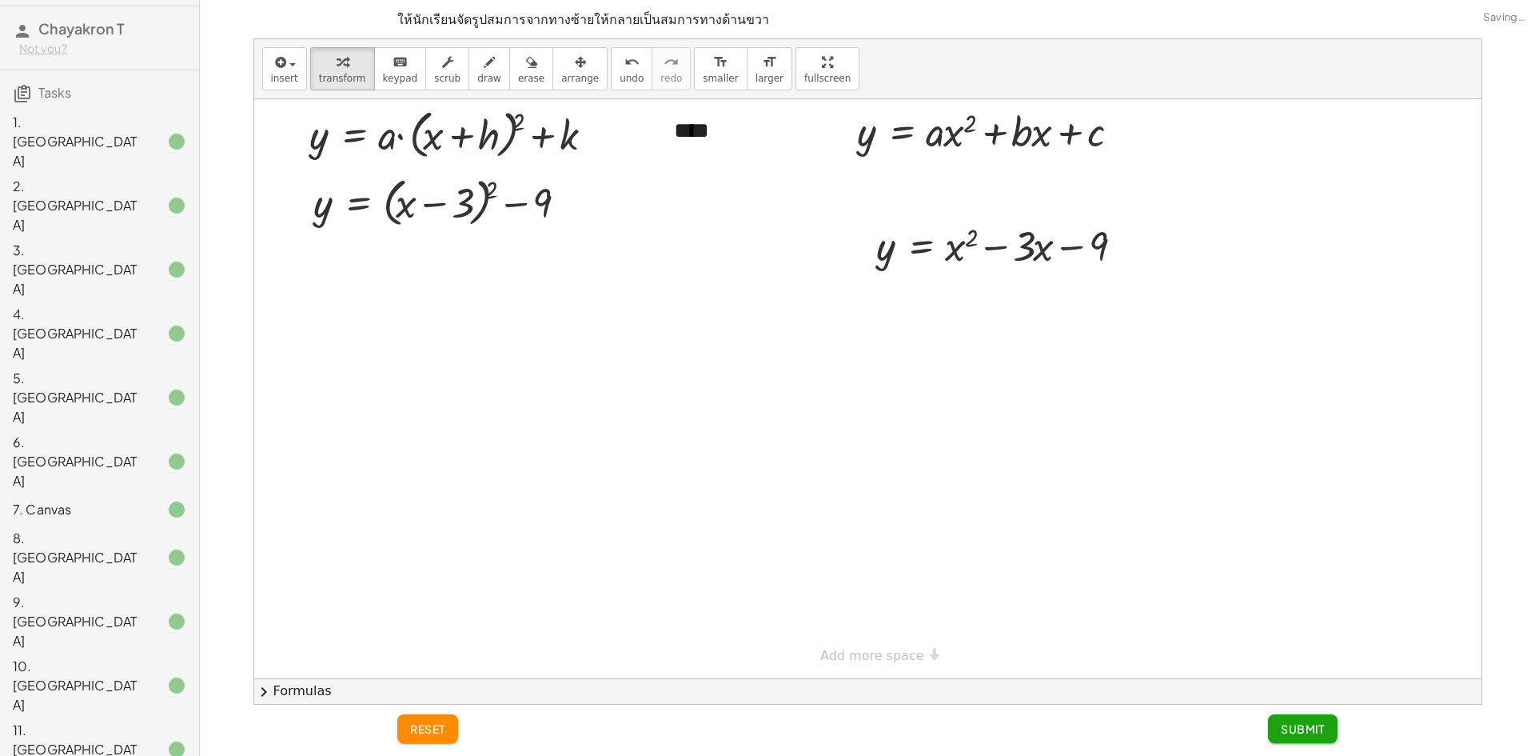
click at [1296, 735] on span "Submit" at bounding box center [1303, 728] width 44 height 14
click at [839, 217] on div at bounding box center [867, 388] width 1227 height 579
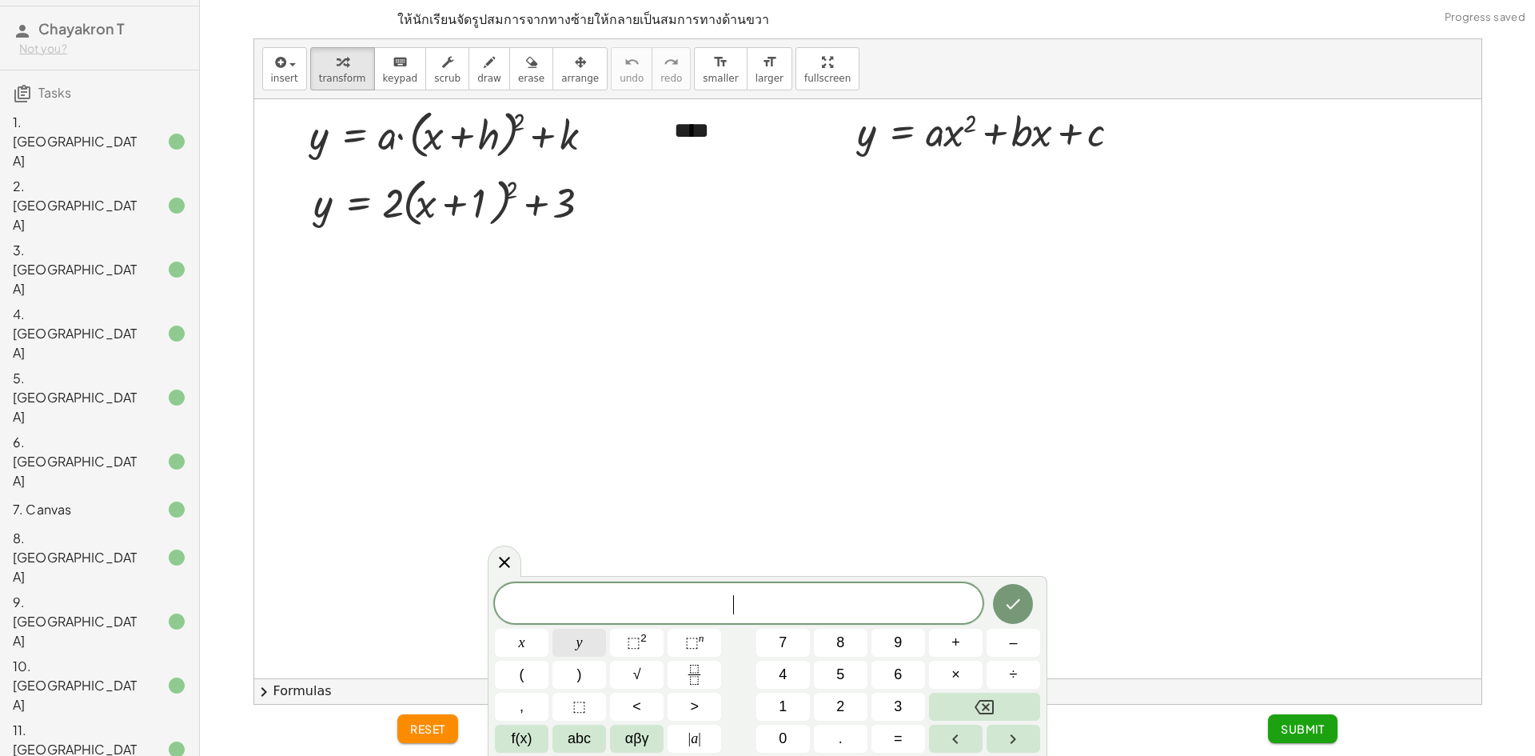
click at [580, 652] on span "y" at bounding box center [579, 643] width 6 height 22
click at [902, 742] on span "=" at bounding box center [898, 739] width 9 height 22
click at [837, 705] on span "2" at bounding box center [840, 707] width 8 height 22
click at [520, 645] on span "x" at bounding box center [522, 643] width 6 height 22
click at [951, 708] on button "Backspace" at bounding box center [984, 706] width 111 height 28
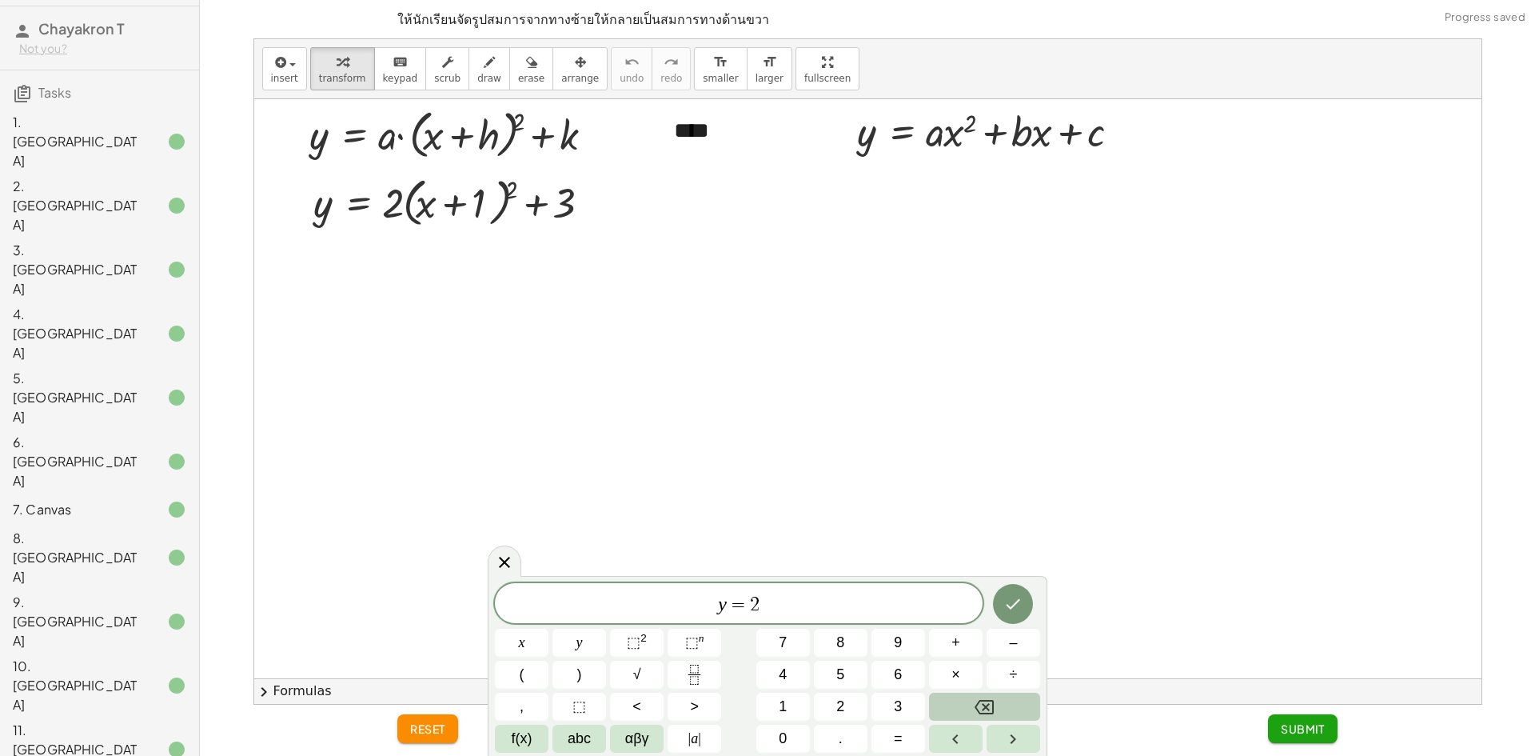
click at [951, 708] on button "Backspace" at bounding box center [984, 706] width 111 height 28
click at [532, 644] on button "x" at bounding box center [522, 642] width 54 height 28
click at [647, 628] on div "y = x ​ x y ⬚ 2 ⬚ n 7 8 9 + – ( ) √ 4 5 6 × ÷ , ⬚ < > 1 2 3 f(x) abc αβγ | a | …" at bounding box center [767, 667] width 545 height 169
click at [641, 640] on sup "2" at bounding box center [643, 638] width 6 height 12
click at [1008, 707] on button "Backspace" at bounding box center [984, 706] width 111 height 28
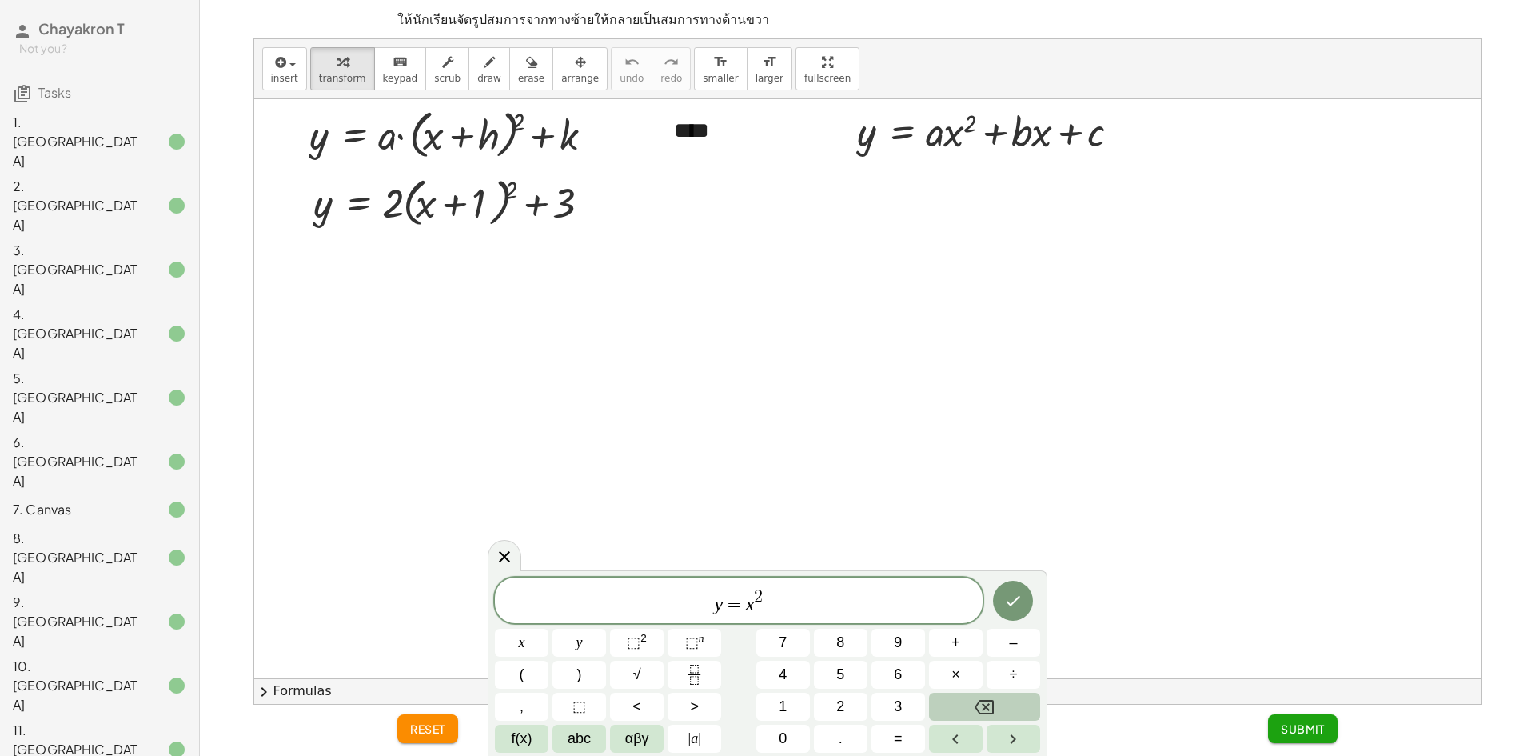
click at [947, 718] on button "Backspace" at bounding box center [984, 706] width 111 height 28
click at [959, 709] on button "Backspace" at bounding box center [984, 706] width 111 height 28
click at [990, 704] on icon "Backspace" at bounding box center [984, 707] width 19 height 14
click at [848, 700] on button "2" at bounding box center [841, 706] width 54 height 28
click at [536, 653] on button "x" at bounding box center [522, 642] width 54 height 28
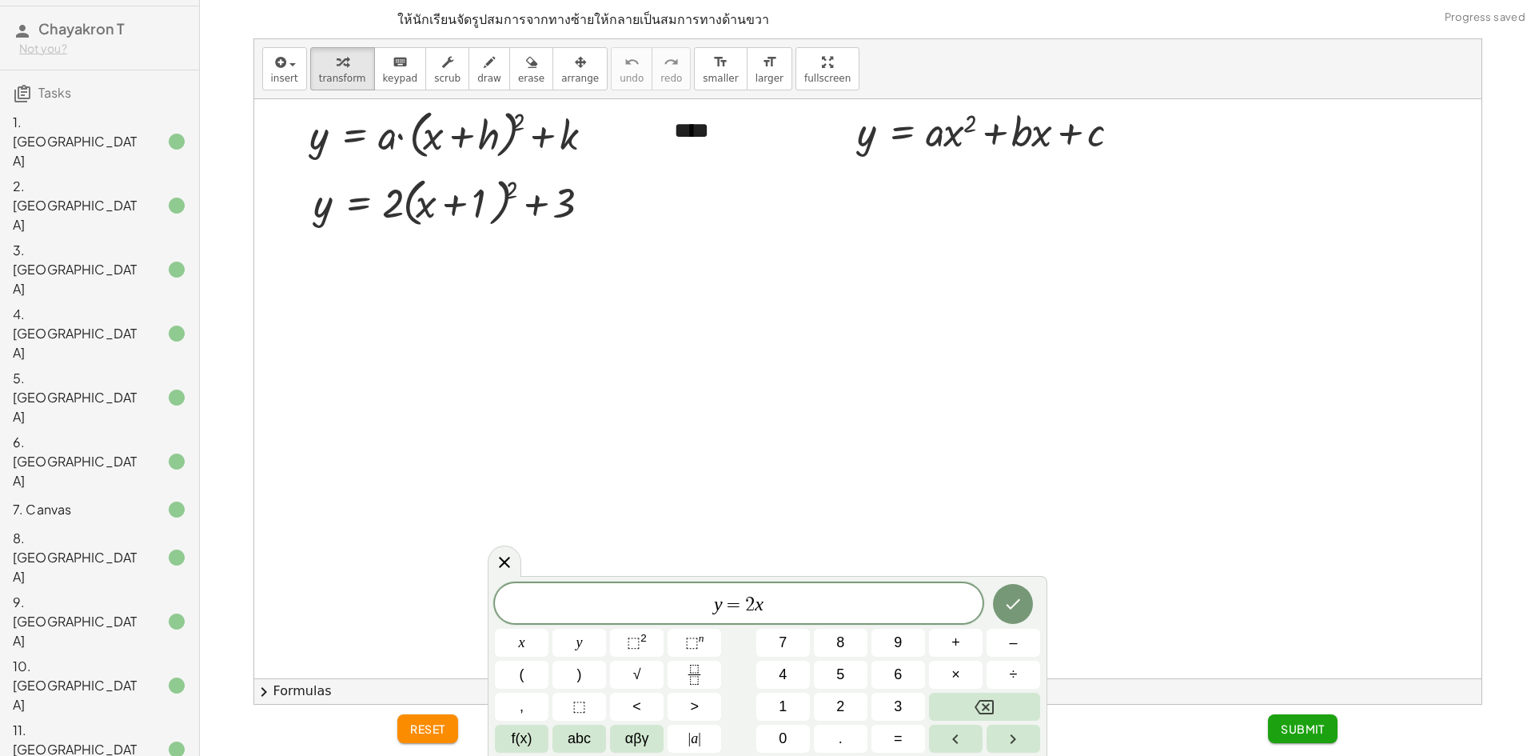
click at [637, 645] on span "⬚" at bounding box center [634, 642] width 14 height 16
click at [957, 652] on span "+" at bounding box center [955, 643] width 9 height 22
click at [843, 708] on span "2" at bounding box center [840, 707] width 8 height 22
click at [520, 646] on span "x" at bounding box center [522, 643] width 6 height 22
click at [960, 642] on button "+" at bounding box center [956, 642] width 54 height 28
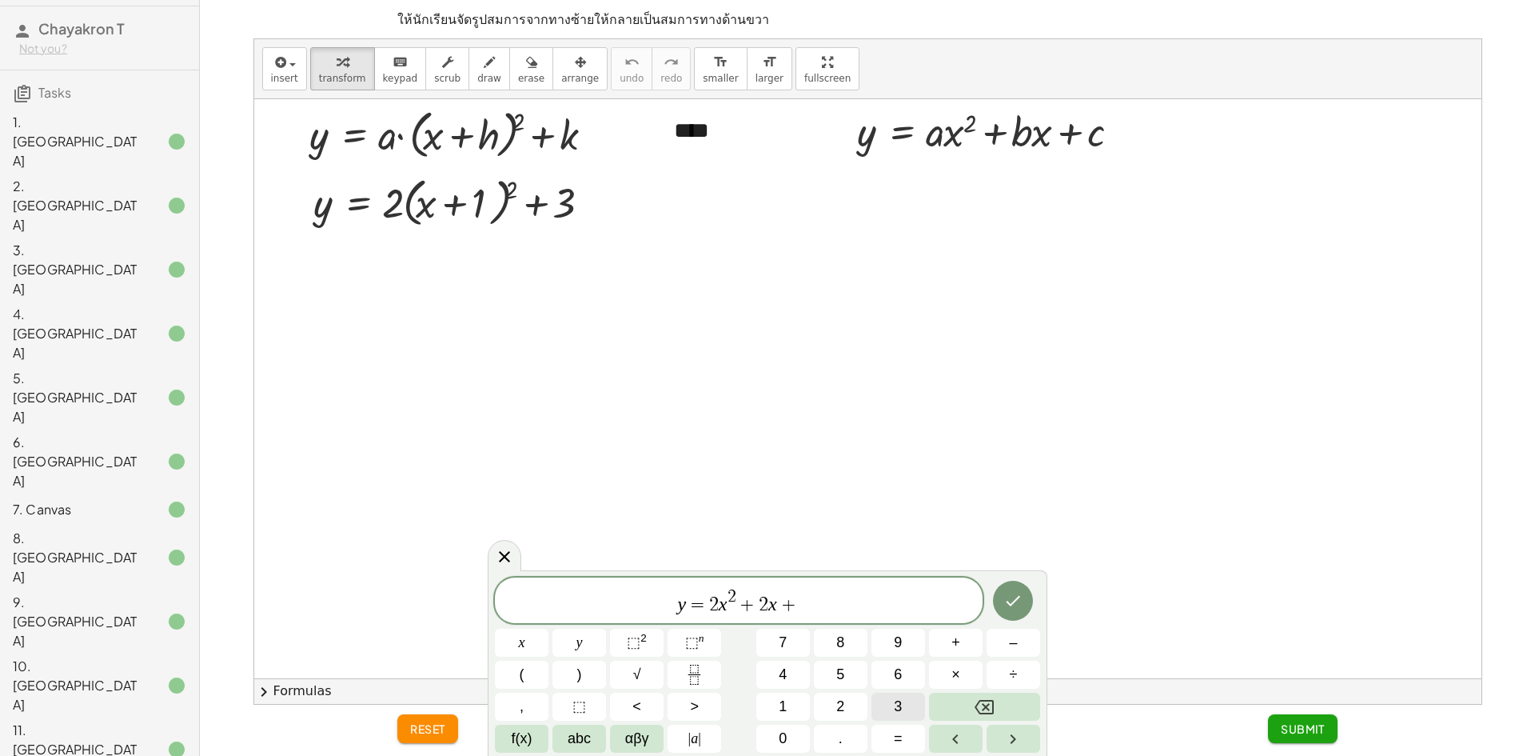
click at [899, 708] on span "3" at bounding box center [898, 707] width 8 height 22
click at [1019, 598] on icon "Done" at bounding box center [1014, 601] width 14 height 10
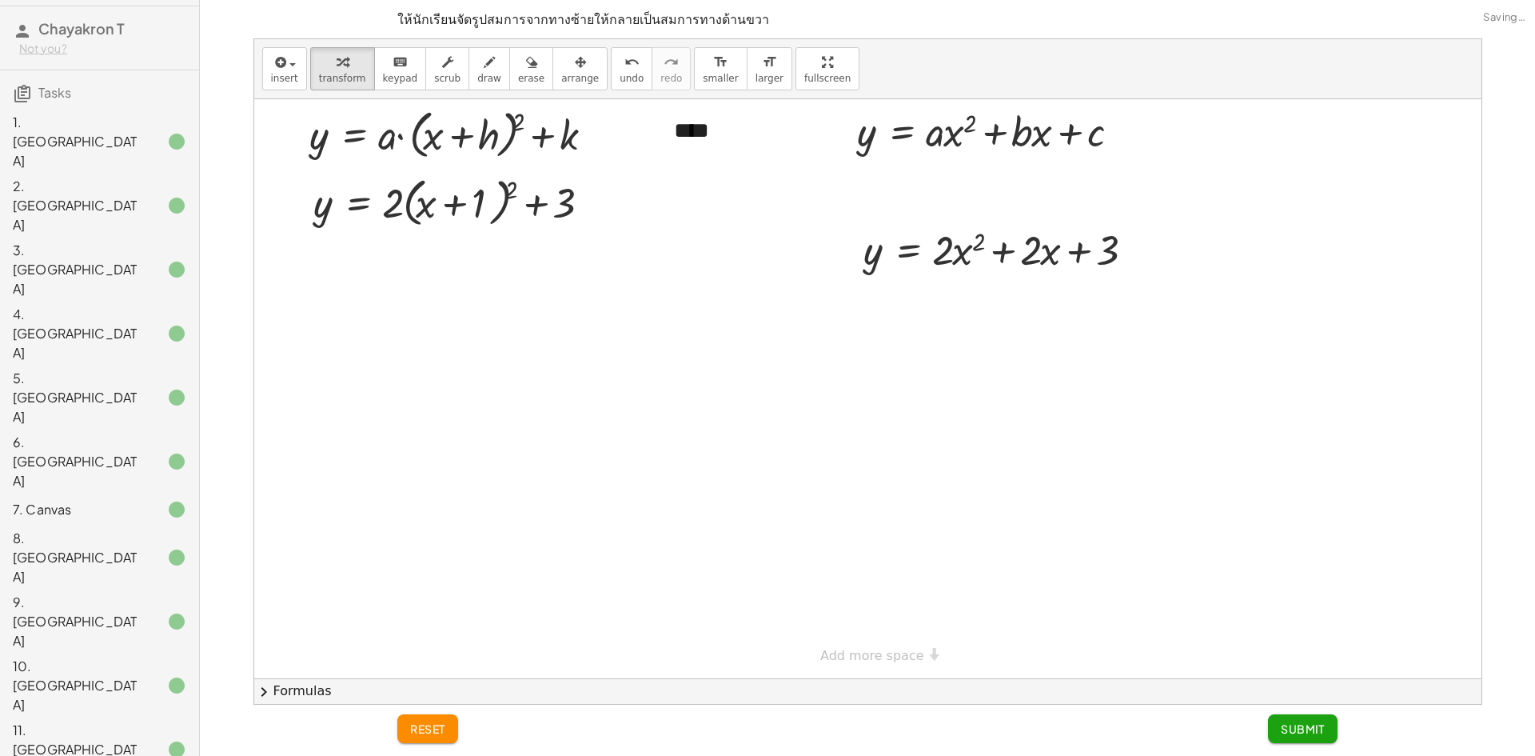
click at [1314, 736] on button "Submit" at bounding box center [1303, 728] width 70 height 29
click at [867, 213] on div at bounding box center [867, 388] width 1227 height 579
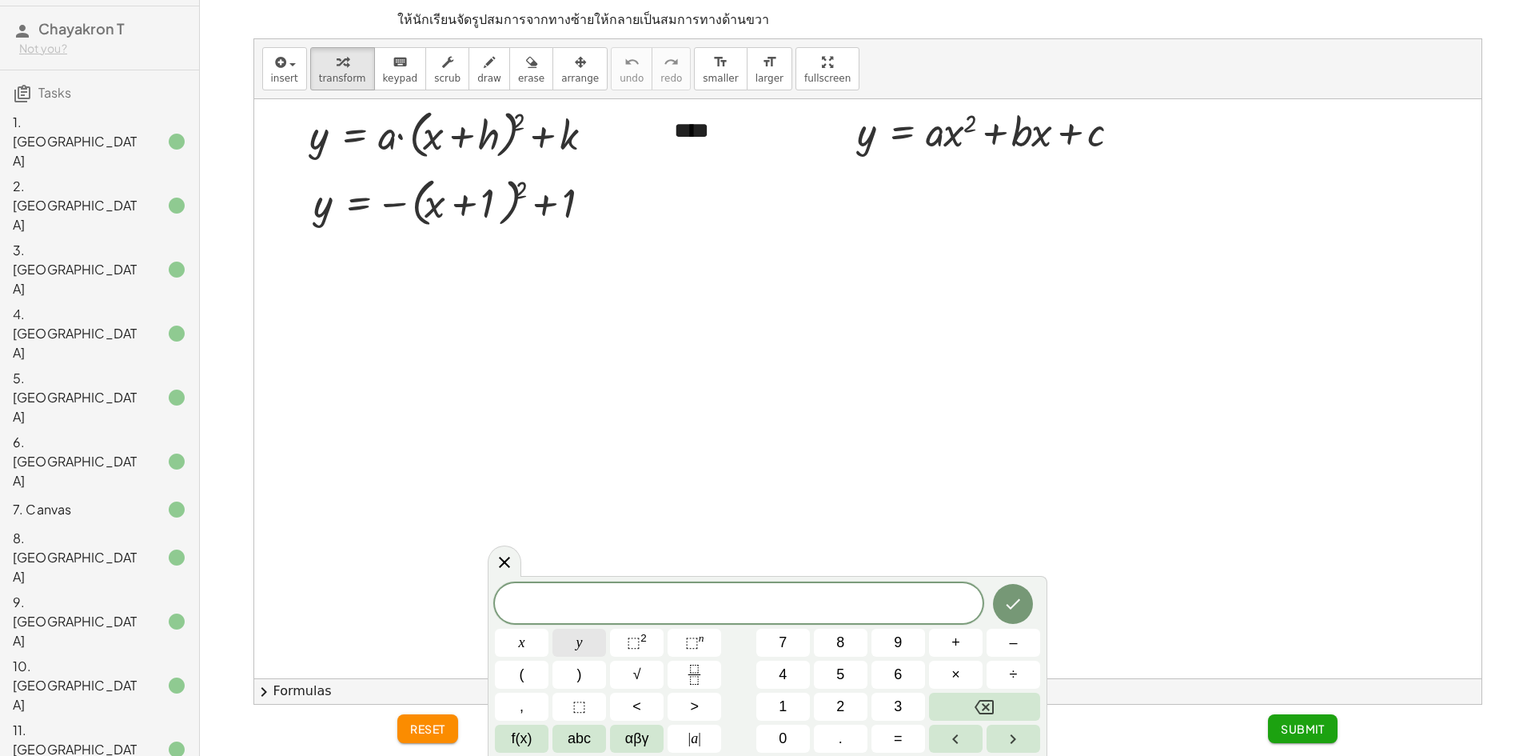
click at [572, 639] on button "y" at bounding box center [579, 642] width 54 height 28
click at [909, 741] on button "=" at bounding box center [898, 738] width 54 height 28
click at [1007, 640] on button "–" at bounding box center [1014, 642] width 54 height 28
click at [535, 641] on button "x" at bounding box center [522, 642] width 54 height 28
click at [640, 640] on sup "2" at bounding box center [643, 638] width 6 height 12
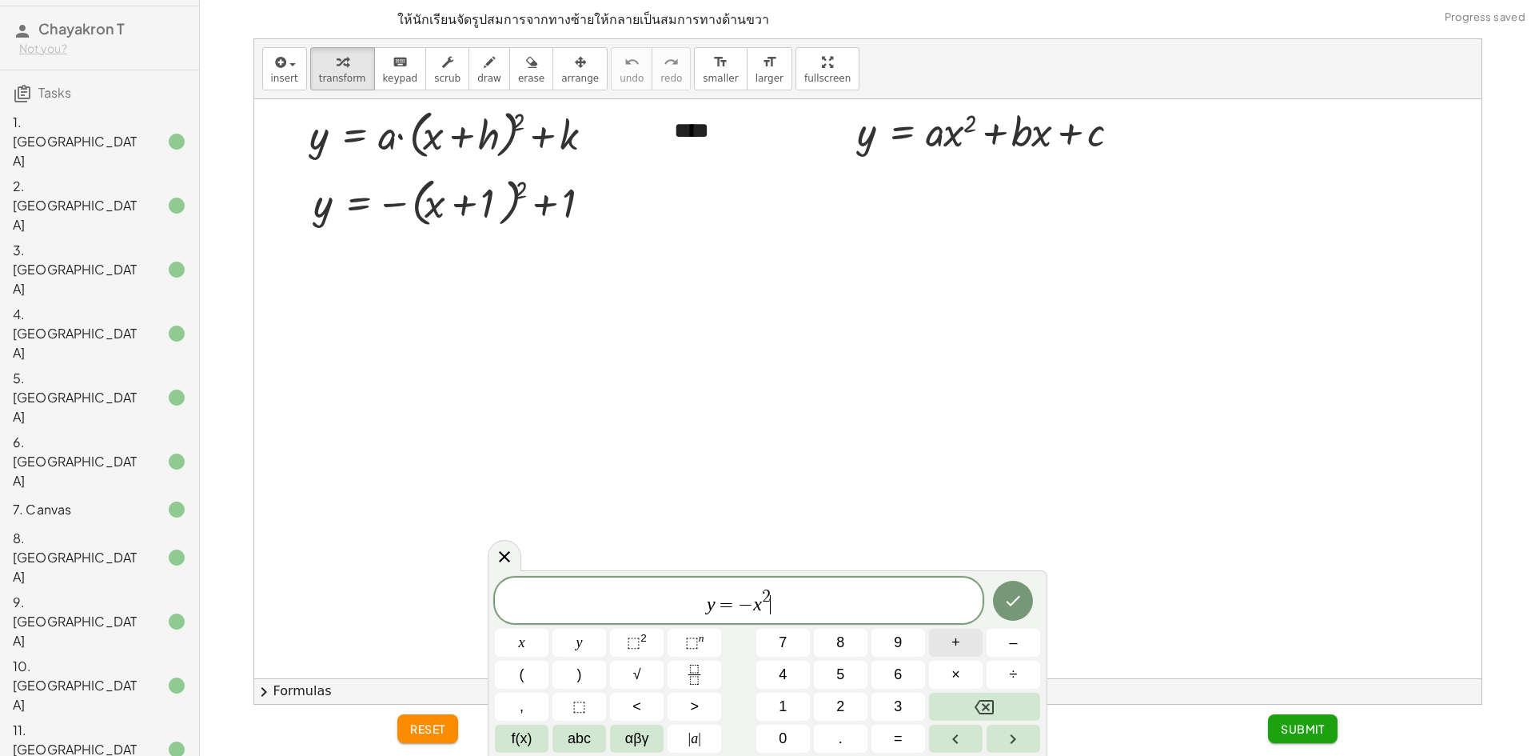
click at [963, 646] on button "+" at bounding box center [956, 642] width 54 height 28
click at [536, 636] on button "x" at bounding box center [522, 642] width 54 height 28
click at [955, 649] on span "+" at bounding box center [955, 643] width 9 height 22
click at [791, 706] on button "1" at bounding box center [783, 706] width 54 height 28
click at [1015, 599] on icon "Done" at bounding box center [1012, 600] width 19 height 19
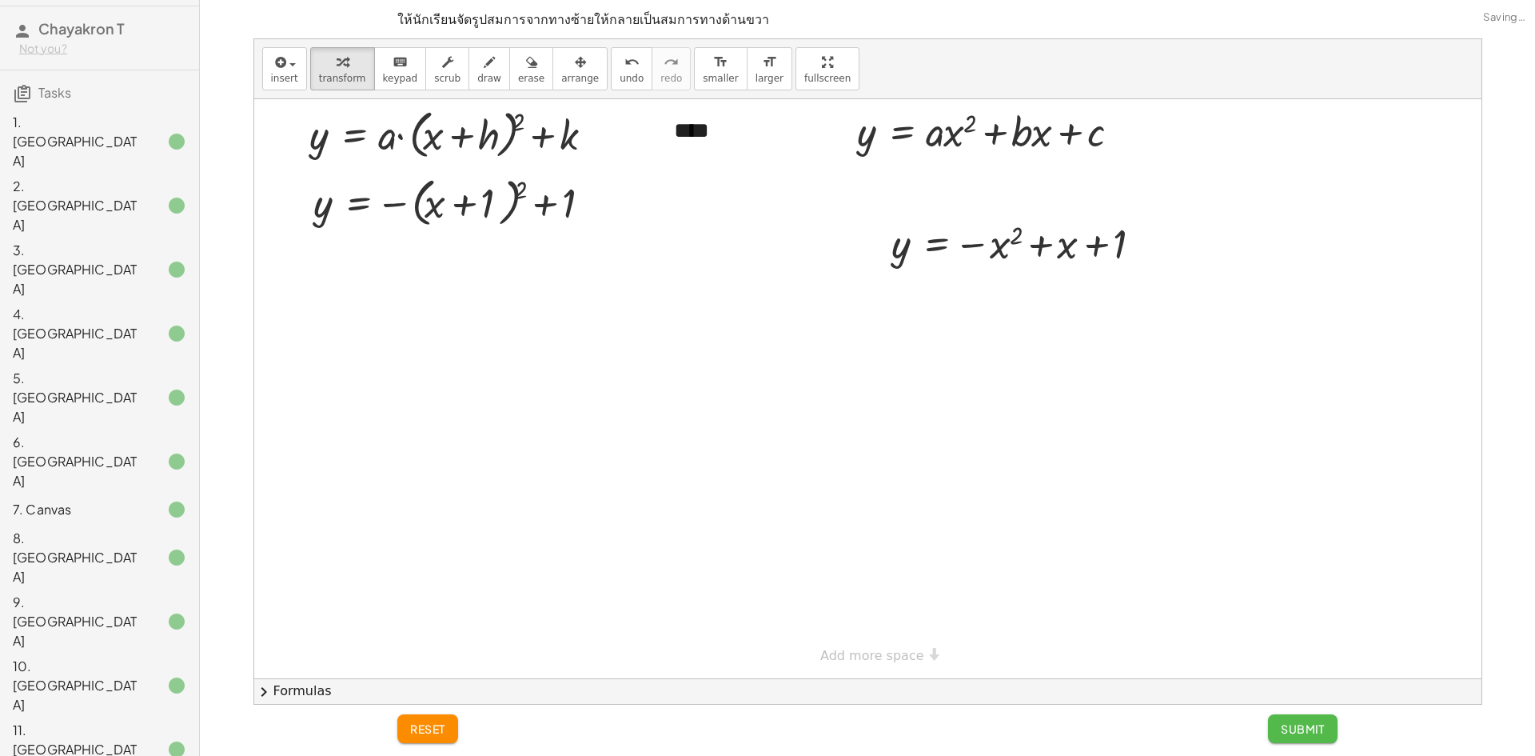
click at [1318, 734] on span "Submit" at bounding box center [1303, 728] width 44 height 14
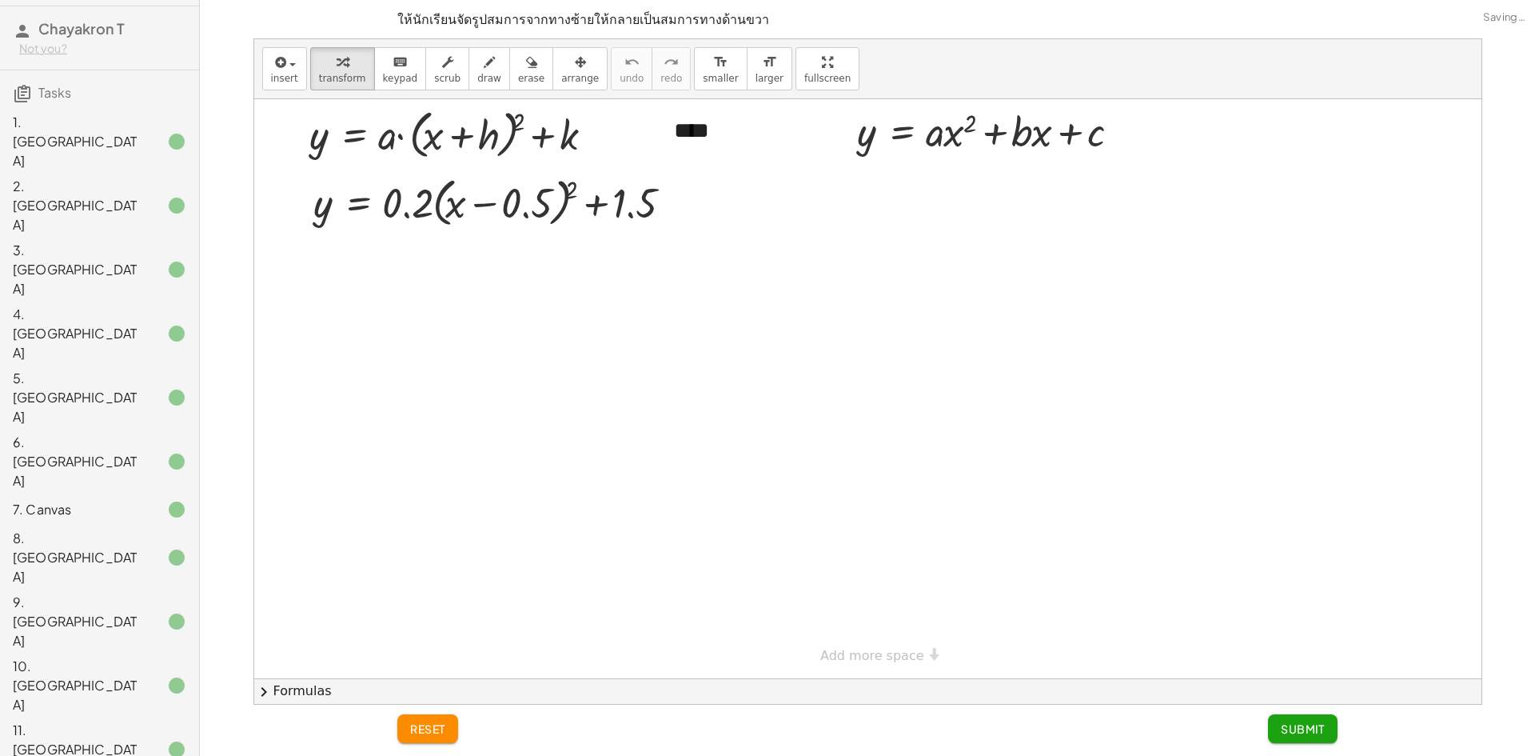
click at [839, 219] on div at bounding box center [867, 388] width 1227 height 579
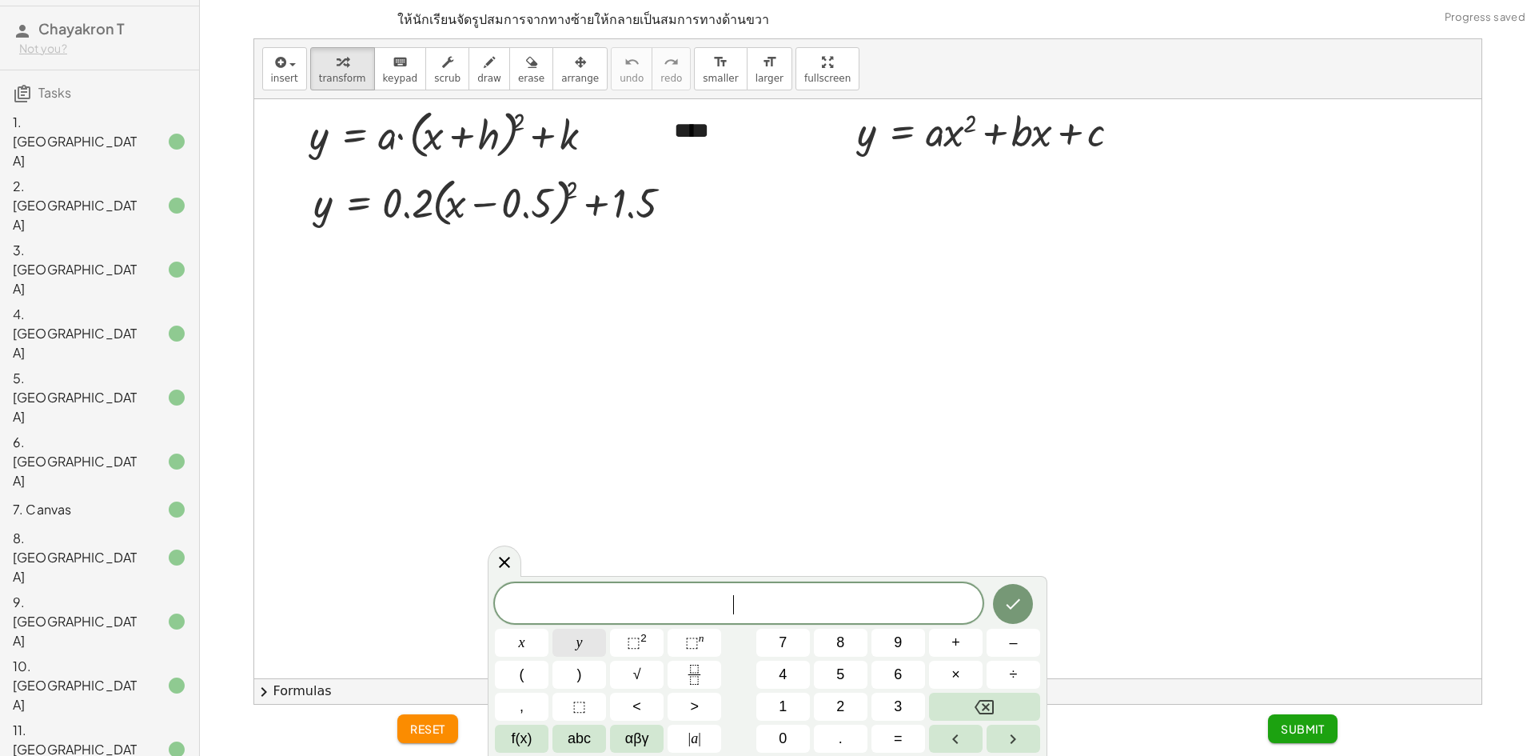
click at [584, 648] on button "y" at bounding box center [579, 642] width 54 height 28
click at [898, 732] on span "=" at bounding box center [898, 739] width 9 height 22
click at [779, 732] on span "0" at bounding box center [783, 739] width 8 height 22
click at [825, 729] on button "." at bounding box center [841, 738] width 54 height 28
click at [833, 700] on button "2" at bounding box center [841, 706] width 54 height 28
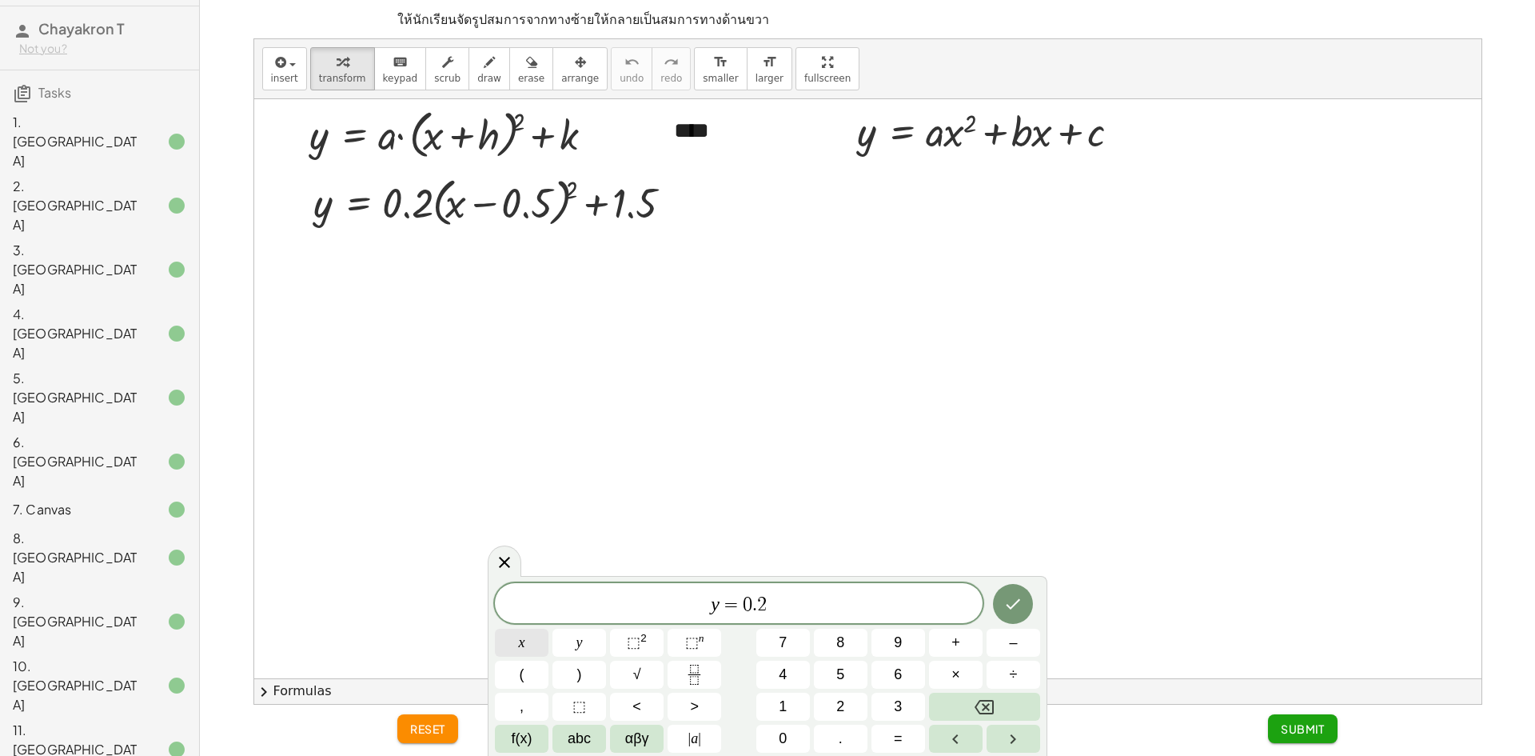
click at [512, 645] on button "x" at bounding box center [522, 642] width 54 height 28
click at [625, 636] on button "⬚ 2" at bounding box center [637, 642] width 54 height 28
click at [990, 638] on button "–" at bounding box center [1014, 642] width 54 height 28
click at [822, 740] on button "." at bounding box center [841, 738] width 54 height 28
click at [984, 704] on icon "Backspace" at bounding box center [984, 707] width 19 height 14
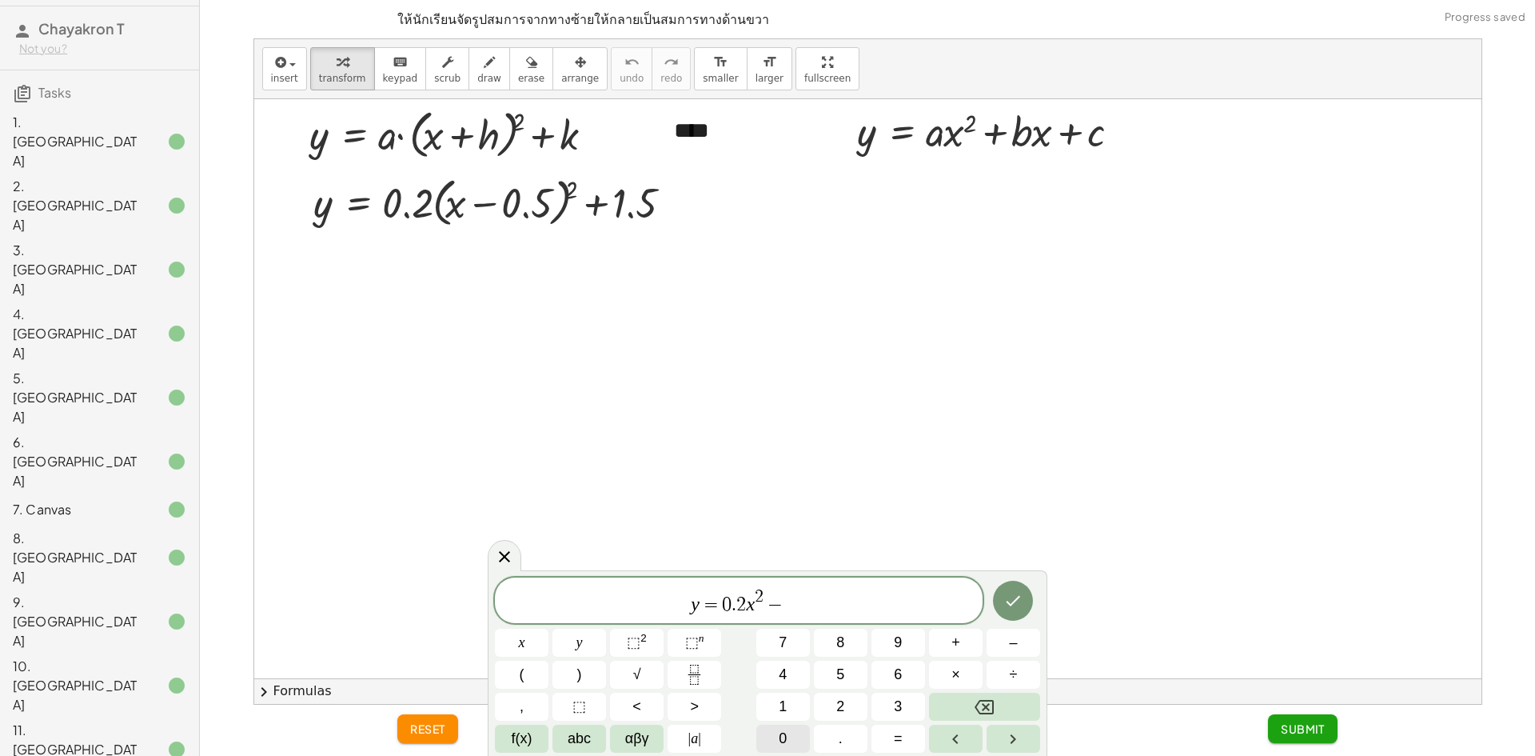
click at [779, 737] on span "0" at bounding box center [783, 739] width 8 height 22
click at [819, 731] on button "." at bounding box center [841, 738] width 54 height 28
click at [853, 682] on button "5" at bounding box center [841, 674] width 54 height 28
click at [522, 636] on span "x" at bounding box center [522, 643] width 6 height 22
click at [948, 648] on button "+" at bounding box center [956, 642] width 54 height 28
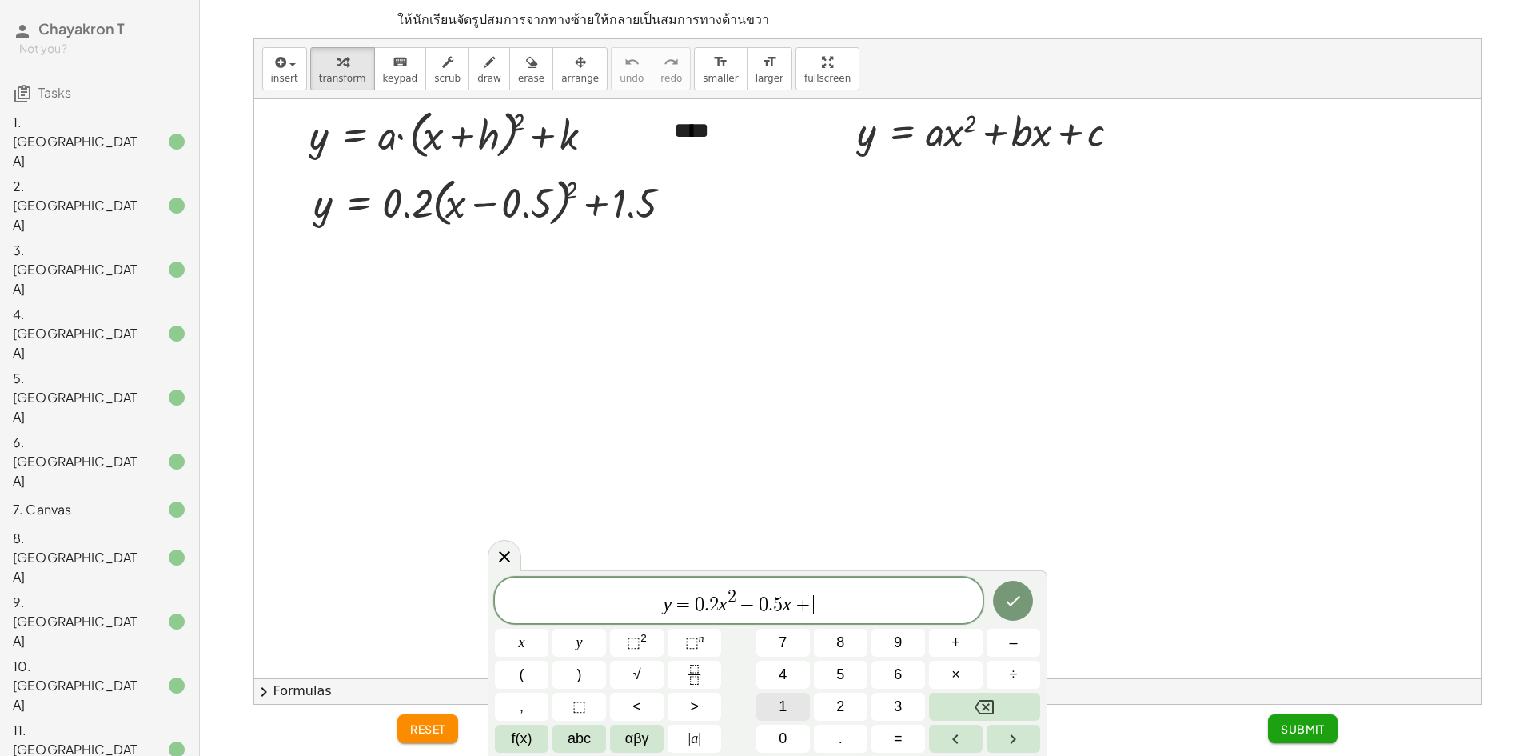
click at [790, 715] on button "1" at bounding box center [783, 706] width 54 height 28
click at [835, 733] on button "." at bounding box center [841, 738] width 54 height 28
click at [847, 677] on button "5" at bounding box center [841, 674] width 54 height 28
click at [1005, 604] on icon "Done" at bounding box center [1012, 600] width 19 height 19
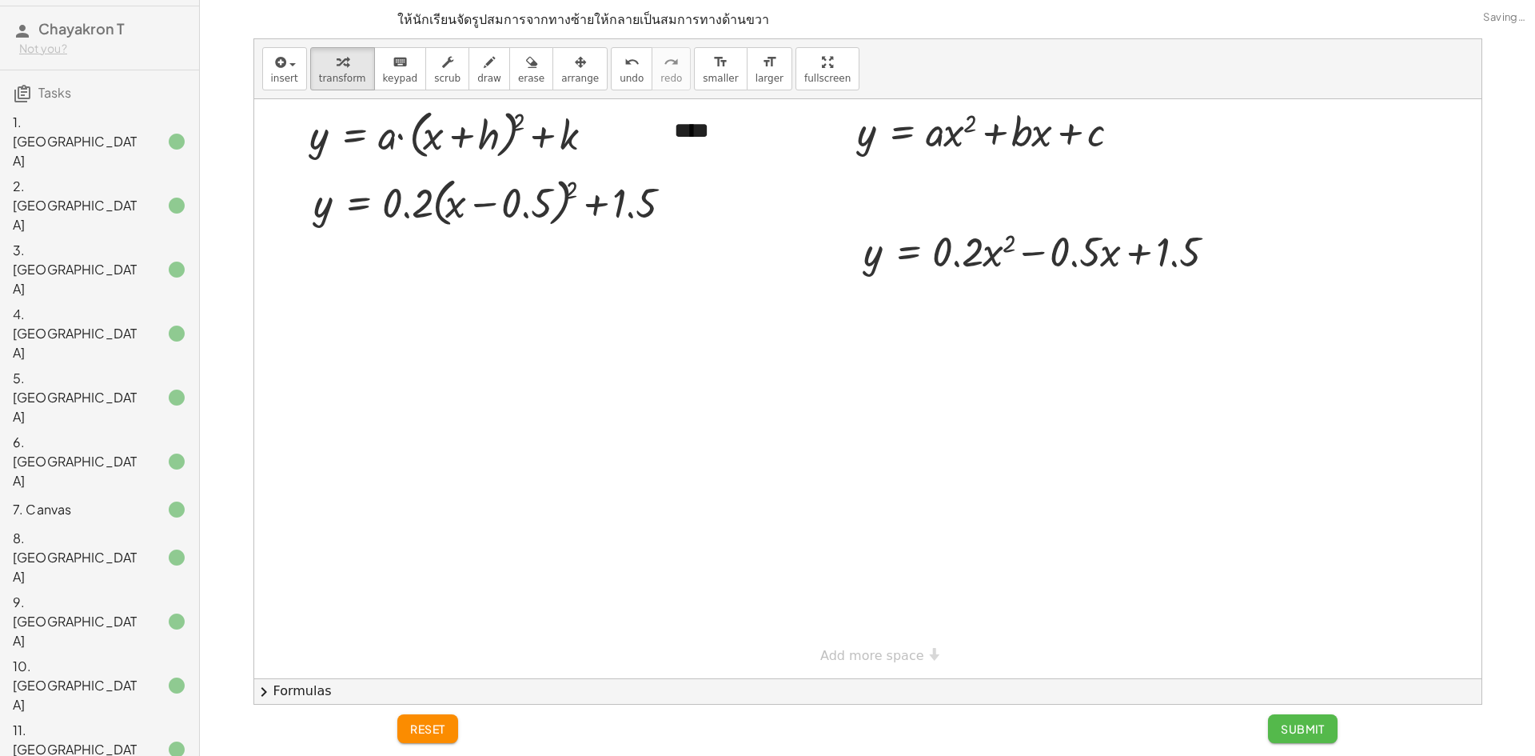
click at [1302, 725] on span "Submit" at bounding box center [1303, 728] width 44 height 14
